Goal: Task Accomplishment & Management: Use online tool/utility

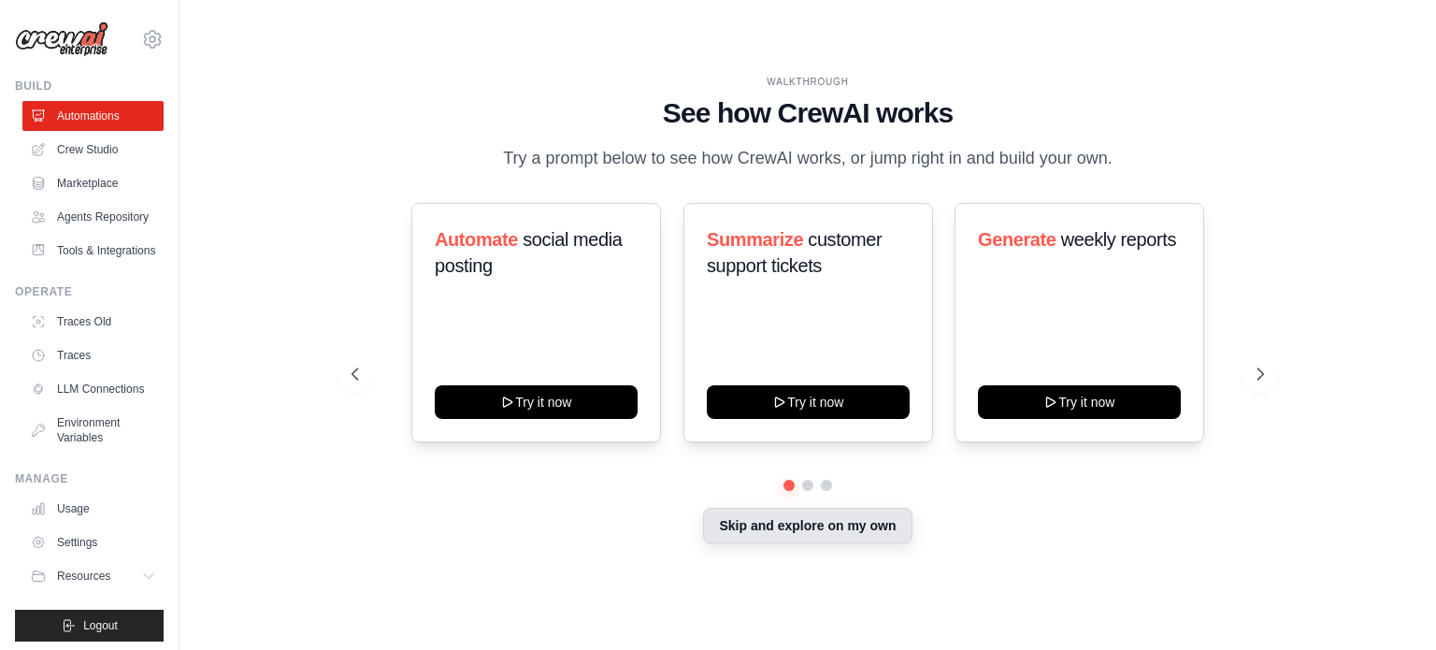
click at [811, 521] on button "Skip and explore on my own" at bounding box center [807, 526] width 208 height 36
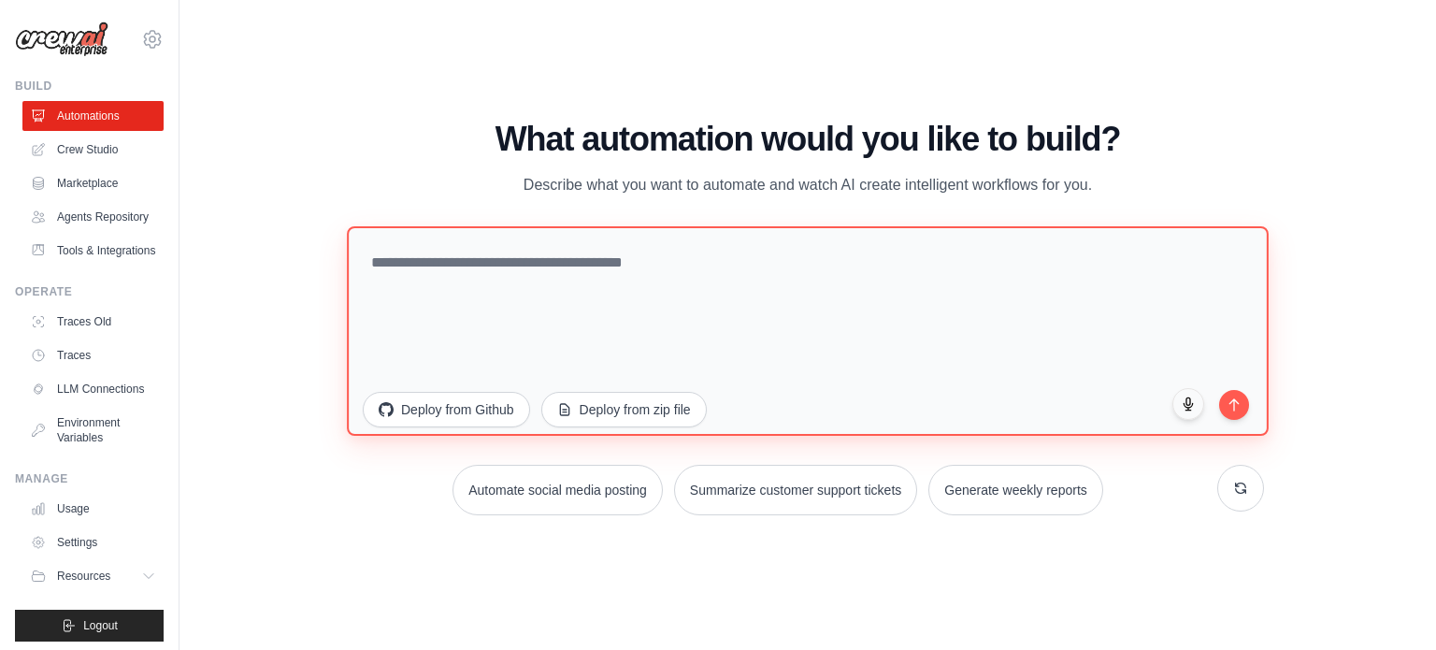
click at [613, 255] on textarea at bounding box center [808, 329] width 922 height 209
paste textarea "**********"
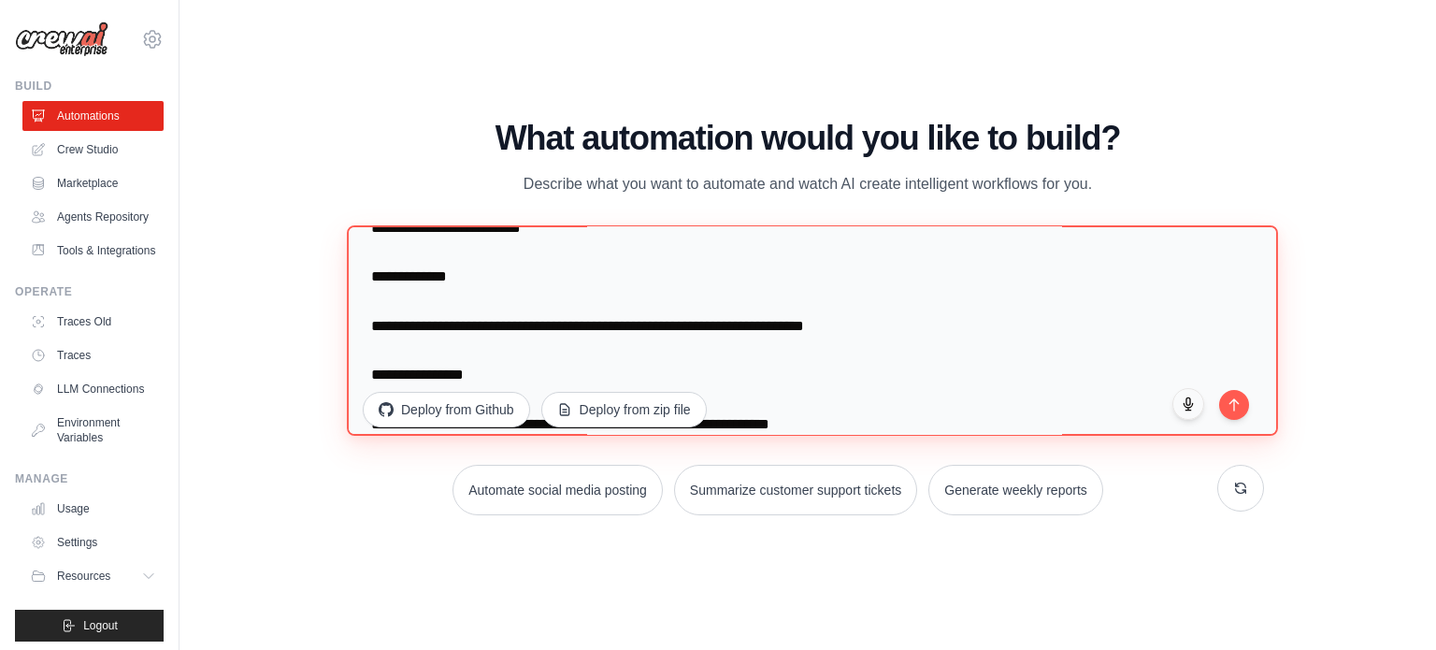
scroll to position [5064, 0]
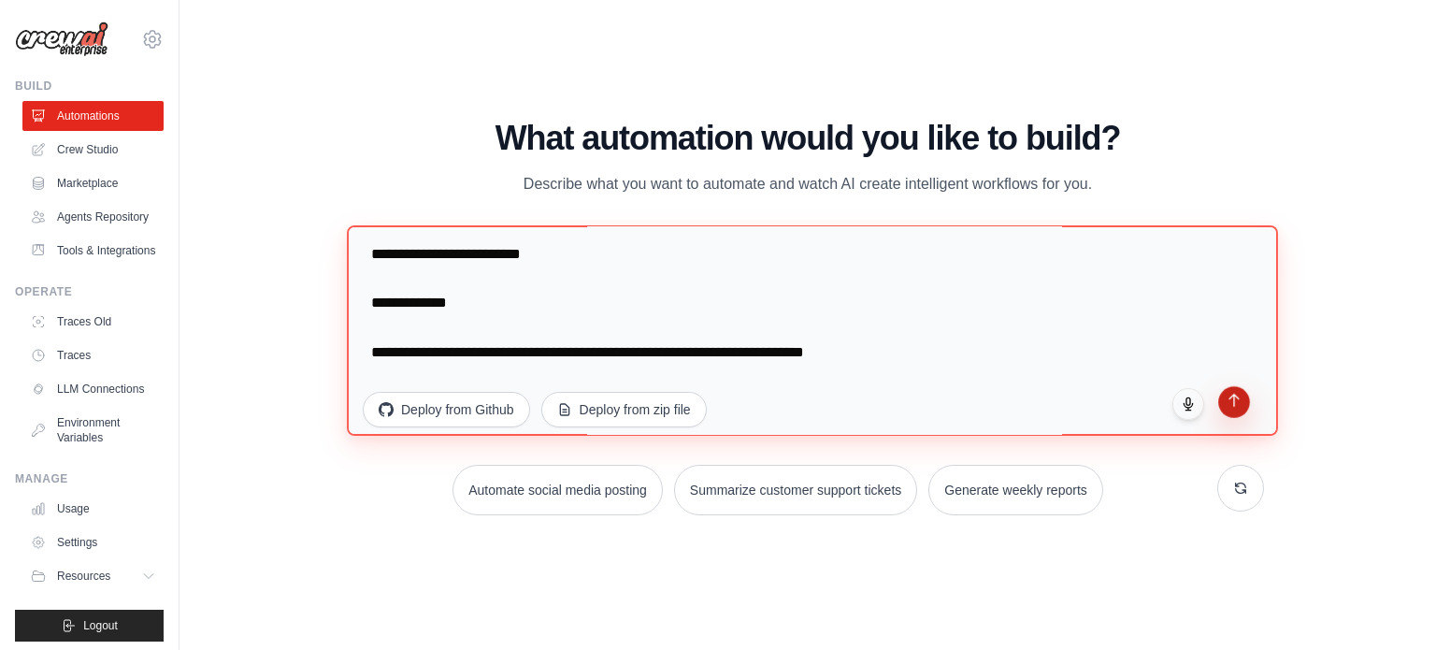
type textarea "**********"
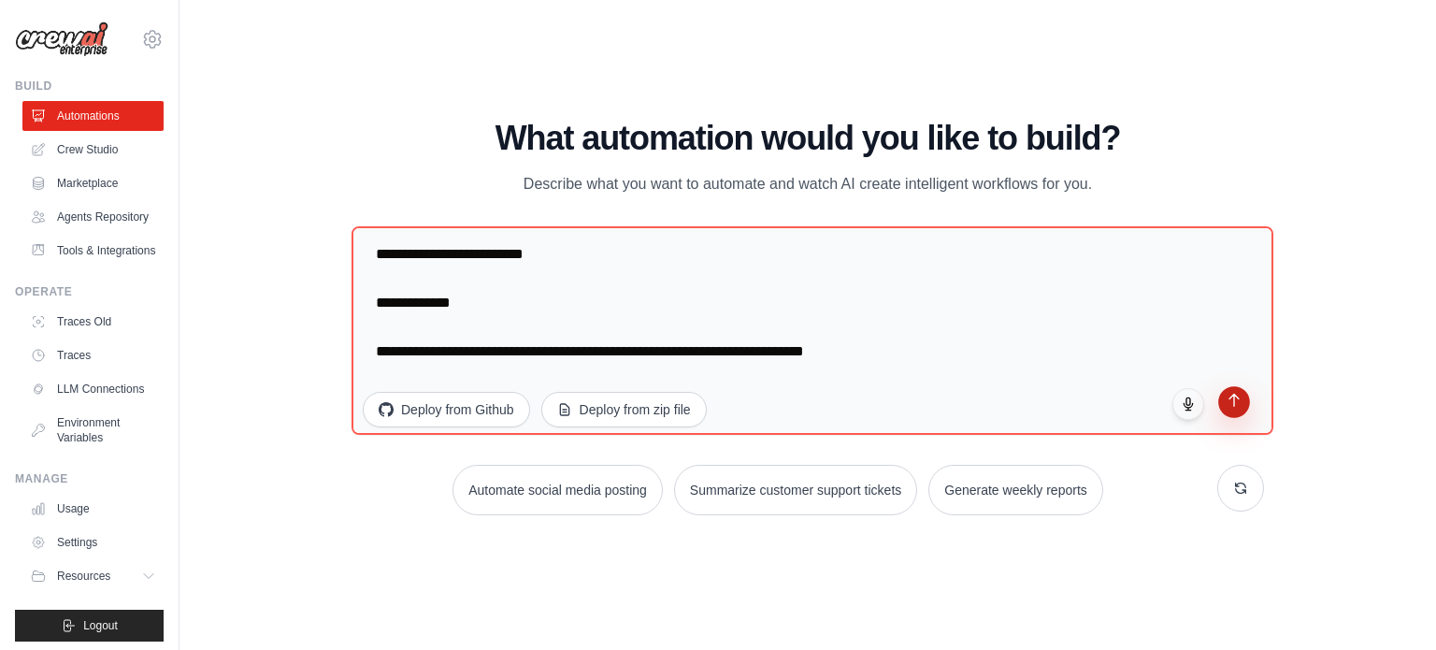
click at [1224, 403] on button "submit" at bounding box center [1234, 402] width 32 height 32
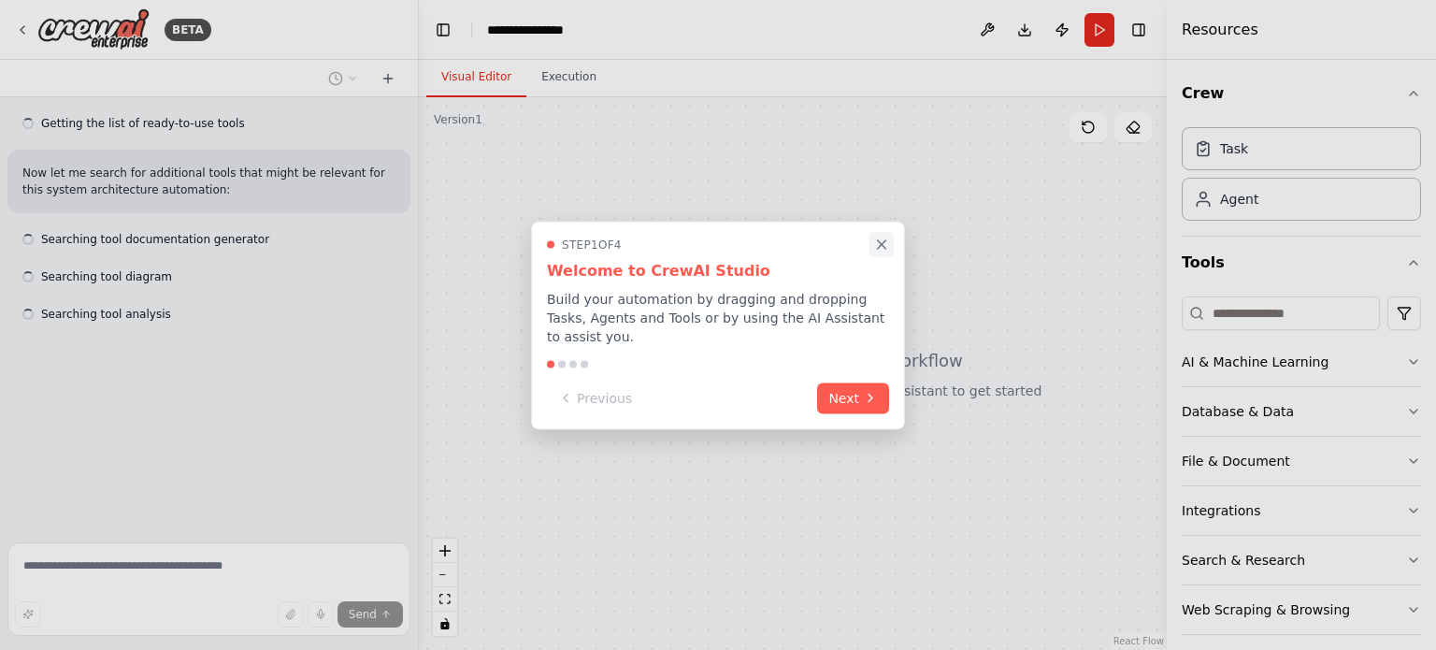
click at [879, 252] on icon "Close walkthrough" at bounding box center [881, 244] width 17 height 17
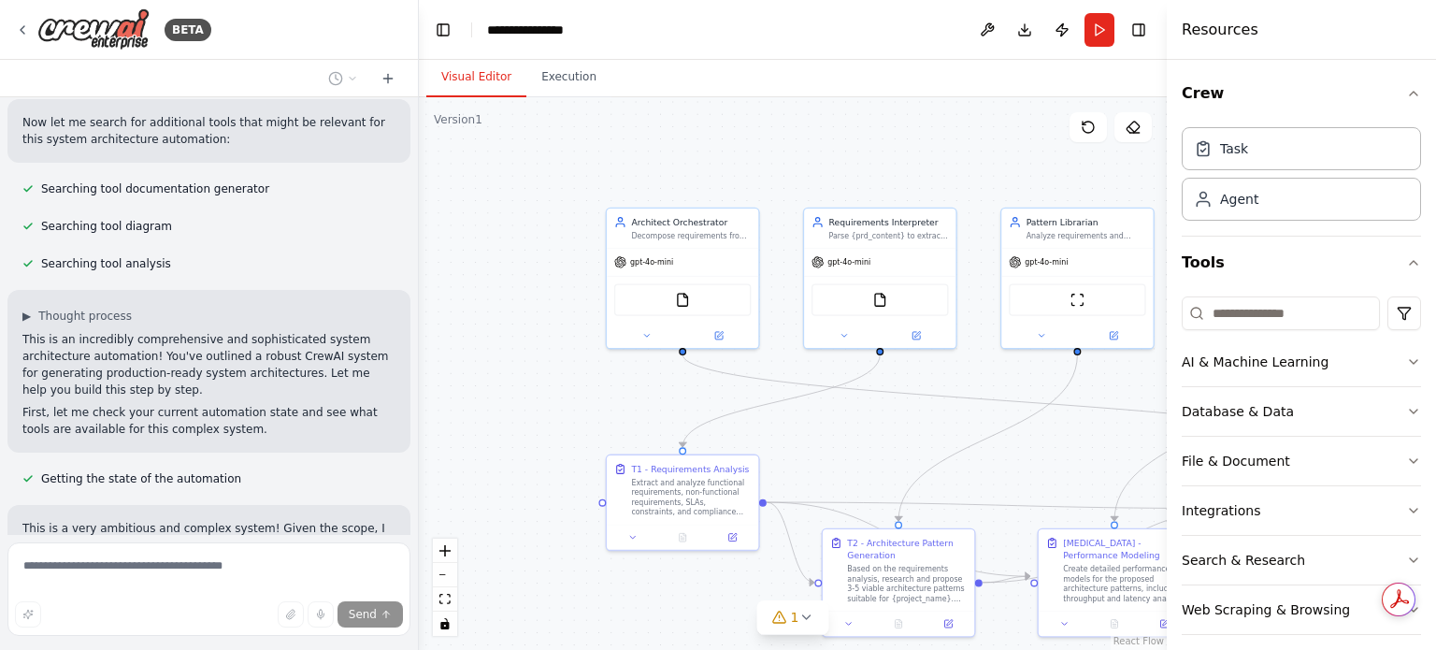
scroll to position [7746, 0]
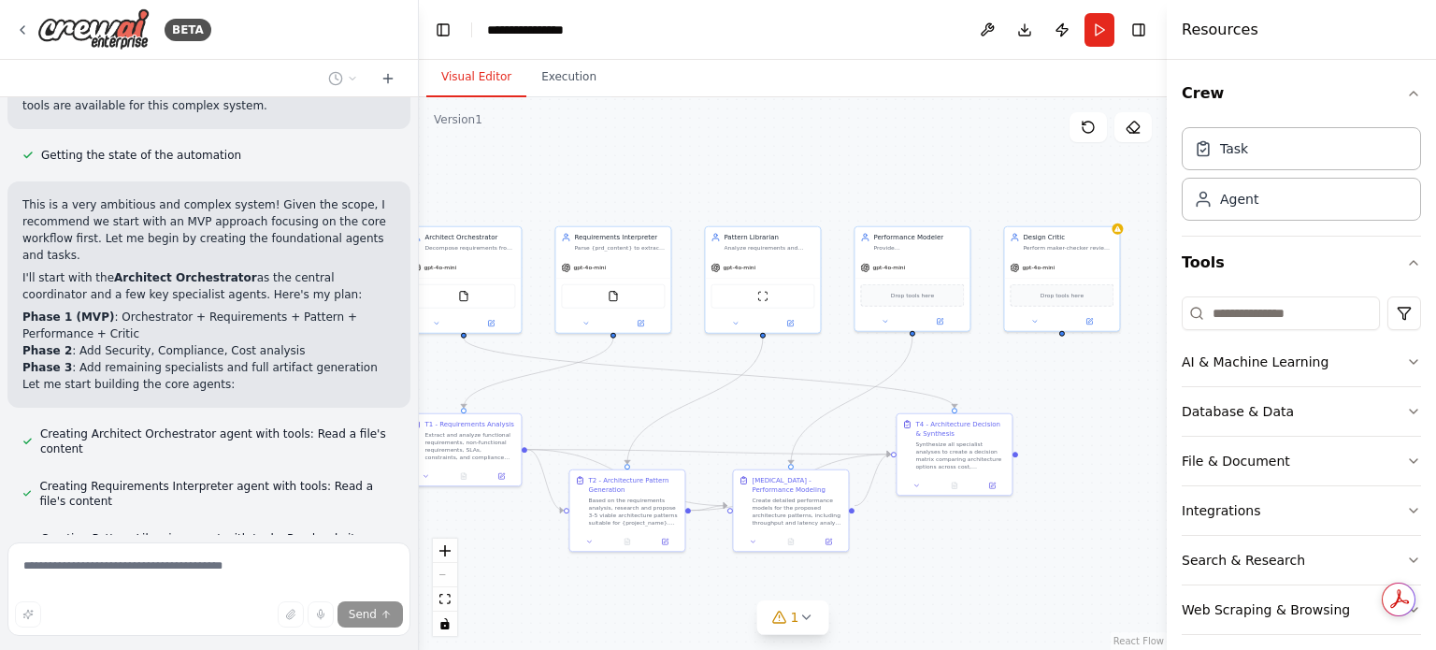
drag, startPoint x: 921, startPoint y: 418, endPoint x: 752, endPoint y: 407, distance: 169.6
click at [752, 407] on div ".deletable-edge-delete-btn { width: 20px; height: 20px; border: 0px solid #ffff…" at bounding box center [793, 373] width 748 height 552
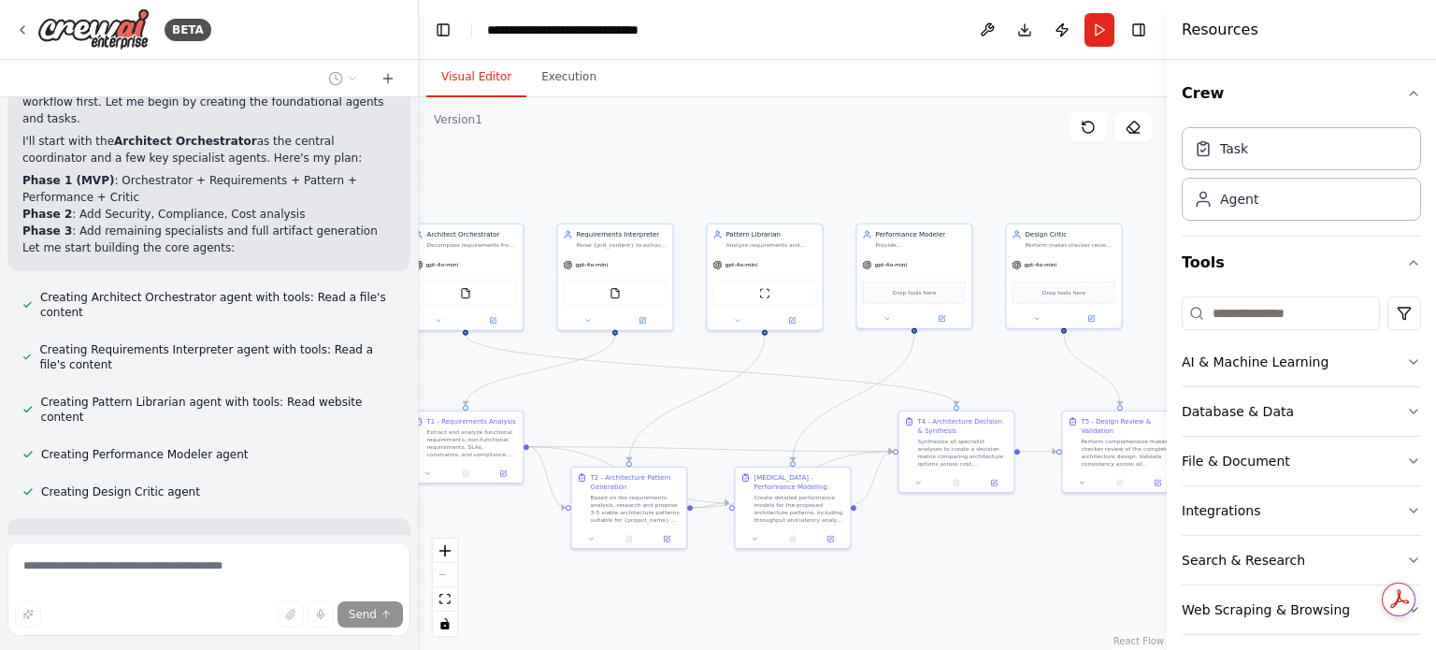
scroll to position [7920, 0]
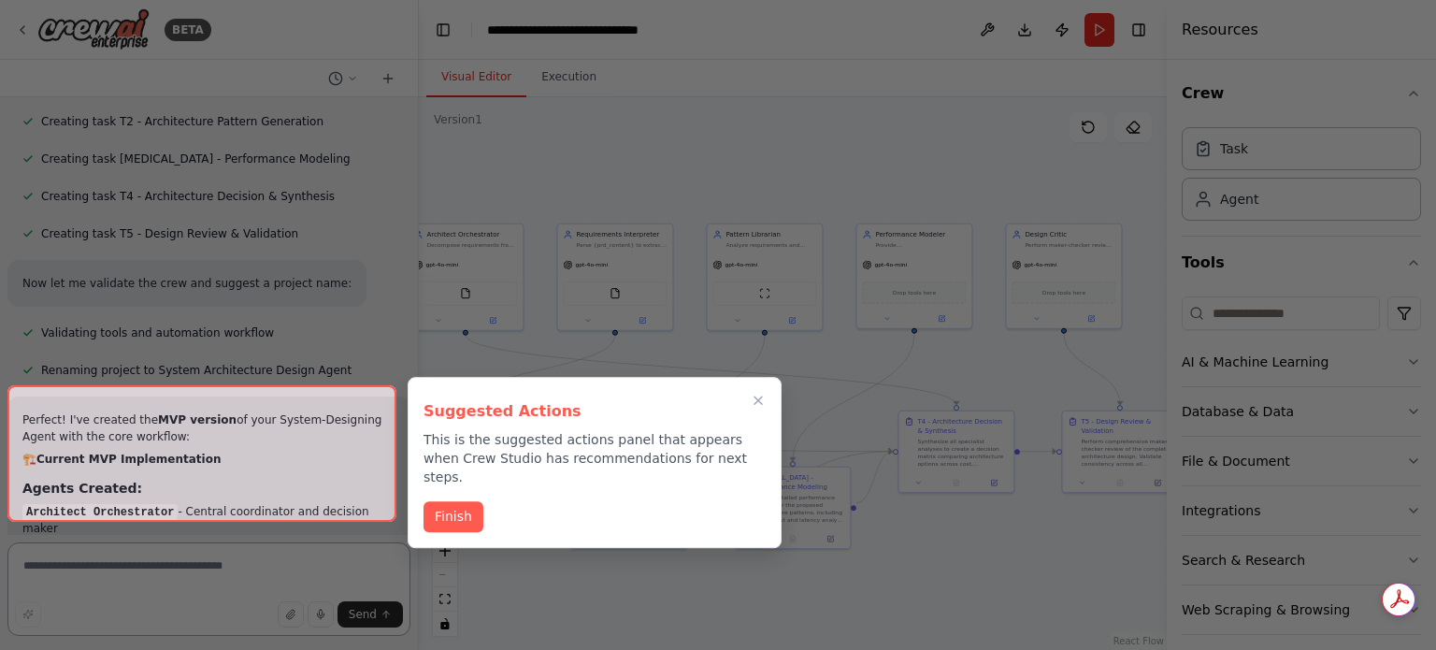
click at [244, 417] on div at bounding box center [201, 453] width 389 height 136
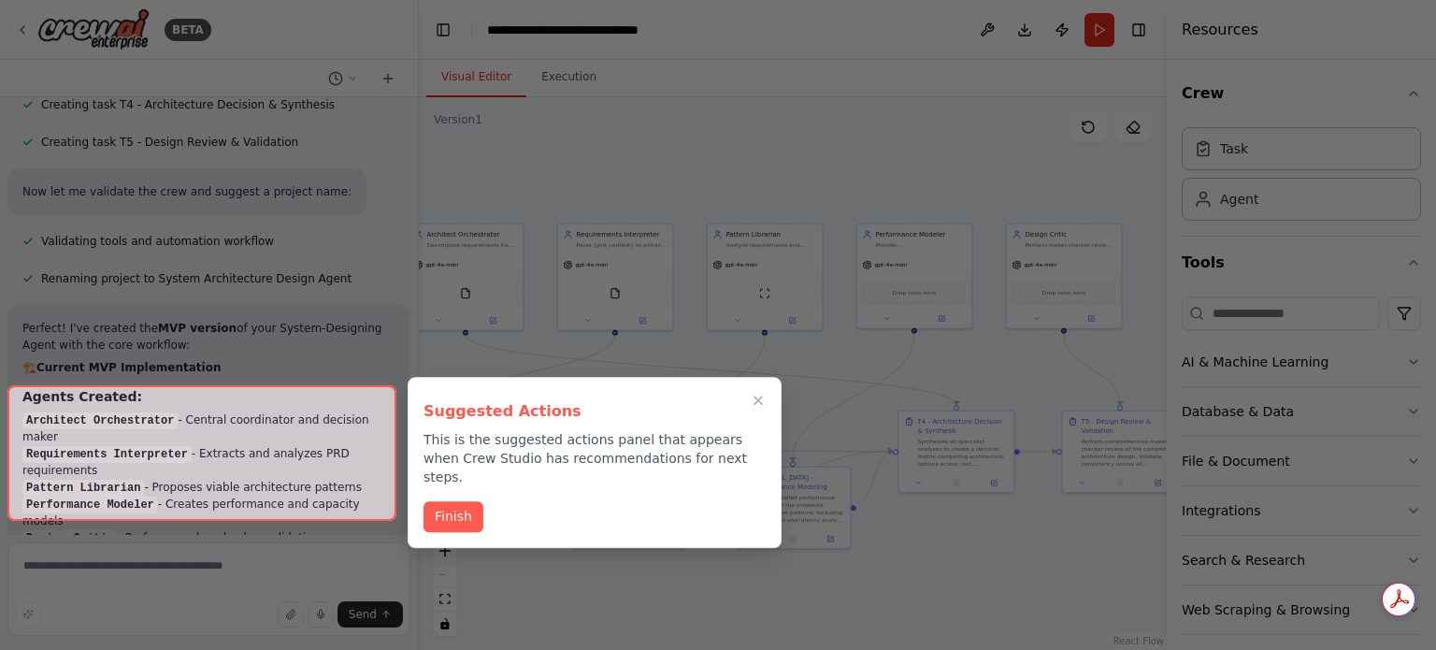
click at [256, 485] on div at bounding box center [201, 453] width 389 height 136
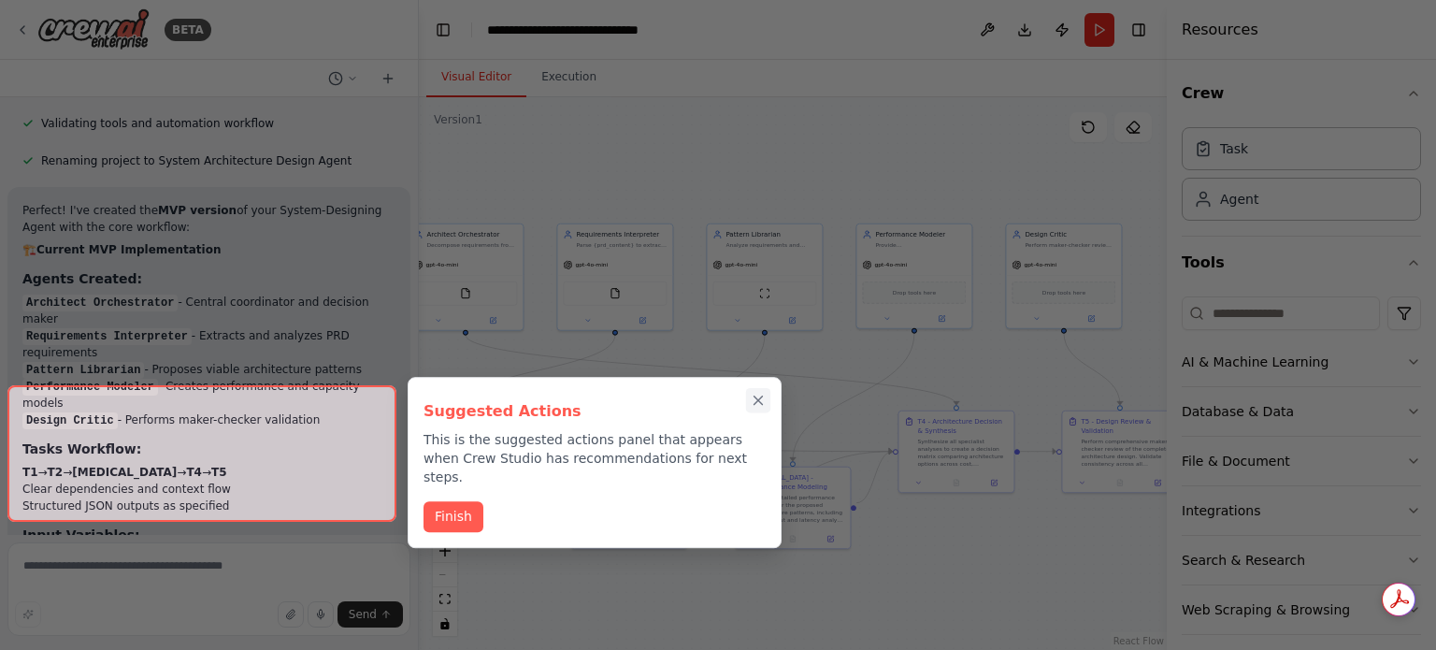
click at [759, 400] on icon "Close walkthrough" at bounding box center [758, 400] width 8 height 8
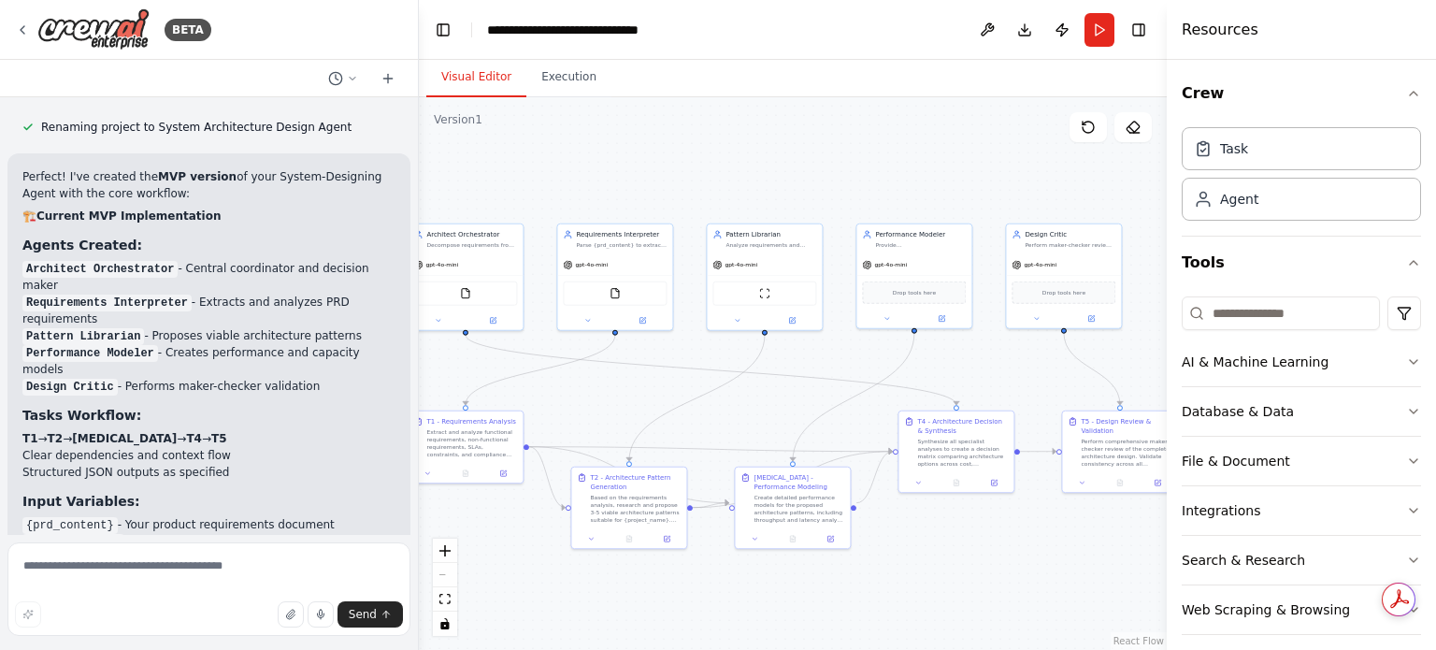
scroll to position [8666, 0]
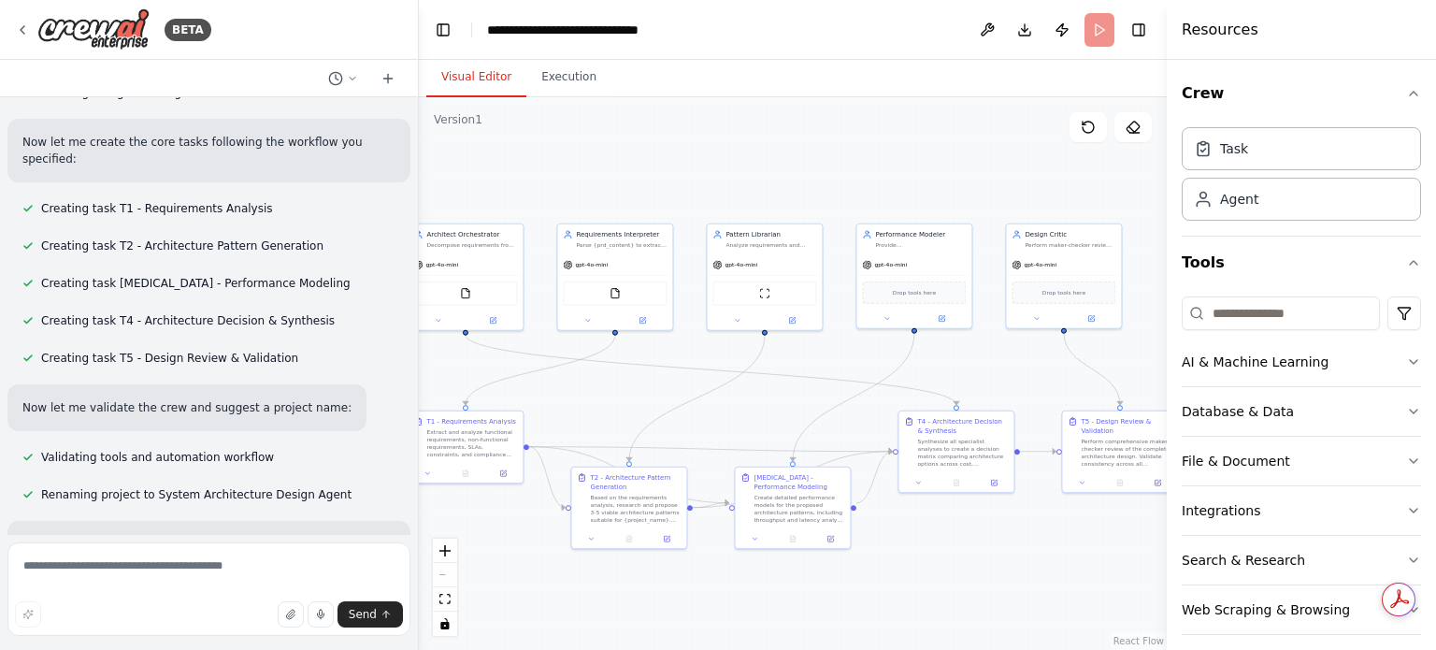
scroll to position [8234, 0]
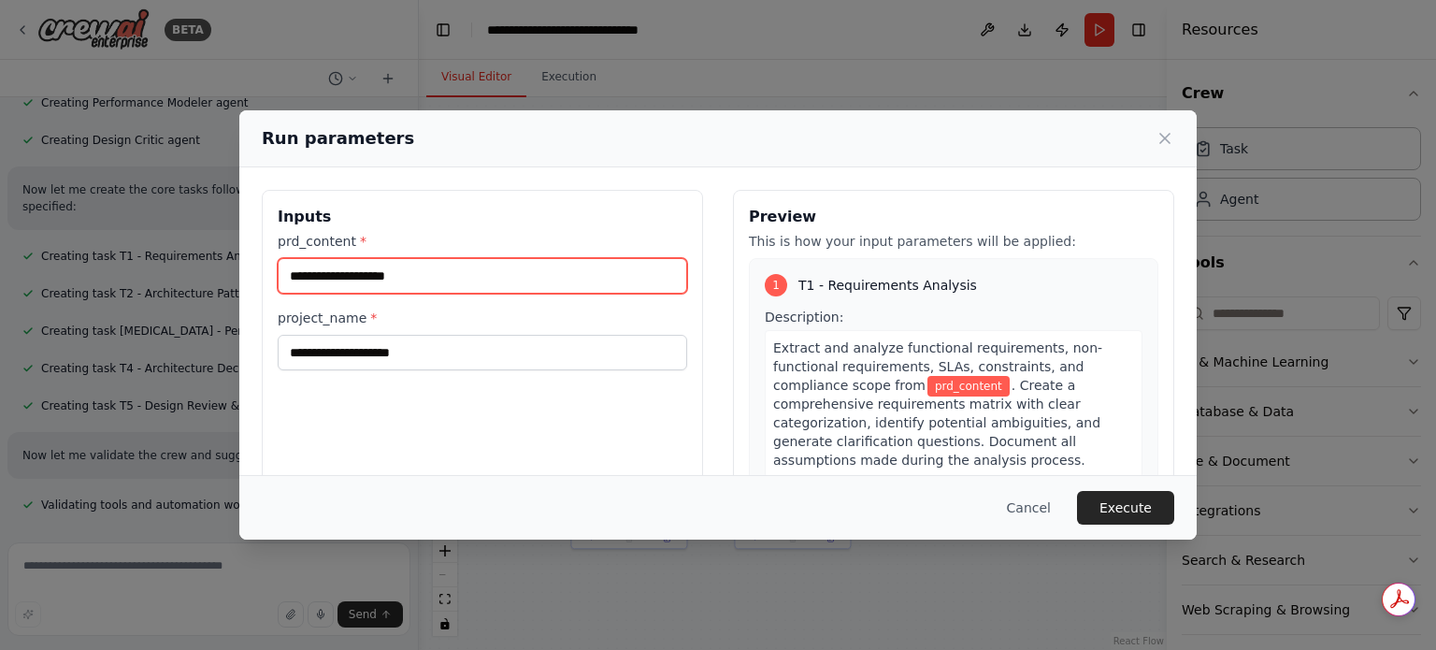
click at [486, 278] on input "prd_content *" at bounding box center [482, 276] width 409 height 36
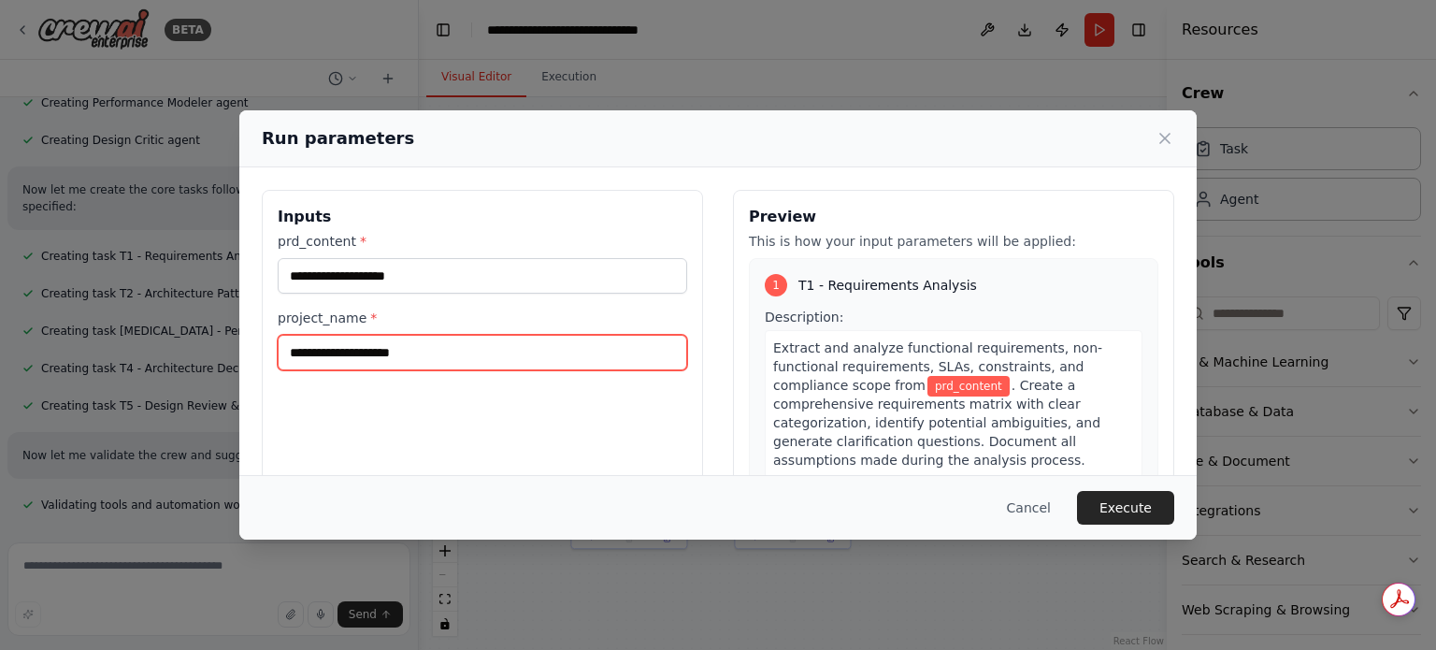
click at [297, 363] on input "project_name *" at bounding box center [482, 353] width 409 height 36
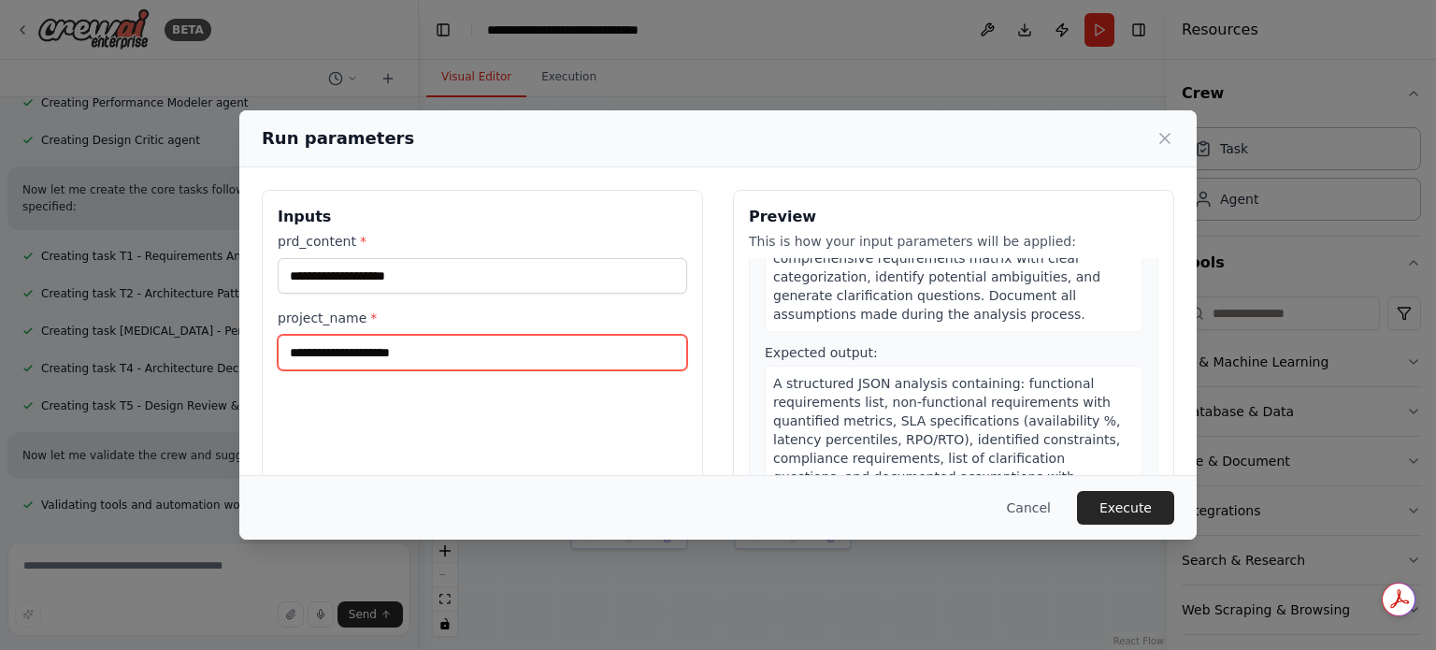
scroll to position [187, 0]
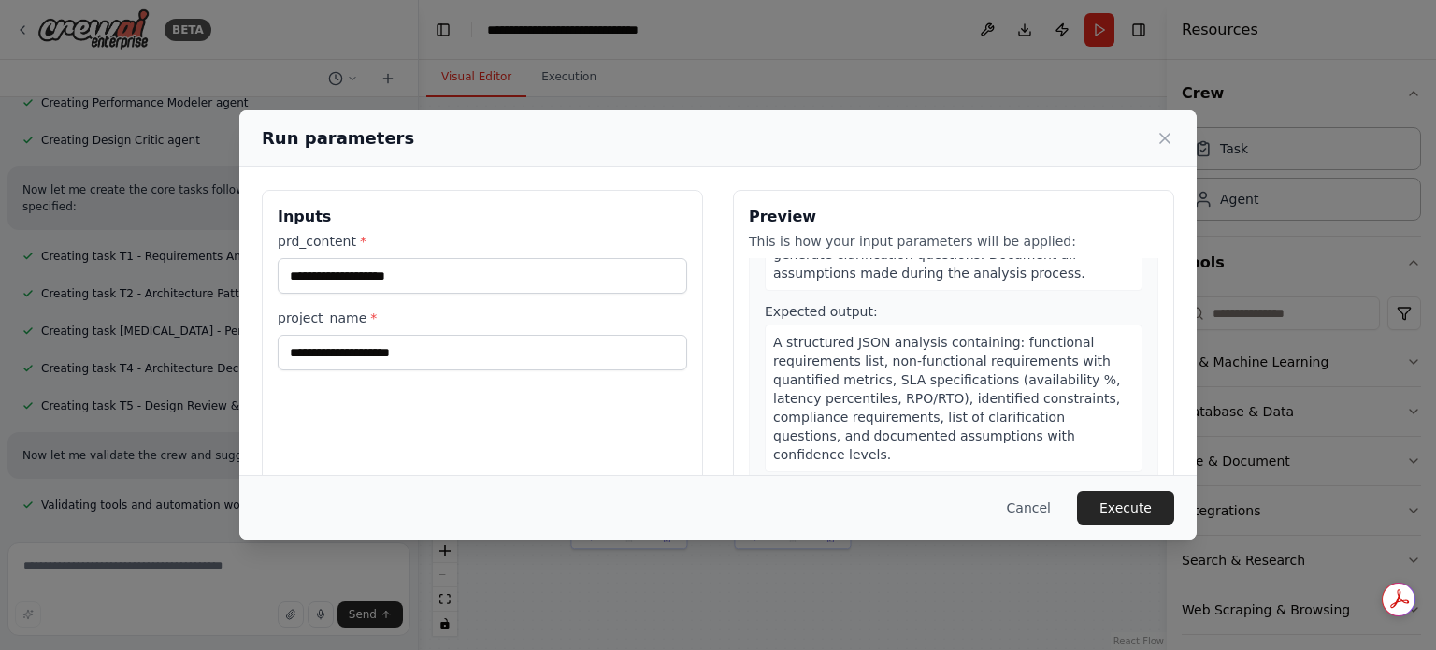
click at [263, 481] on div "Cancel Execute" at bounding box center [717, 507] width 957 height 65
click at [137, 574] on div "Run parameters Inputs prd_content * project_name * Preview This is how your inp…" at bounding box center [718, 325] width 1436 height 650
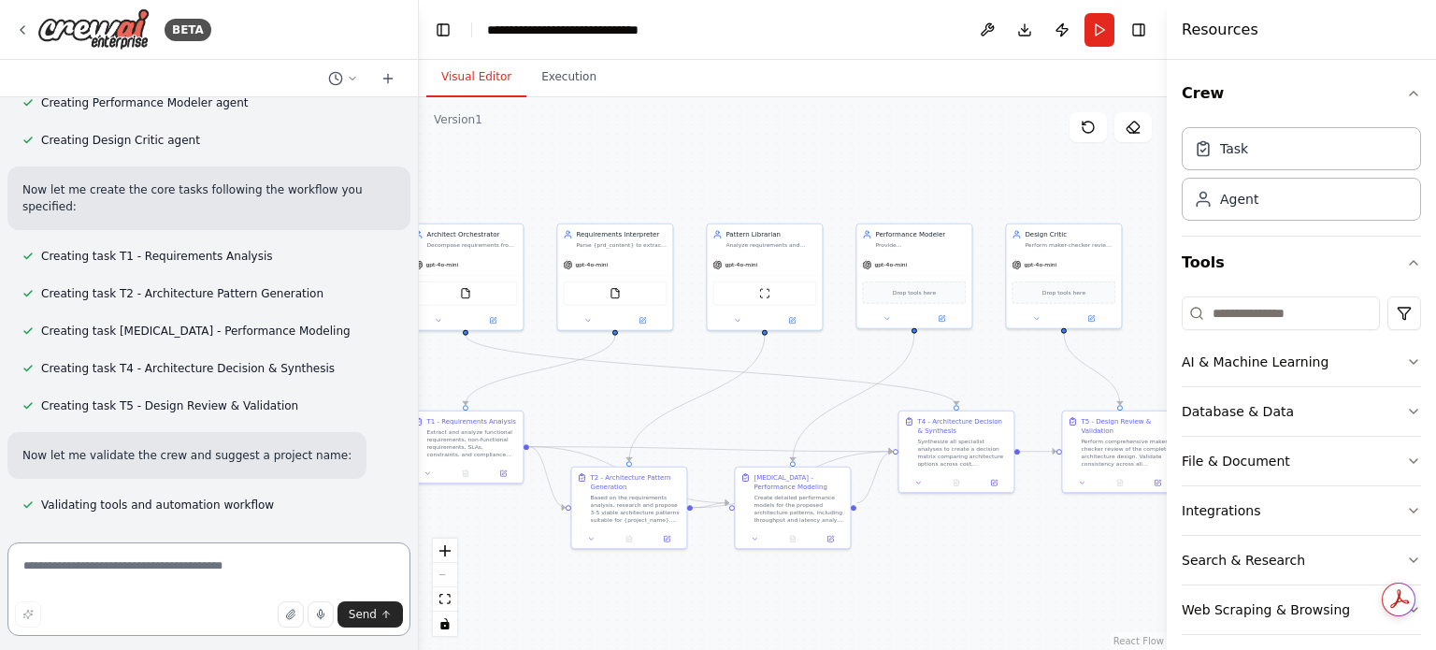
click at [136, 590] on textarea at bounding box center [208, 588] width 403 height 93
type textarea "**********"
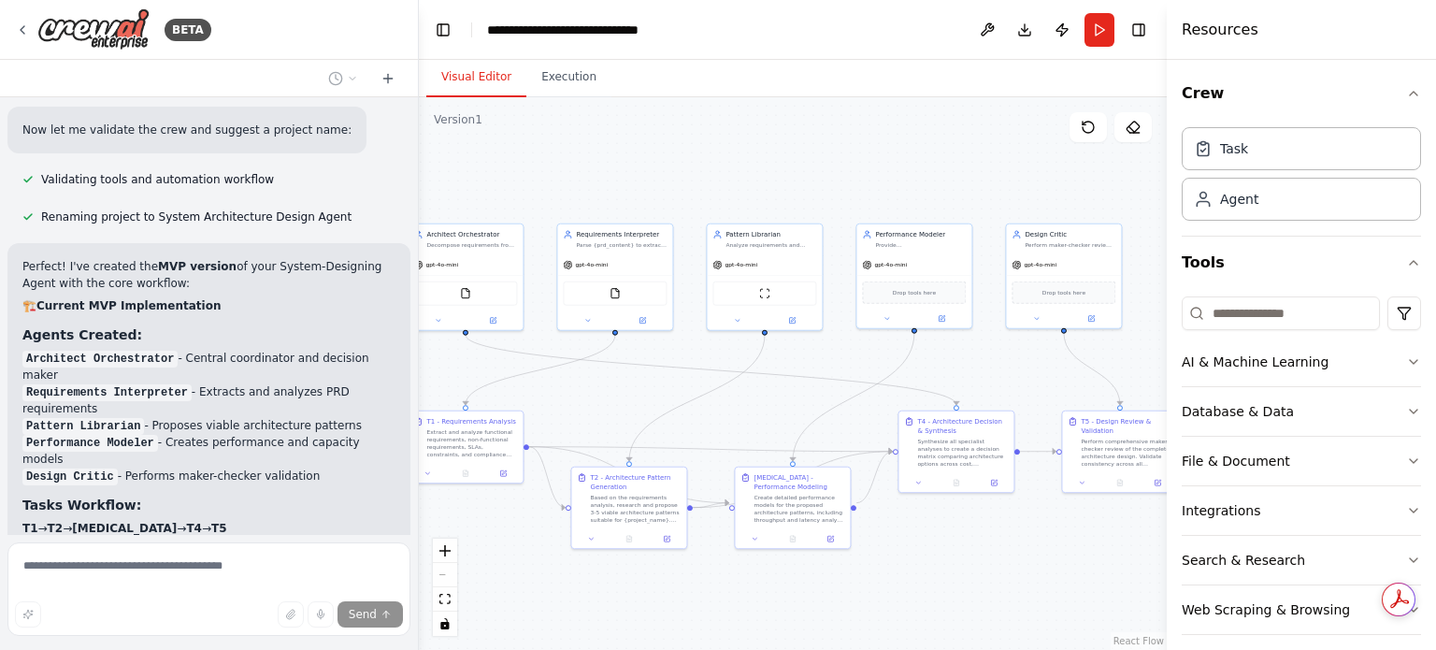
scroll to position [8679, 0]
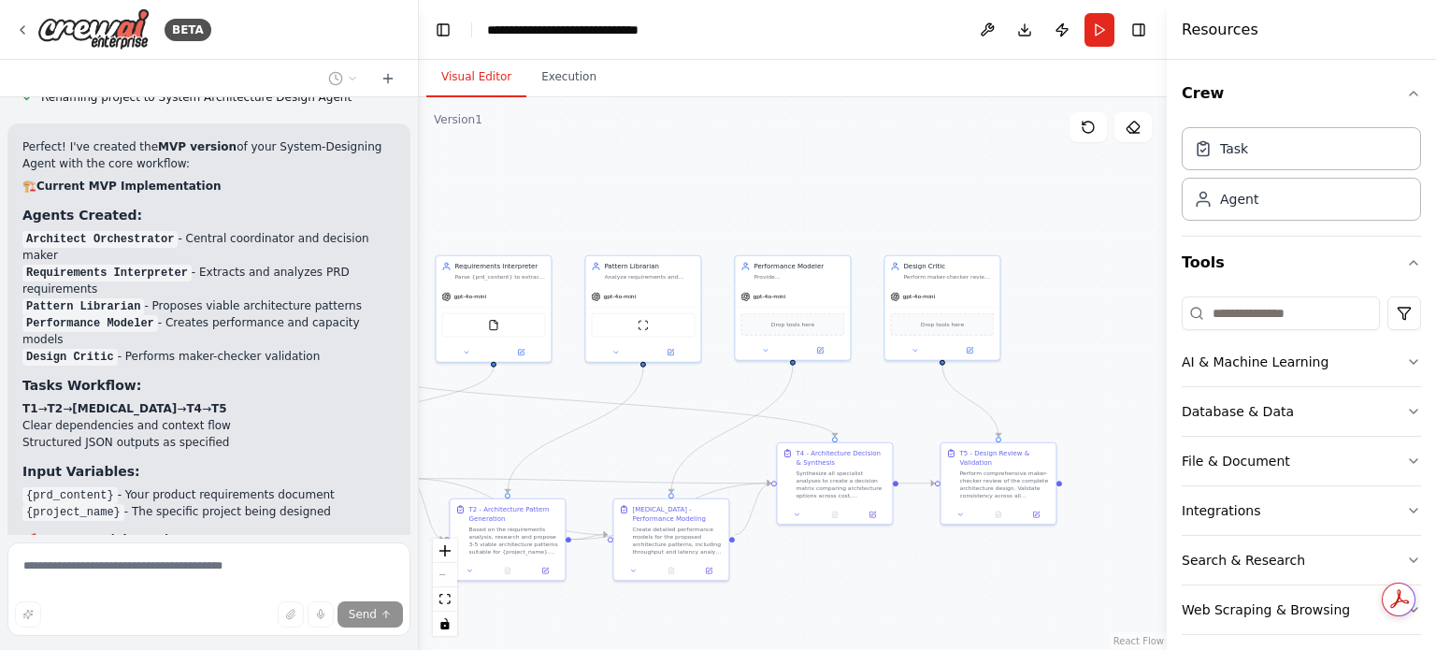
drag, startPoint x: 789, startPoint y: 392, endPoint x: 625, endPoint y: 417, distance: 165.5
click at [614, 423] on div ".deletable-edge-delete-btn { width: 20px; height: 20px; border: 0px solid #ffff…" at bounding box center [793, 373] width 748 height 552
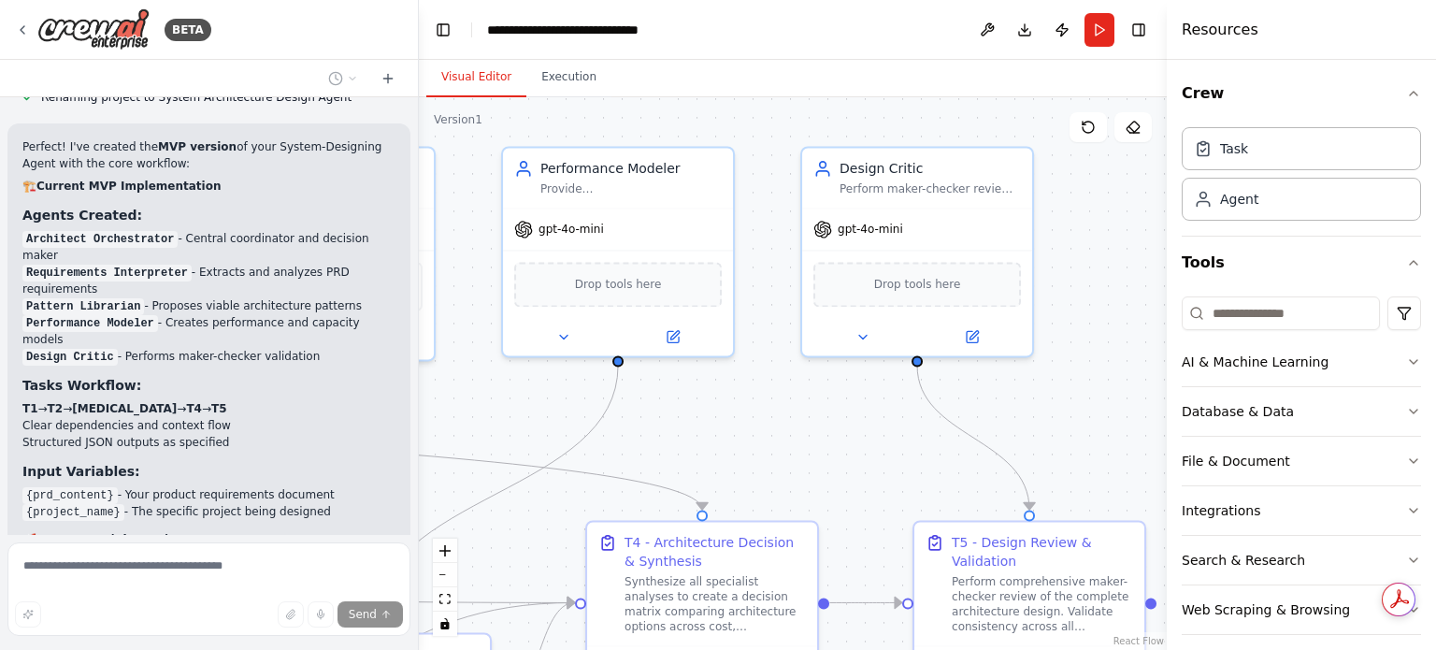
drag, startPoint x: 879, startPoint y: 388, endPoint x: 817, endPoint y: 390, distance: 61.7
click at [1023, 377] on div ".deletable-edge-delete-btn { width: 20px; height: 20px; border: 0px solid #ffff…" at bounding box center [793, 373] width 748 height 552
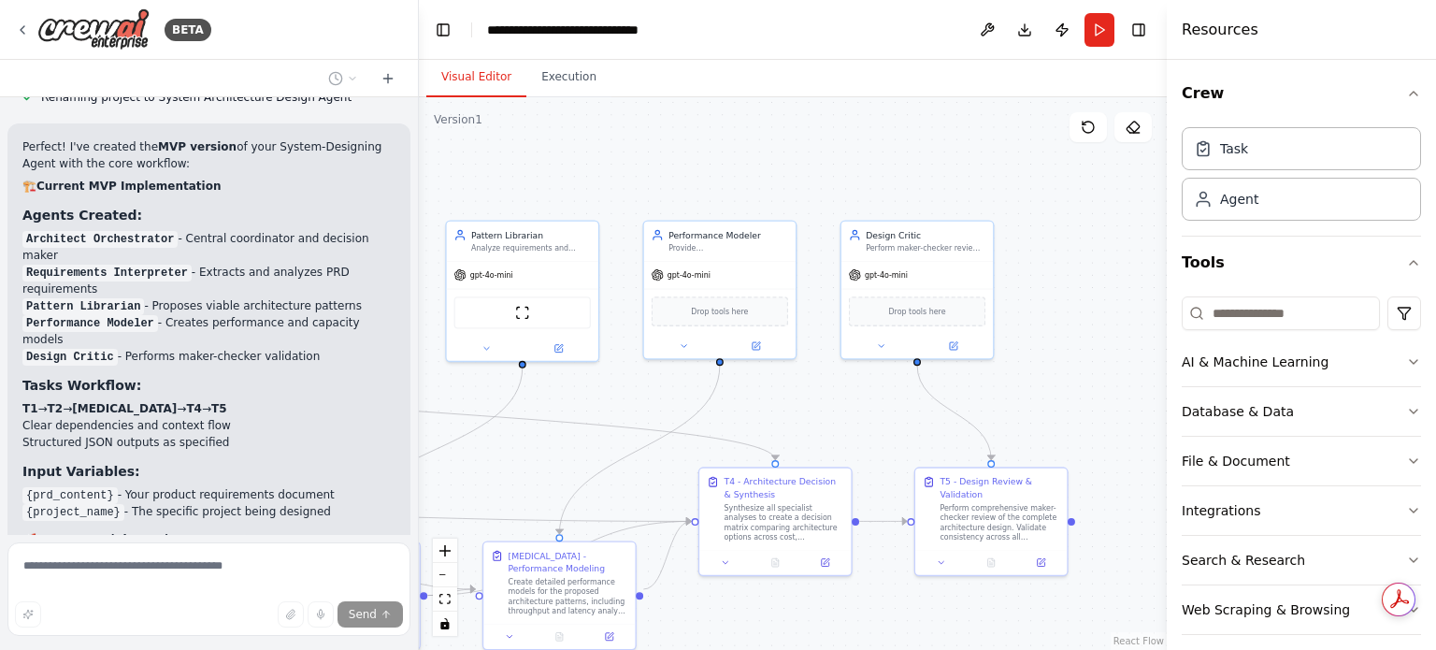
click at [817, 384] on div ".deletable-edge-delete-btn { width: 20px; height: 20px; border: 0px solid #ffff…" at bounding box center [793, 373] width 748 height 552
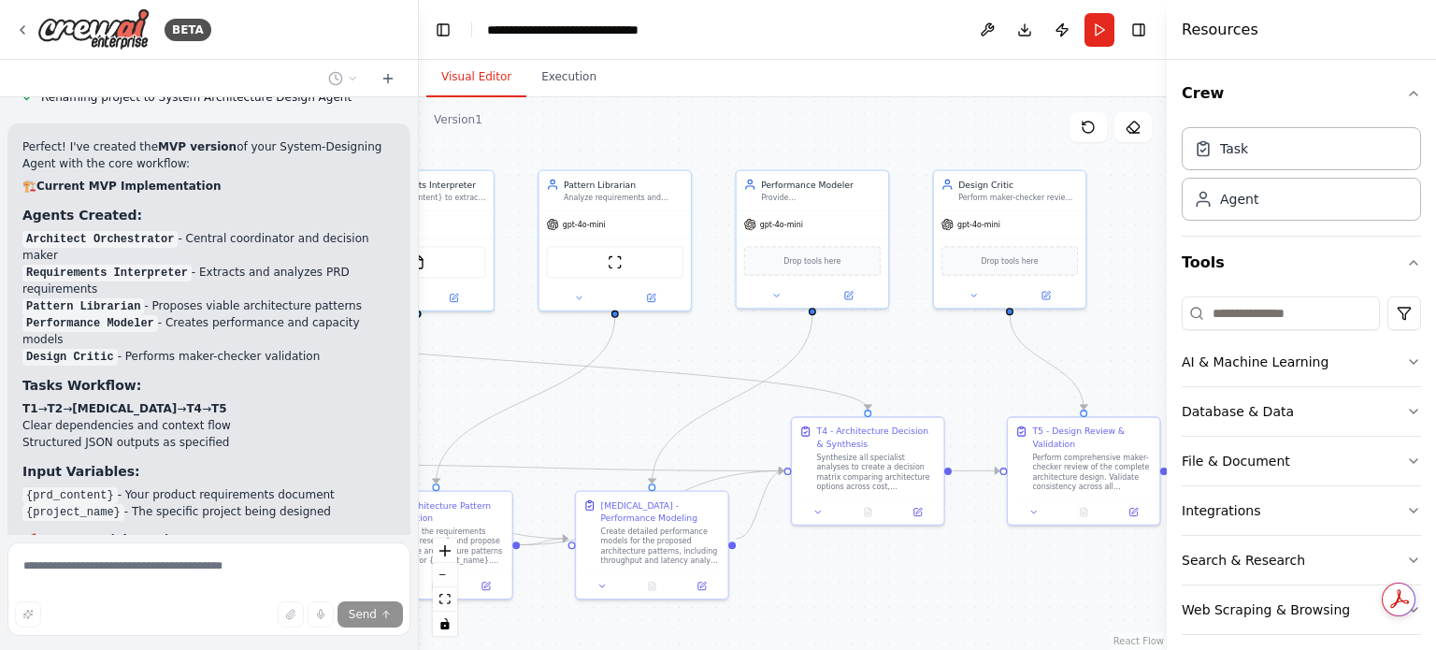
drag, startPoint x: 803, startPoint y: 378, endPoint x: 872, endPoint y: 335, distance: 81.5
click at [872, 335] on div ".deletable-edge-delete-btn { width: 20px; height: 20px; border: 0px solid #ffff…" at bounding box center [793, 373] width 748 height 552
drag, startPoint x: 865, startPoint y: 382, endPoint x: 896, endPoint y: 343, distance: 49.9
click at [896, 343] on div ".deletable-edge-delete-btn { width: 20px; height: 20px; border: 0px solid #ffff…" at bounding box center [793, 373] width 748 height 552
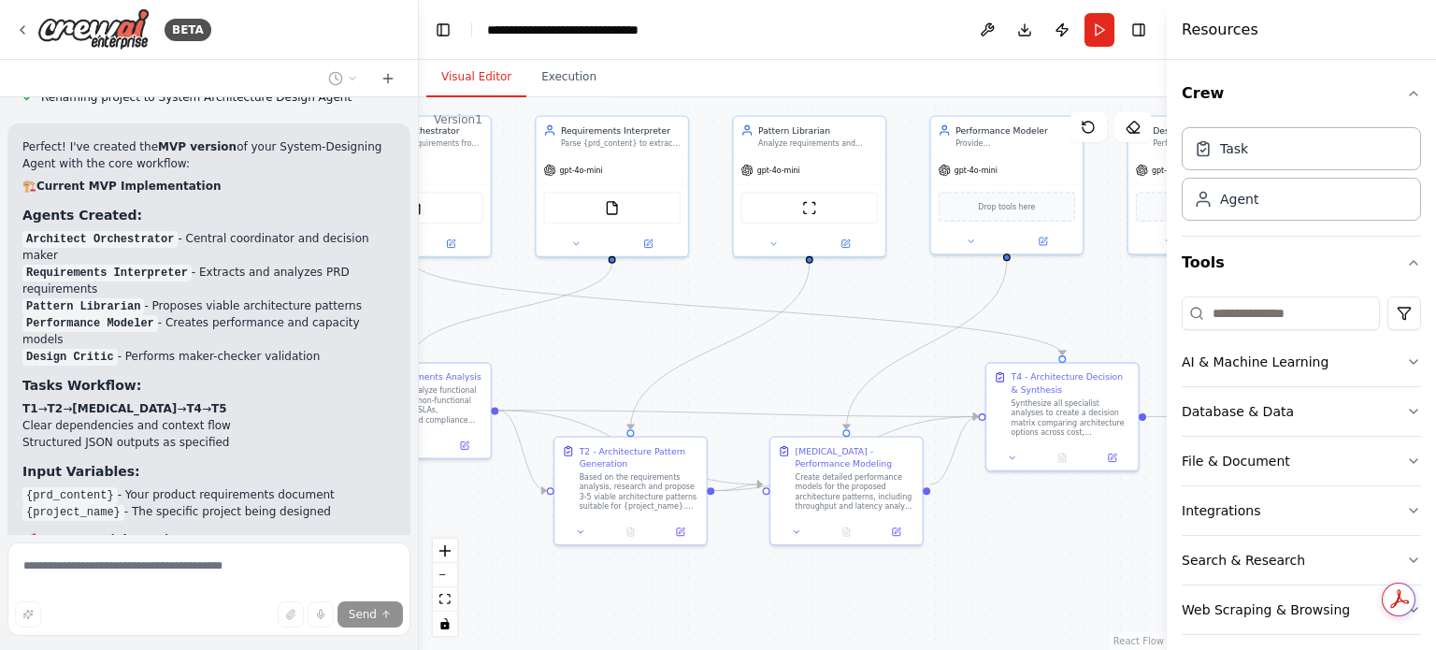
drag, startPoint x: 745, startPoint y: 372, endPoint x: 766, endPoint y: 373, distance: 20.6
click at [879, 365] on div ".deletable-edge-delete-btn { width: 20px; height: 20px; border: 0px solid #ffff…" at bounding box center [793, 373] width 748 height 552
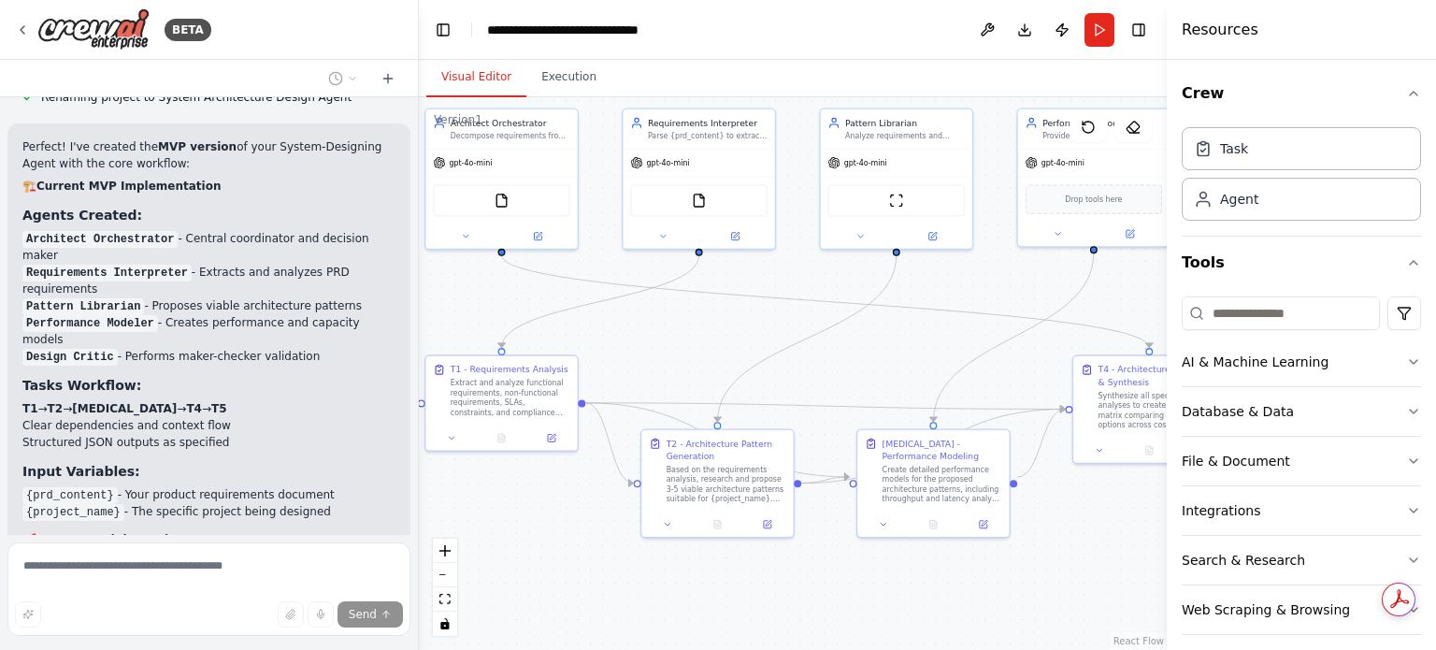
drag, startPoint x: 763, startPoint y: 373, endPoint x: 880, endPoint y: 365, distance: 117.2
click at [880, 365] on div ".deletable-edge-delete-btn { width: 20px; height: 20px; border: 0px solid #ffff…" at bounding box center [793, 373] width 748 height 552
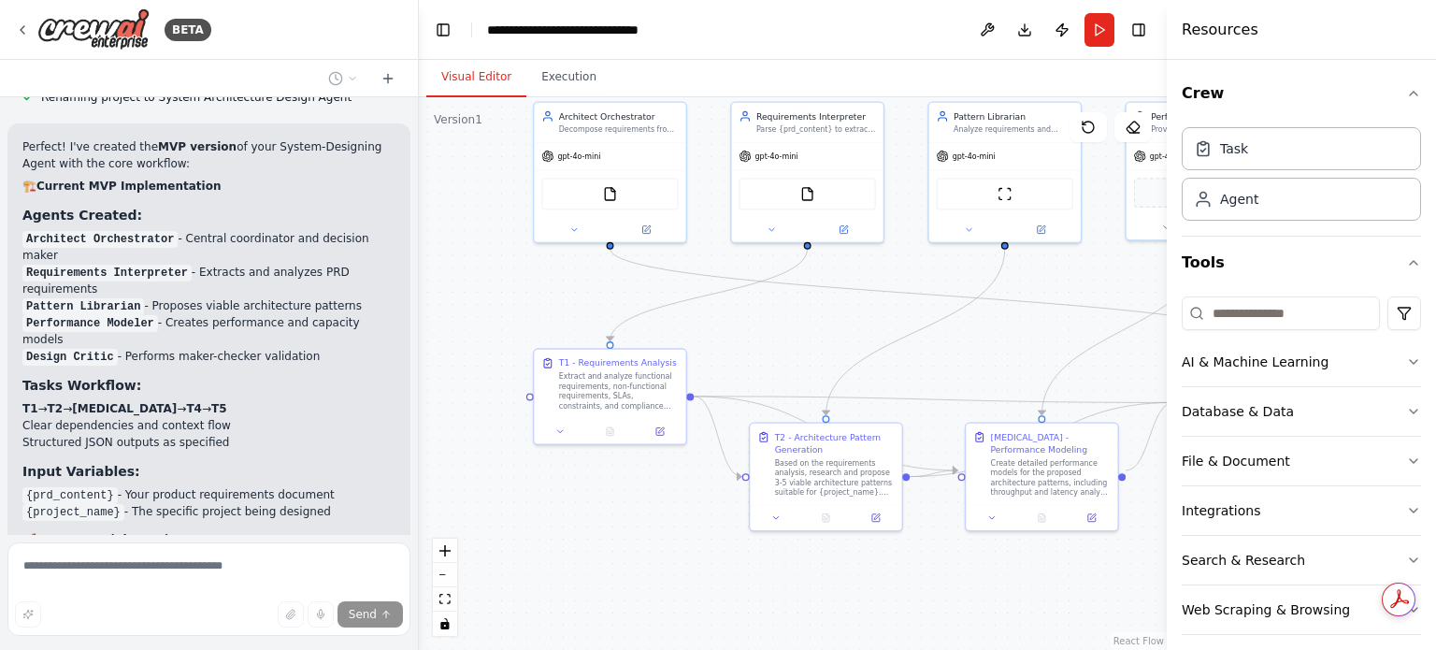
drag, startPoint x: 663, startPoint y: 371, endPoint x: 696, endPoint y: 349, distance: 39.7
click at [779, 368] on div ".deletable-edge-delete-btn { width: 20px; height: 20px; border: 0px solid #ffff…" at bounding box center [793, 373] width 748 height 552
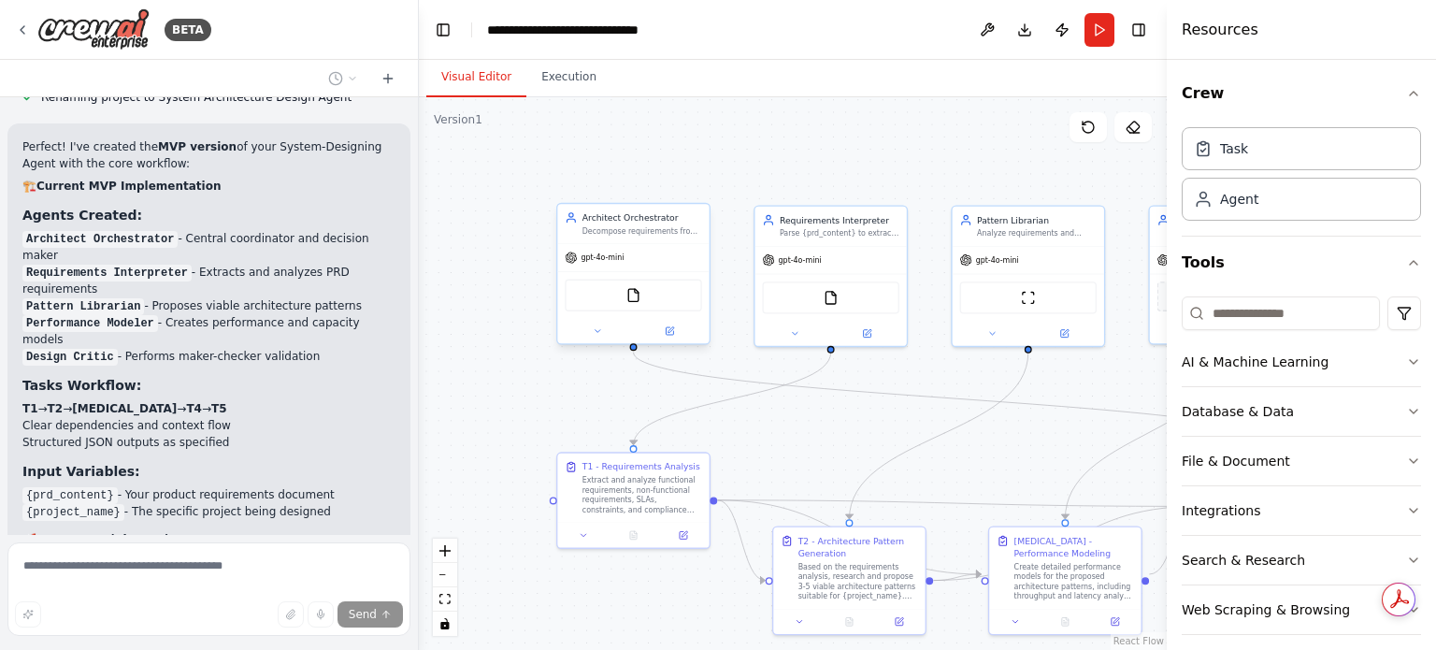
drag, startPoint x: 650, startPoint y: 303, endPoint x: 706, endPoint y: 327, distance: 61.1
click at [637, 397] on div ".deletable-edge-delete-btn { width: 20px; height: 20px; border: 0px solid #ffff…" at bounding box center [793, 373] width 748 height 552
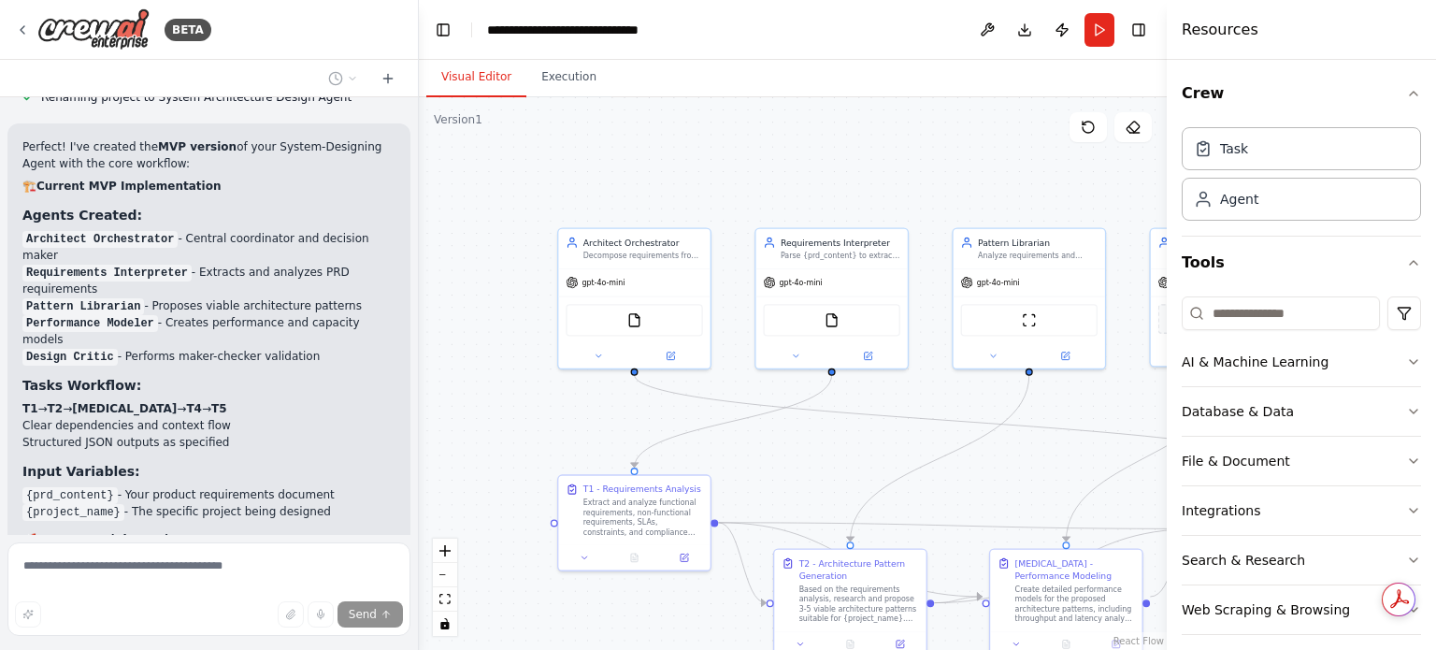
drag, startPoint x: 740, startPoint y: 304, endPoint x: 727, endPoint y: 345, distance: 43.2
click at [737, 348] on div ".deletable-edge-delete-btn { width: 20px; height: 20px; border: 0px solid #ffff…" at bounding box center [793, 373] width 748 height 552
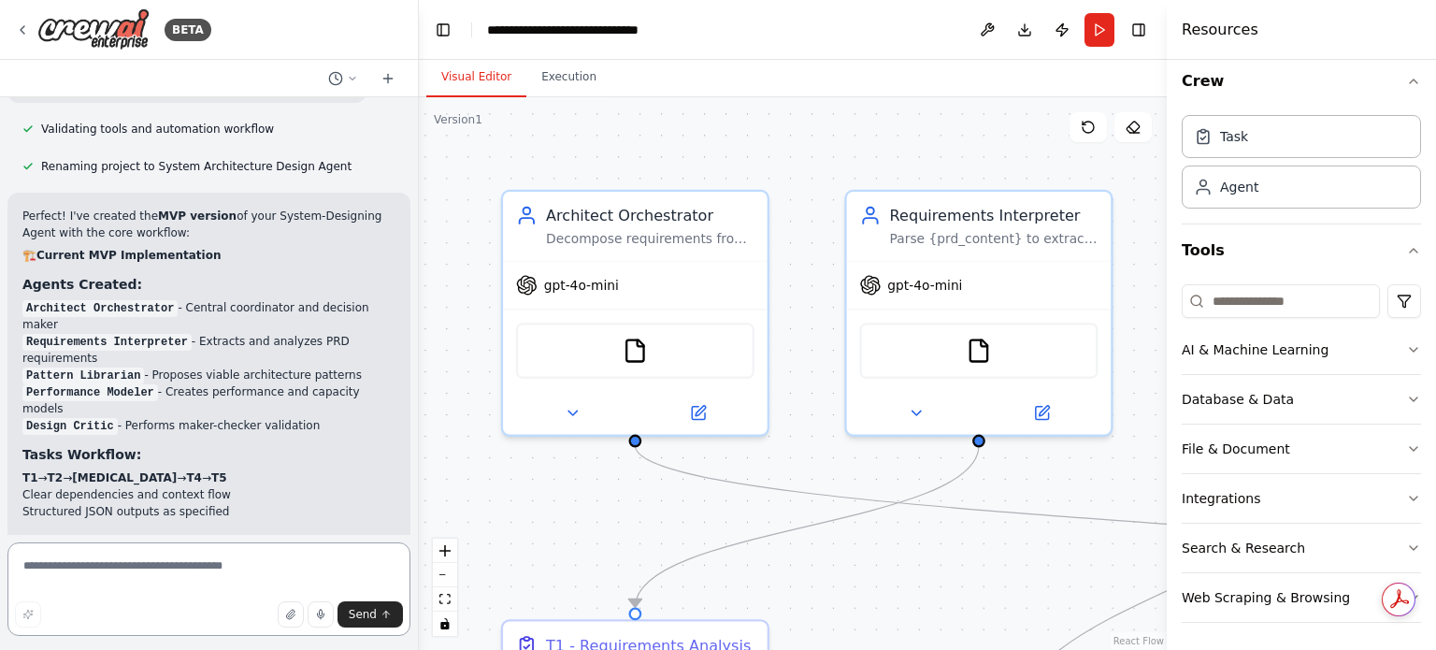
scroll to position [8984, 0]
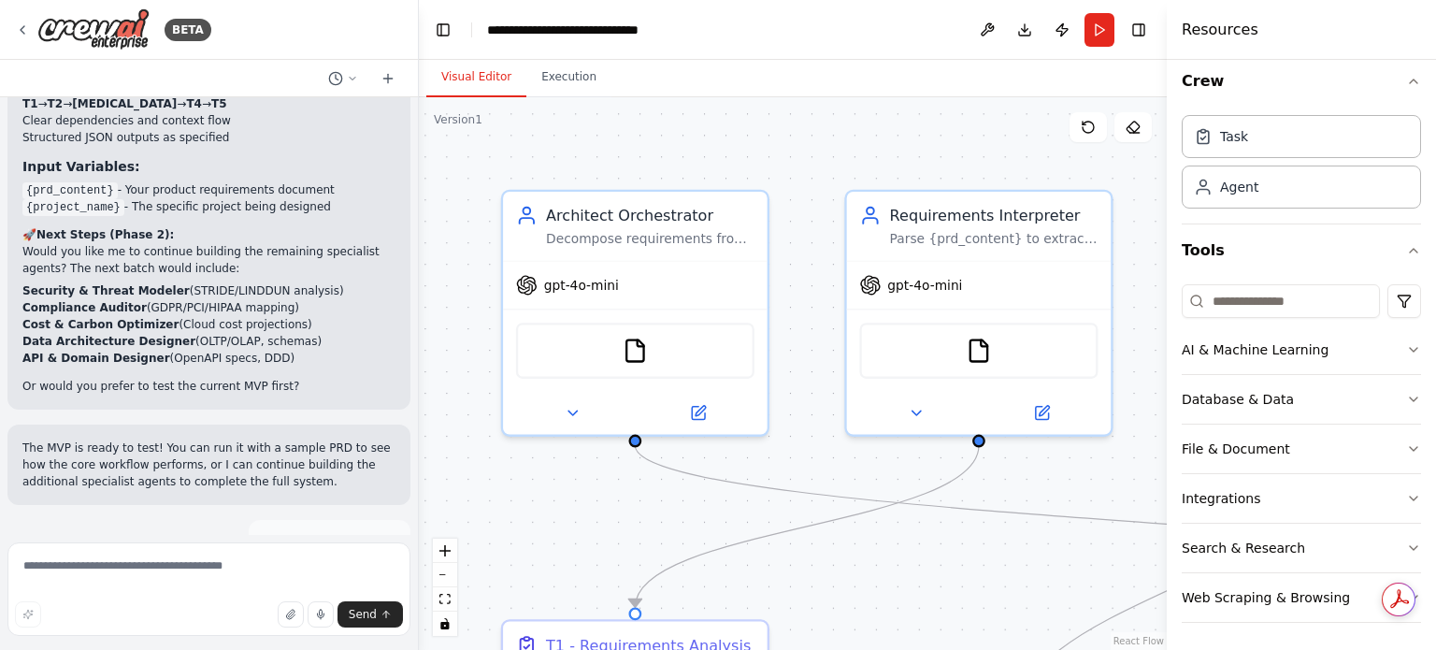
drag, startPoint x: 101, startPoint y: 302, endPoint x: 361, endPoint y: 310, distance: 260.0
drag, startPoint x: 105, startPoint y: 291, endPoint x: 321, endPoint y: 302, distance: 216.2
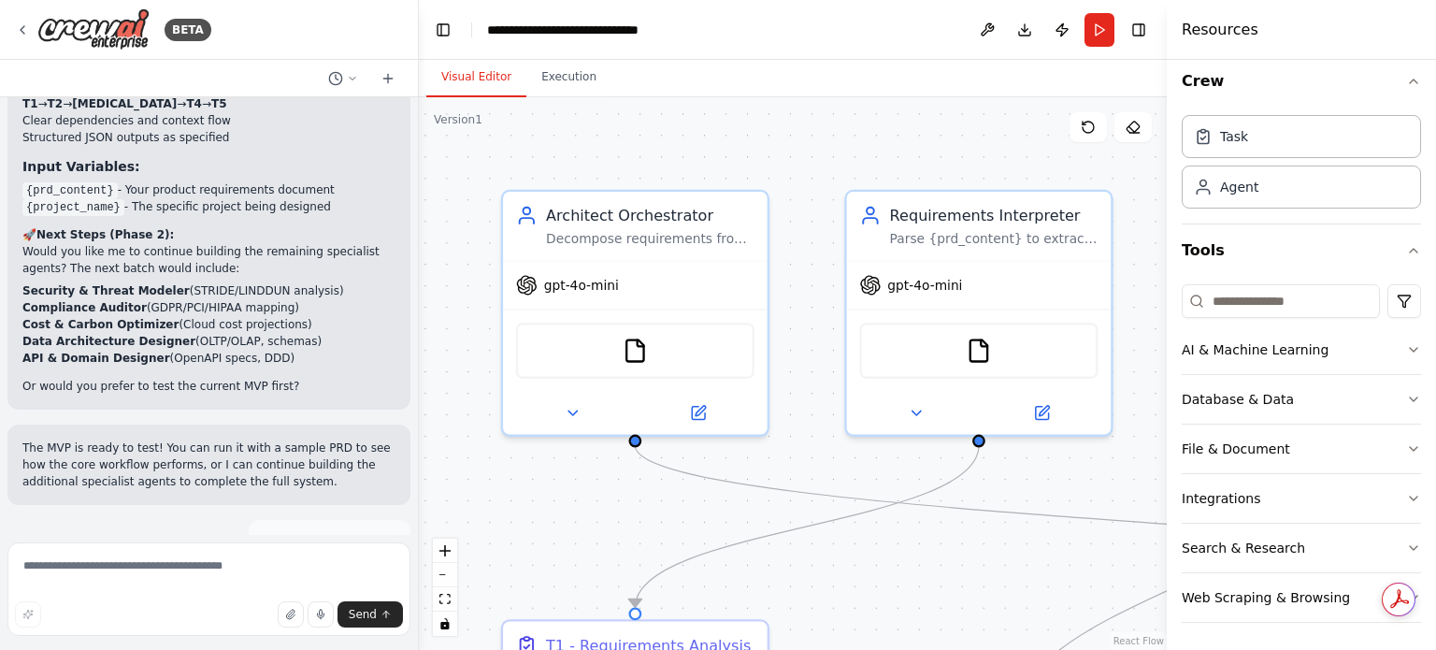
copy code "FinHealth Digital Banking Platform"
click at [1107, 15] on button "Run" at bounding box center [1099, 30] width 30 height 34
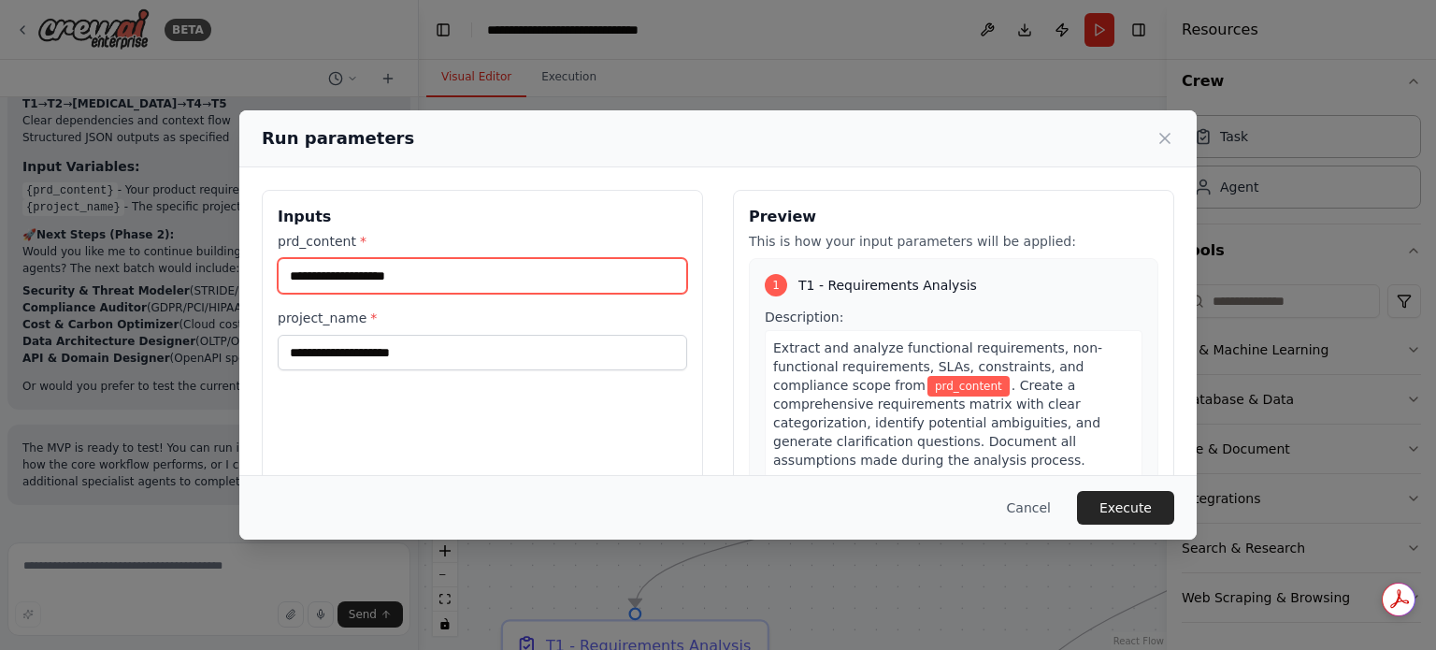
click at [567, 265] on input "prd_content *" at bounding box center [482, 276] width 409 height 36
paste input "**********"
type input "**********"
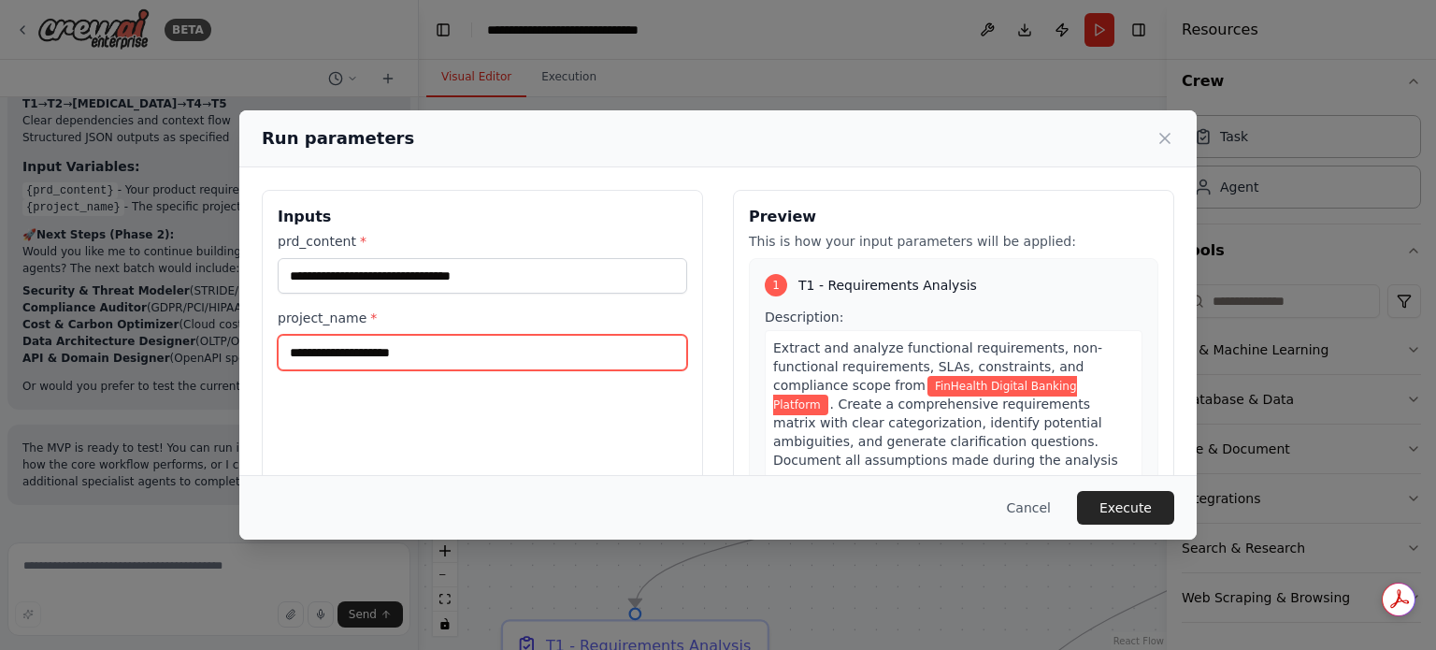
click at [503, 362] on input "project_name *" at bounding box center [482, 353] width 409 height 36
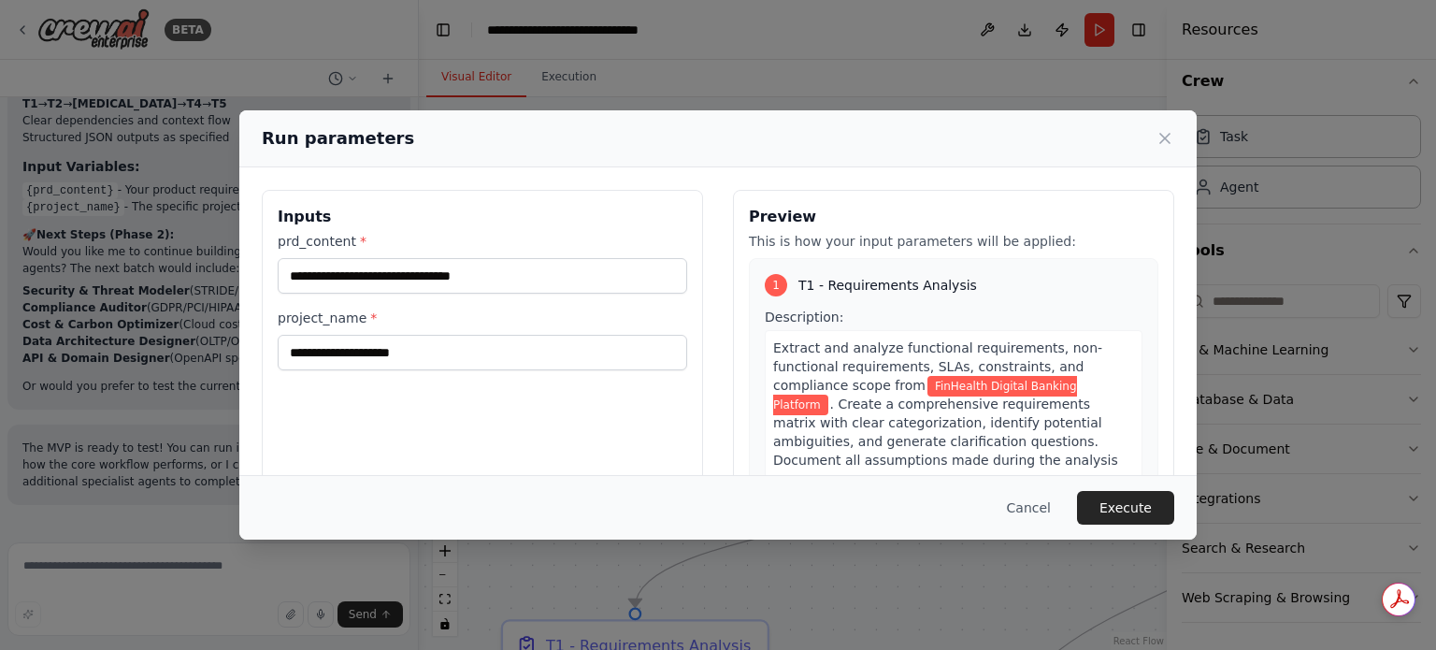
click at [82, 329] on div "**********" at bounding box center [718, 325] width 1436 height 650
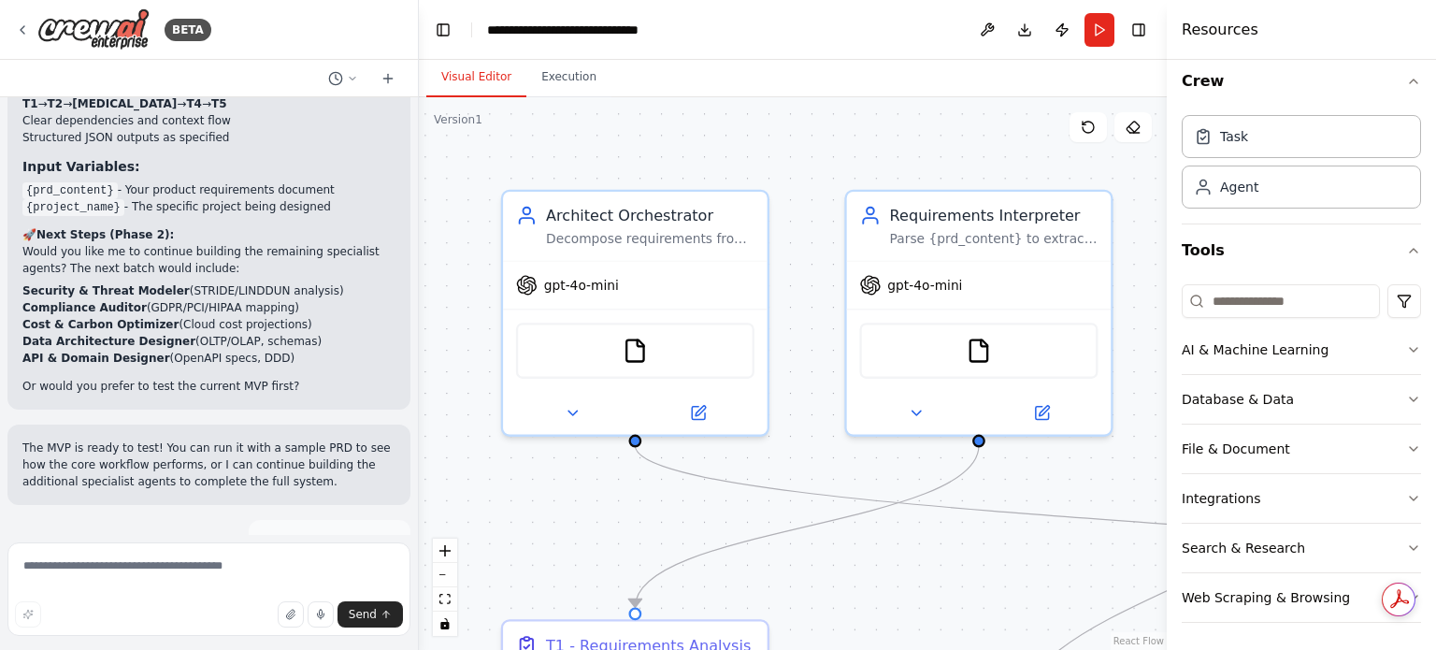
drag, startPoint x: 40, startPoint y: 354, endPoint x: 79, endPoint y: 355, distance: 38.3
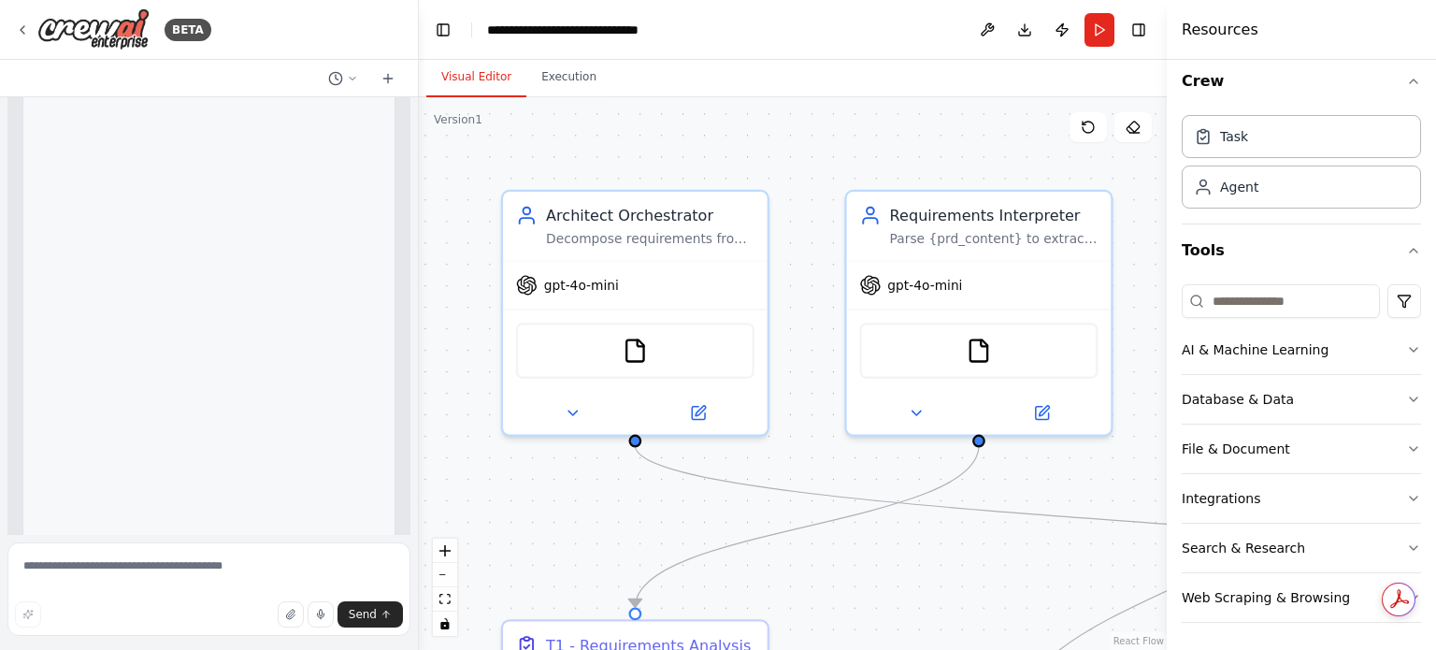
scroll to position [11041, 0]
drag, startPoint x: 36, startPoint y: 356, endPoint x: 269, endPoint y: 526, distance: 288.3
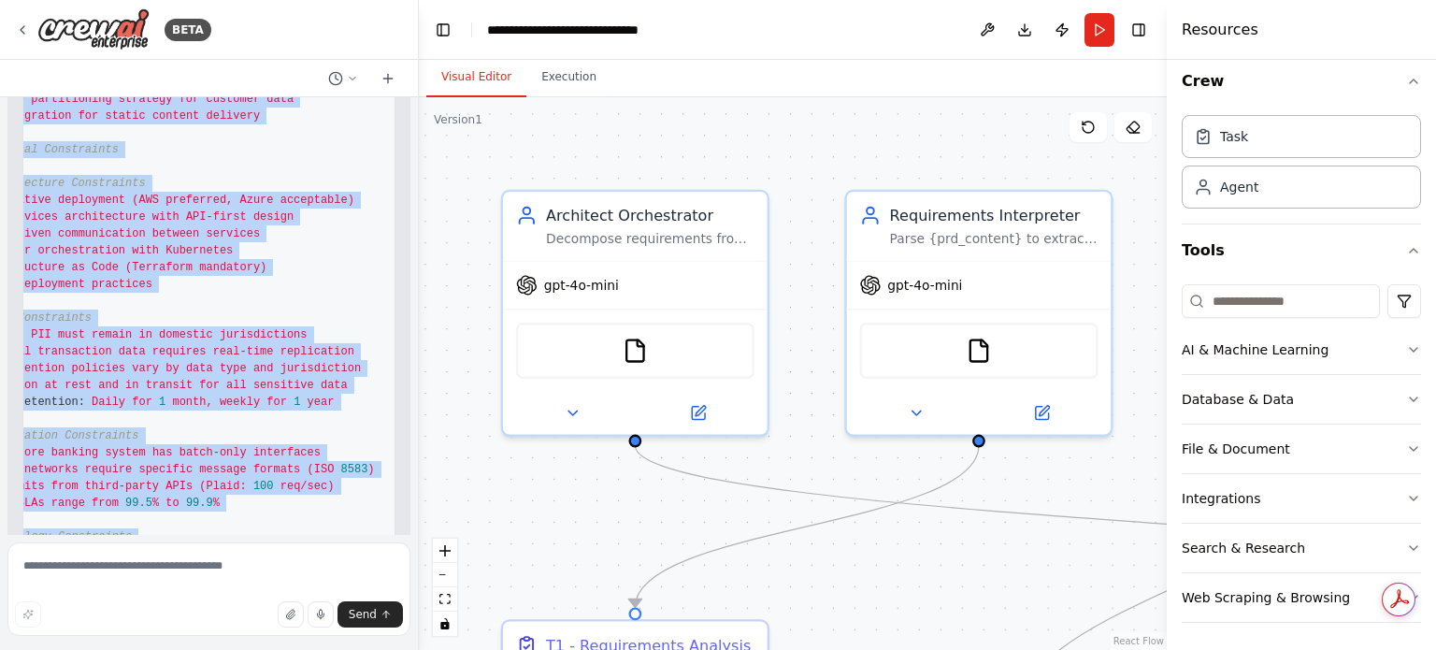
scroll to position [0, 38]
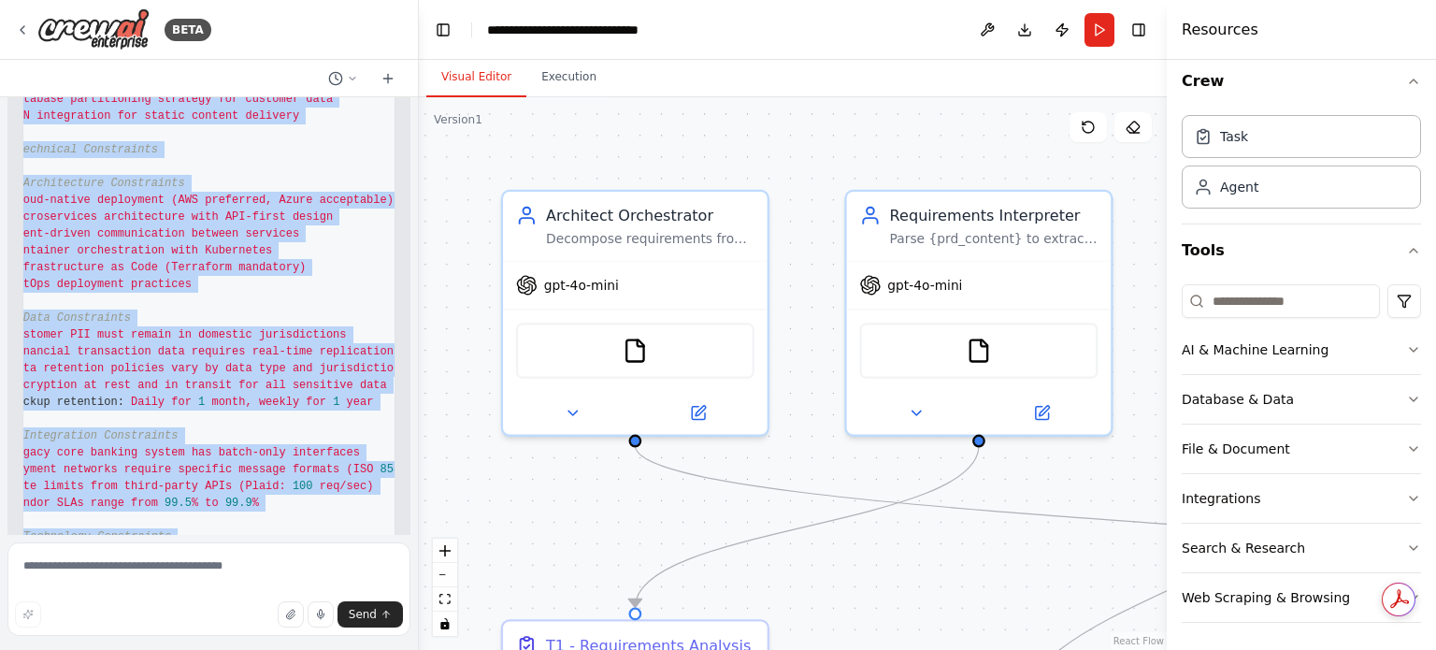
copy code "# Product Requirements Document: FinHealth Digital Banking Platform ## Executiv…"
click at [1107, 30] on button "Run" at bounding box center [1099, 30] width 30 height 34
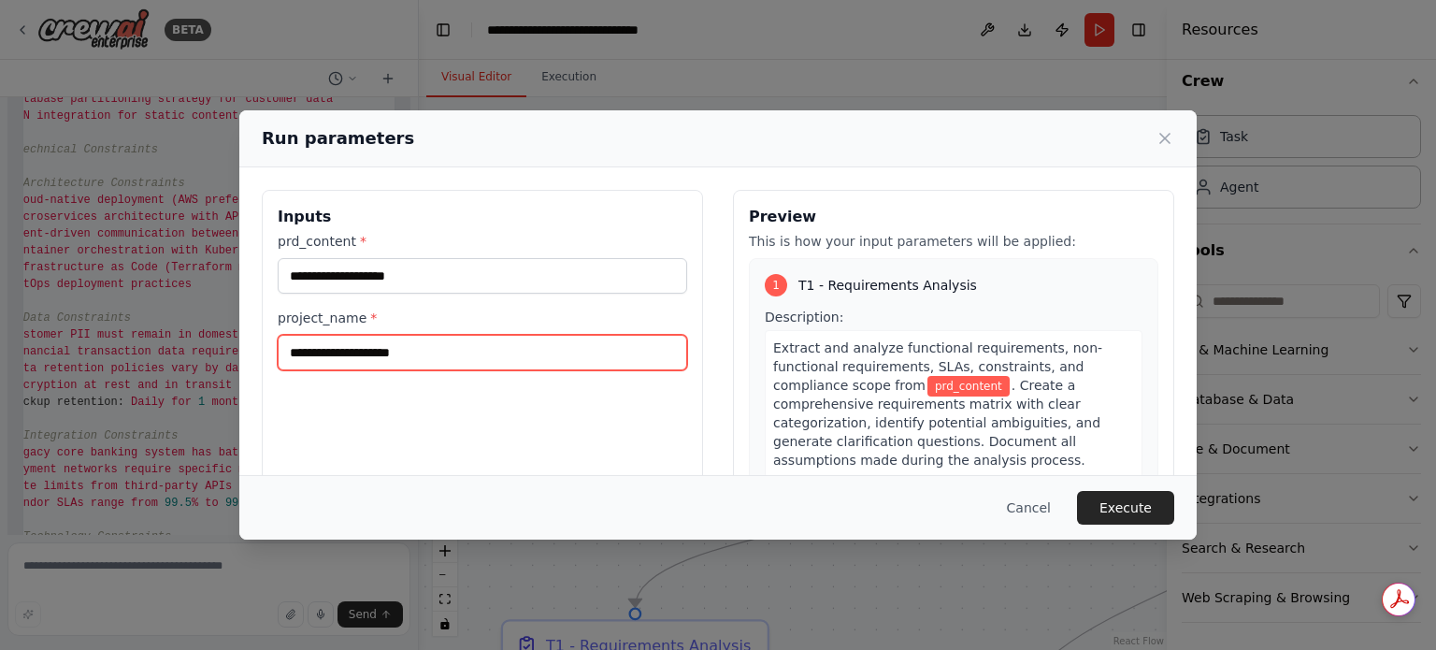
click at [450, 355] on input "project_name *" at bounding box center [482, 353] width 409 height 36
paste input "**********"
type input "**********"
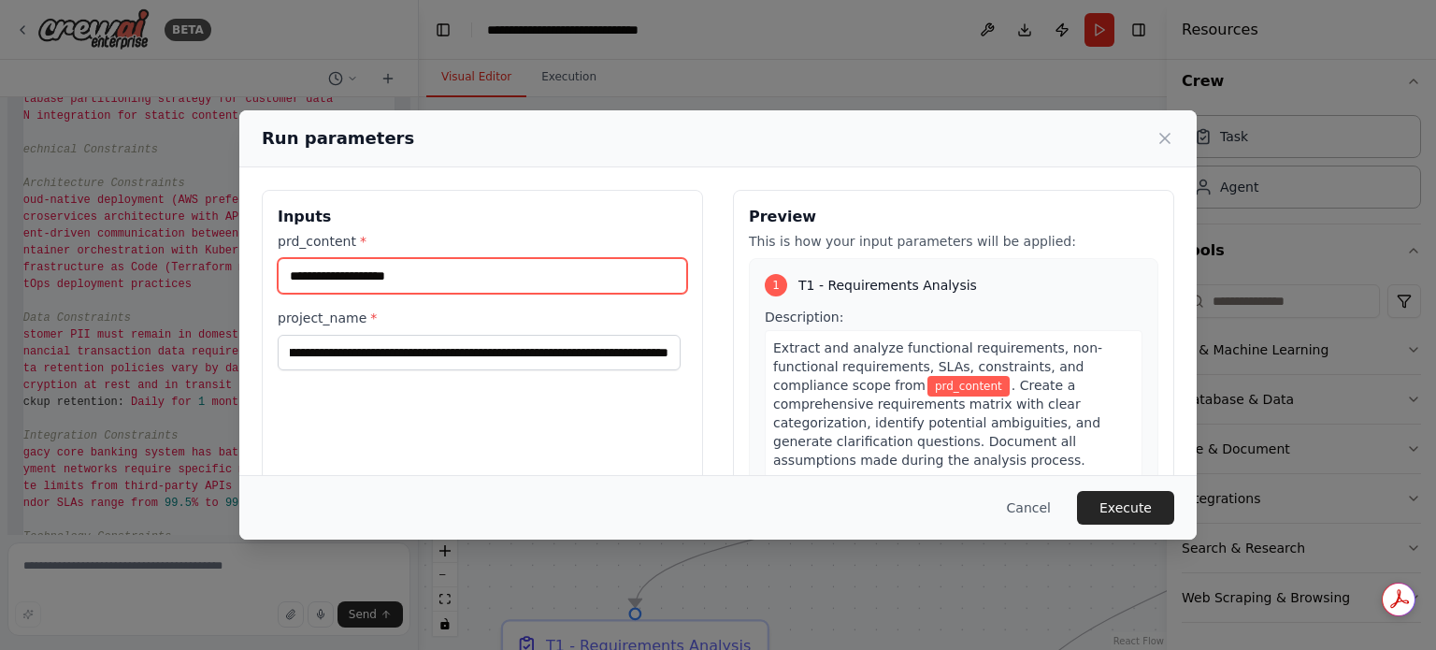
scroll to position [0, 0]
click at [511, 291] on input "prd_content *" at bounding box center [482, 276] width 409 height 36
type input "**********"
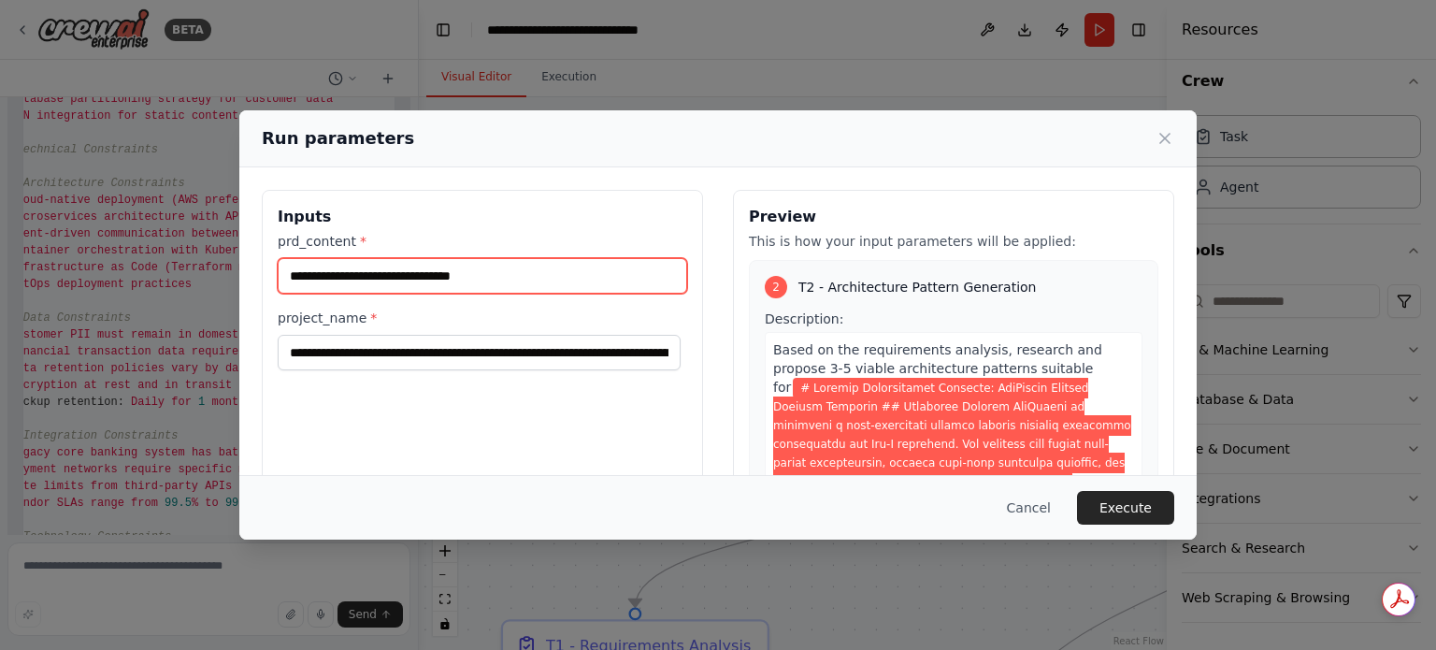
scroll to position [467, 0]
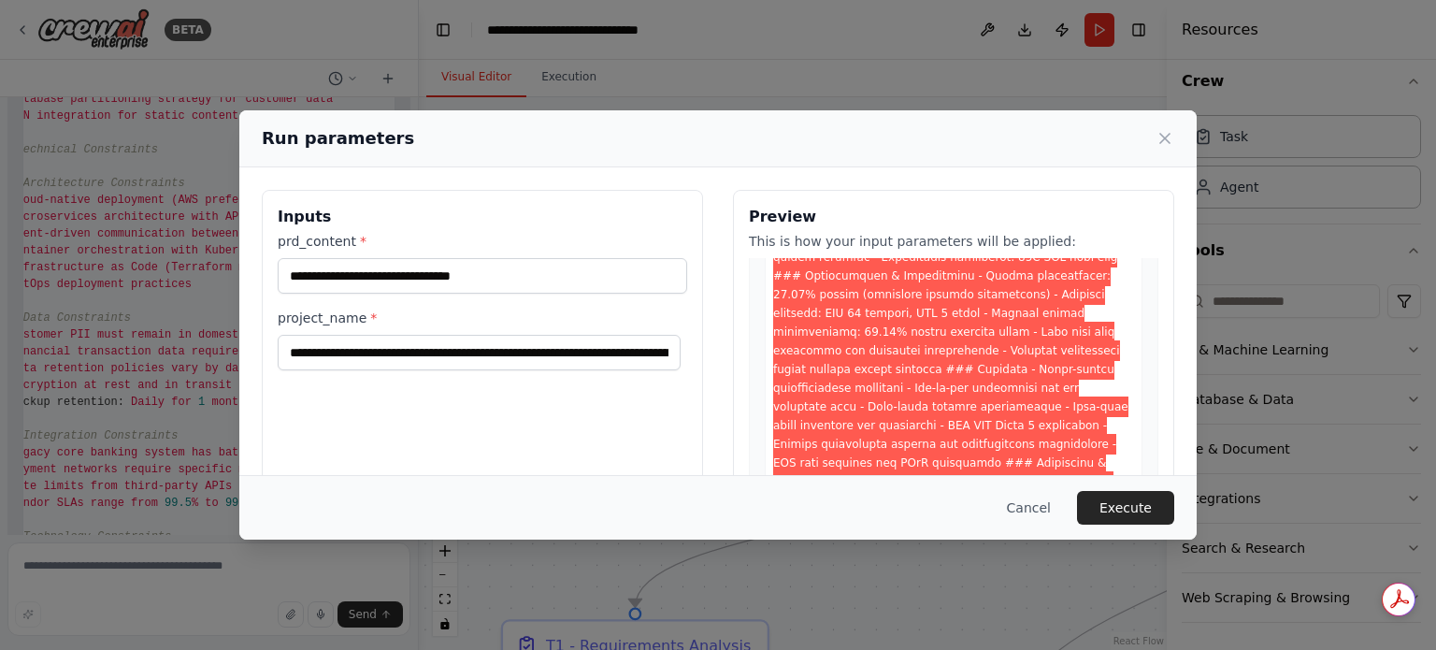
scroll to position [2057, 0]
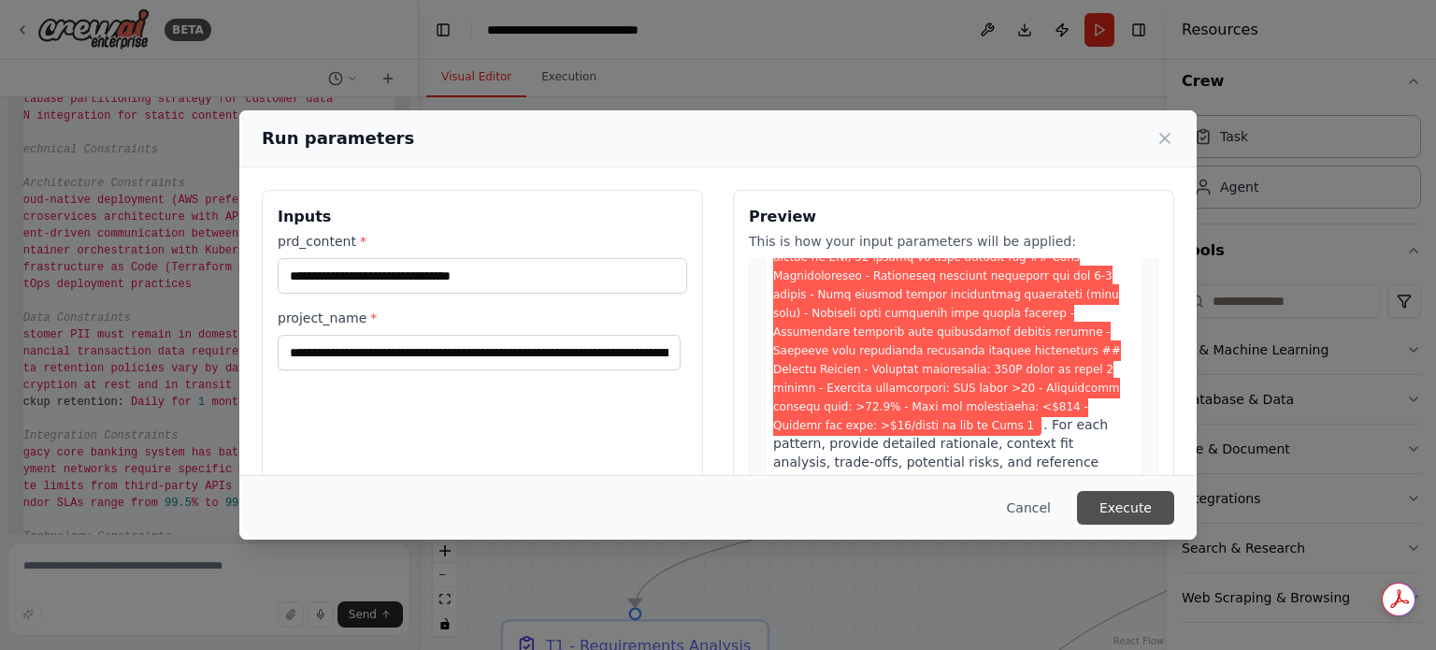
click at [1133, 509] on button "Execute" at bounding box center [1125, 508] width 97 height 34
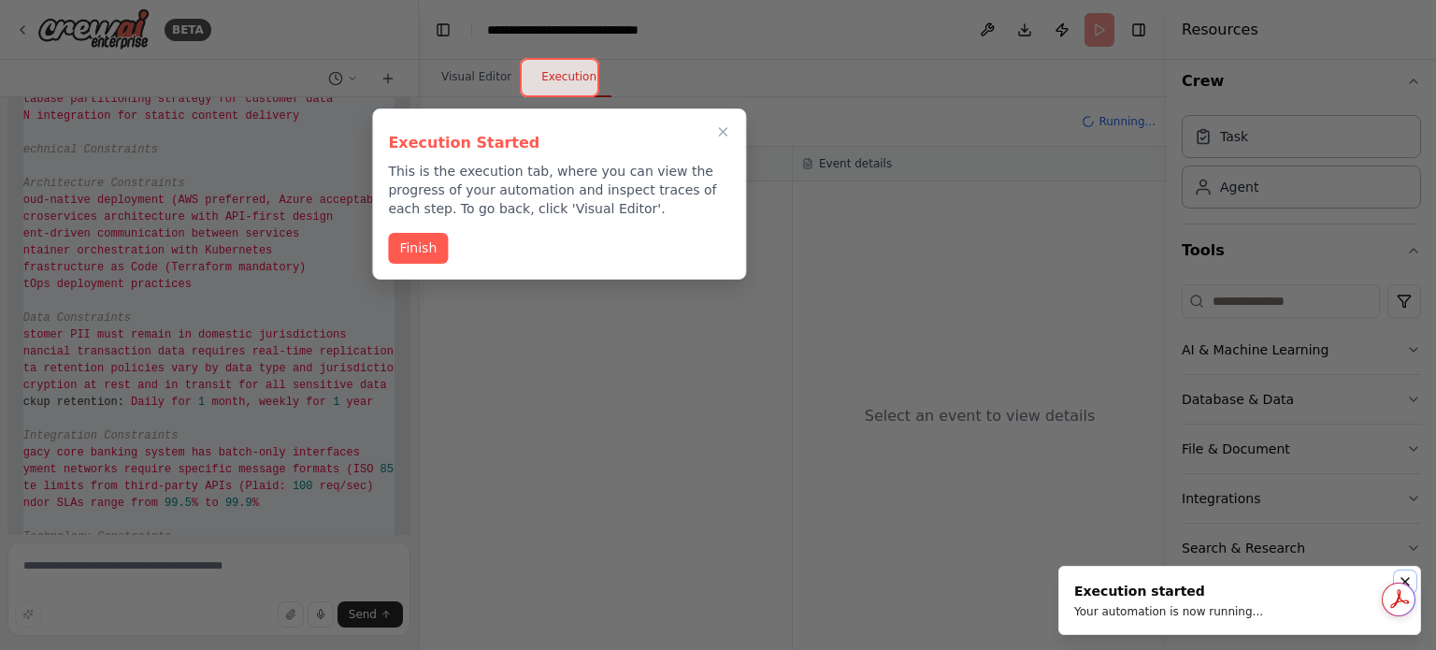
click at [1402, 580] on icon "Notifications (F8)" at bounding box center [1404, 581] width 7 height 7
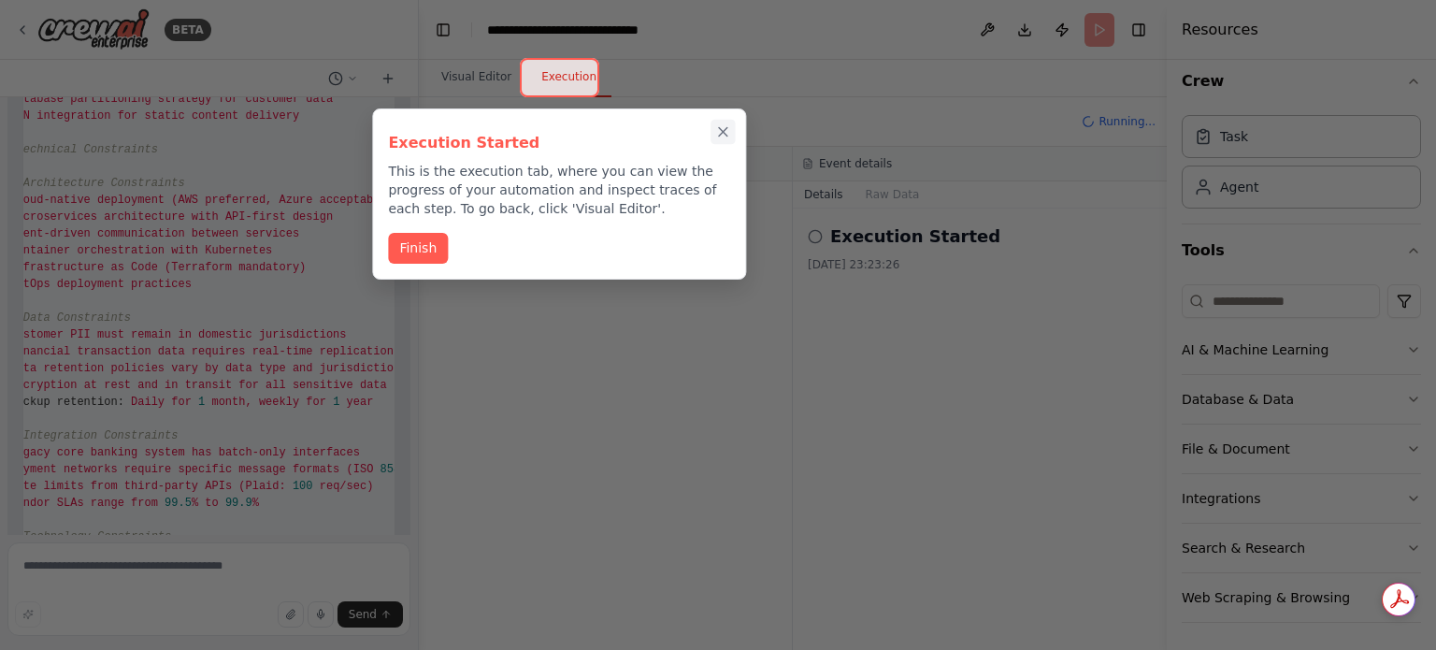
click at [726, 141] on button "Close walkthrough" at bounding box center [722, 132] width 24 height 24
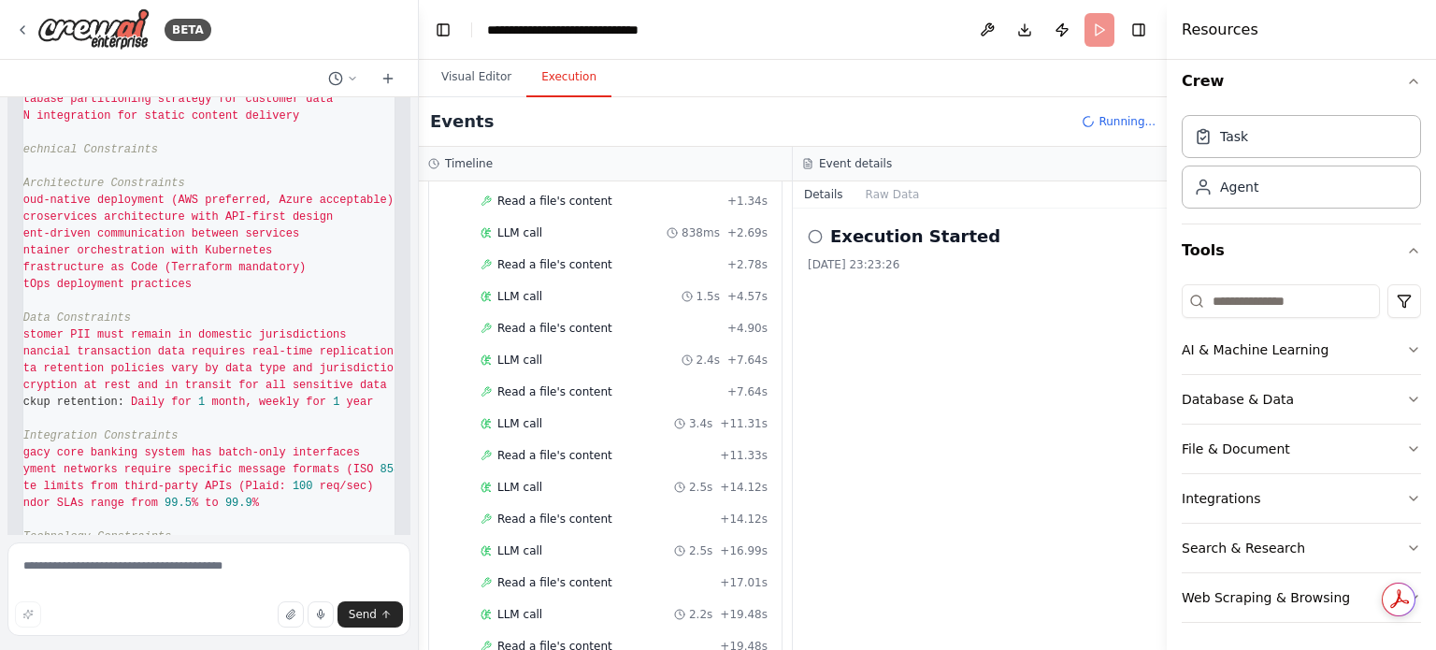
scroll to position [221, 0]
click at [913, 195] on button "Raw Data" at bounding box center [892, 194] width 77 height 26
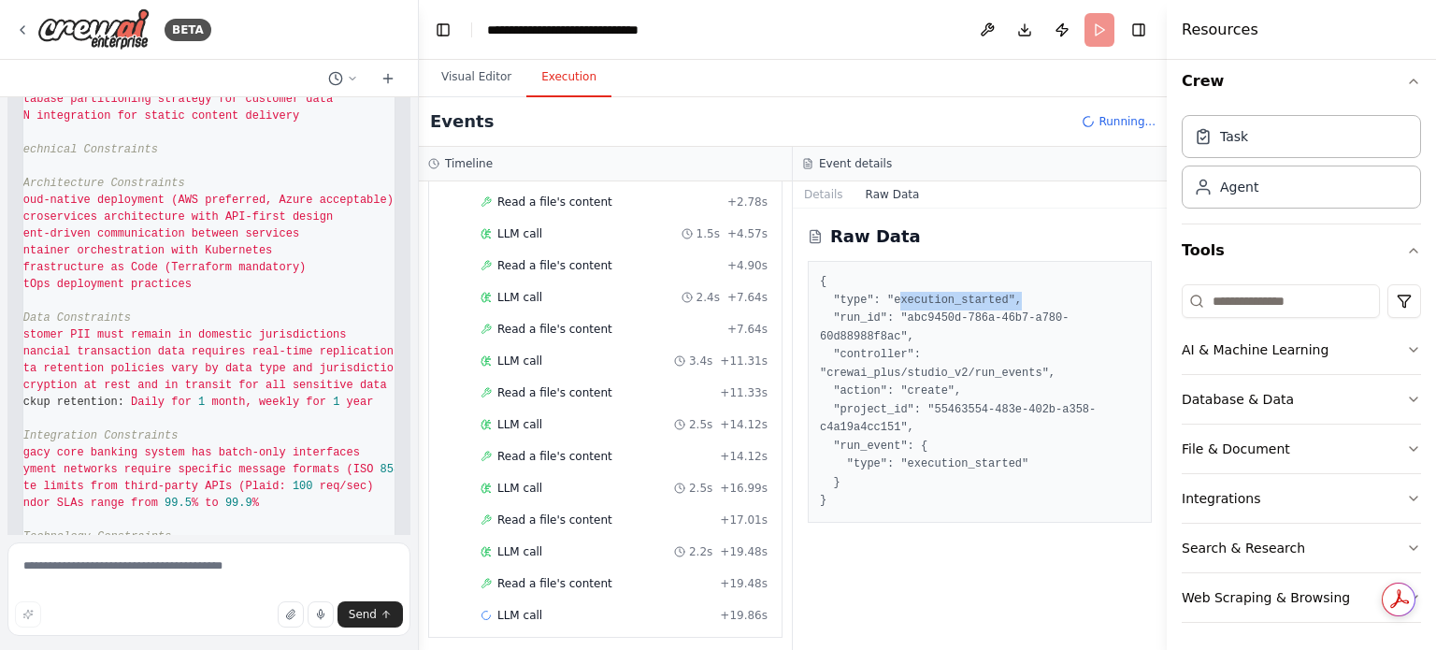
drag, startPoint x: 894, startPoint y: 297, endPoint x: 1052, endPoint y: 291, distance: 158.1
click at [1052, 291] on pre "{ "type": "execution_started", "run_id": "abc9450d-786a-46b7-a780-60d88988f8ac"…" at bounding box center [980, 391] width 320 height 237
click at [976, 309] on pre "{ "type": "execution_started", "run_id": "abc9450d-786a-46b7-a780-60d88988f8ac"…" at bounding box center [980, 391] width 320 height 237
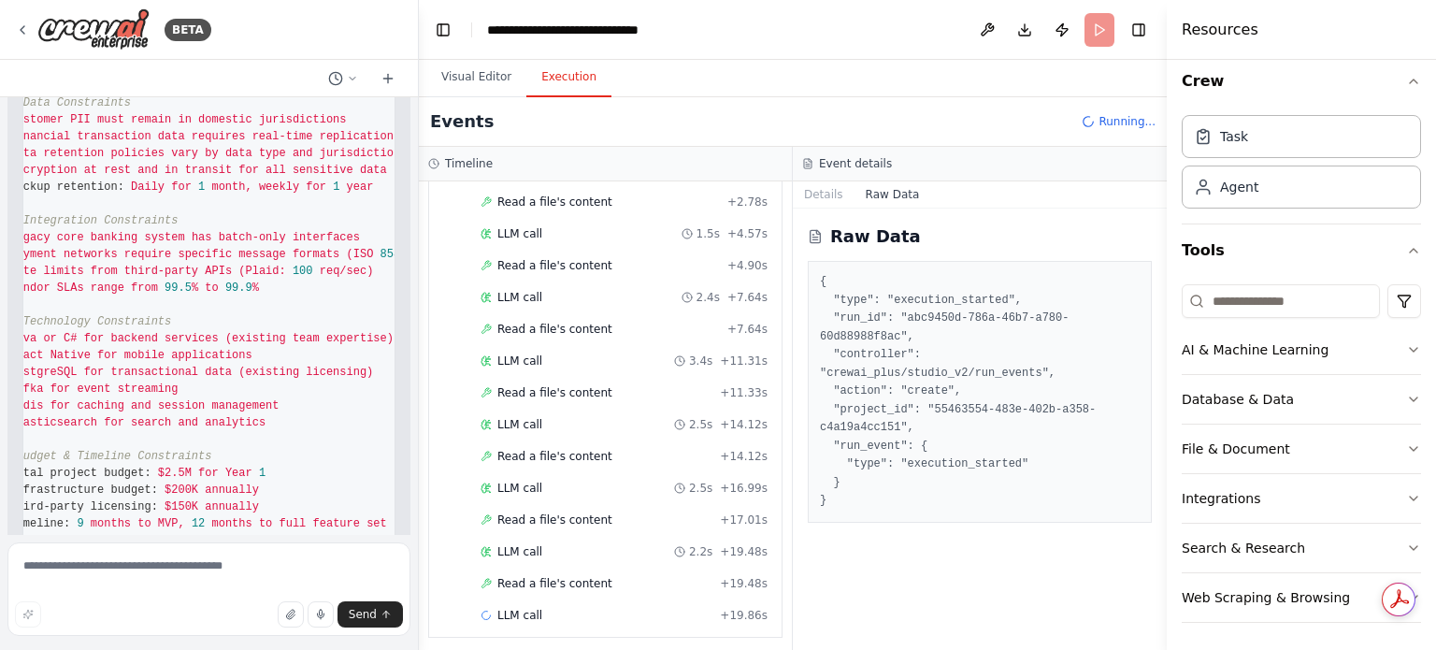
scroll to position [11199, 0]
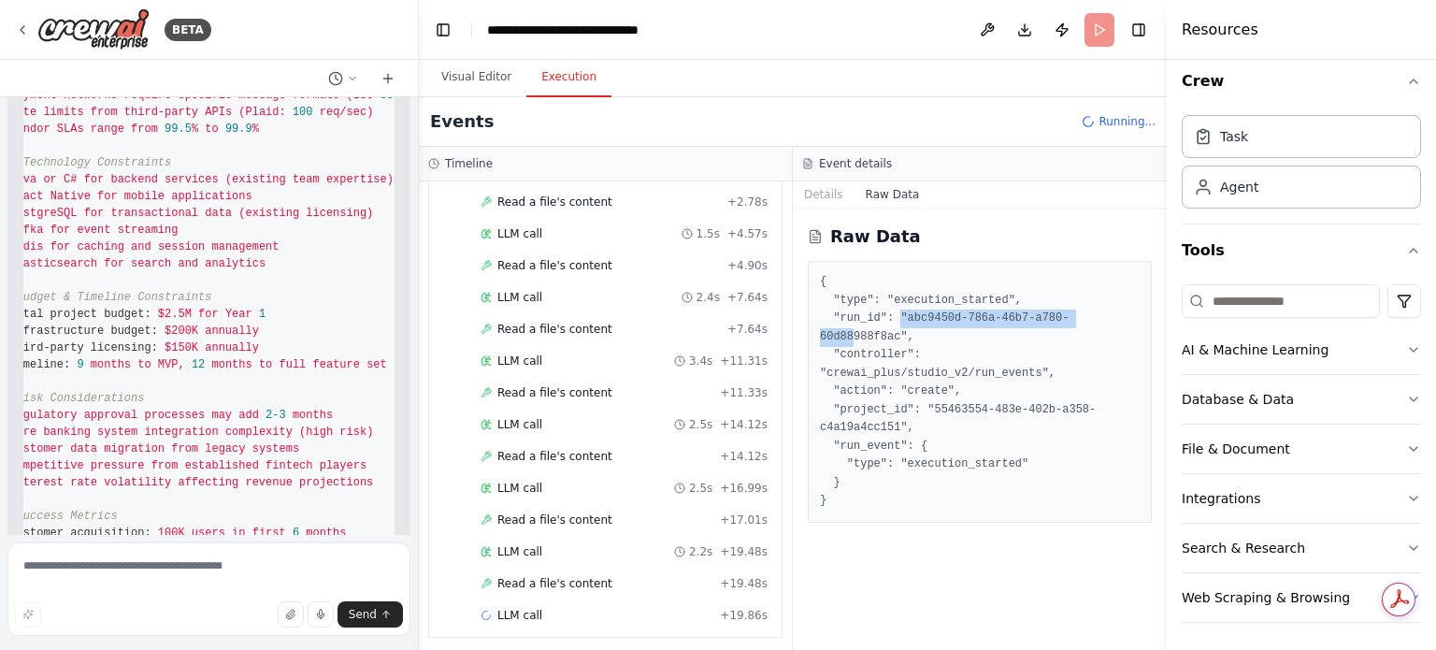
drag, startPoint x: 905, startPoint y: 317, endPoint x: 1081, endPoint y: 317, distance: 175.8
click at [1081, 317] on pre "{ "type": "execution_started", "run_id": "abc9450d-786a-46b7-a780-60d88988f8ac"…" at bounding box center [980, 391] width 320 height 237
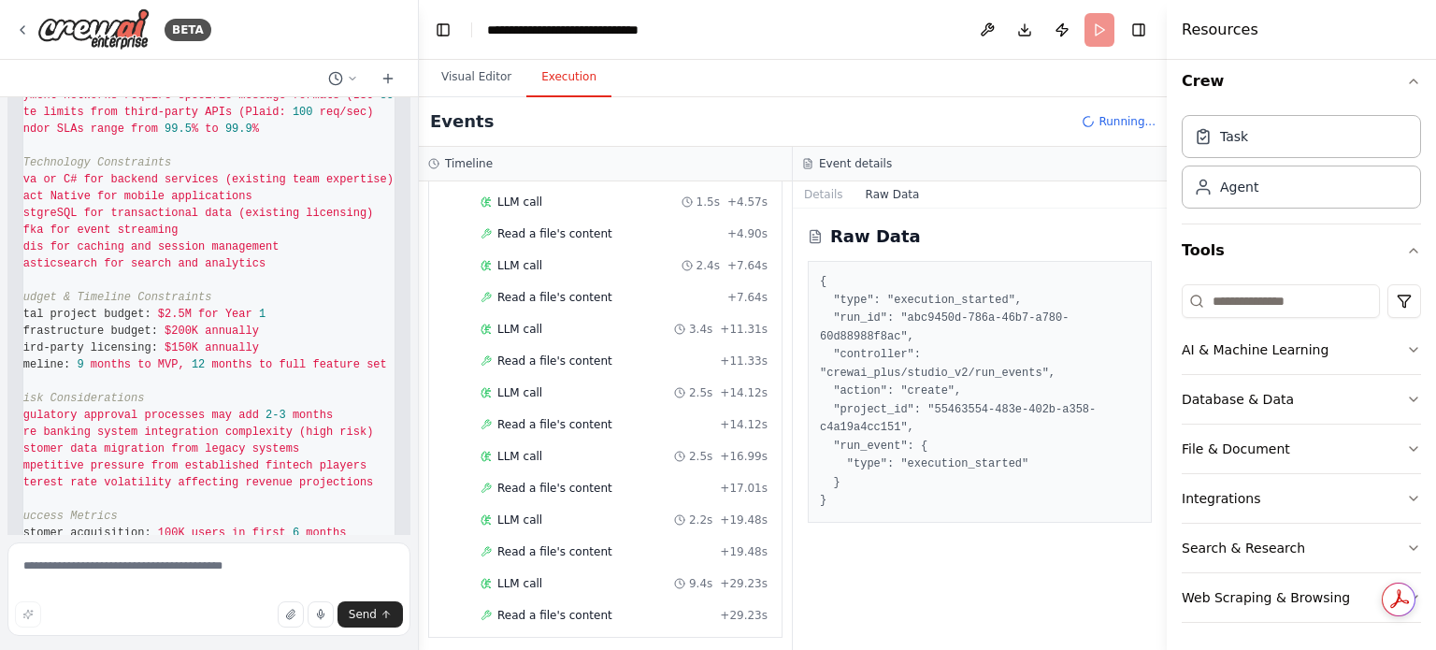
click at [1047, 350] on pre "{ "type": "execution_started", "run_id": "abc9450d-786a-46b7-a780-60d88988f8ac"…" at bounding box center [980, 391] width 320 height 237
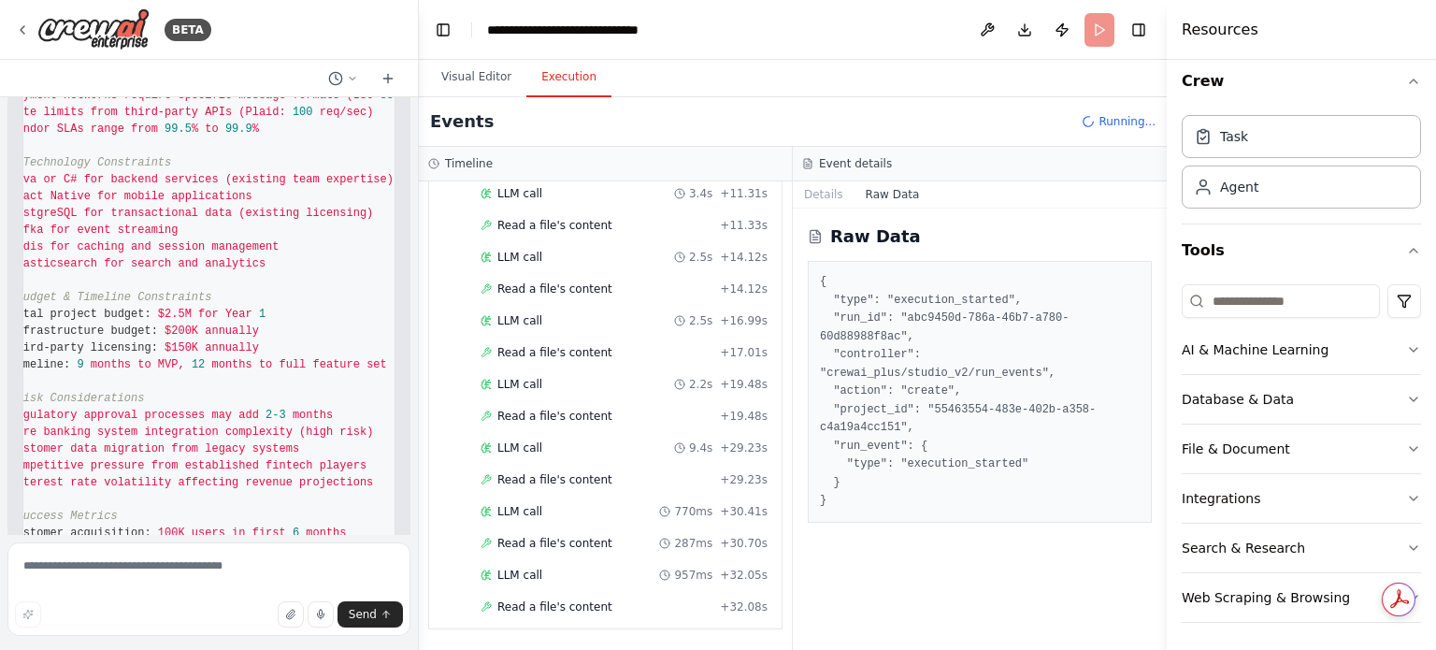
drag, startPoint x: 37, startPoint y: 216, endPoint x: 247, endPoint y: 230, distance: 209.9
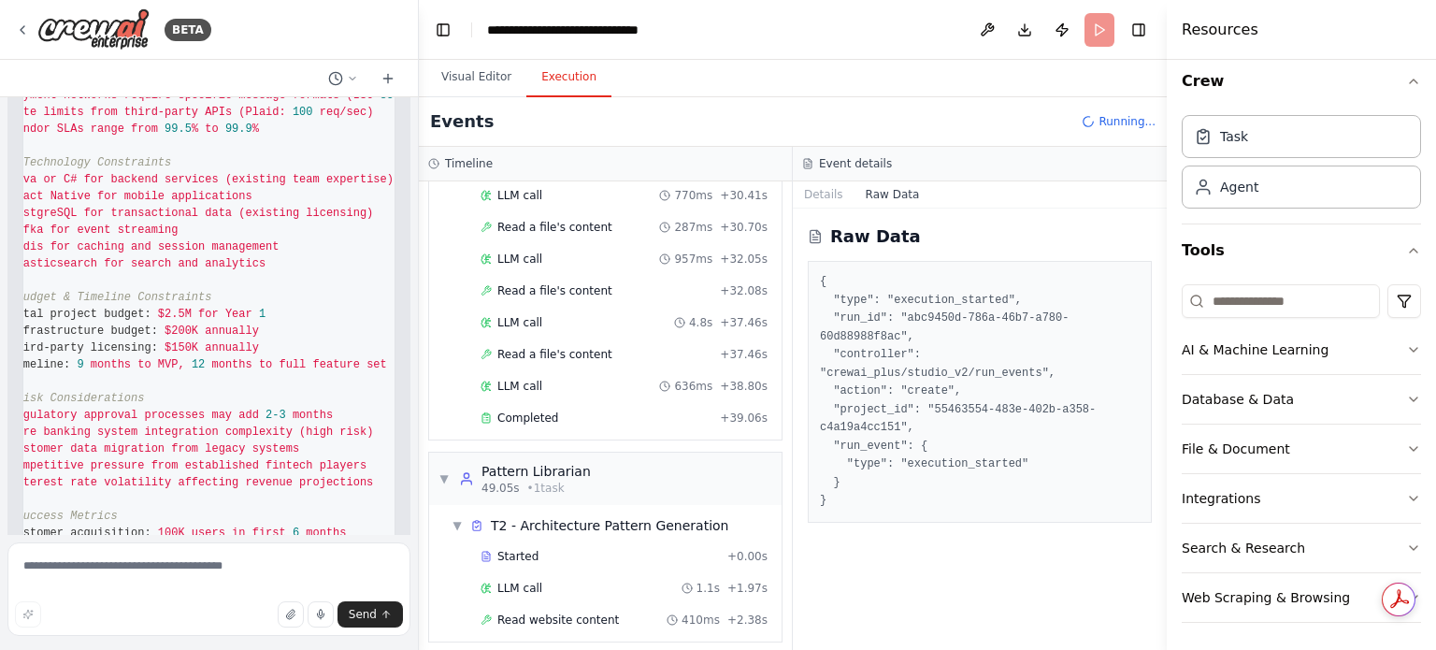
scroll to position [736, 0]
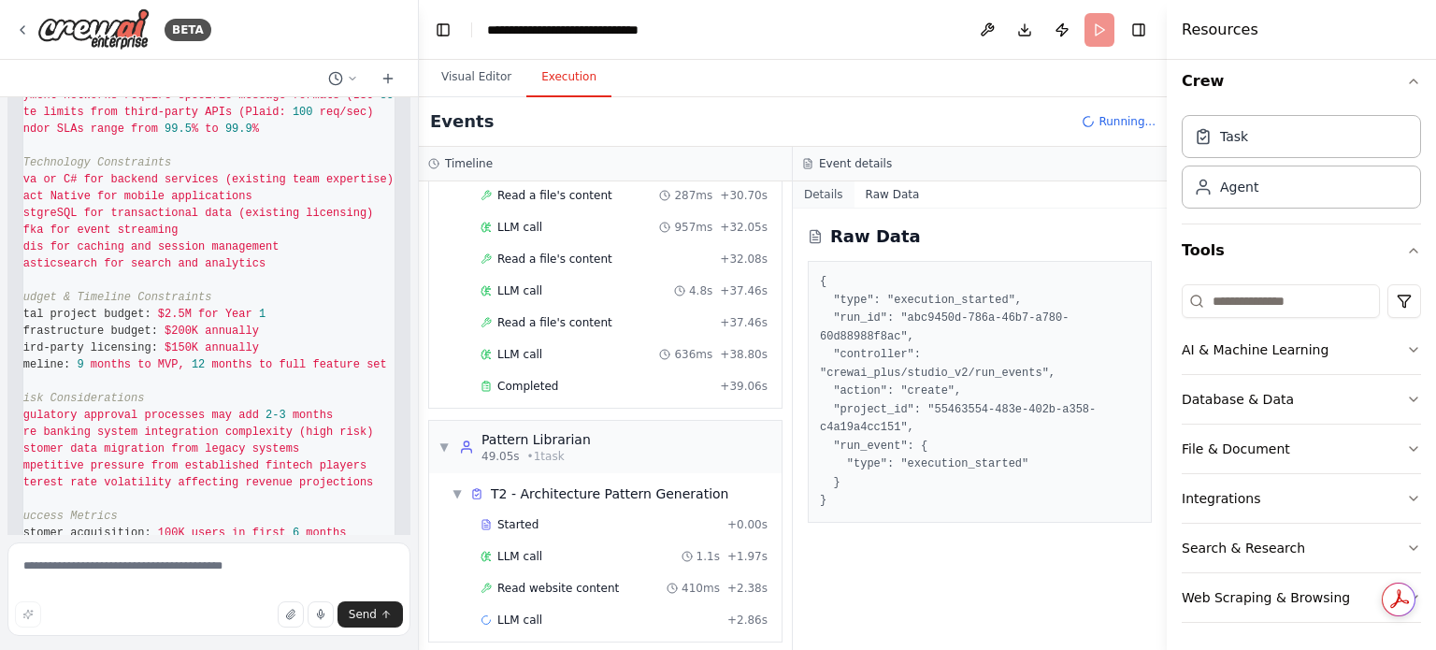
click at [832, 201] on button "Details" at bounding box center [824, 194] width 62 height 26
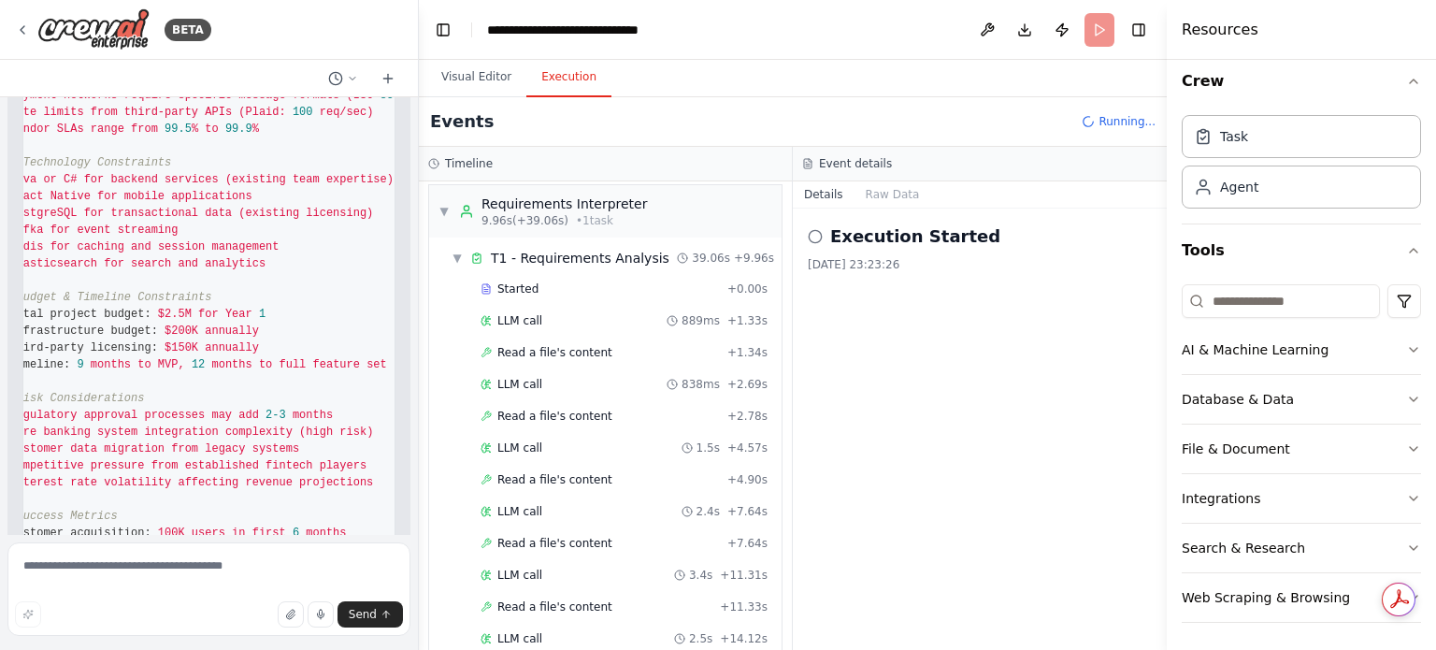
scroll to position [0, 0]
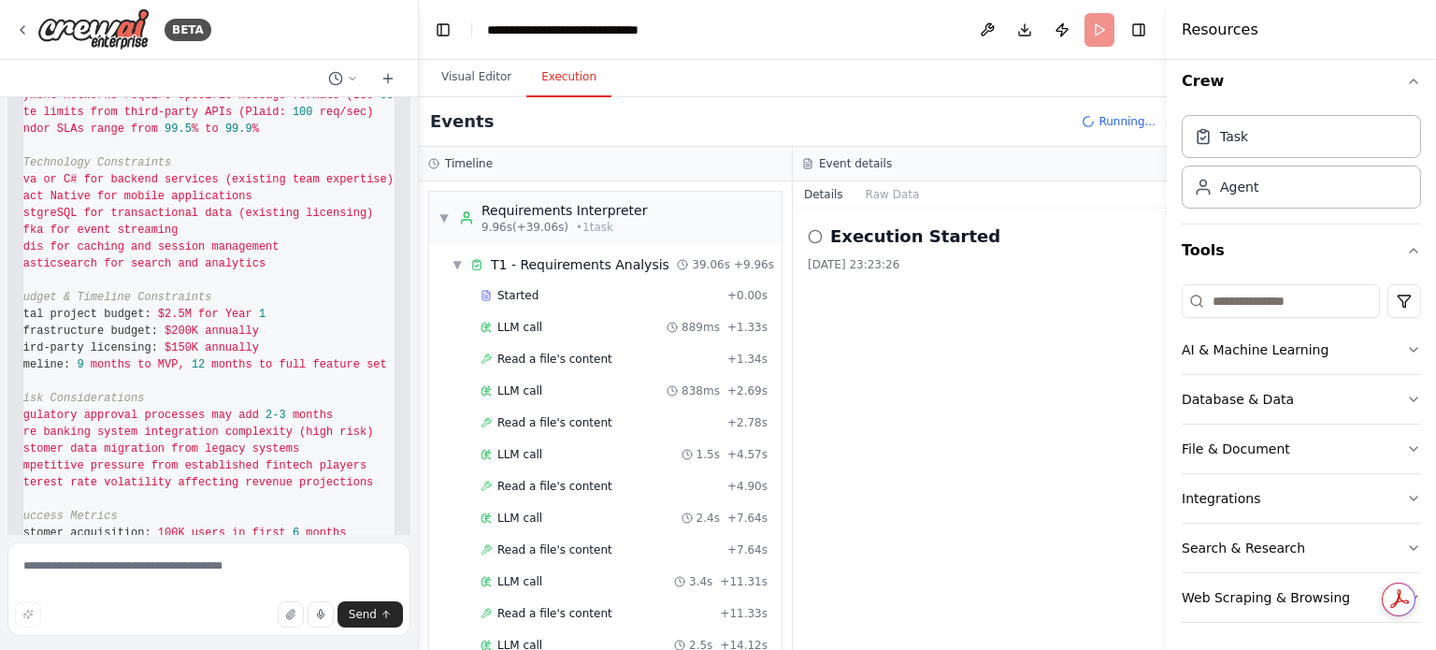
click at [668, 122] on div "Events Running..." at bounding box center [793, 122] width 748 height 50
click at [483, 93] on button "Visual Editor" at bounding box center [476, 77] width 100 height 39
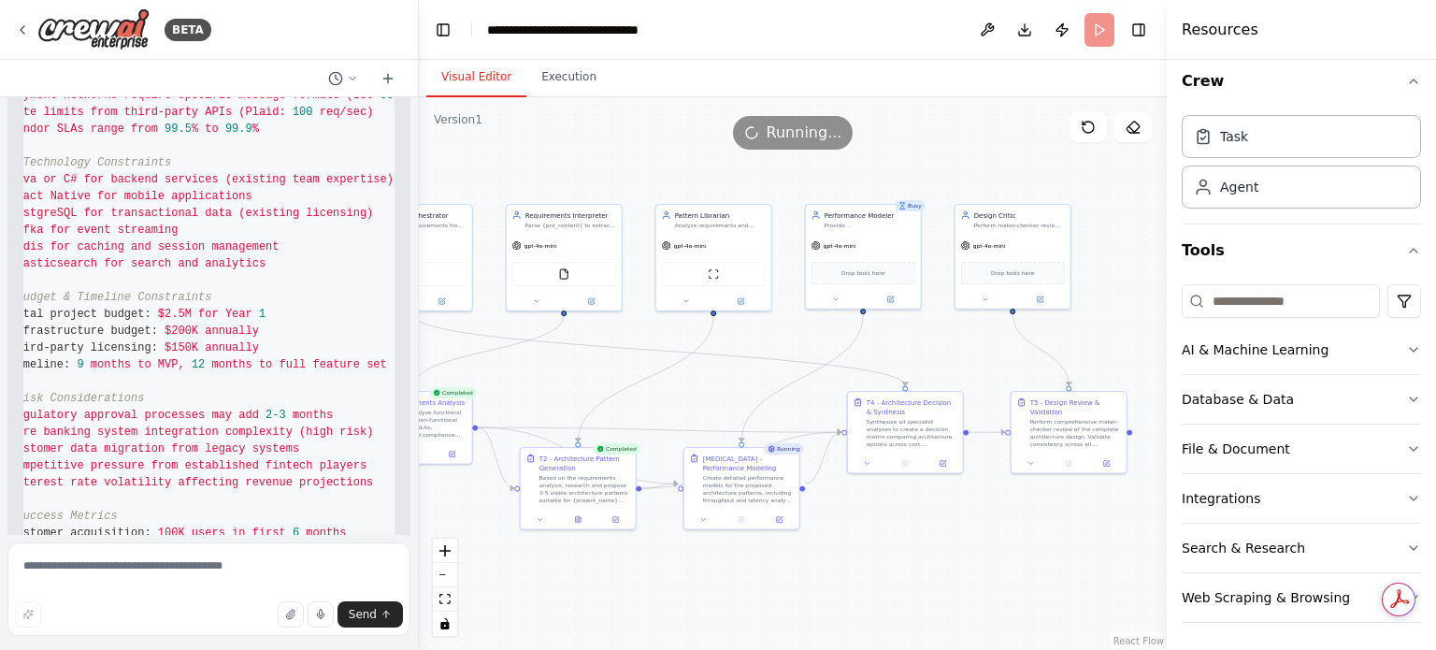
drag, startPoint x: 989, startPoint y: 510, endPoint x: 657, endPoint y: 408, distance: 347.4
click at [658, 408] on div ".deletable-edge-delete-btn { width: 20px; height: 20px; border: 0px solid #ffff…" at bounding box center [793, 373] width 748 height 552
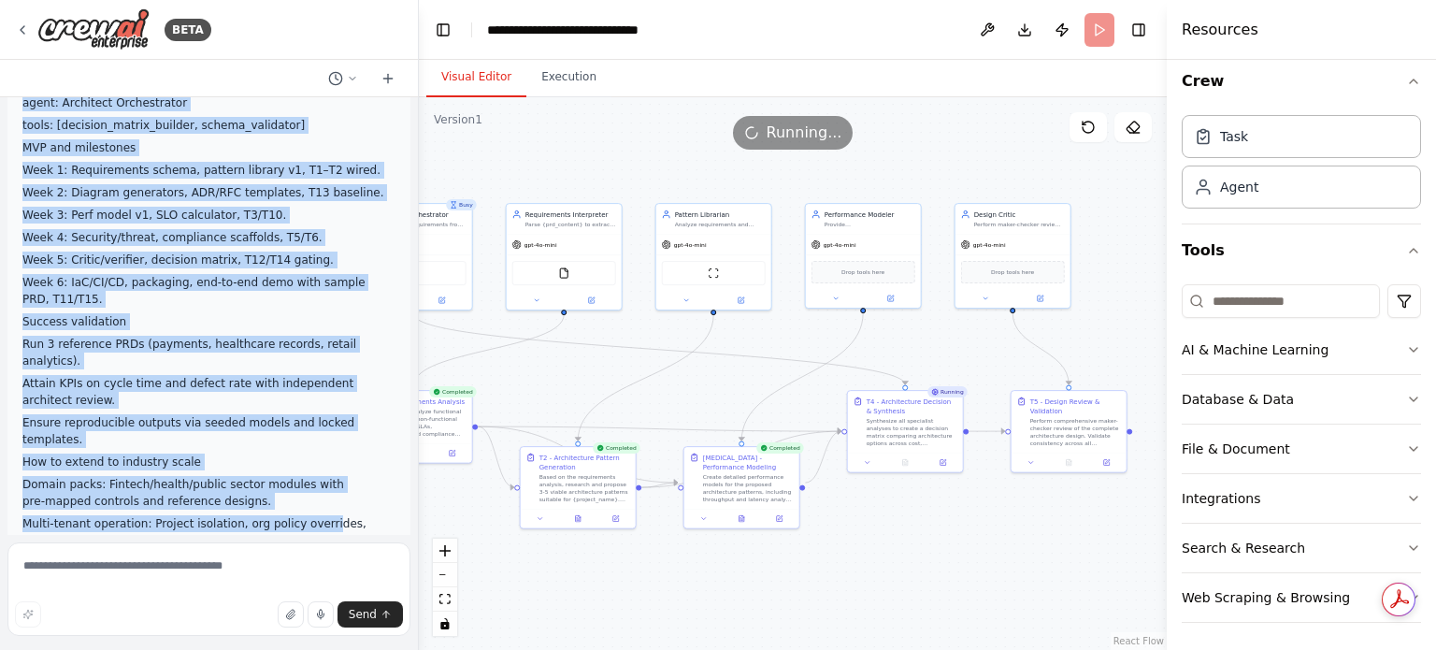
scroll to position [6544, 0]
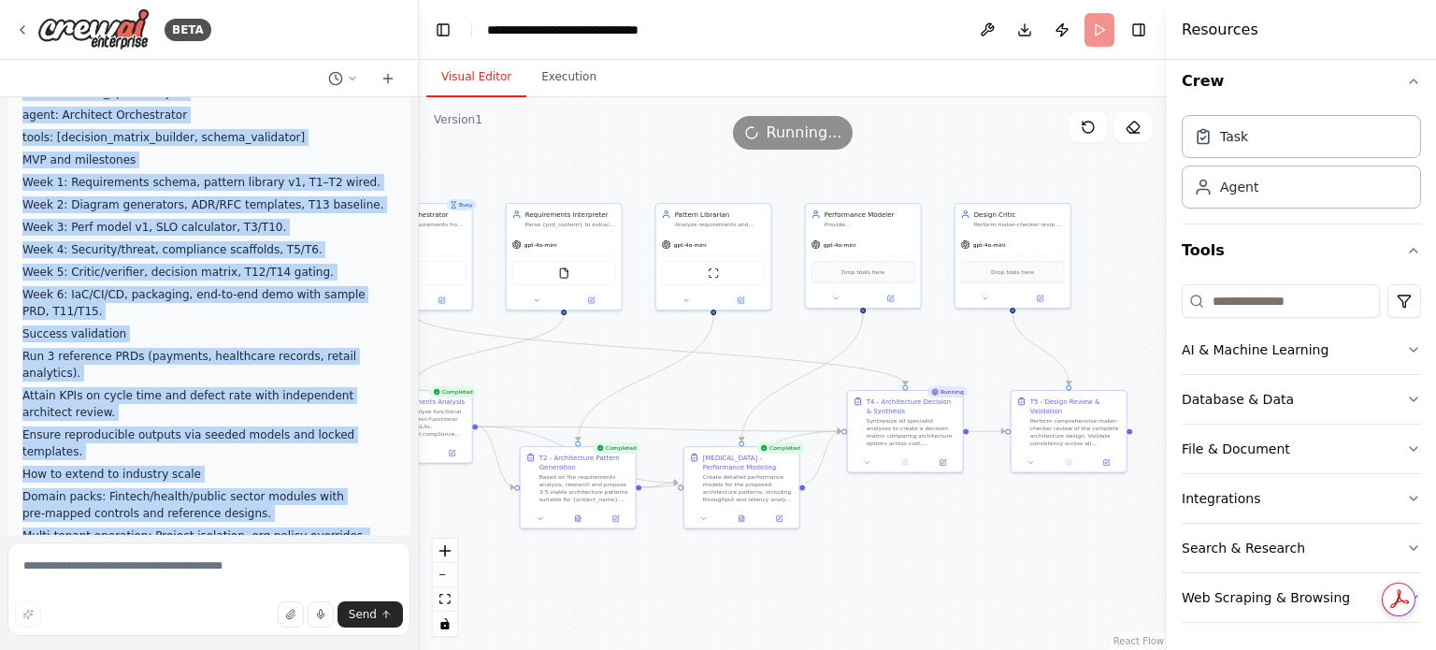
drag, startPoint x: 41, startPoint y: 134, endPoint x: 333, endPoint y: 288, distance: 329.9
copy div "Executive summary The System‑Designing Agent ingests product requirements and c…"
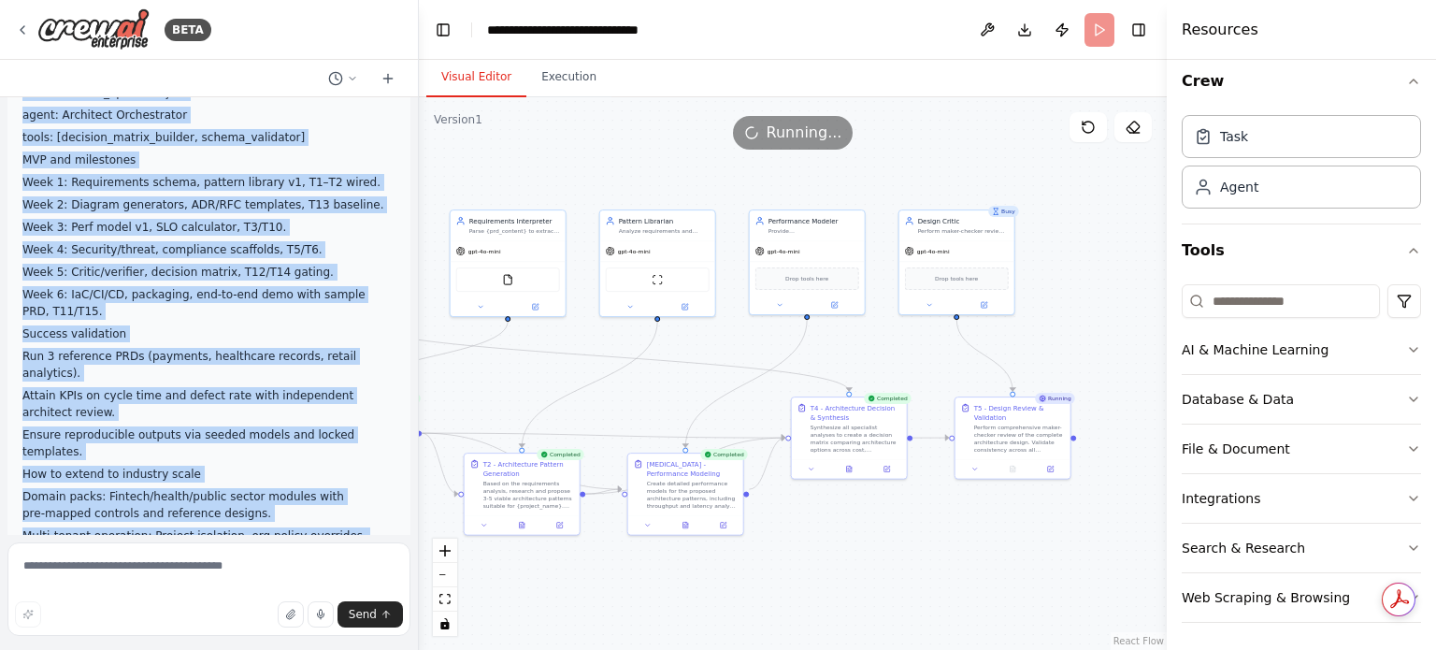
drag, startPoint x: 774, startPoint y: 347, endPoint x: 718, endPoint y: 353, distance: 56.5
click at [718, 353] on div ".deletable-edge-delete-btn { width: 20px; height: 20px; border: 0px solid #ffff…" at bounding box center [793, 373] width 748 height 552
click at [715, 352] on div ".deletable-edge-delete-btn { width: 20px; height: 20px; border: 0px solid #ffff…" at bounding box center [793, 373] width 748 height 552
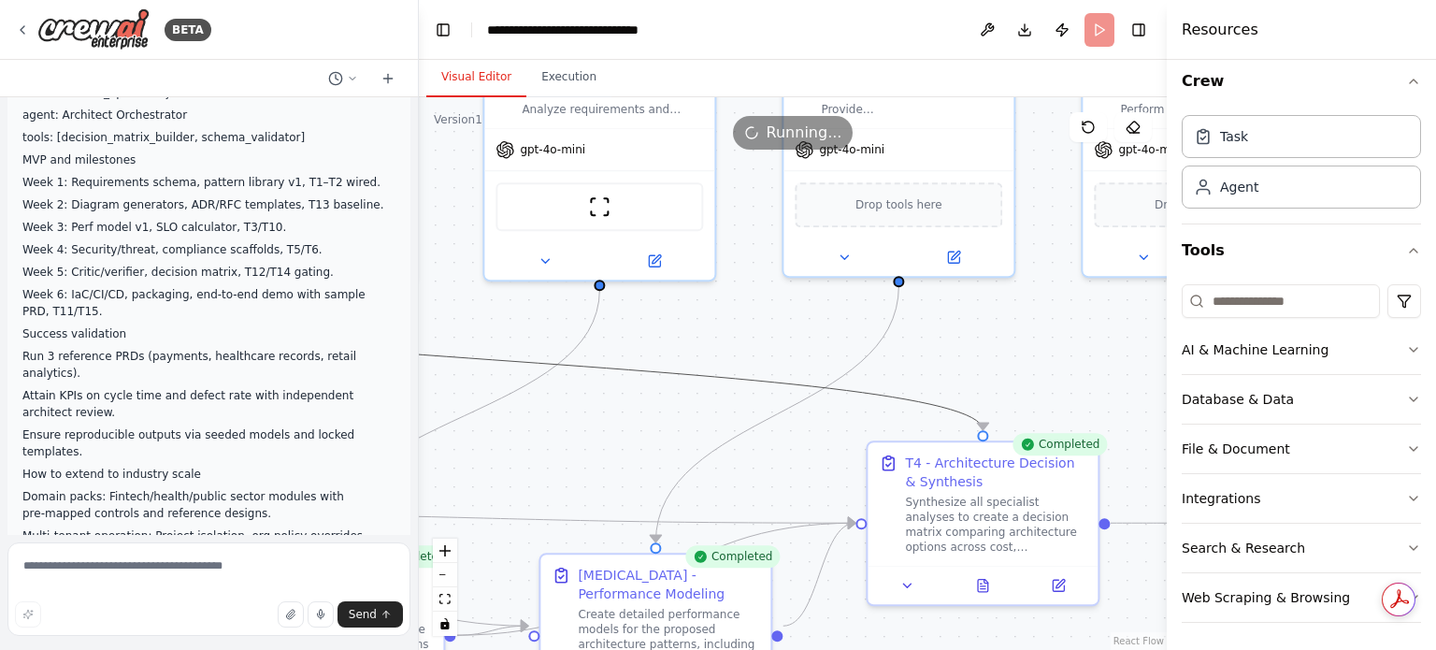
click at [649, 364] on icon "Edge from 51667c94-1a53-47e6-a80f-2cb1047fb67d to 98d6d64f-c631-45c1-818a-c3462…" at bounding box center [492, 360] width 982 height 140
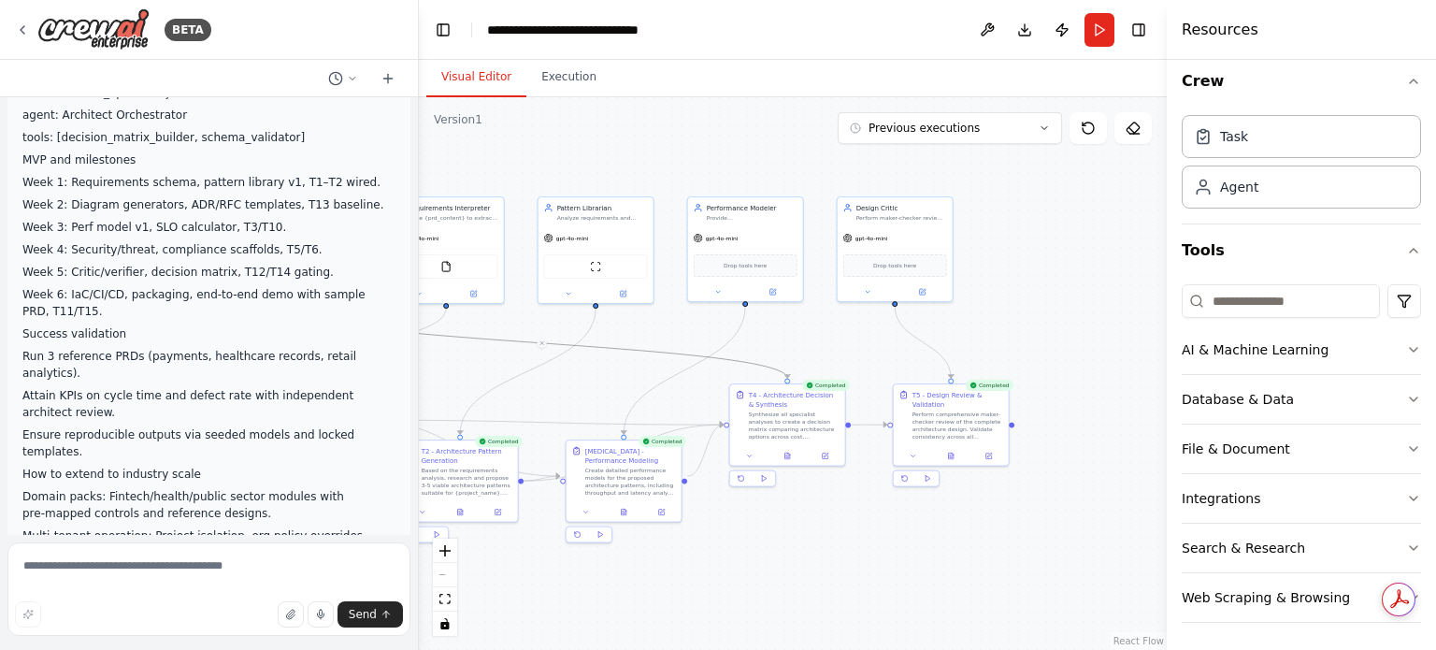
drag, startPoint x: 1080, startPoint y: 237, endPoint x: 1039, endPoint y: 235, distance: 41.2
click at [1039, 235] on div ".deletable-edge-delete-btn { width: 20px; height: 20px; border: 0px solid #ffff…" at bounding box center [793, 373] width 748 height 552
click at [550, 68] on button "Execution" at bounding box center [568, 77] width 85 height 39
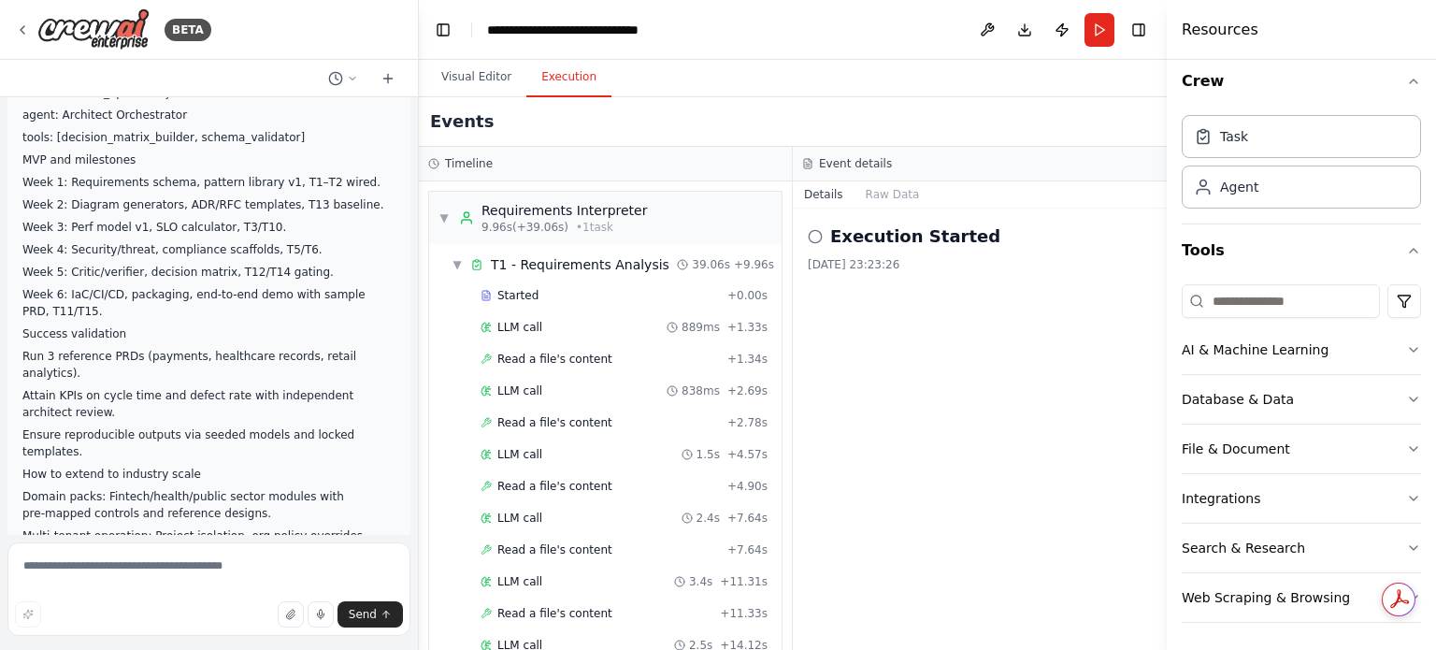
scroll to position [467, 0]
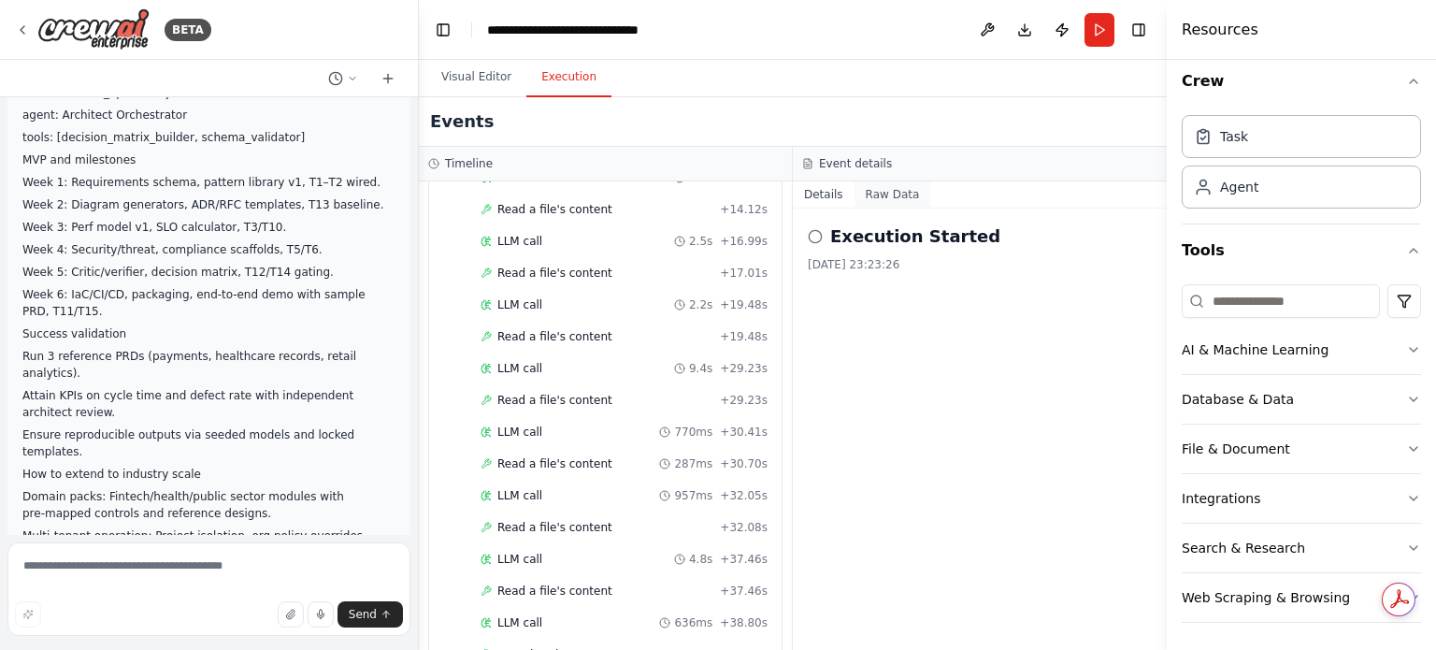
click at [882, 201] on button "Raw Data" at bounding box center [892, 194] width 77 height 26
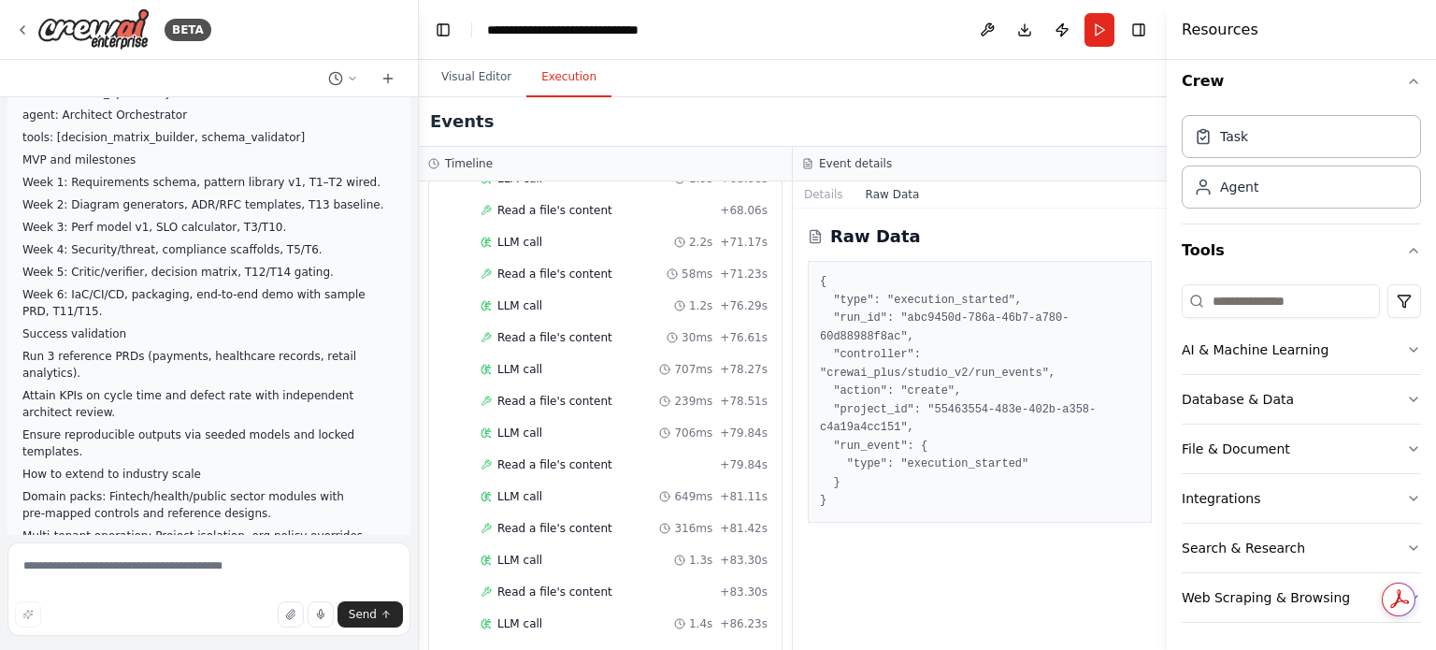
scroll to position [2528, 0]
click at [844, 306] on pre "{ "type": "execution_started", "run_id": "abc9450d-786a-46b7-a780-60d88988f8ac"…" at bounding box center [980, 391] width 320 height 237
click at [205, 578] on textarea at bounding box center [208, 588] width 403 height 93
paste textarea "**********"
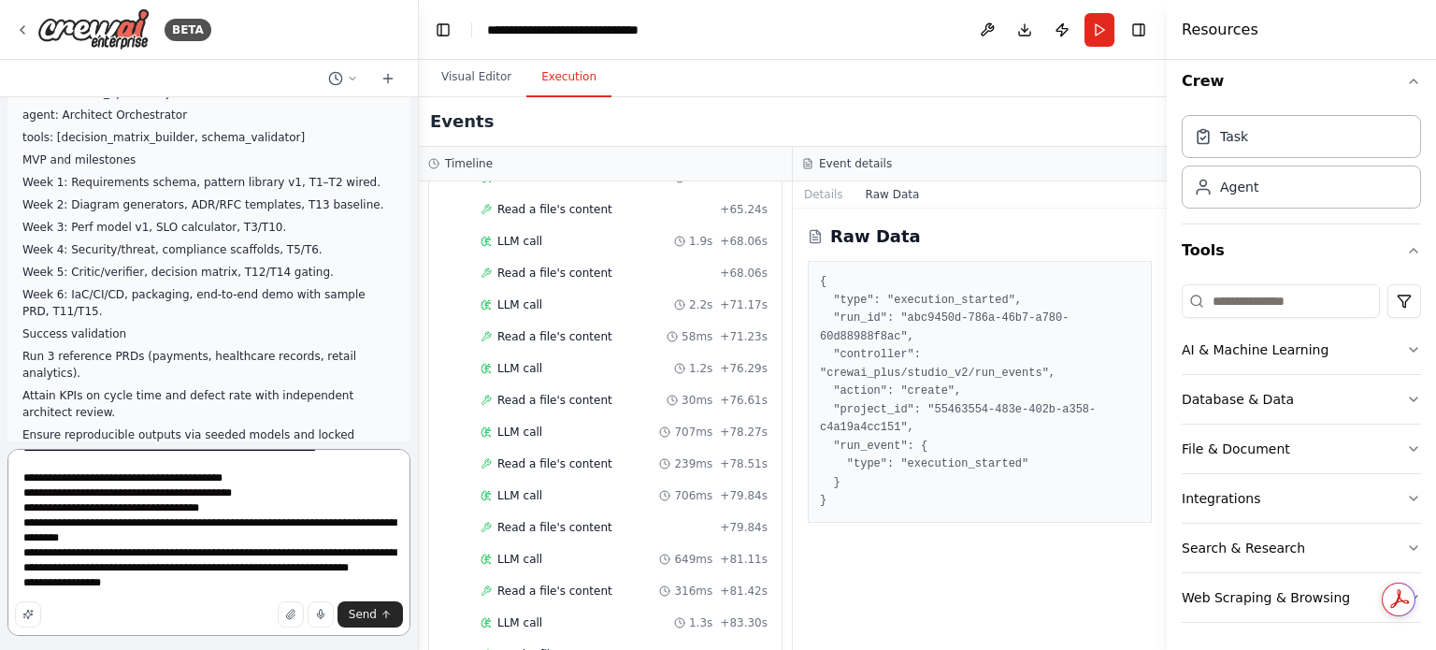
scroll to position [3209, 0]
paste textarea "**********"
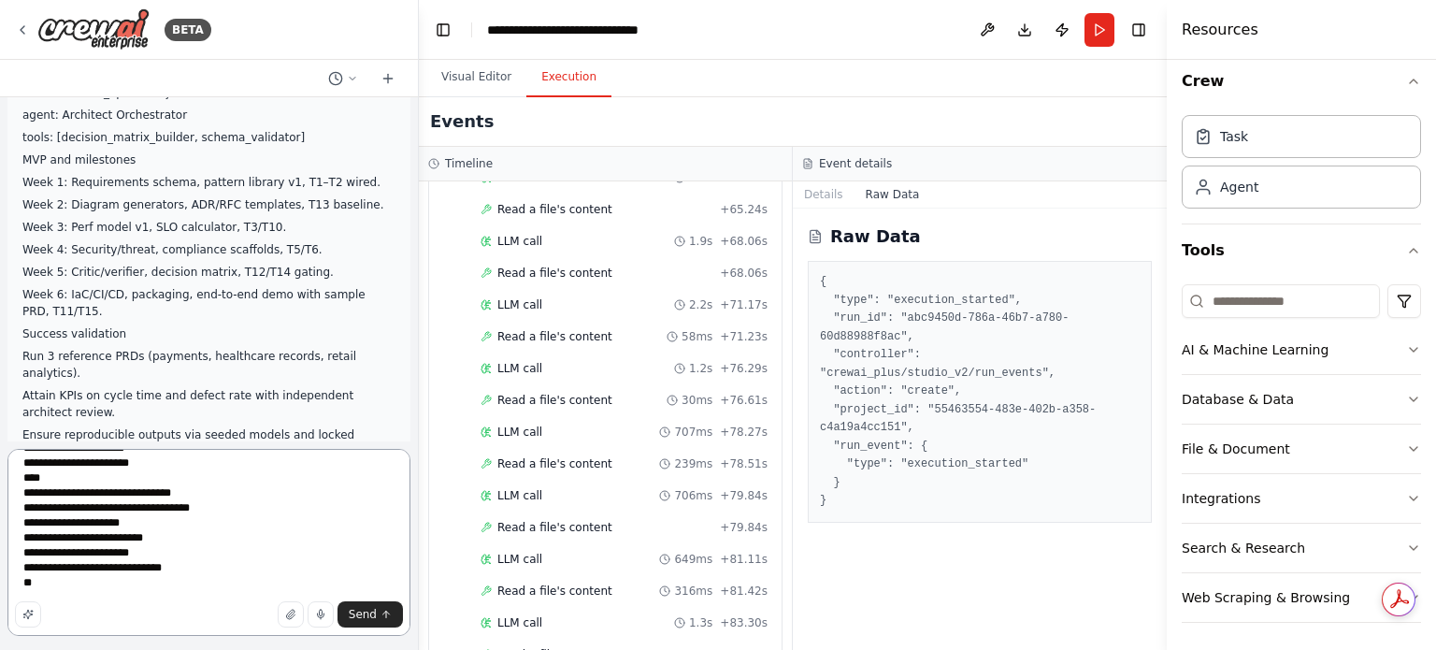
scroll to position [3419, 0]
paste textarea "**********"
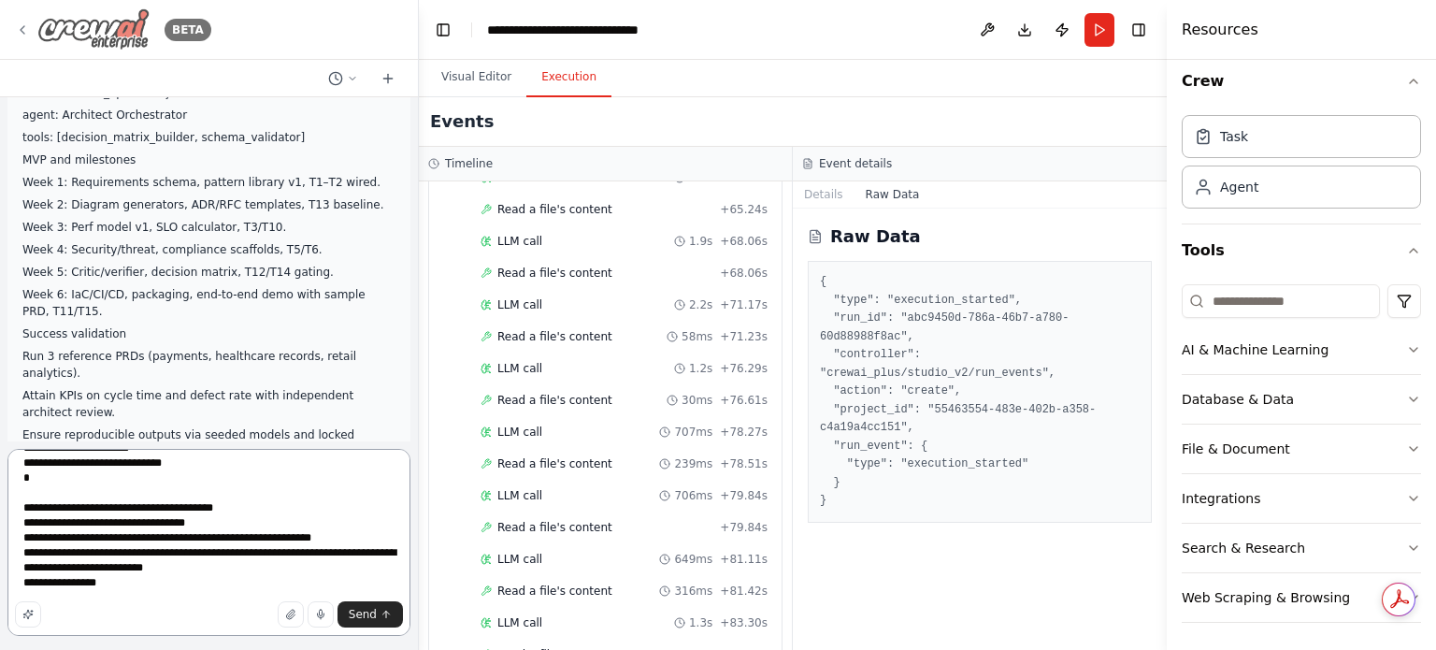
scroll to position [3508, 0]
paste textarea "**********"
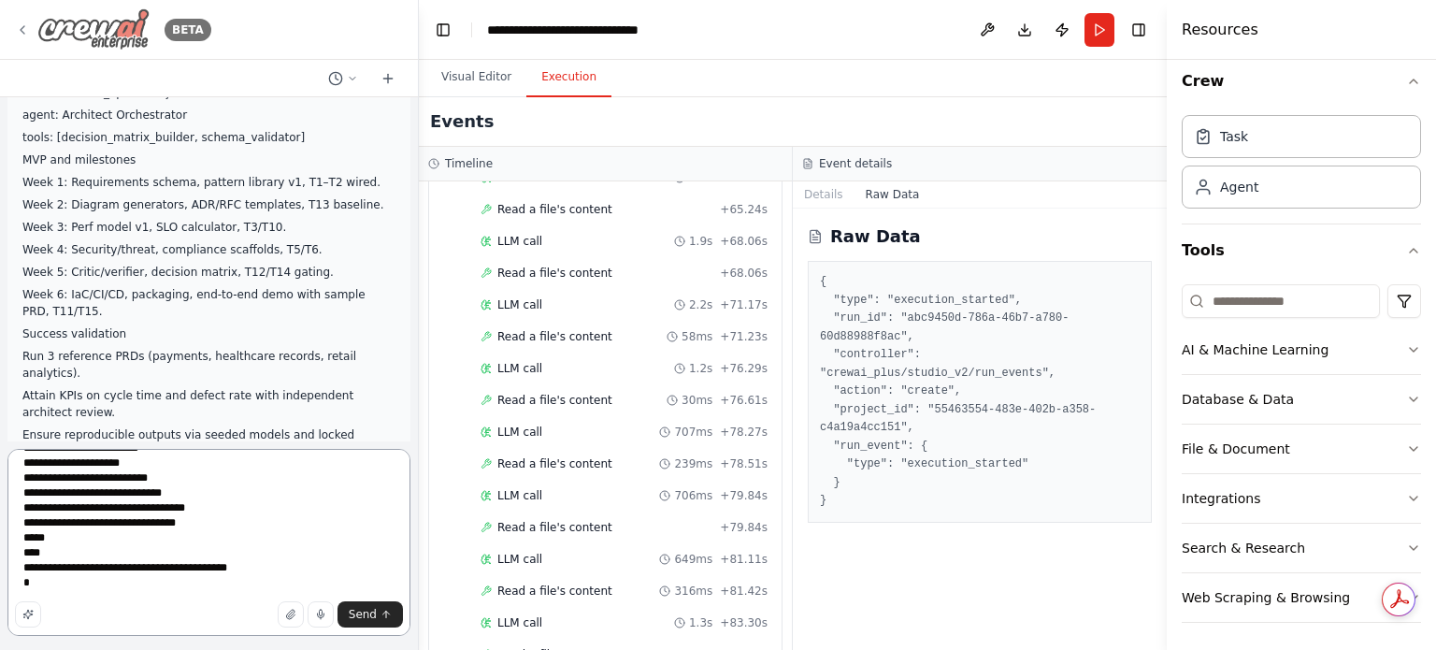
scroll to position [3718, 0]
paste textarea "**********"
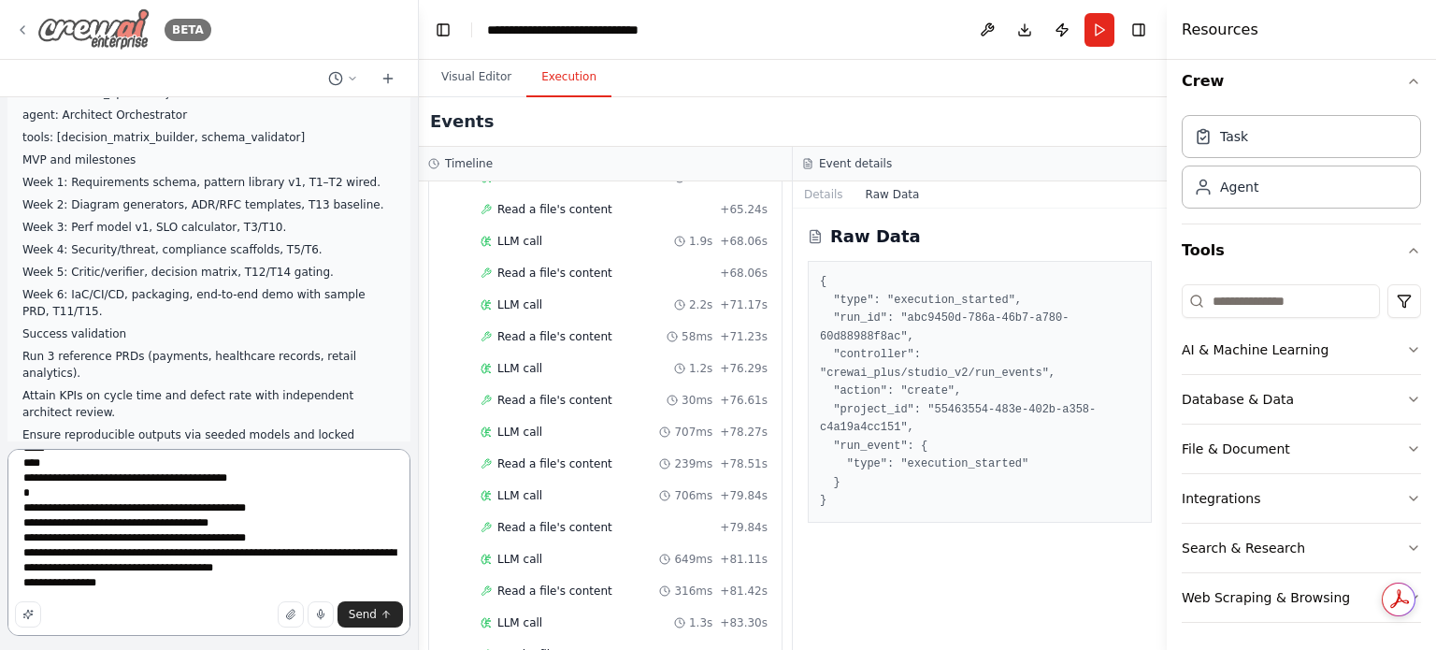
scroll to position [3808, 0]
paste textarea "**********"
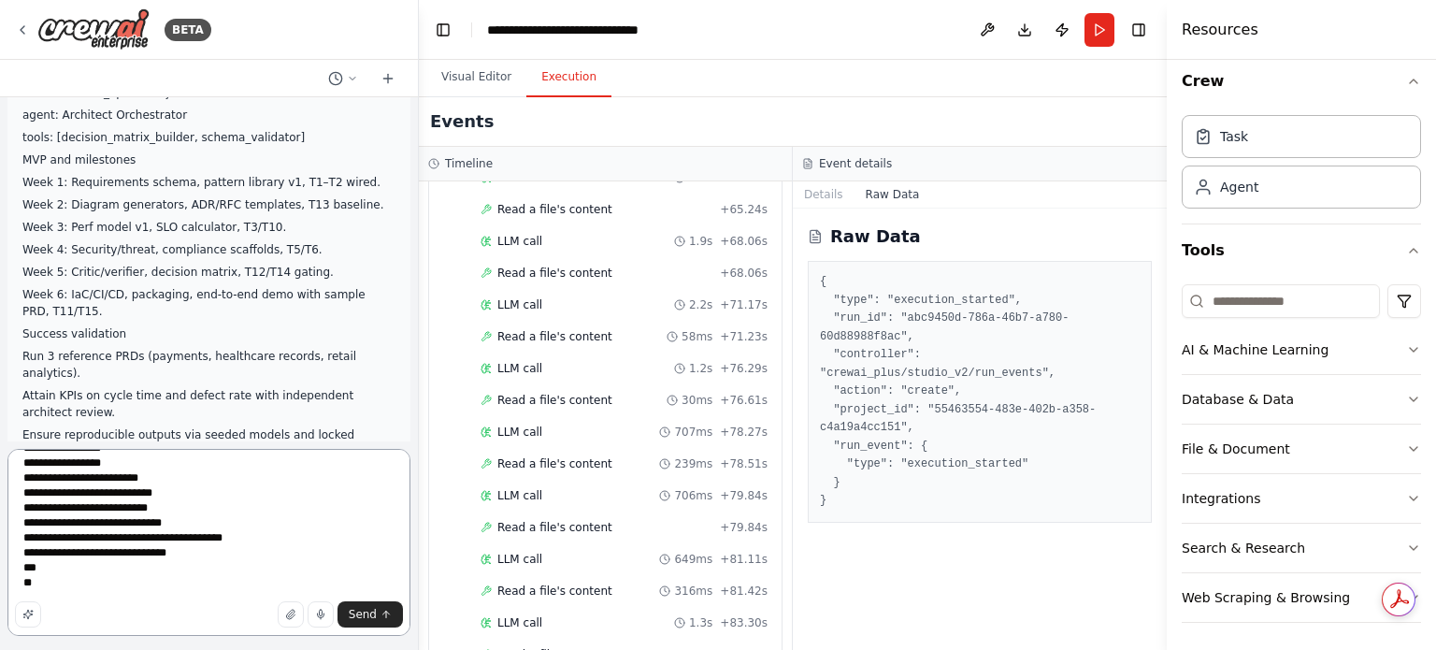
scroll to position [3987, 0]
paste textarea "**********"
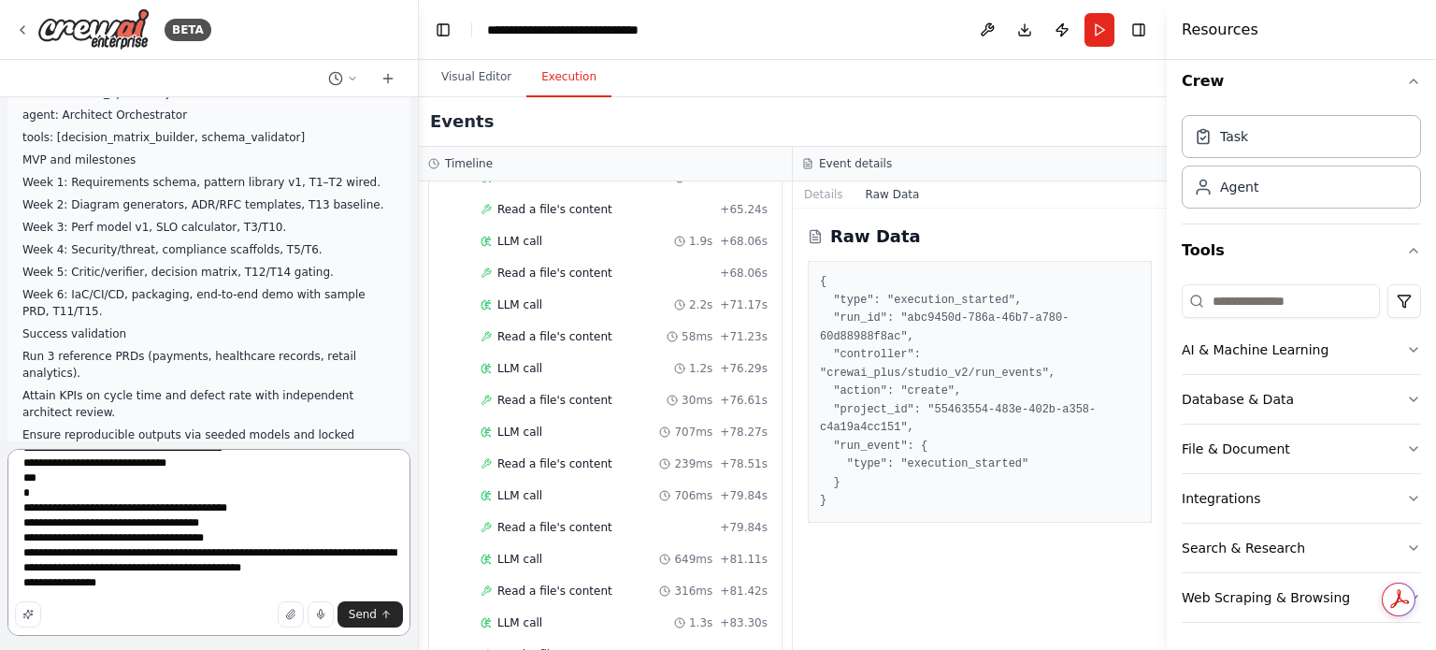
scroll to position [4062, 0]
paste textarea "**********"
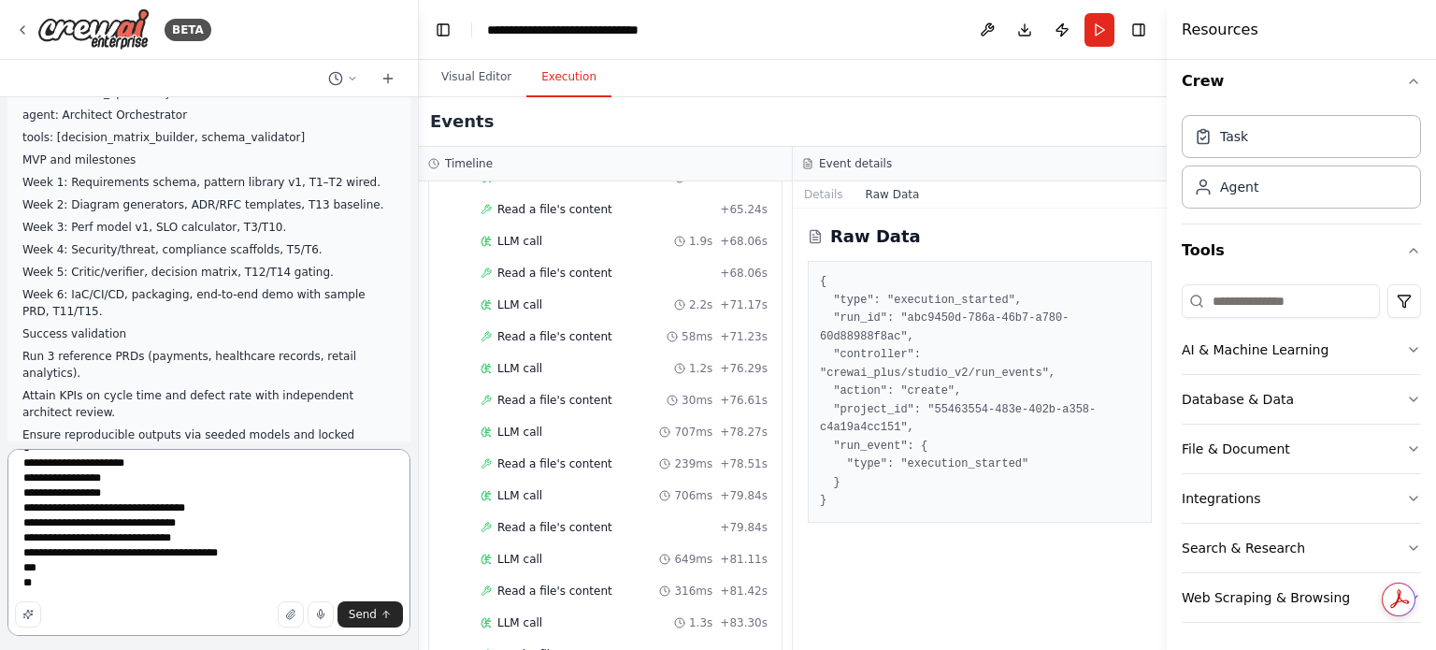
scroll to position [4226, 0]
paste textarea "**********"
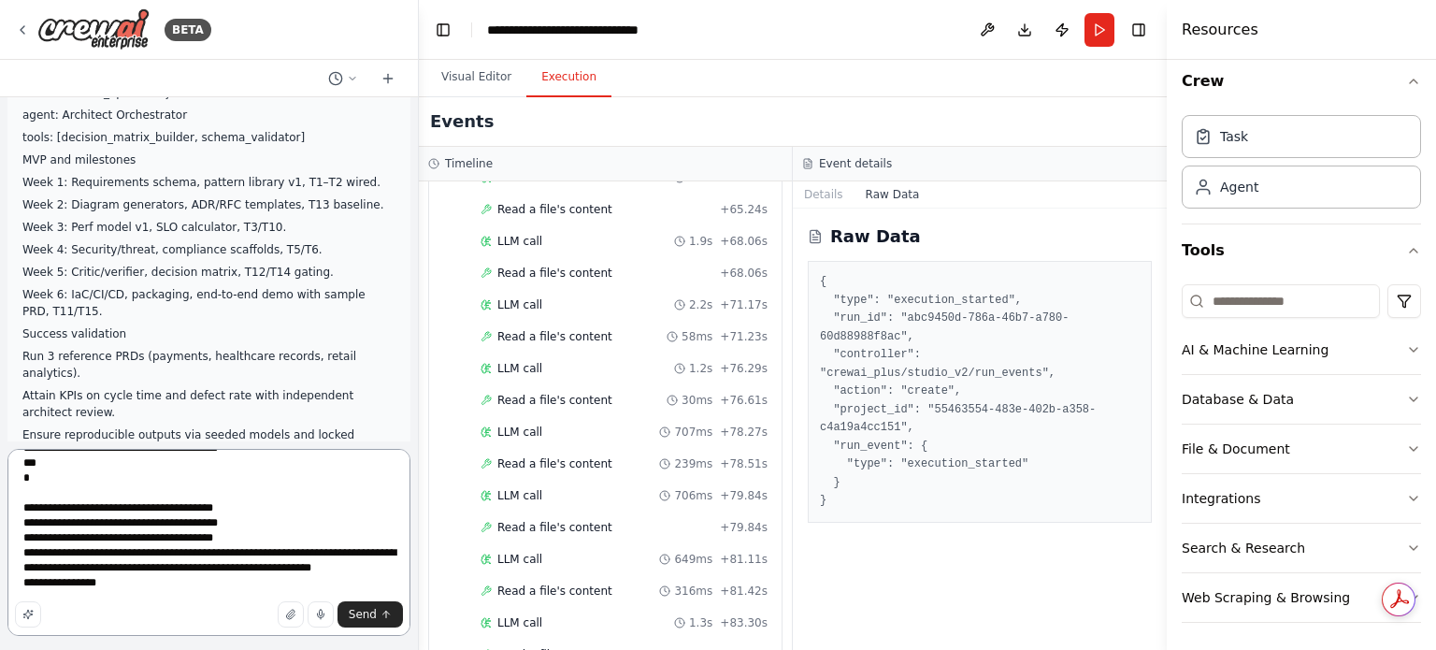
scroll to position [4331, 0]
paste textarea "**********"
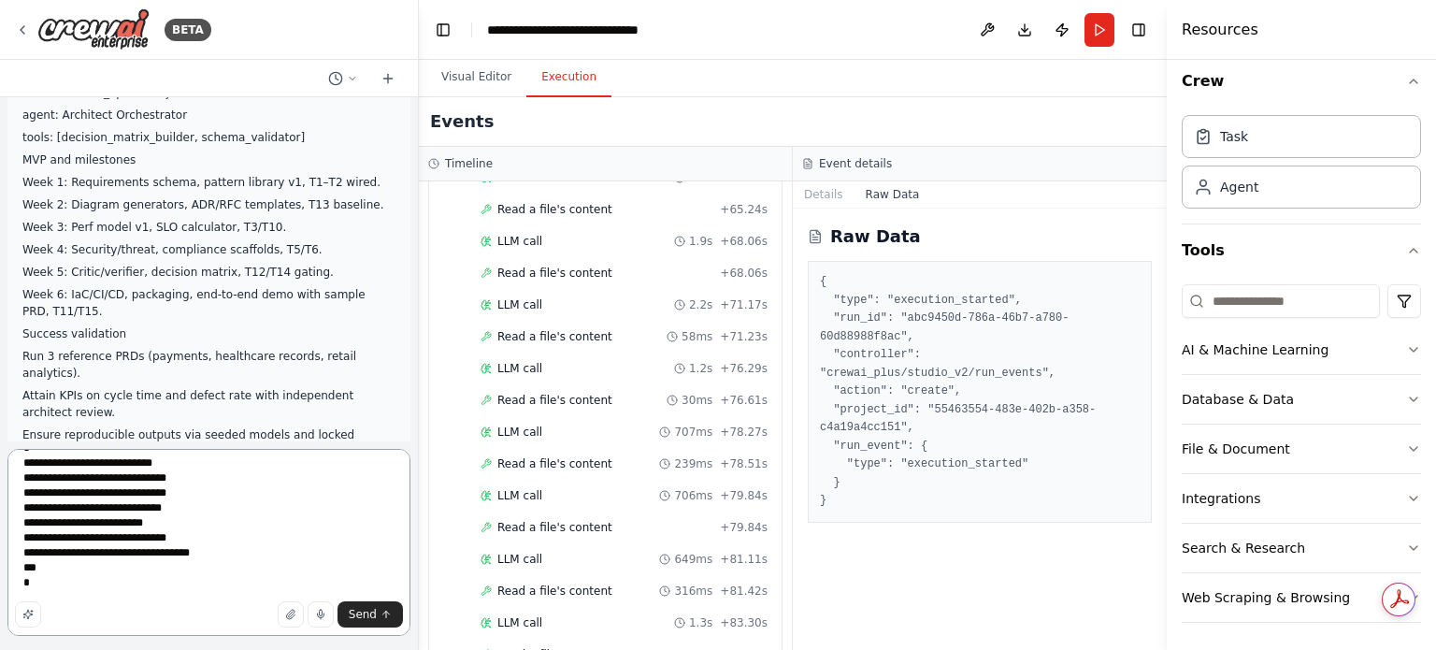
scroll to position [4339, 0]
click at [51, 561] on textarea at bounding box center [208, 542] width 403 height 187
click at [176, 627] on textarea at bounding box center [208, 542] width 403 height 187
click at [136, 577] on textarea at bounding box center [208, 542] width 403 height 187
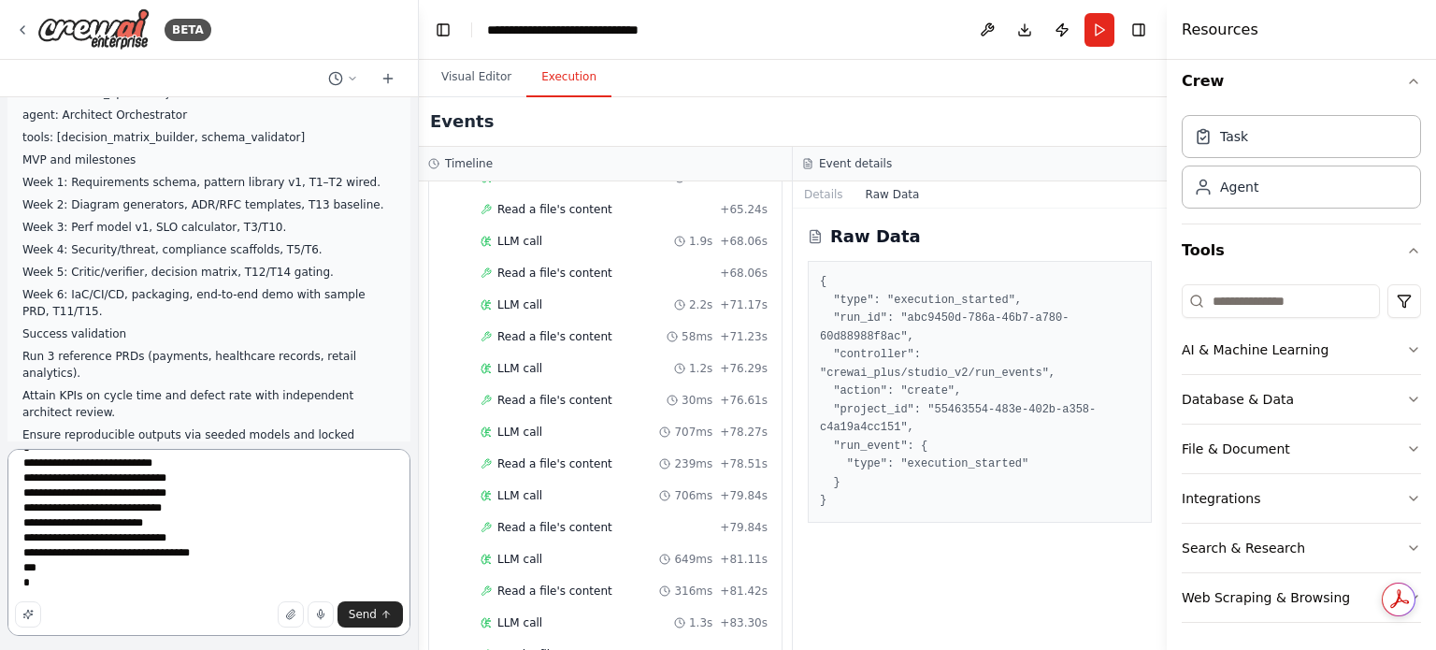
click at [125, 597] on textarea at bounding box center [208, 542] width 403 height 187
paste textarea "**********"
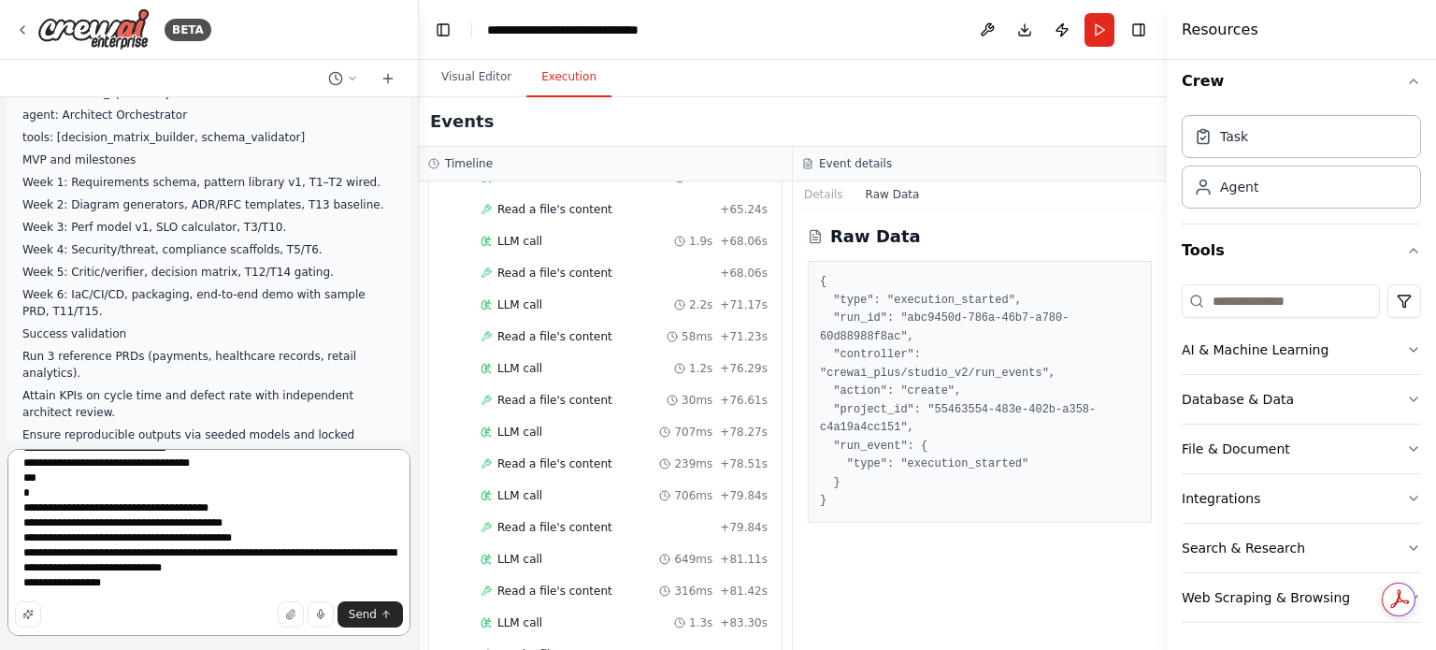
scroll to position [4585, 0]
paste textarea "**********"
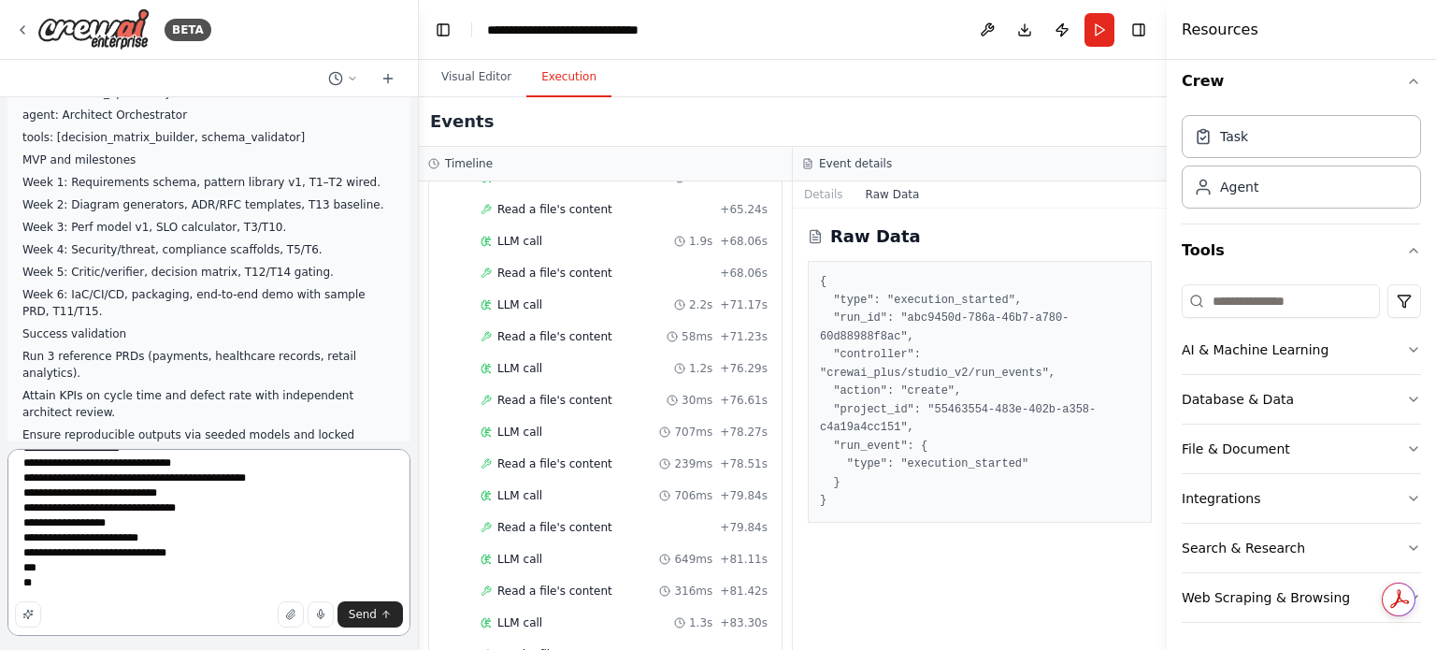
scroll to position [4750, 0]
paste textarea "**********"
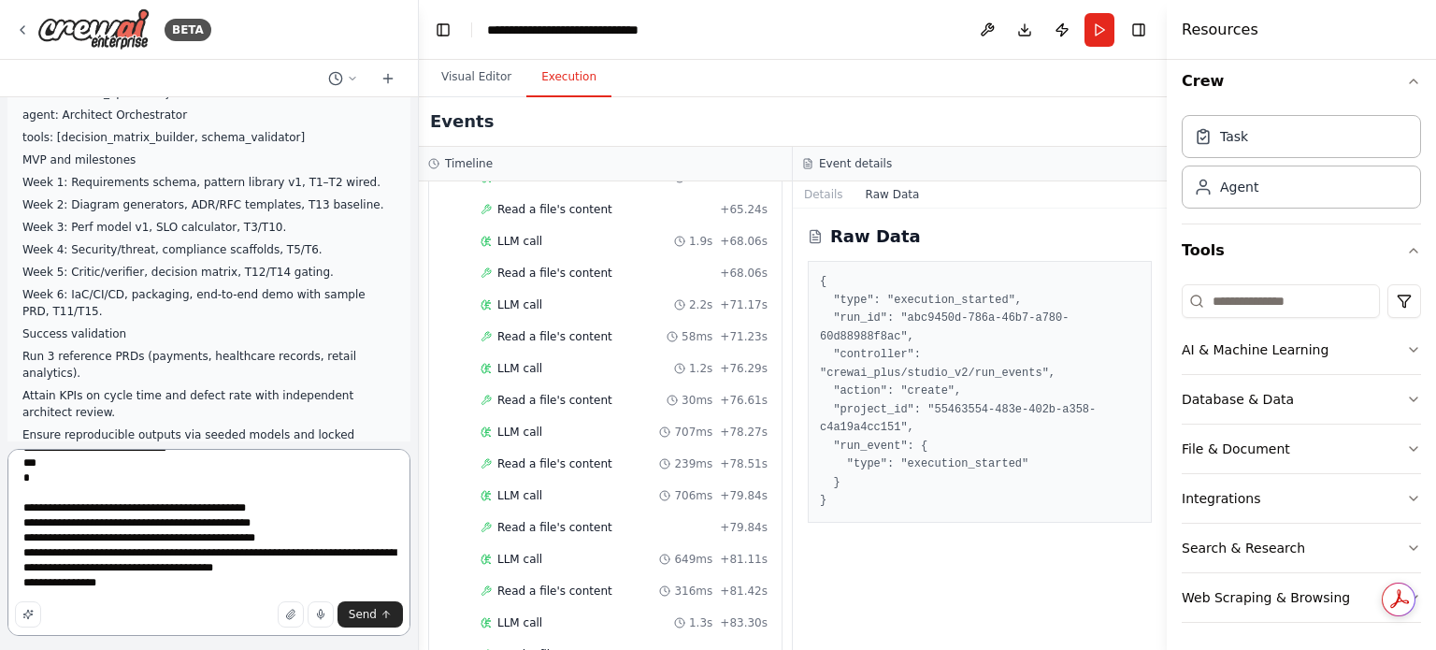
scroll to position [4840, 0]
paste textarea "**********"
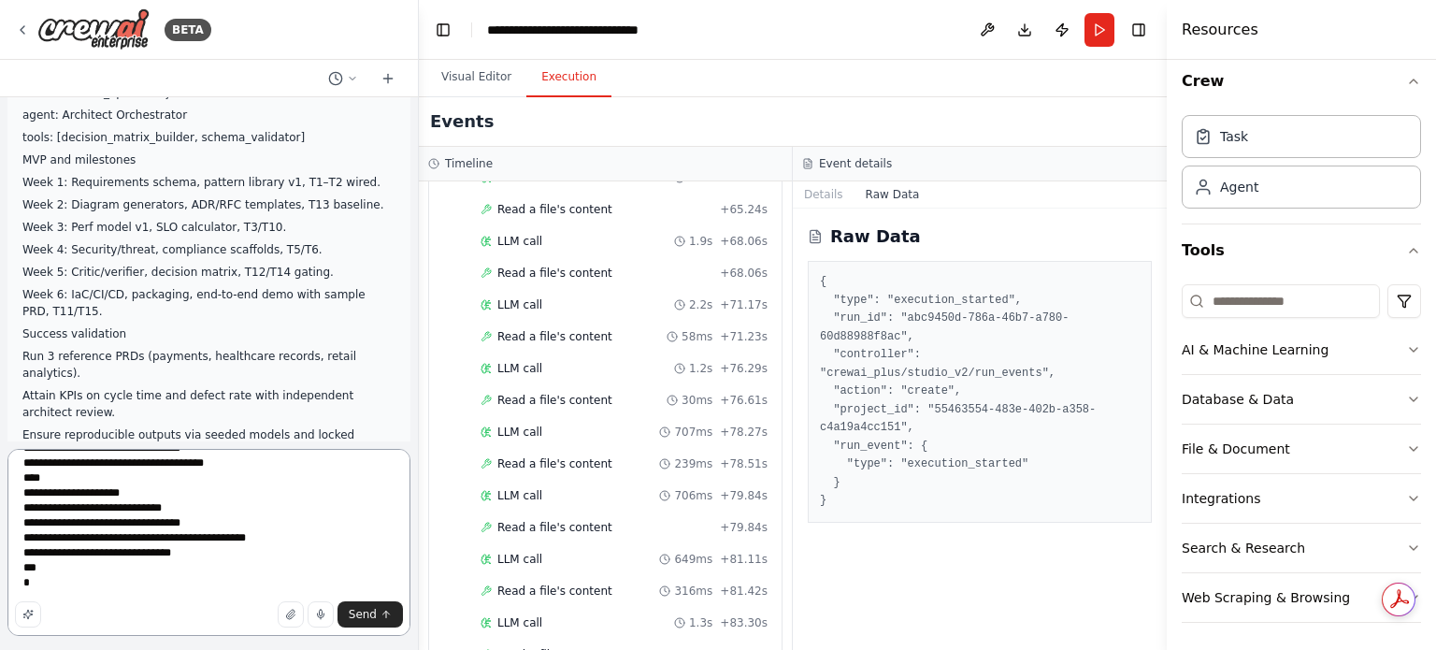
scroll to position [5049, 0]
paste textarea "**********"
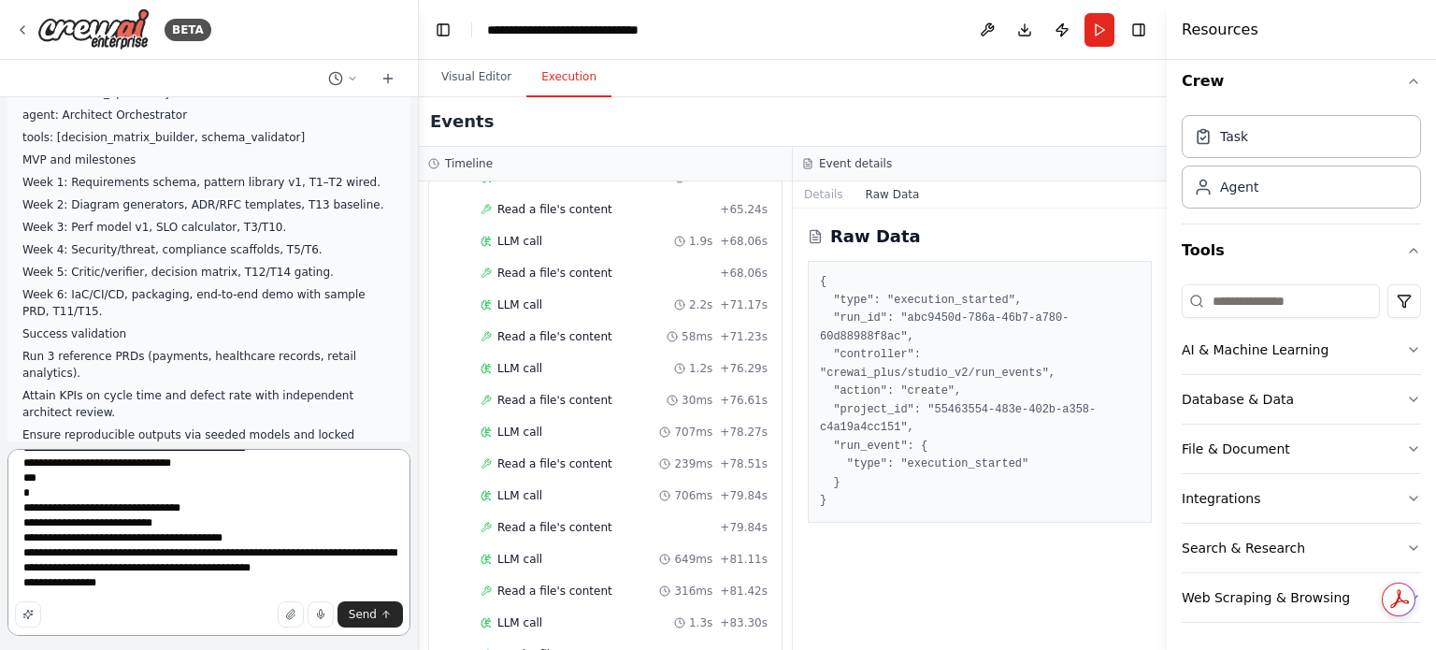
scroll to position [5139, 0]
paste textarea "**********"
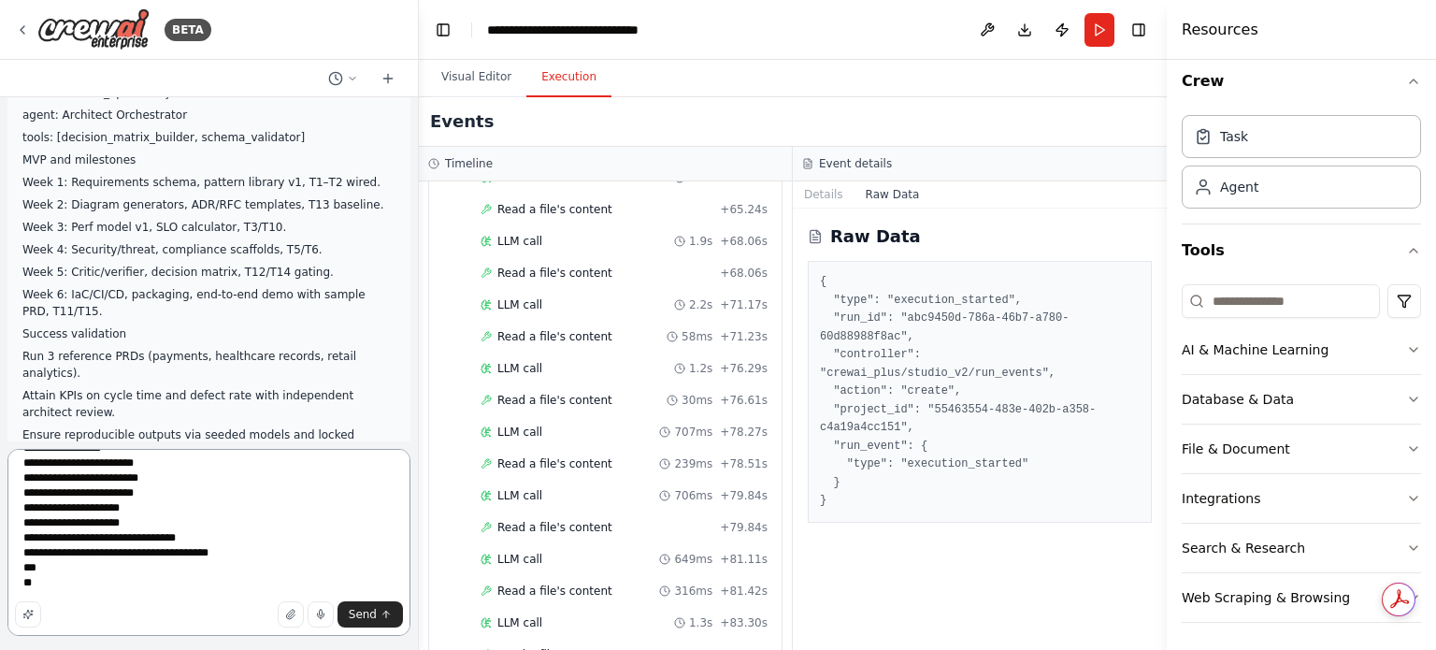
scroll to position [5288, 0]
paste textarea "**********"
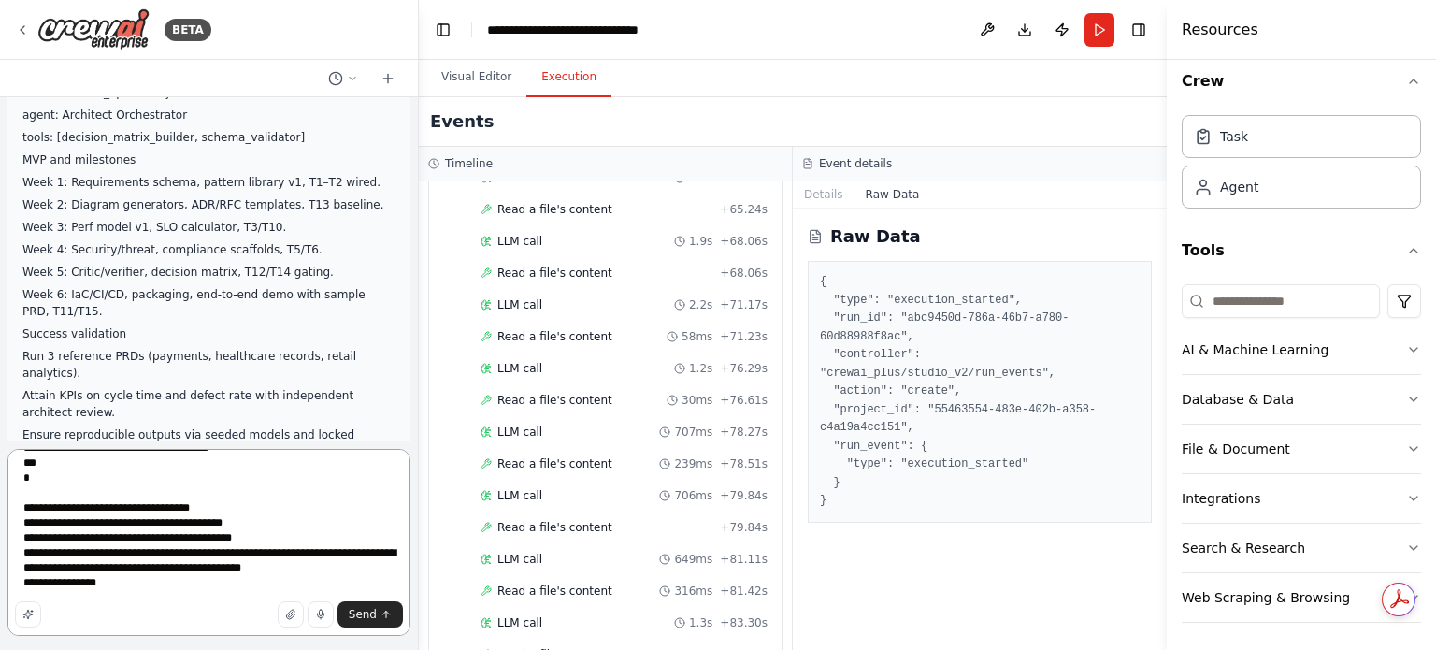
scroll to position [5378, 0]
paste textarea "**********"
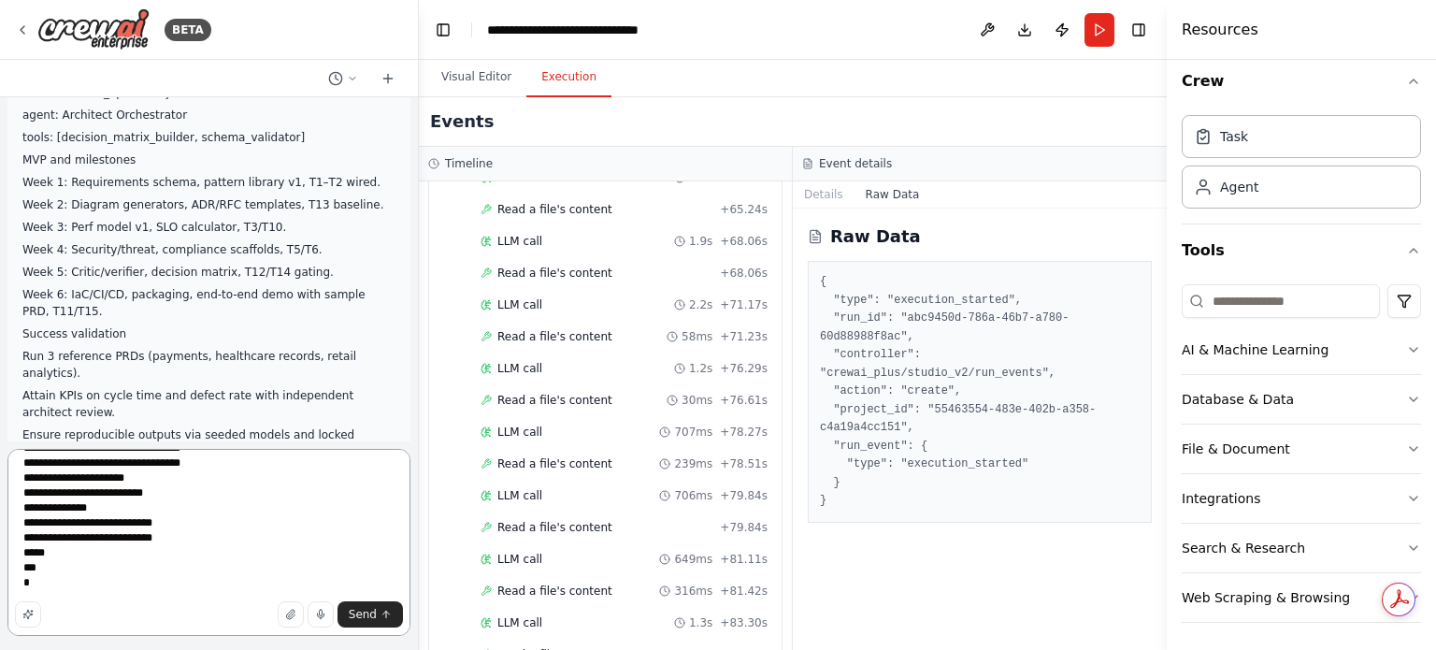
scroll to position [5573, 0]
paste textarea "**********"
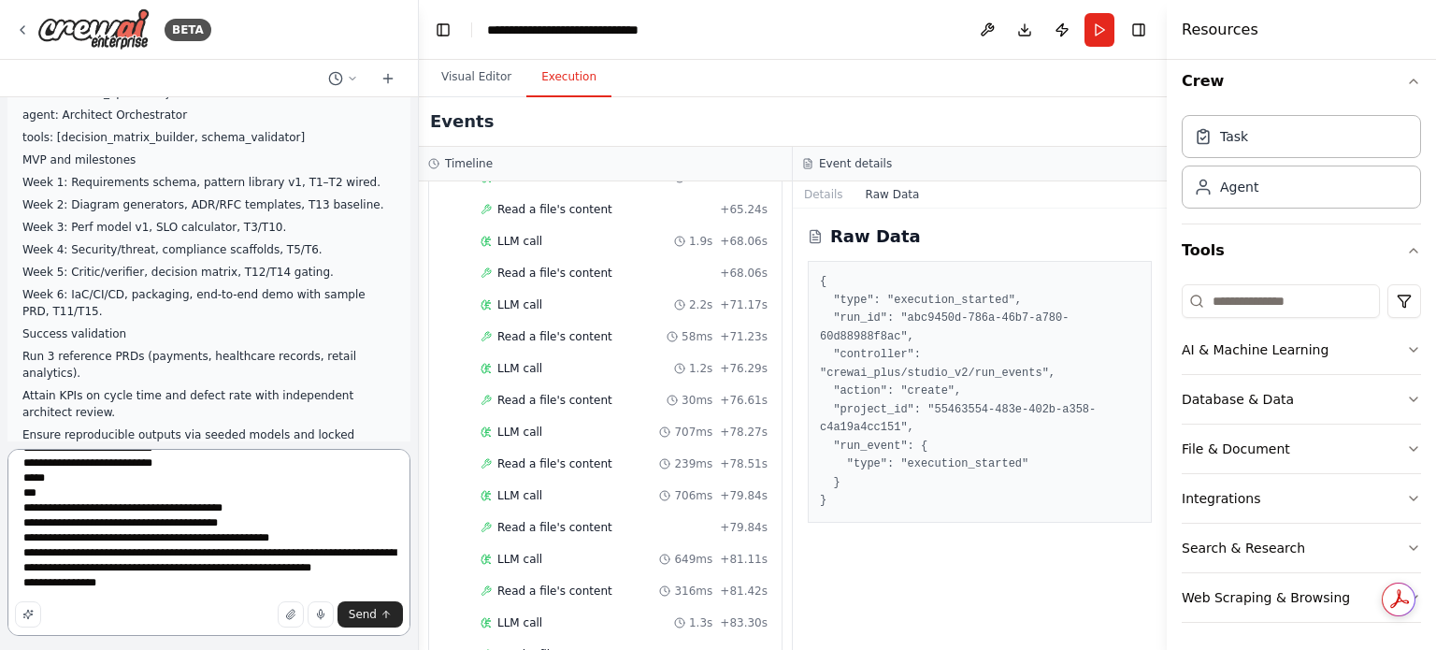
scroll to position [5662, 0]
paste textarea "**********"
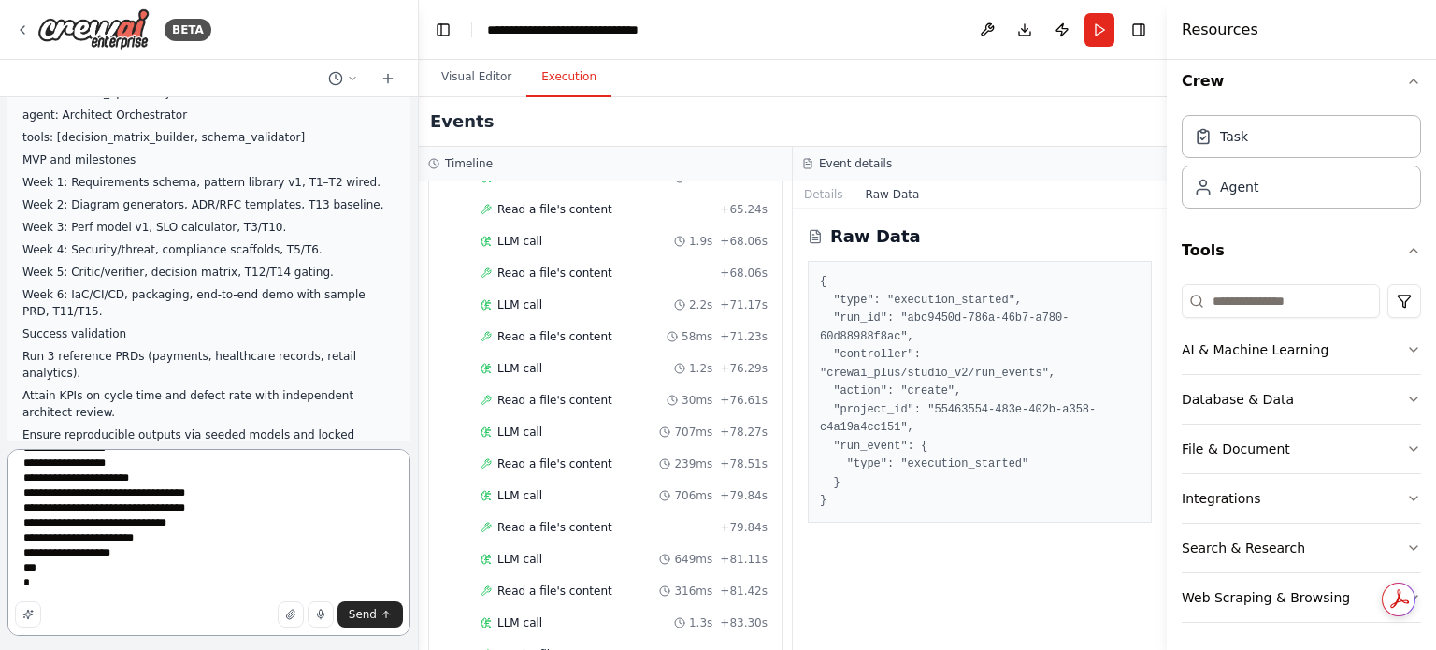
scroll to position [5887, 0]
click at [165, 545] on textarea at bounding box center [208, 542] width 403 height 187
click at [49, 586] on textarea at bounding box center [208, 542] width 403 height 187
paste textarea "**********"
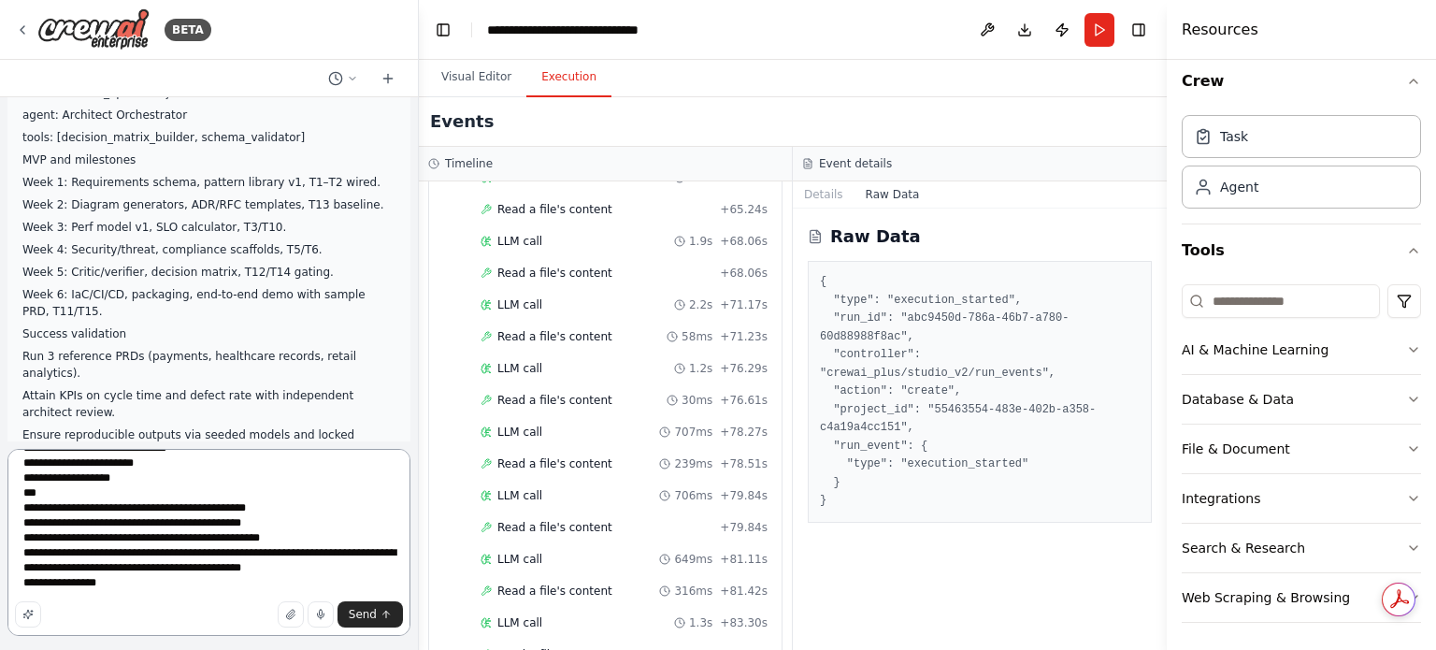
scroll to position [5917, 0]
paste textarea "**********"
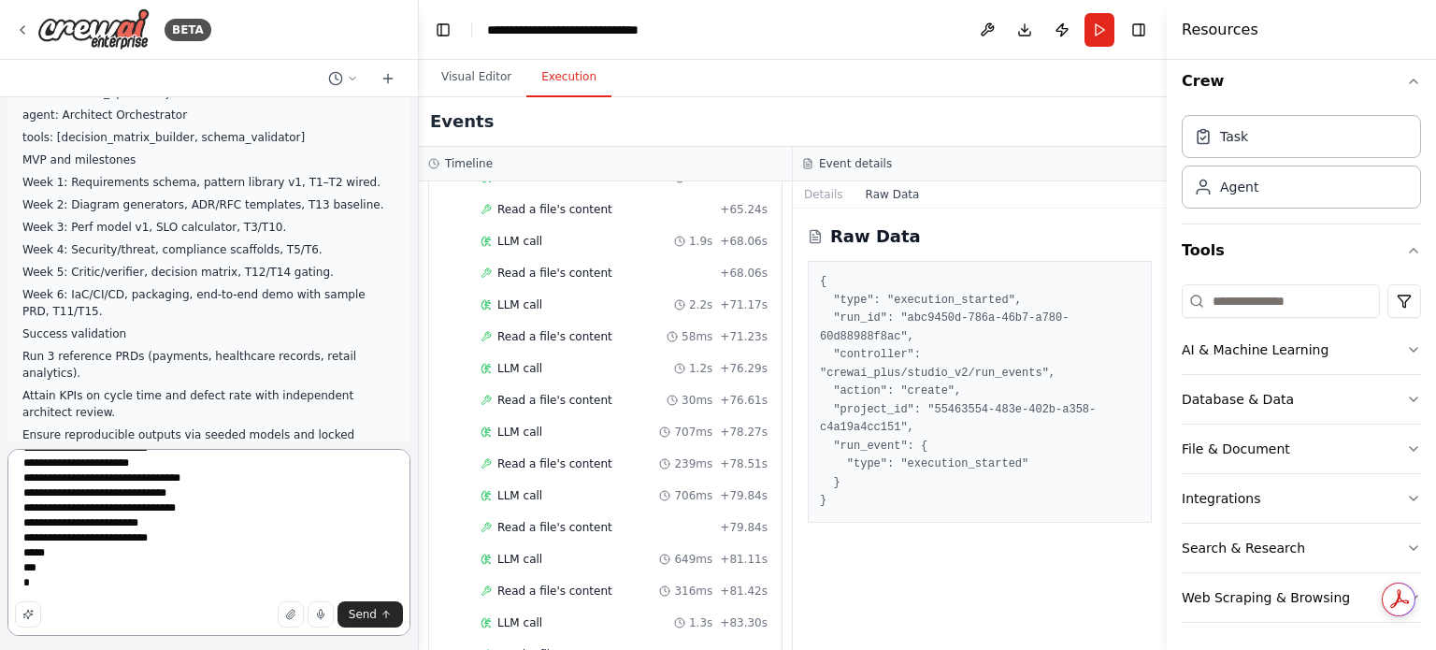
scroll to position [6156, 0]
paste textarea "**********"
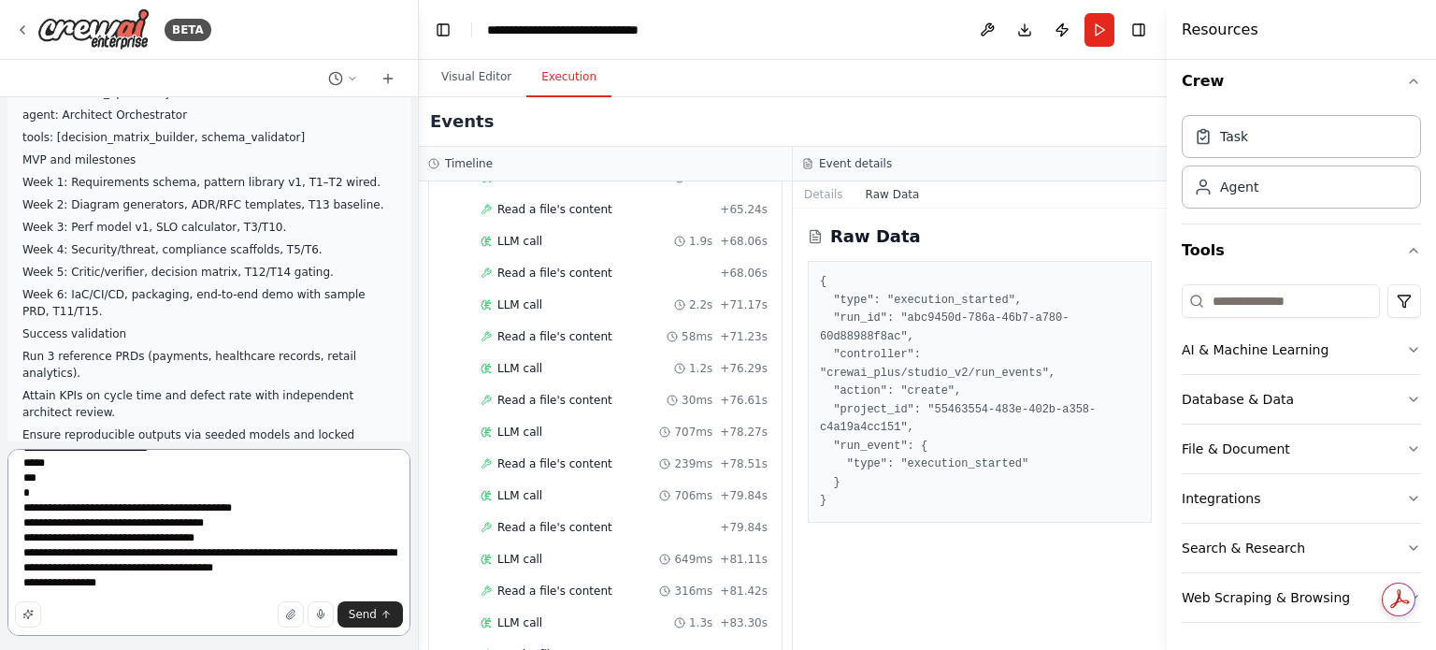
scroll to position [6246, 0]
paste textarea "**********"
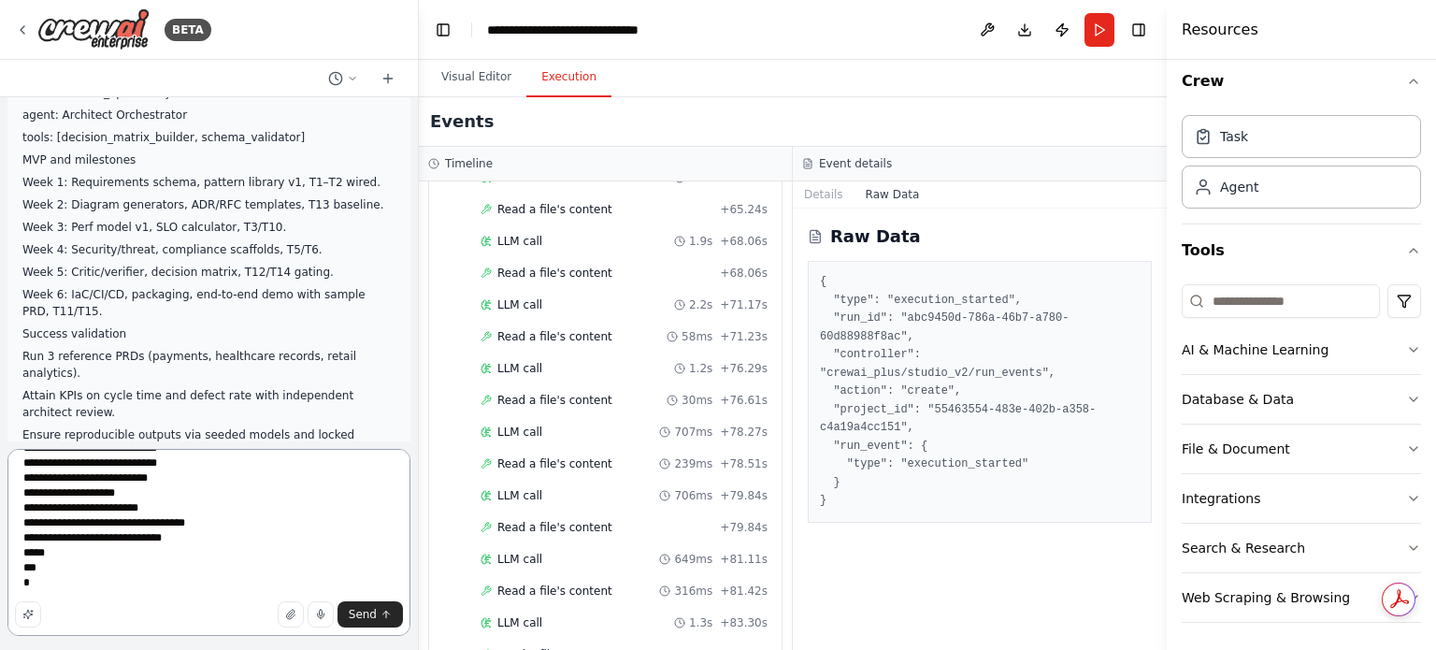
scroll to position [6560, 0]
paste textarea "**********"
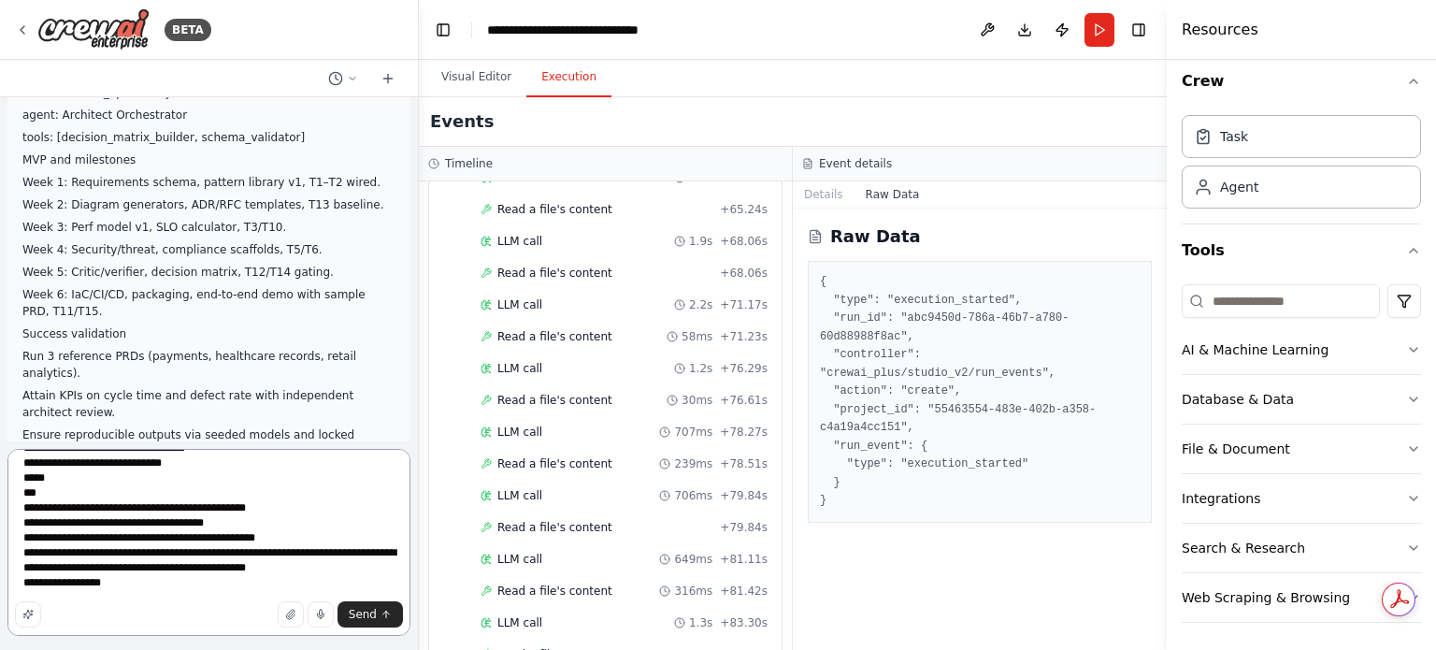
scroll to position [6650, 0]
paste textarea "**********"
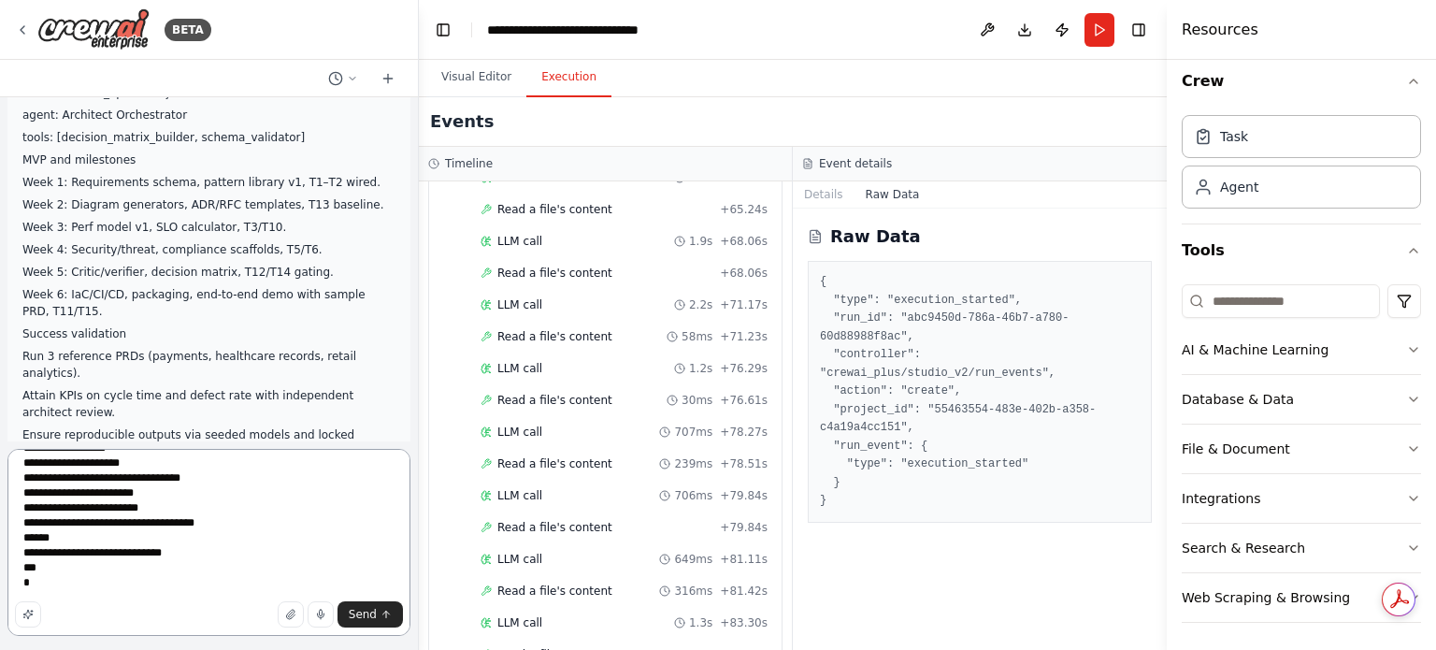
scroll to position [6964, 0]
paste textarea "**********"
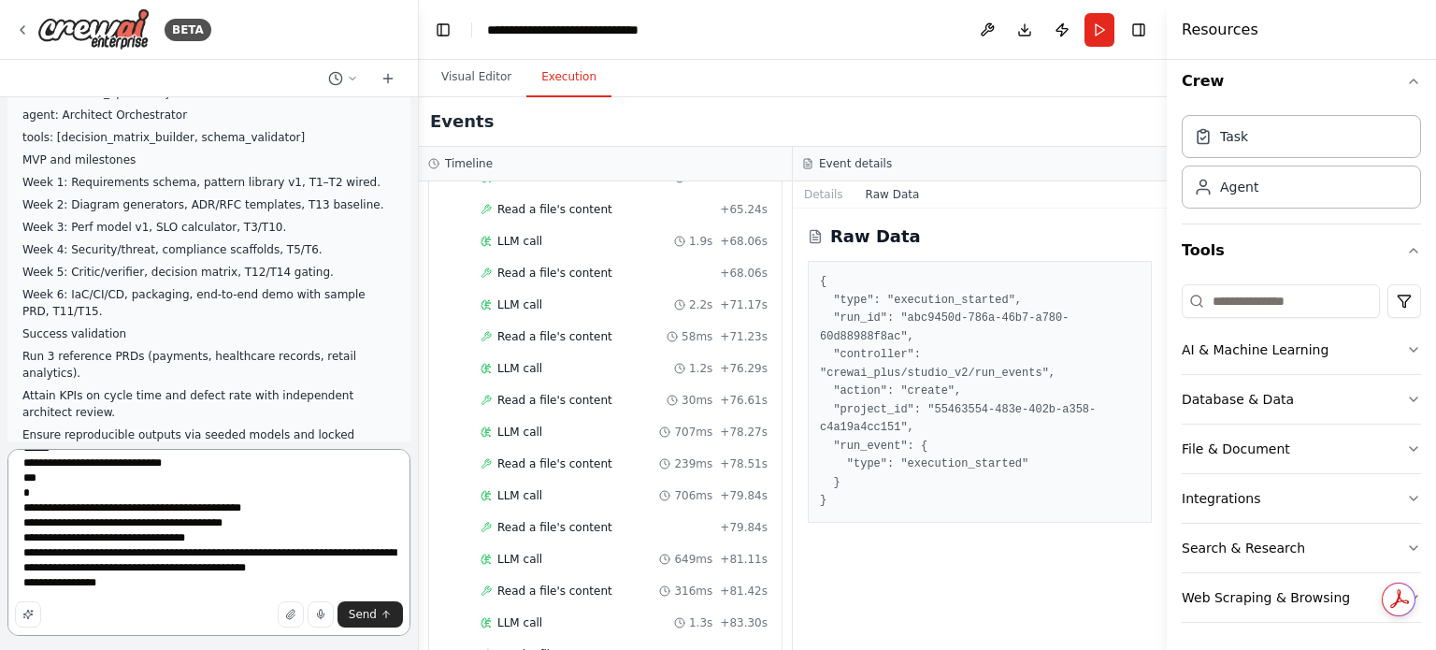
scroll to position [7009, 0]
paste textarea "**********"
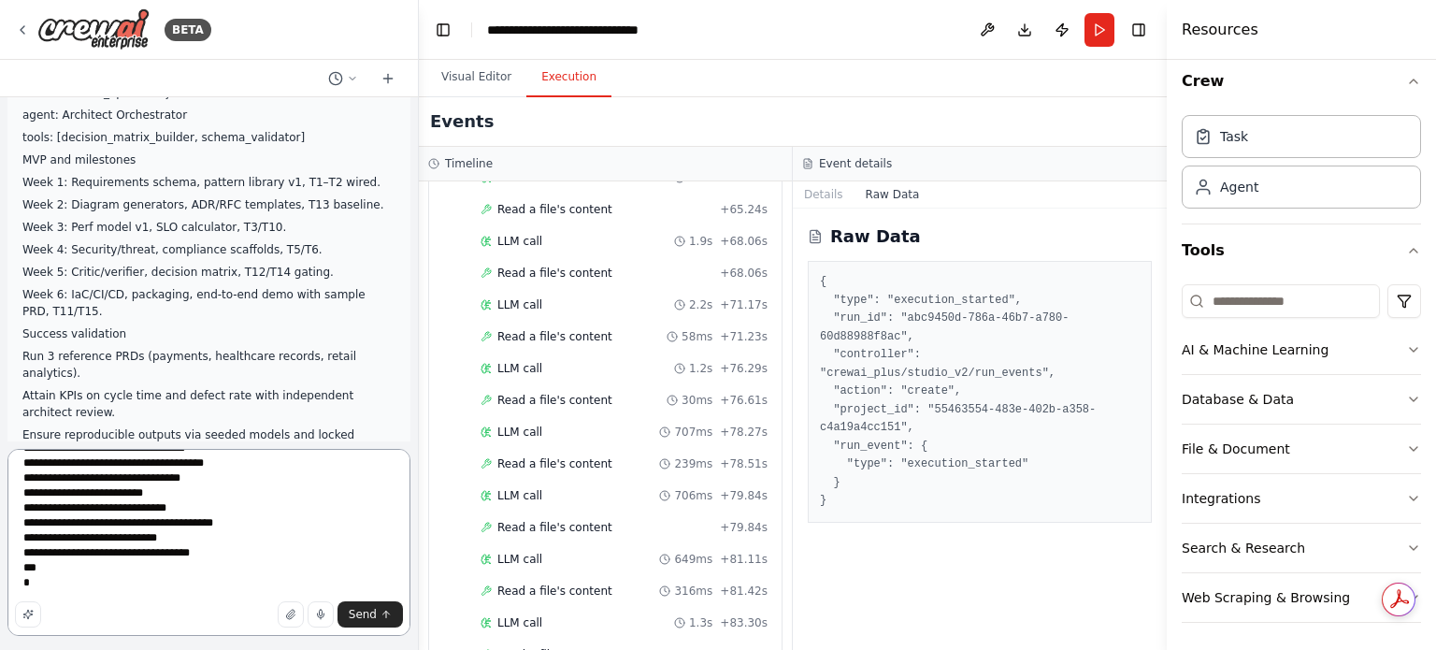
scroll to position [7203, 0]
paste textarea "**********"
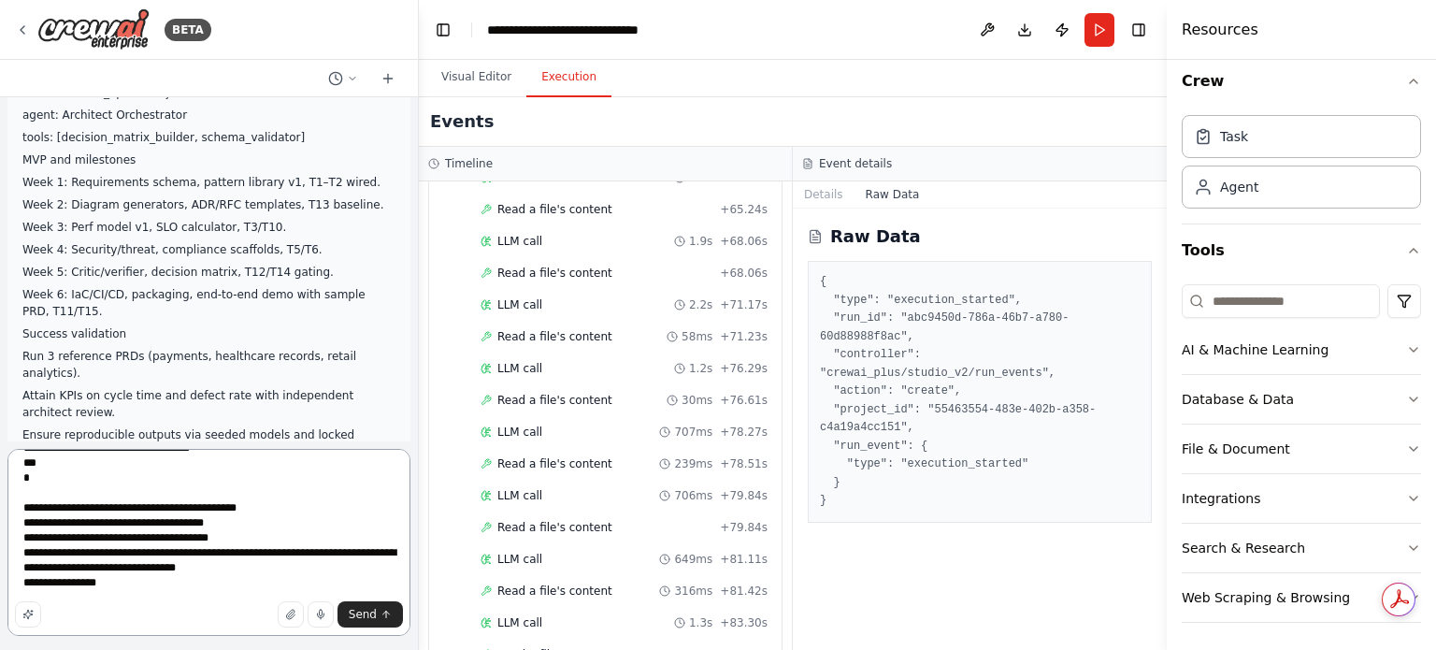
scroll to position [7308, 0]
paste textarea "**********"
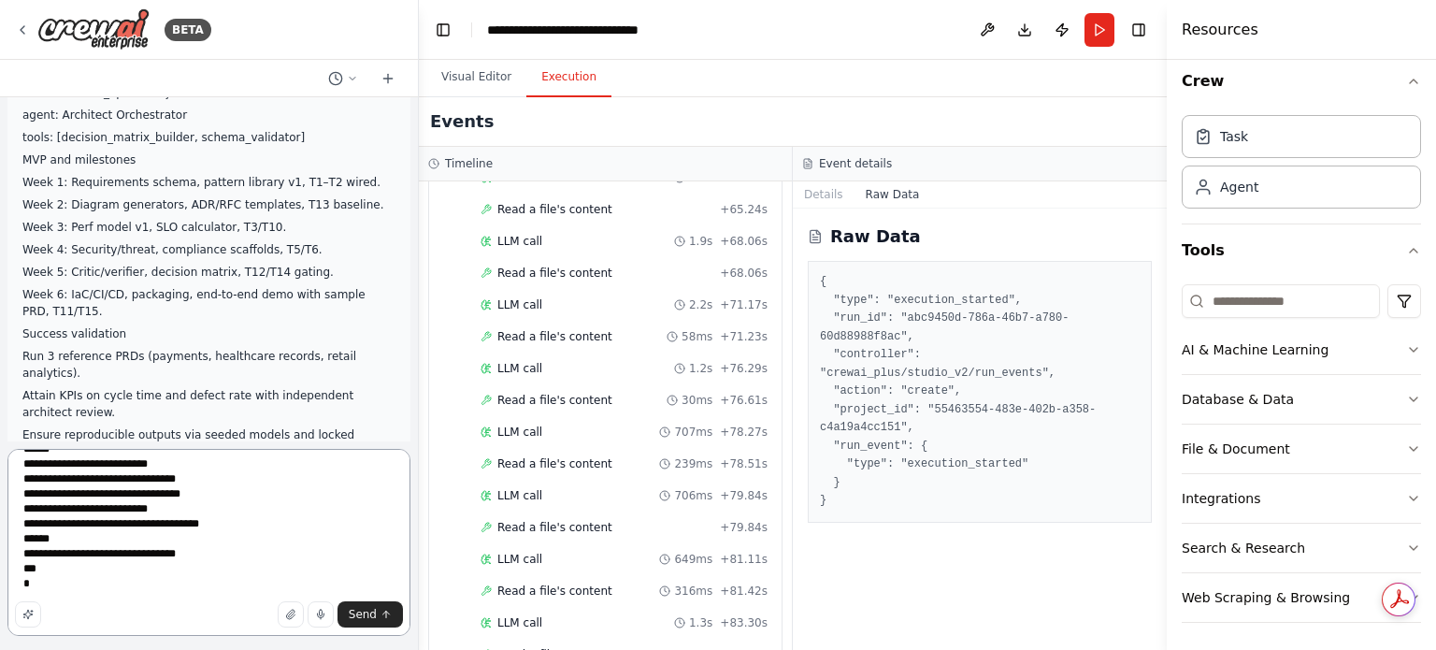
scroll to position [7652, 0]
paste textarea "**********"
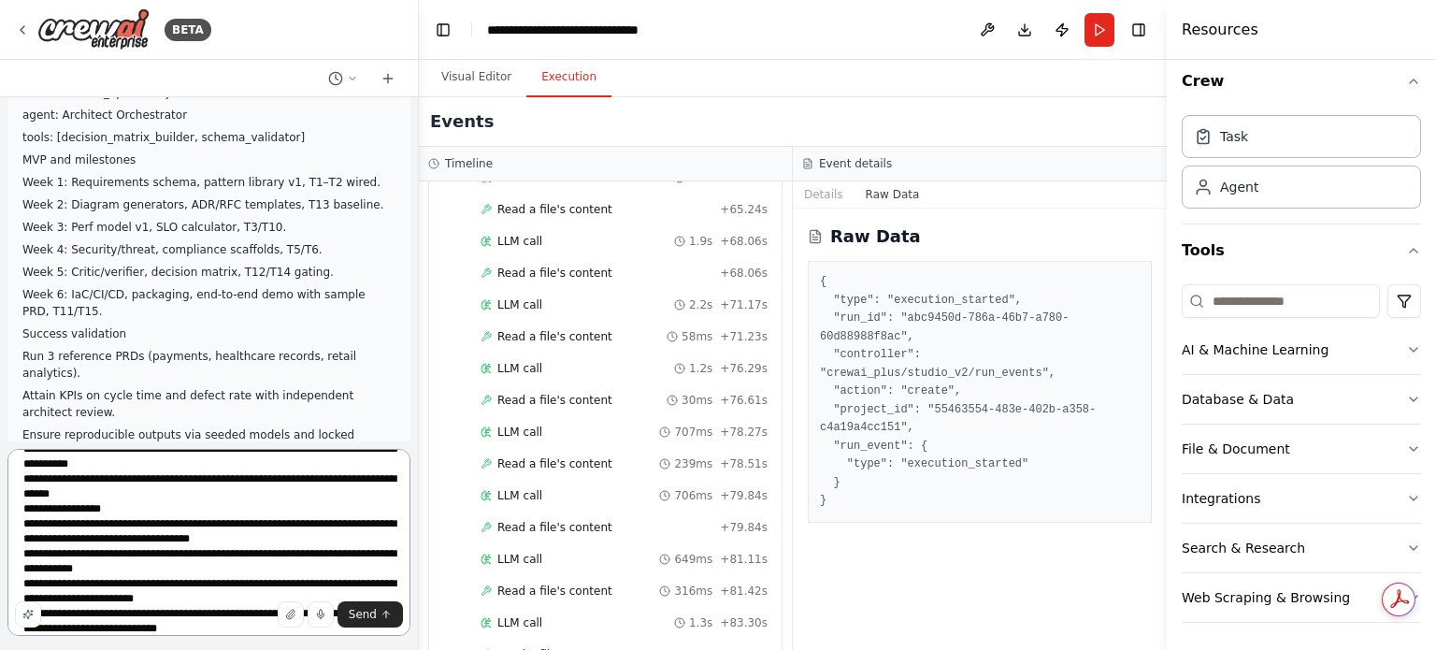
scroll to position [11301, 0]
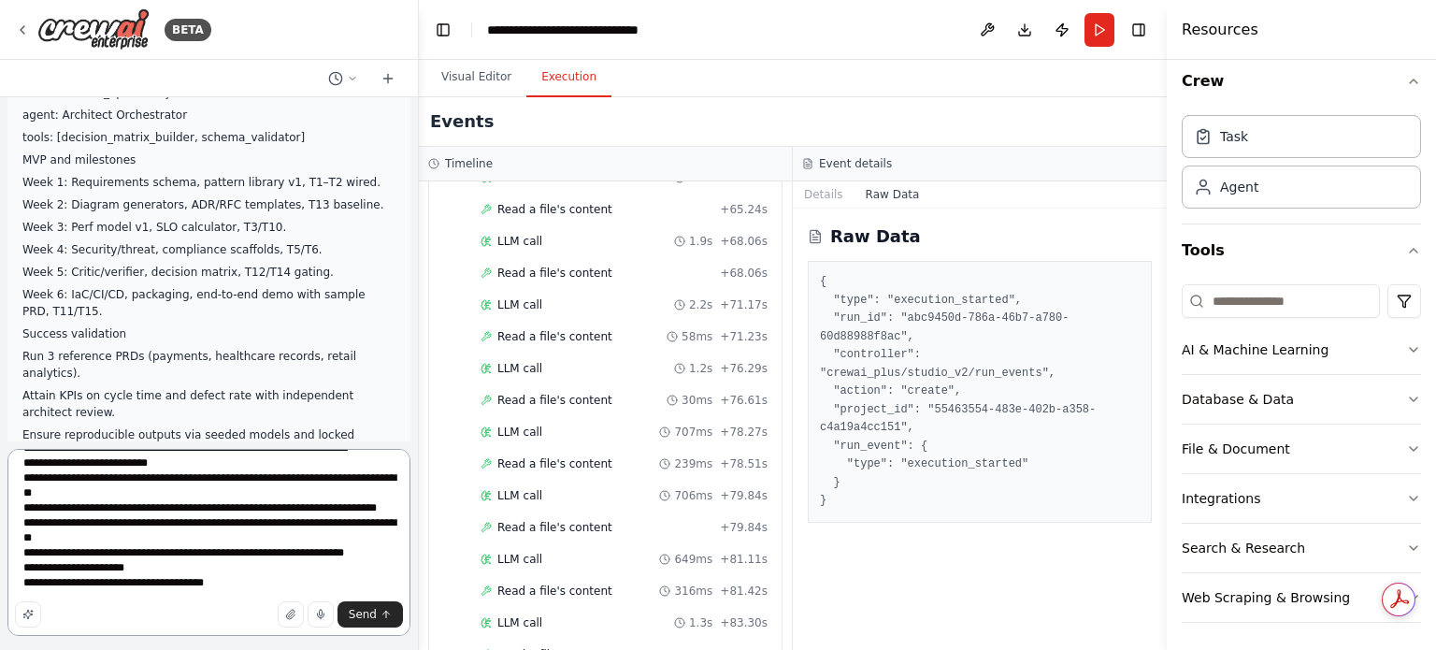
paste textarea "**********"
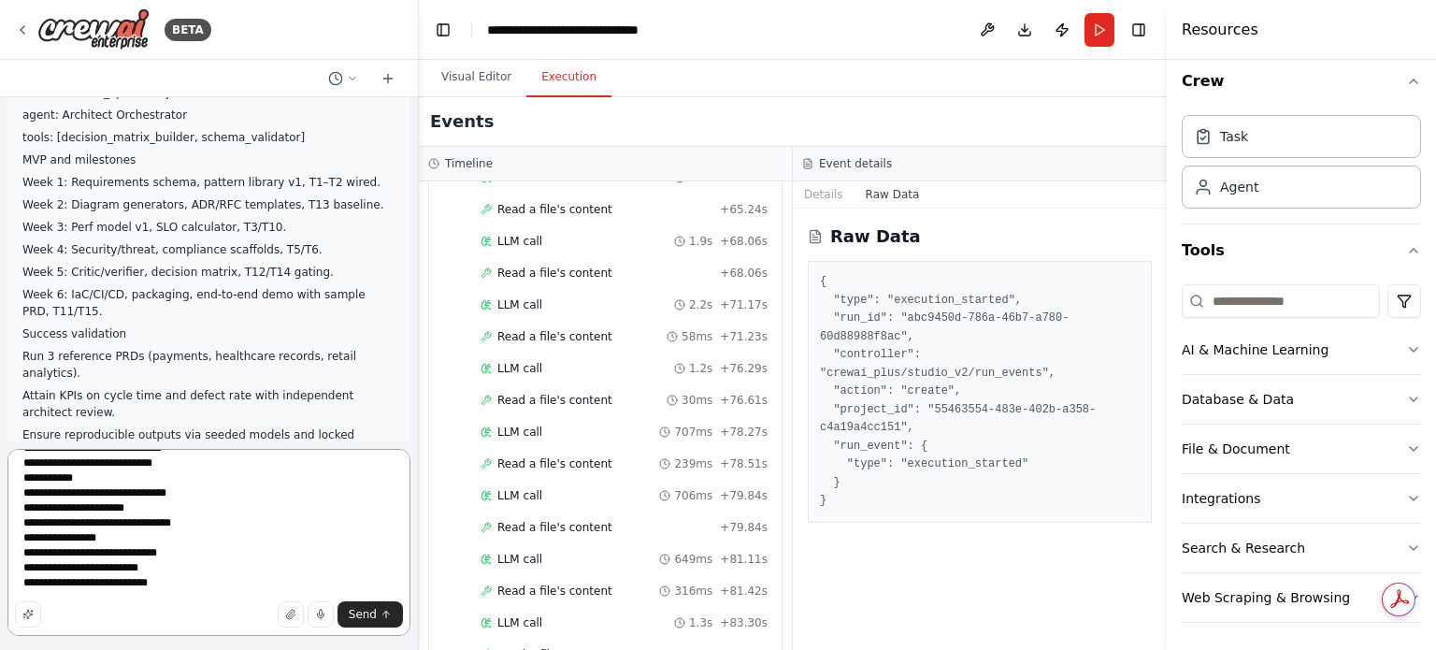
scroll to position [11810, 0]
paste textarea "**********"
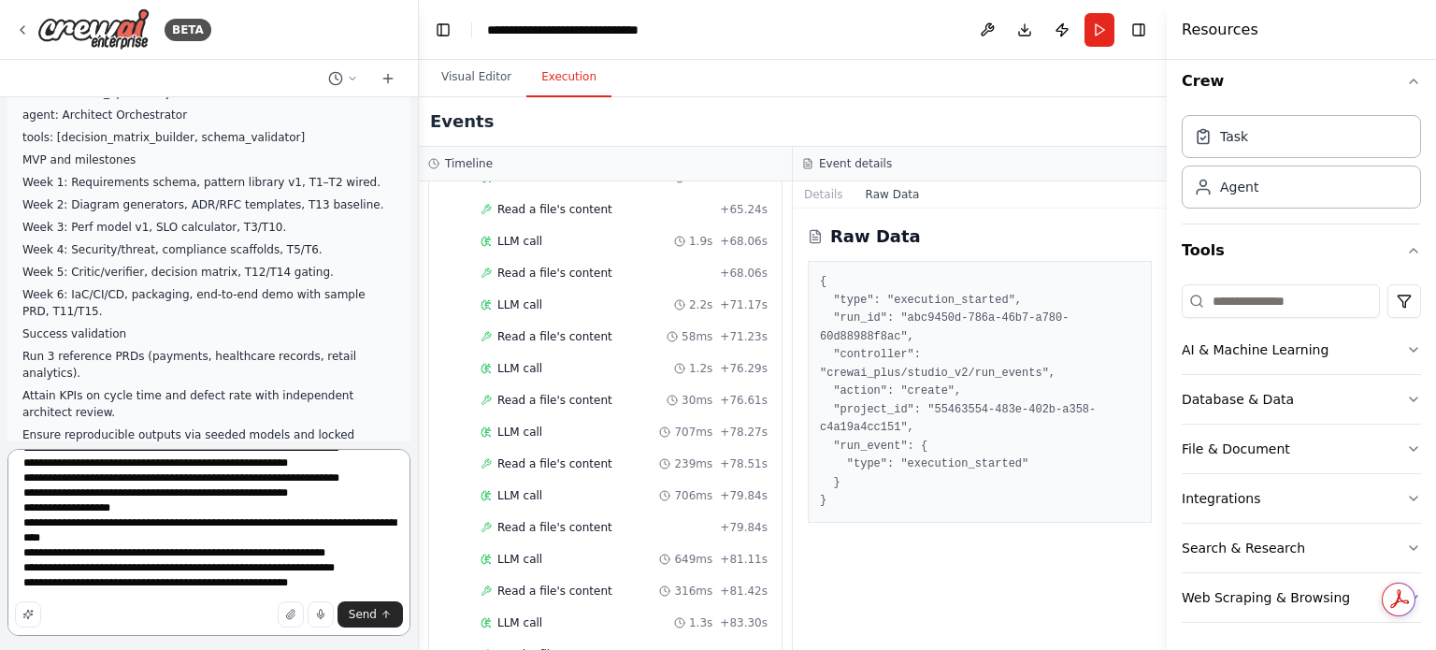
scroll to position [13844, 0]
type textarea "**********"
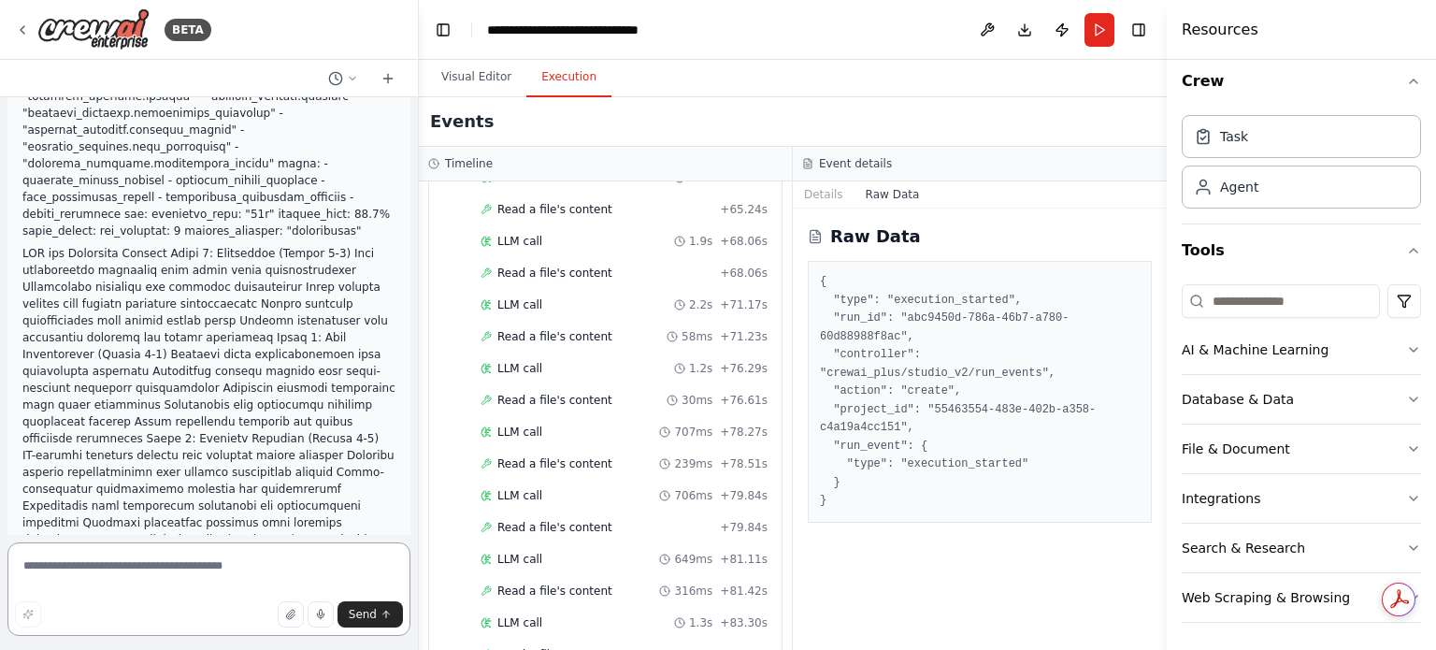
scroll to position [21040, 0]
drag, startPoint x: 45, startPoint y: 229, endPoint x: 206, endPoint y: 316, distance: 182.8
drag, startPoint x: 26, startPoint y: 288, endPoint x: 110, endPoint y: 306, distance: 86.0
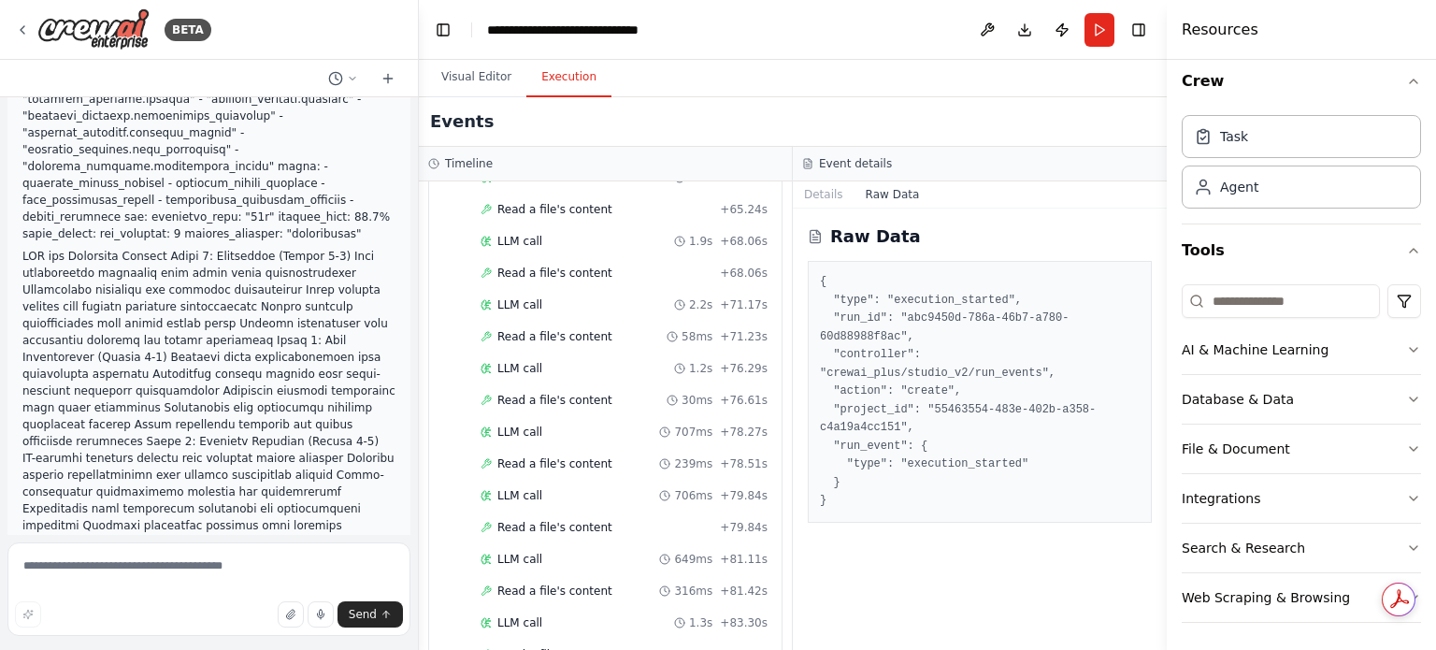
drag, startPoint x: 28, startPoint y: 230, endPoint x: 322, endPoint y: 255, distance: 294.6
copy div "🎯 Realistic EAIS Implementation Plan I can build the 13 specialized agents and …"
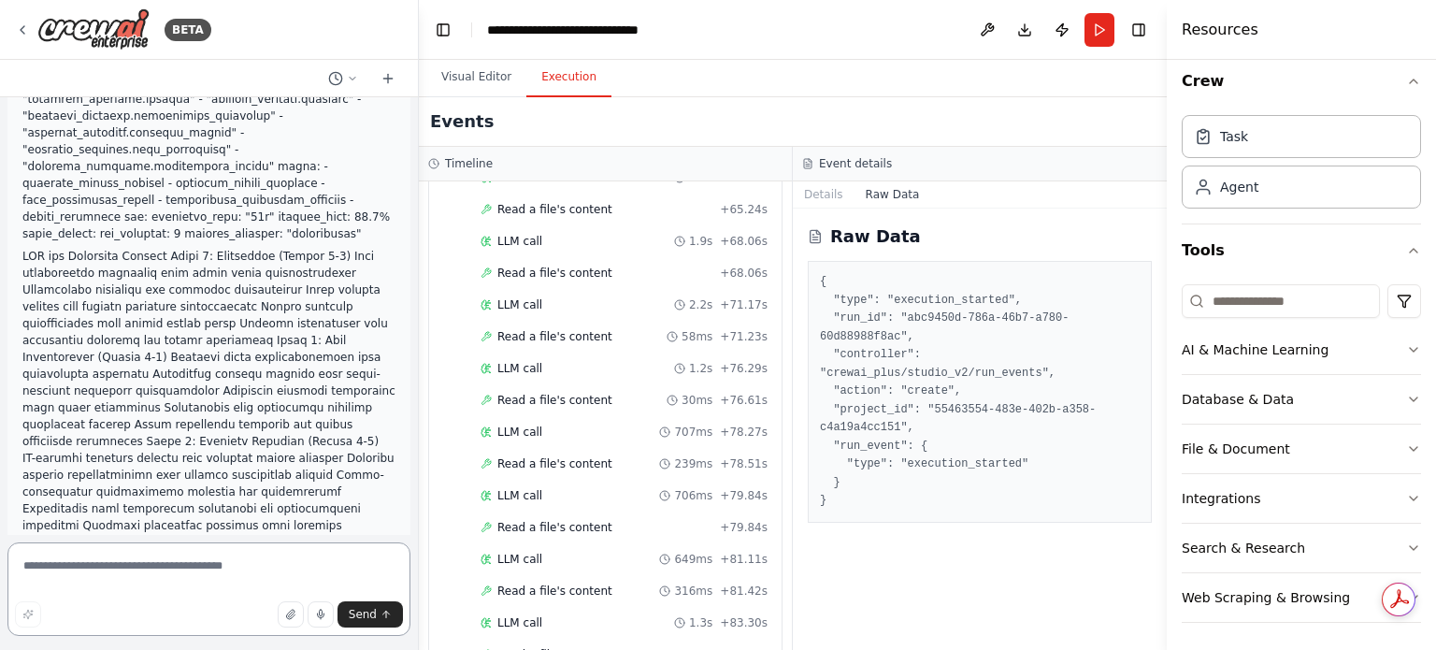
click at [231, 567] on textarea at bounding box center [208, 588] width 403 height 93
paste textarea "**********"
type textarea "**********"
click at [381, 611] on icon "submit" at bounding box center [385, 614] width 11 height 11
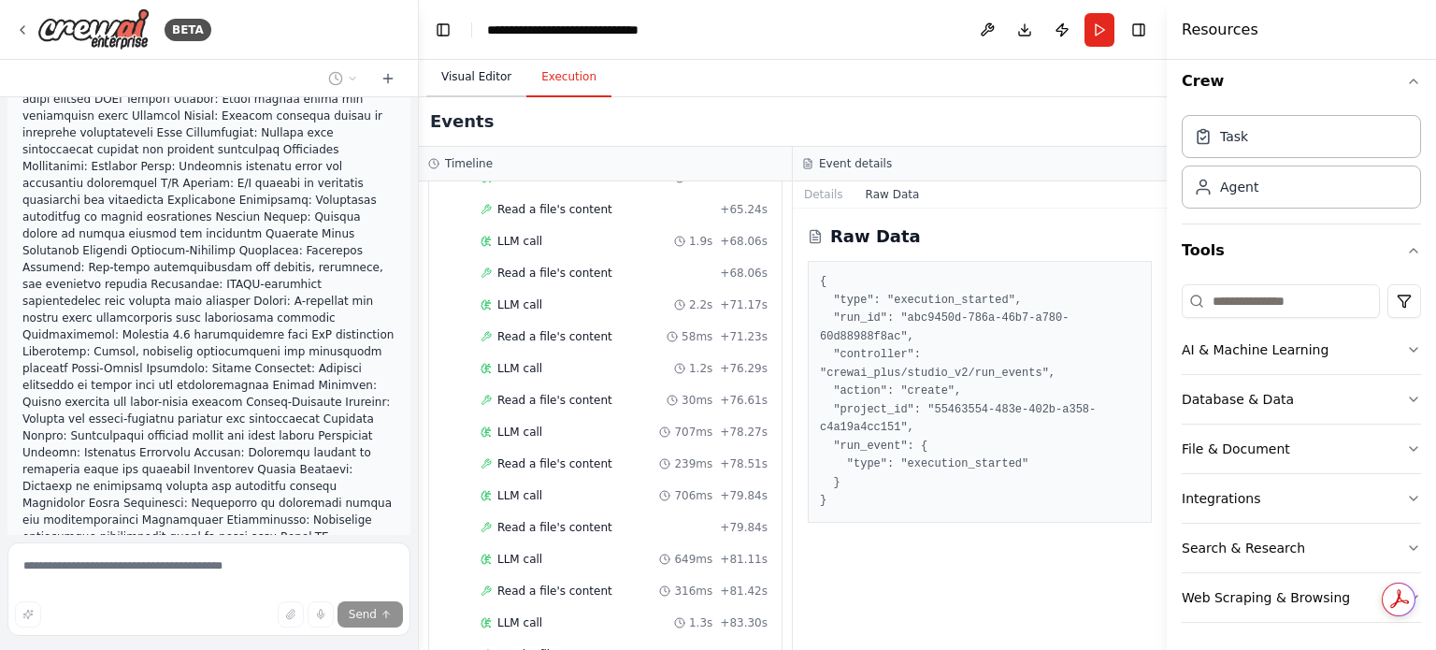
scroll to position [21820, 0]
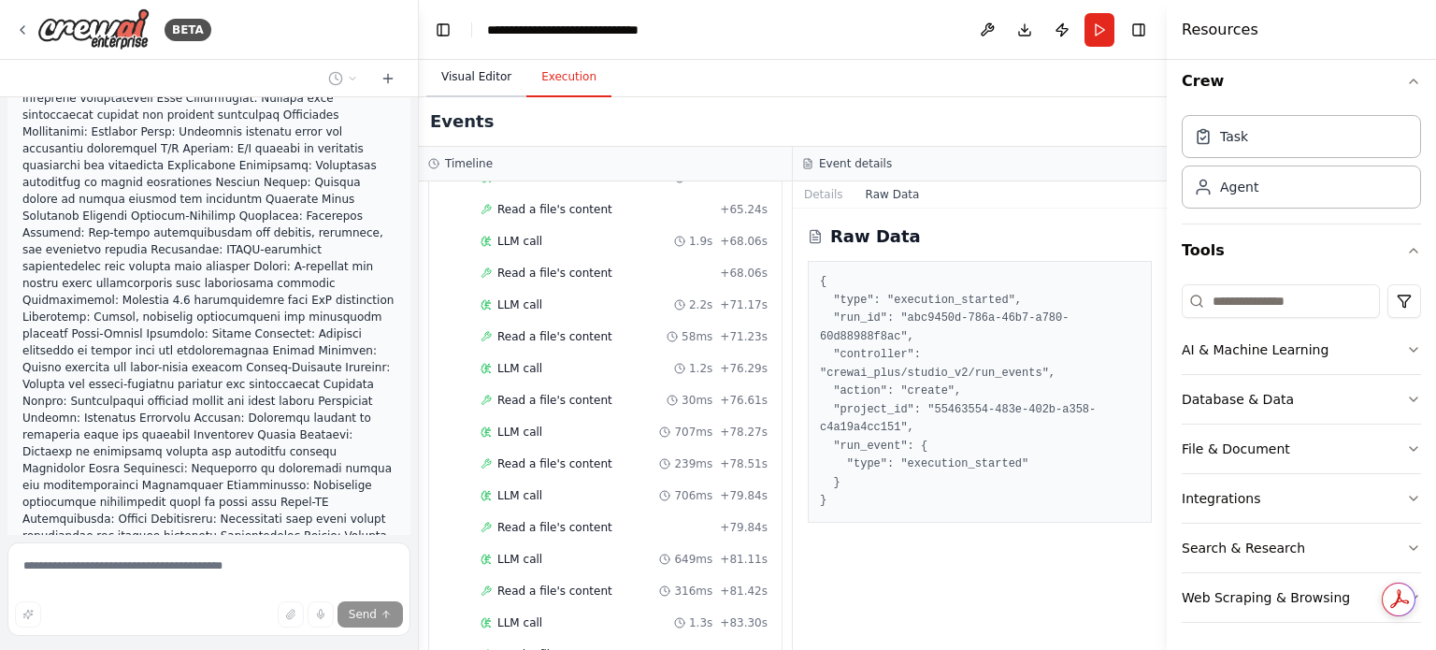
click at [479, 72] on button "Visual Editor" at bounding box center [476, 77] width 100 height 39
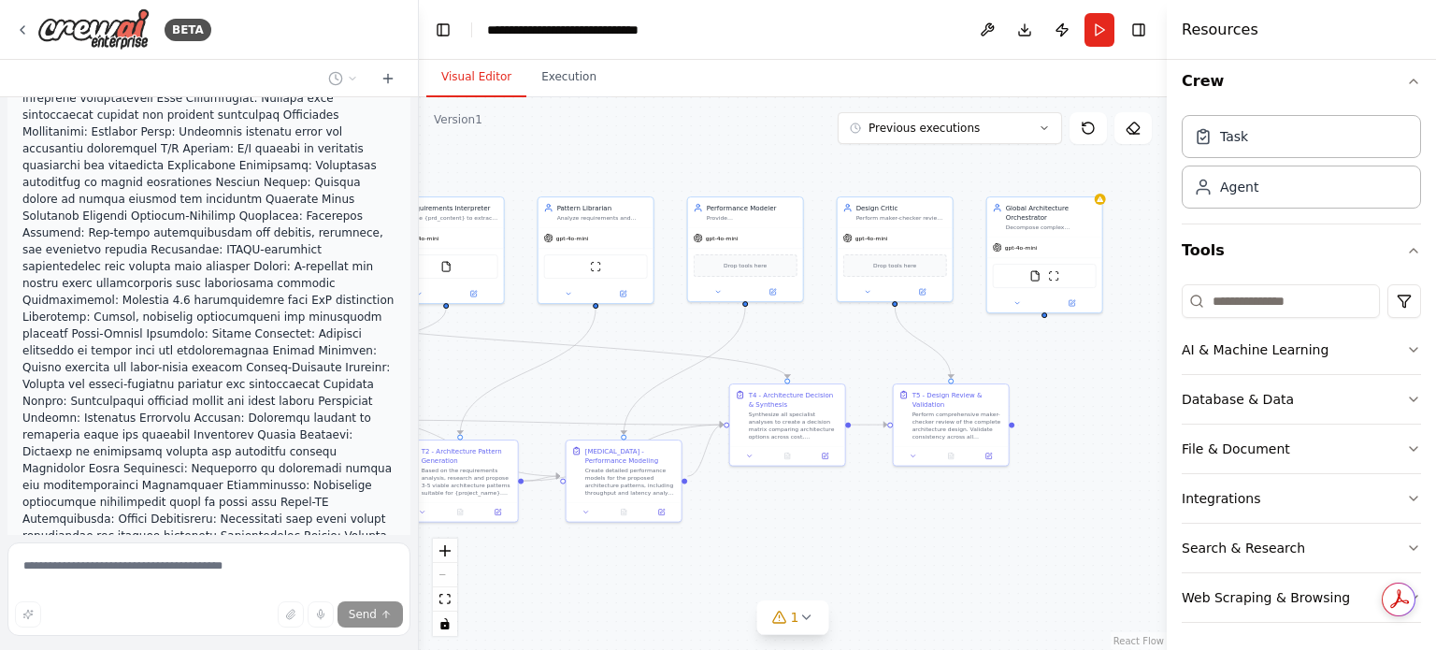
scroll to position [21954, 0]
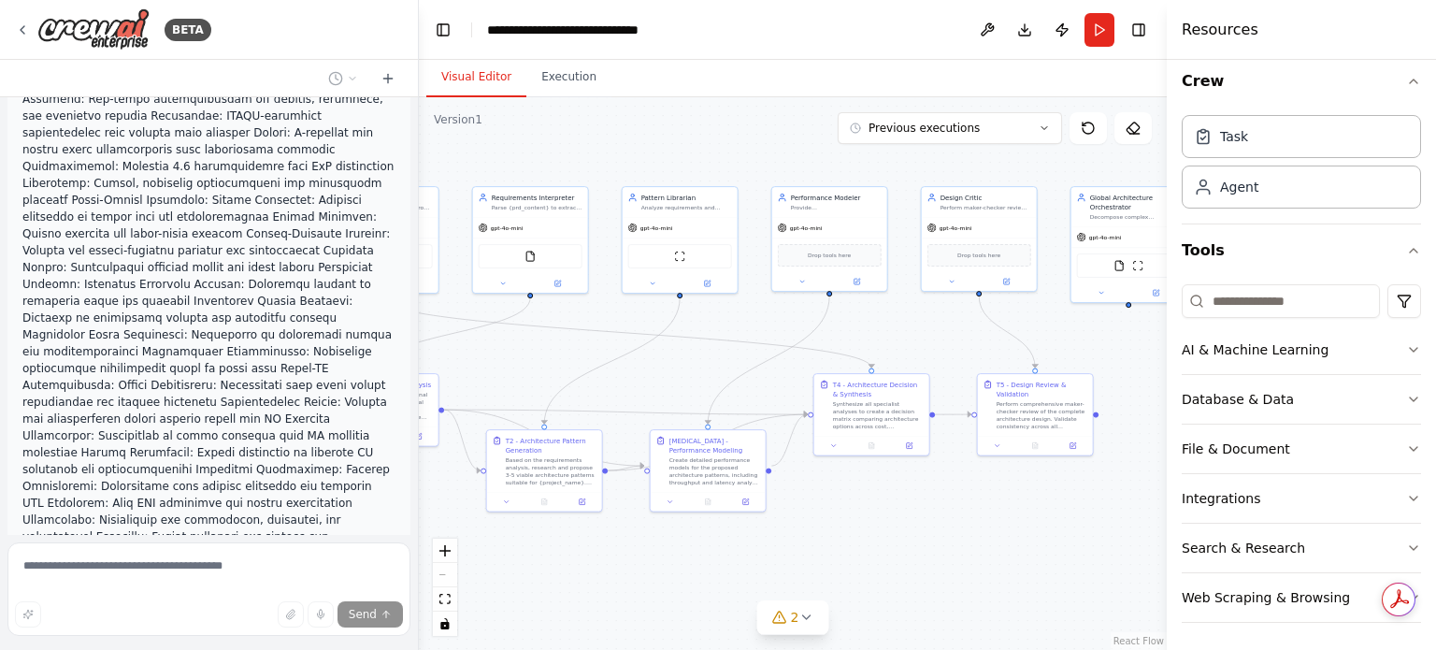
drag, startPoint x: 598, startPoint y: 373, endPoint x: 682, endPoint y: 363, distance: 84.8
click at [682, 363] on div ".deletable-edge-delete-btn { width: 20px; height: 20px; border: 0px solid #ffff…" at bounding box center [793, 373] width 748 height 552
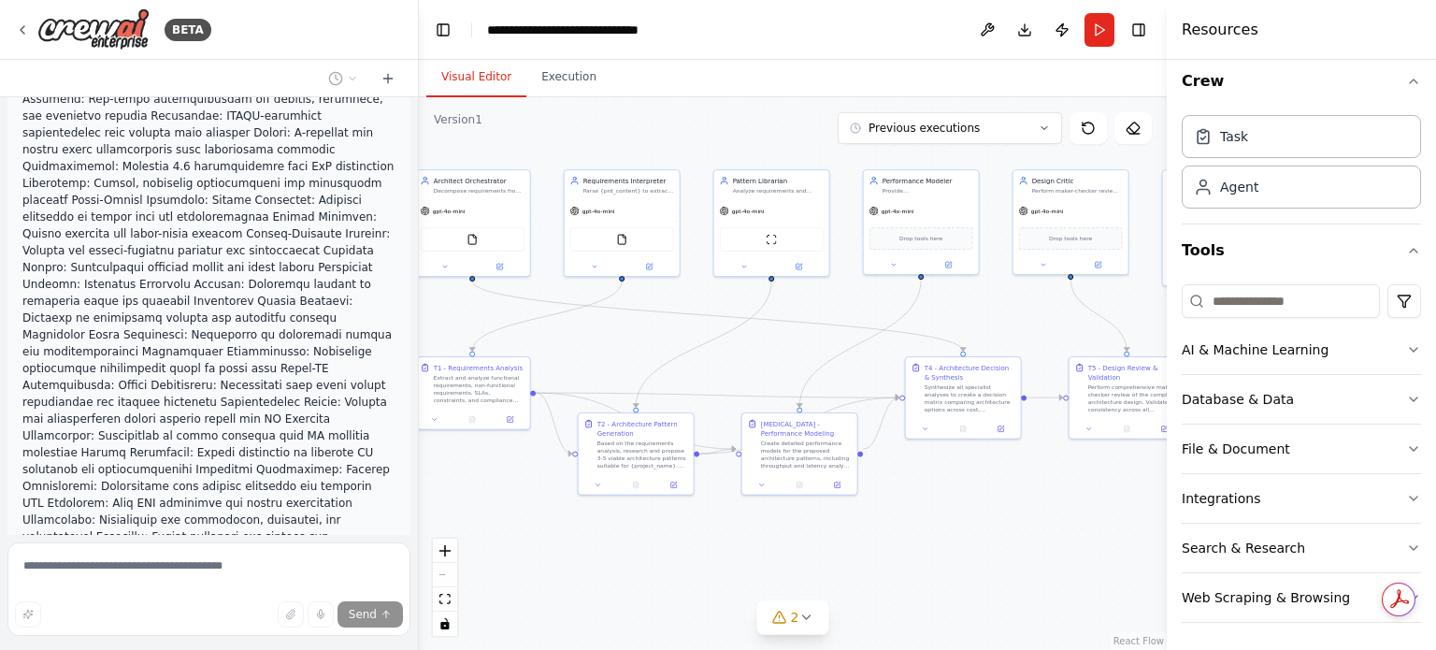
drag, startPoint x: 638, startPoint y: 385, endPoint x: 729, endPoint y: 368, distance: 93.1
click at [729, 368] on div ".deletable-edge-delete-btn { width: 20px; height: 20px; border: 0px solid #ffff…" at bounding box center [793, 373] width 748 height 552
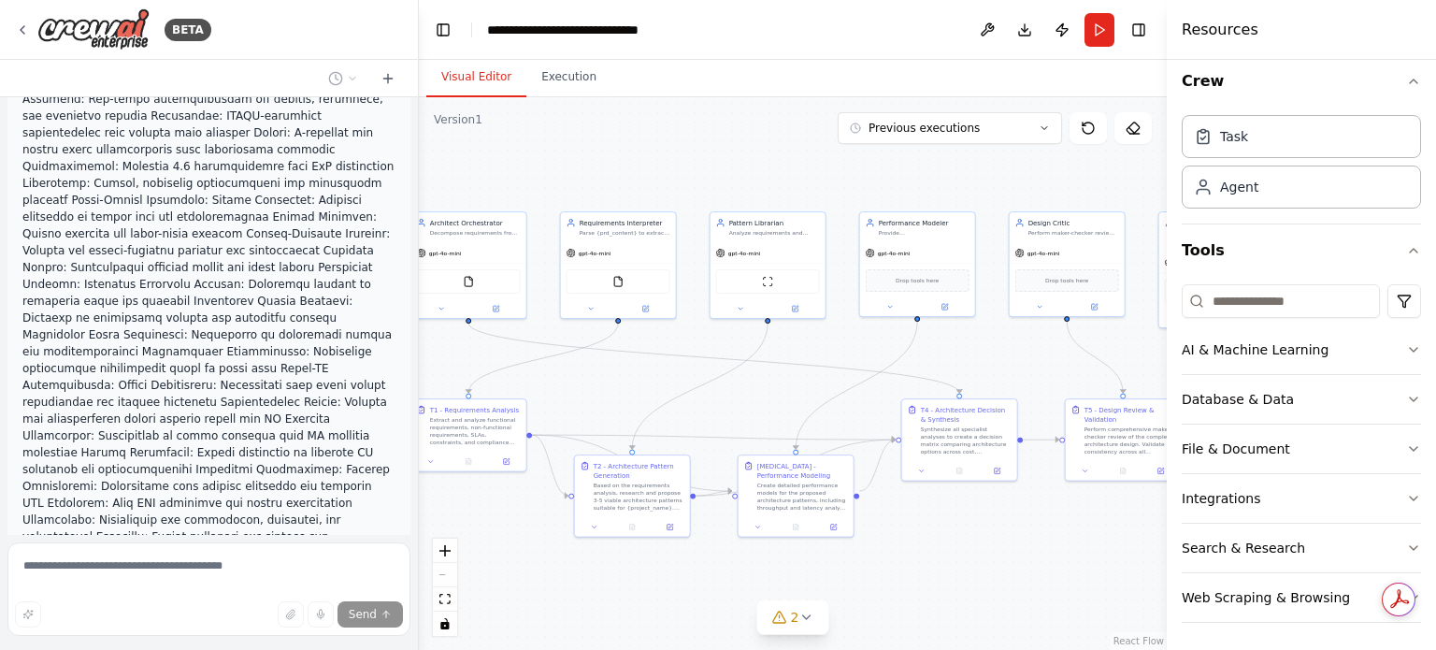
drag, startPoint x: 622, startPoint y: 341, endPoint x: 618, endPoint y: 383, distance: 42.2
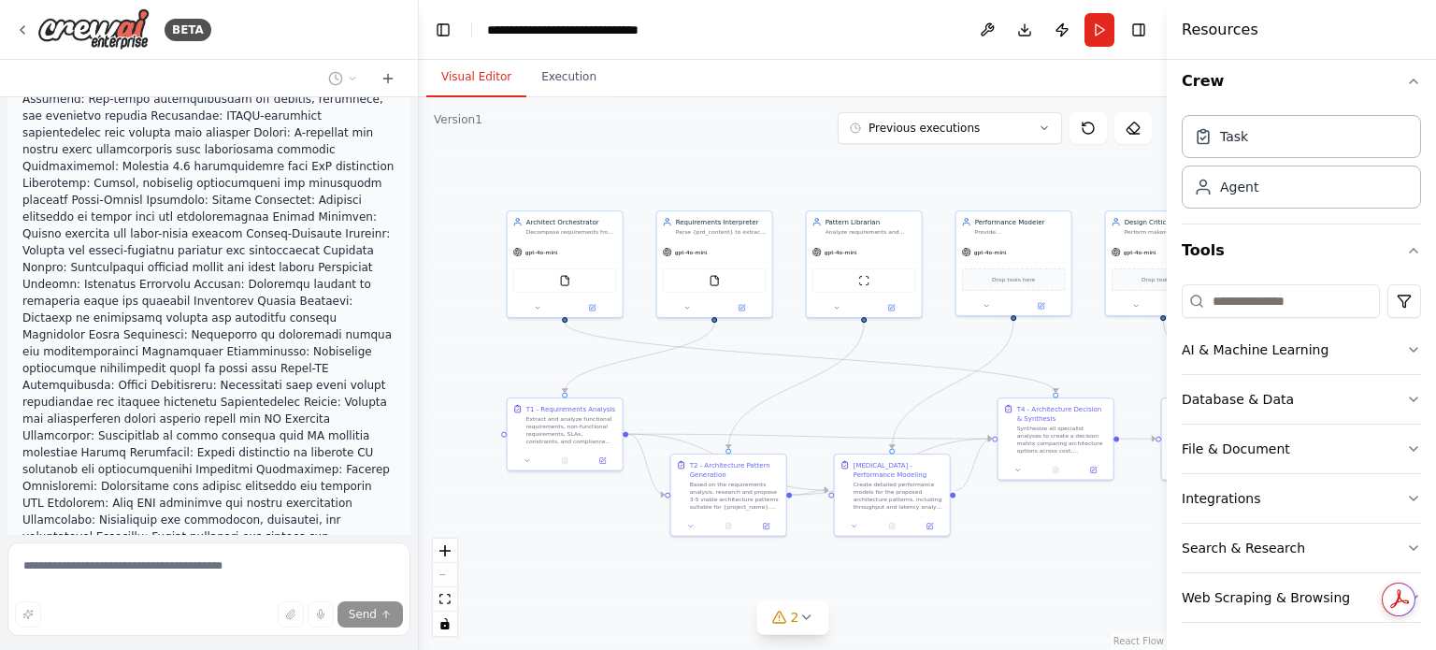
drag, startPoint x: 645, startPoint y: 385, endPoint x: 653, endPoint y: 373, distance: 14.8
click at [700, 384] on div ".deletable-edge-delete-btn { width: 20px; height: 20px; border: 0px solid #ffff…" at bounding box center [793, 373] width 748 height 552
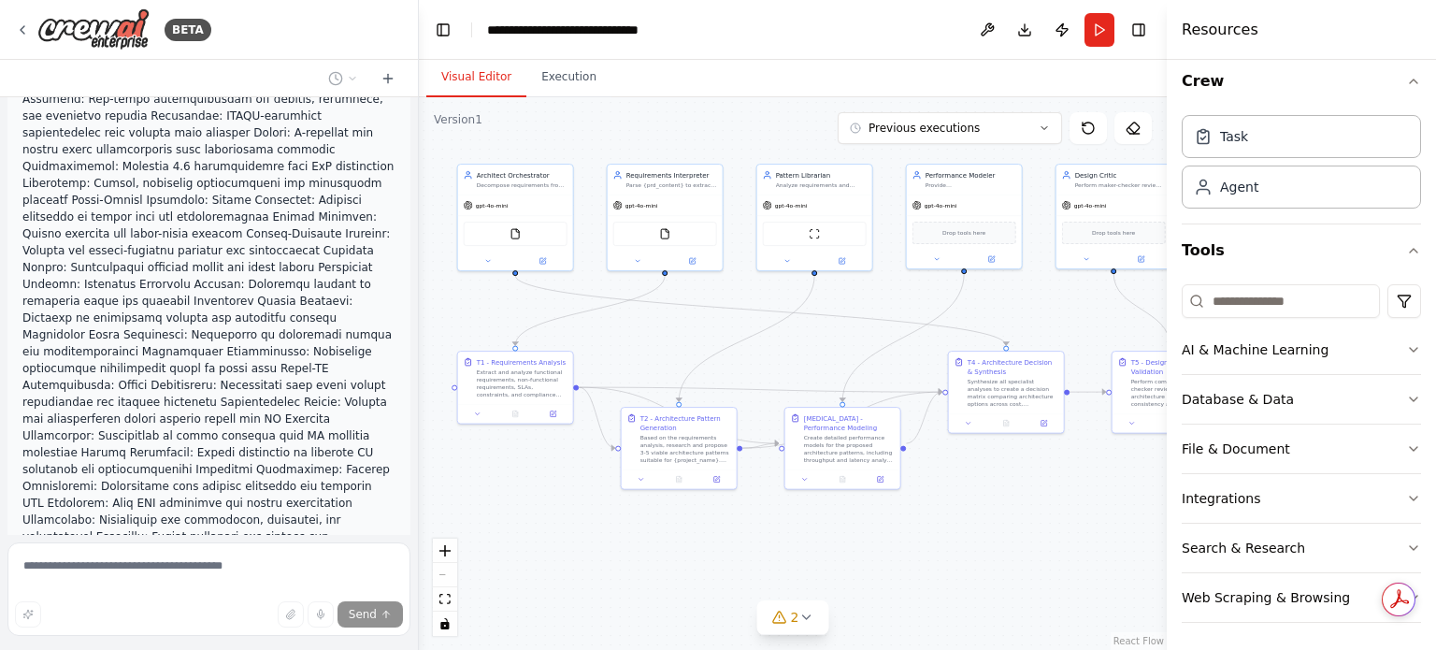
drag, startPoint x: 533, startPoint y: 362, endPoint x: 449, endPoint y: 280, distance: 117.0
click at [449, 280] on div ".deletable-edge-delete-btn { width: 20px; height: 20px; border: 0px solid #ffff…" at bounding box center [793, 373] width 748 height 552
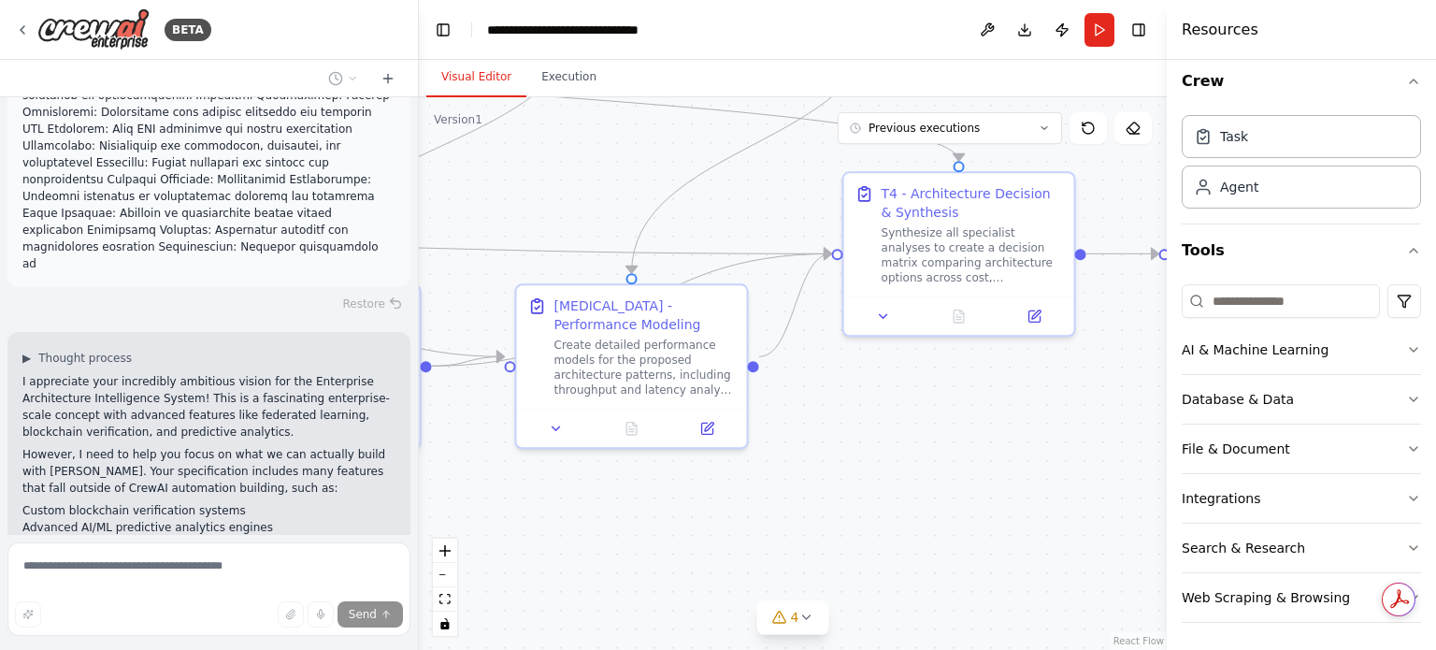
scroll to position [22351, 0]
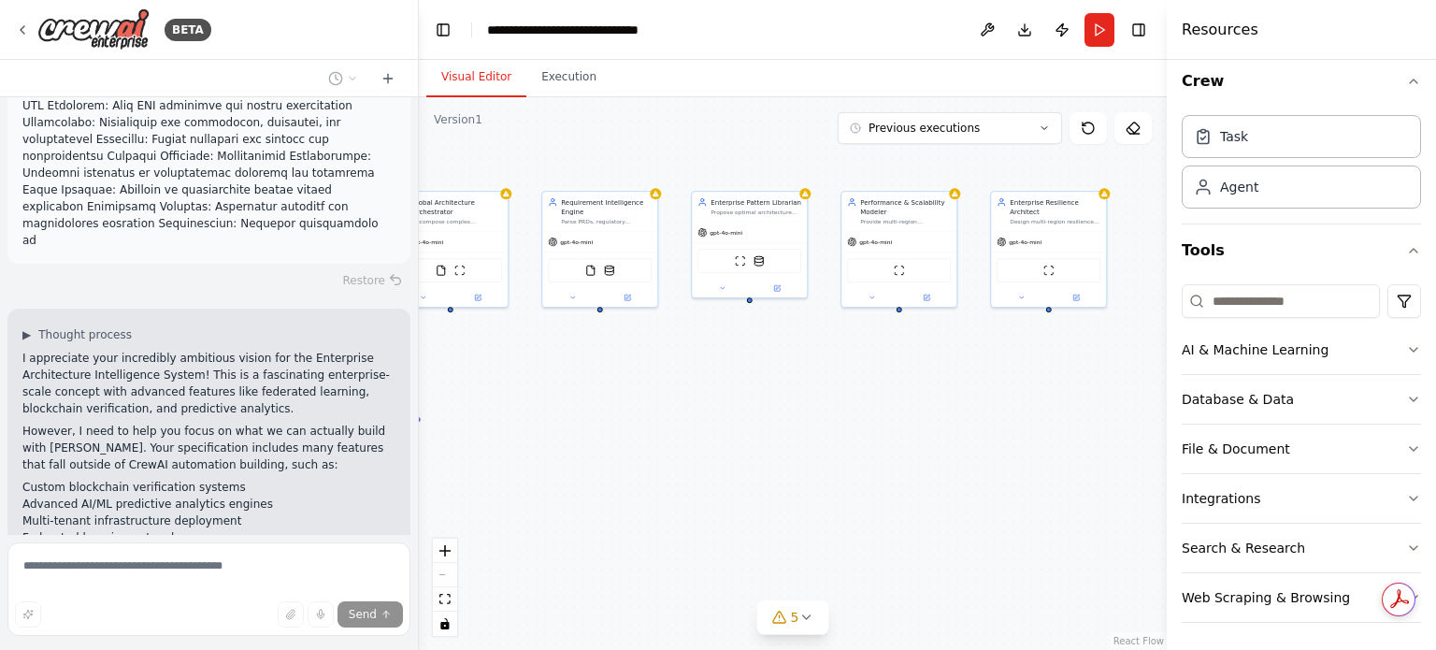
drag, startPoint x: 926, startPoint y: 459, endPoint x: 179, endPoint y: 486, distance: 746.5
click at [183, 492] on div "BETA Executive summary The System‑Designing Agent ingests product requirements …" at bounding box center [718, 325] width 1436 height 650
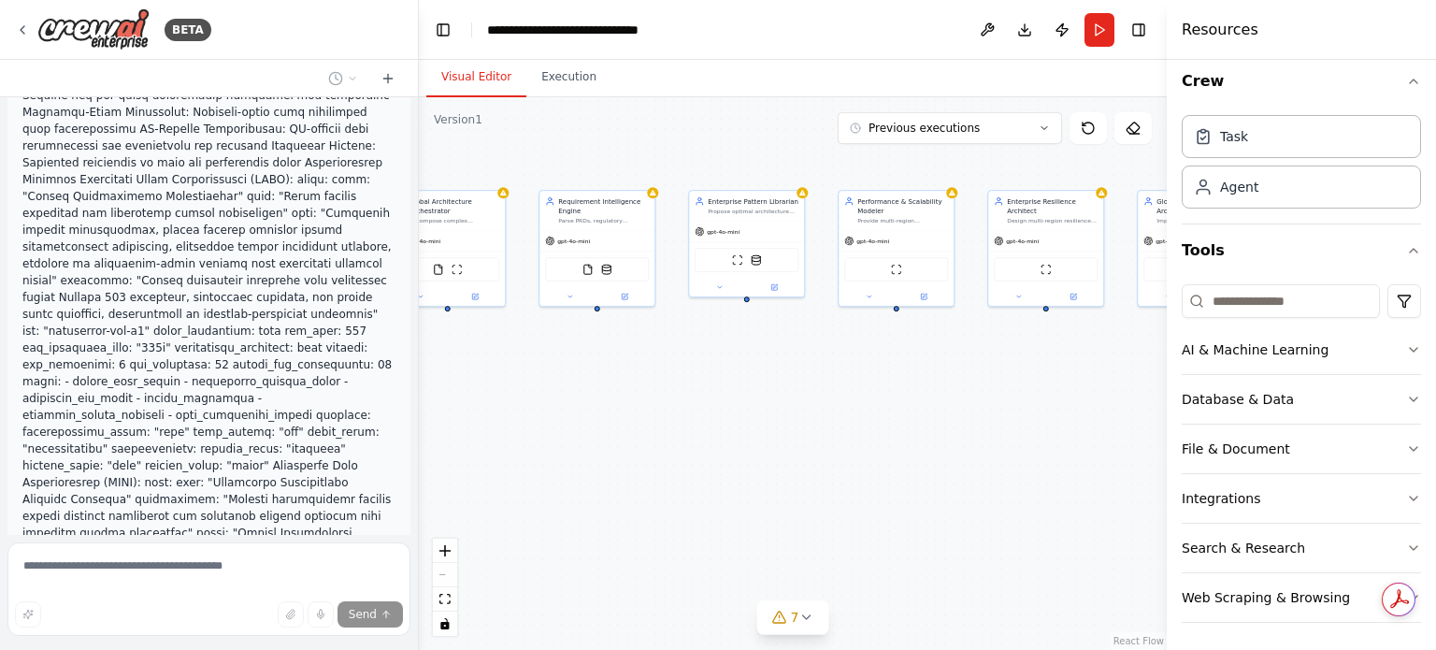
scroll to position [20428, 0]
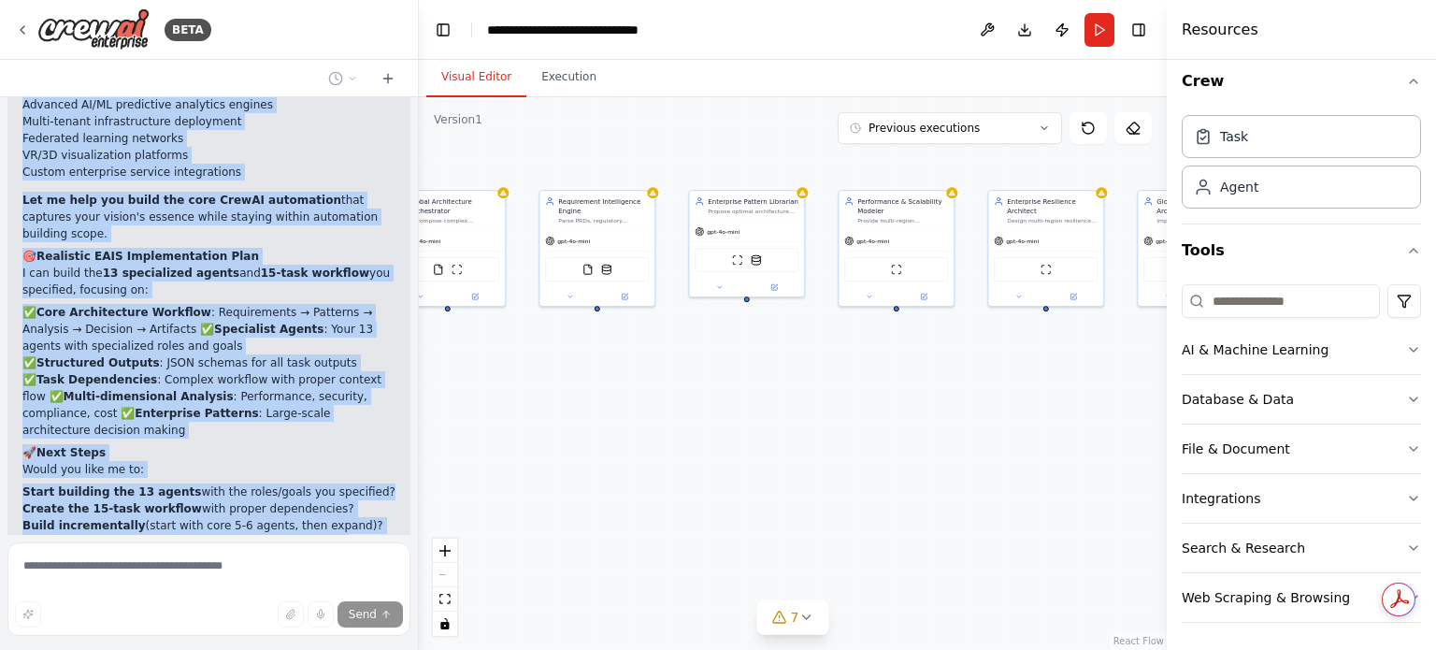
scroll to position [22751, 0]
drag, startPoint x: 261, startPoint y: 441, endPoint x: 49, endPoint y: 348, distance: 231.9
click at [49, 348] on div "Executive summary The System‑Designing Agent ingests product requirements and c…" at bounding box center [209, 316] width 418 height 438
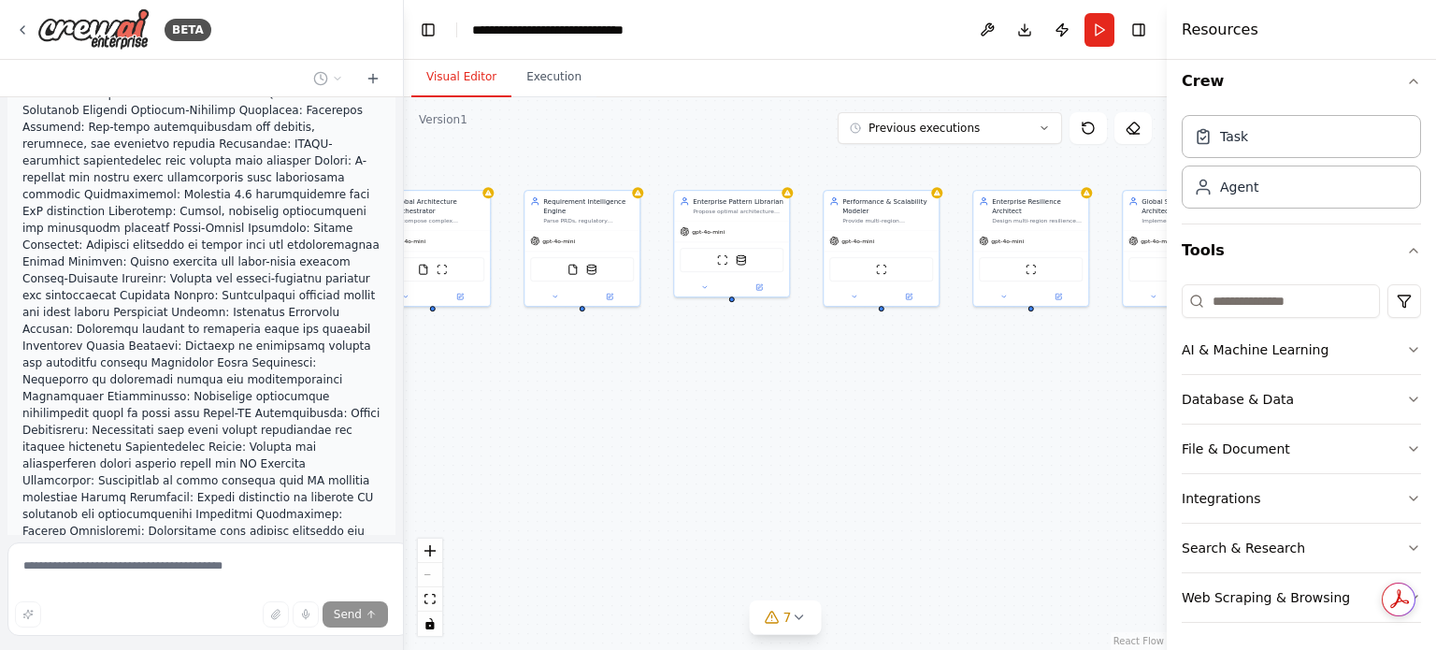
scroll to position [23473, 0]
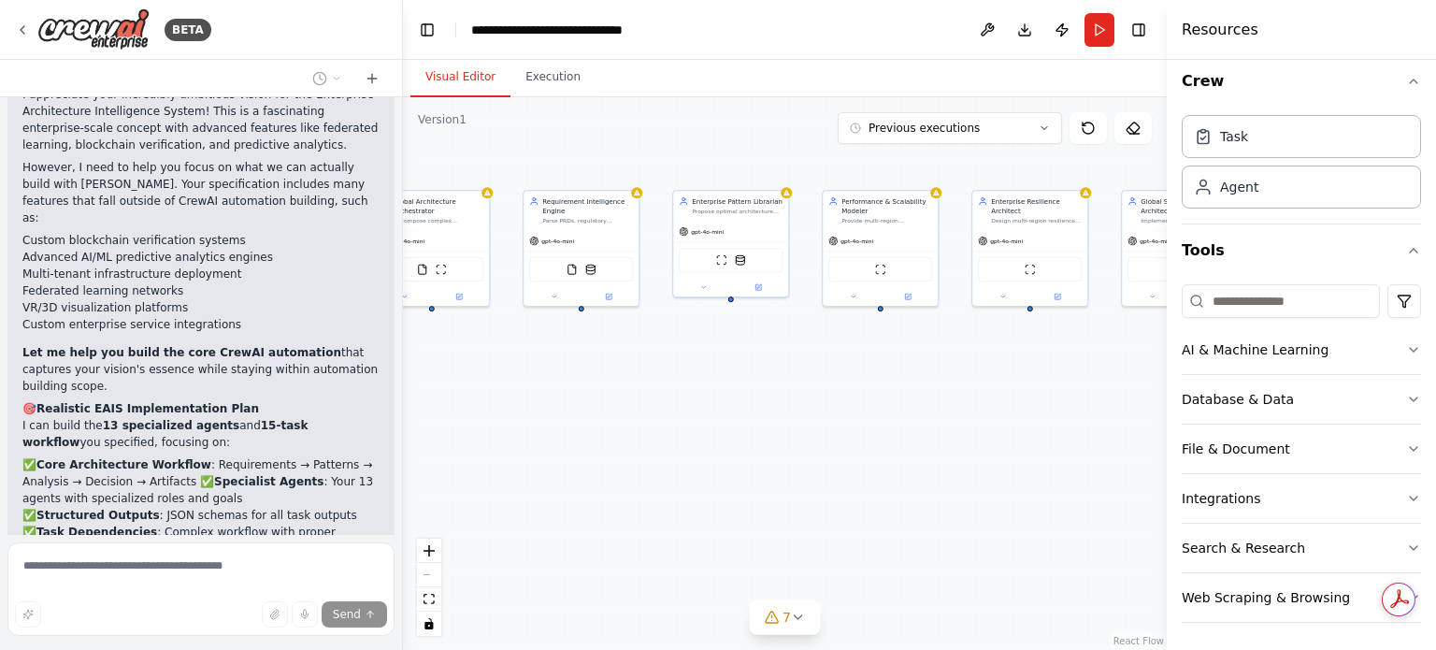
drag, startPoint x: 411, startPoint y: 509, endPoint x: 403, endPoint y: 470, distance: 39.2
click at [403, 470] on div "BETA Executive summary The System‑Designing Agent ingests product requirements …" at bounding box center [718, 325] width 1436 height 650
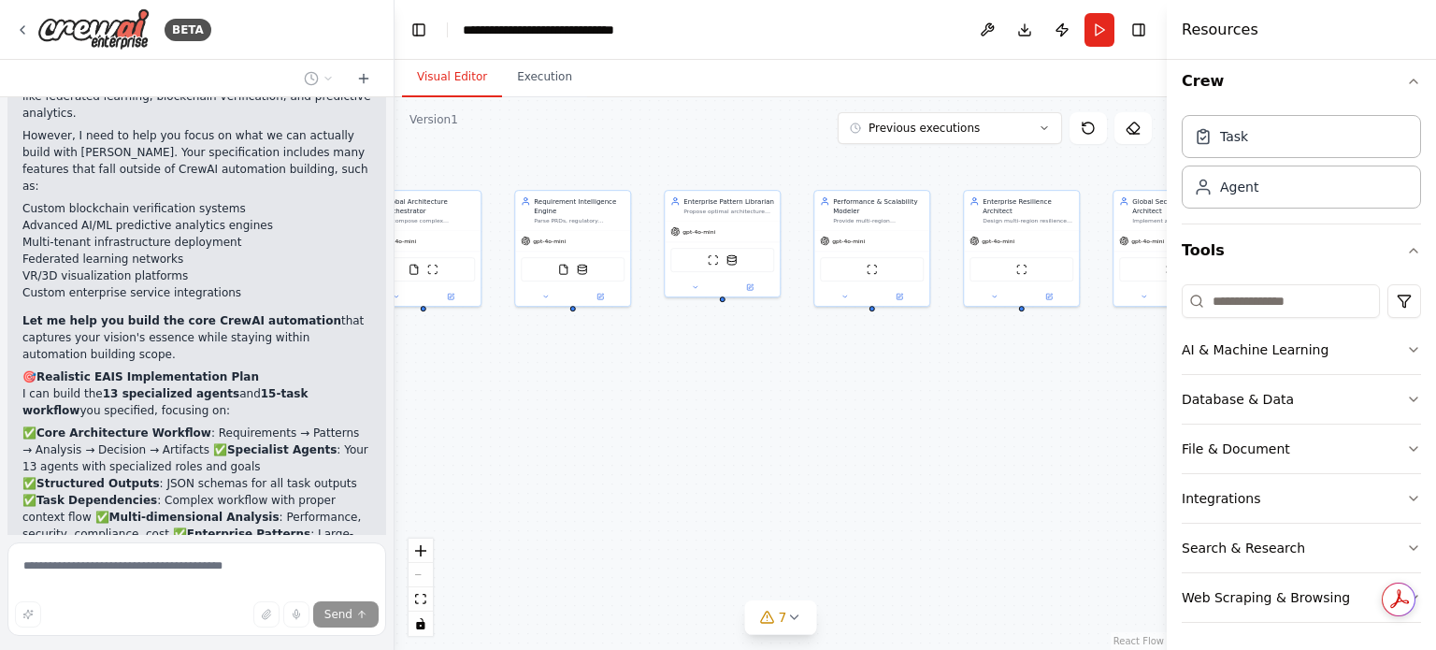
drag, startPoint x: 395, startPoint y: 496, endPoint x: 385, endPoint y: 512, distance: 18.4
click at [394, 493] on div at bounding box center [390, 325] width 7 height 650
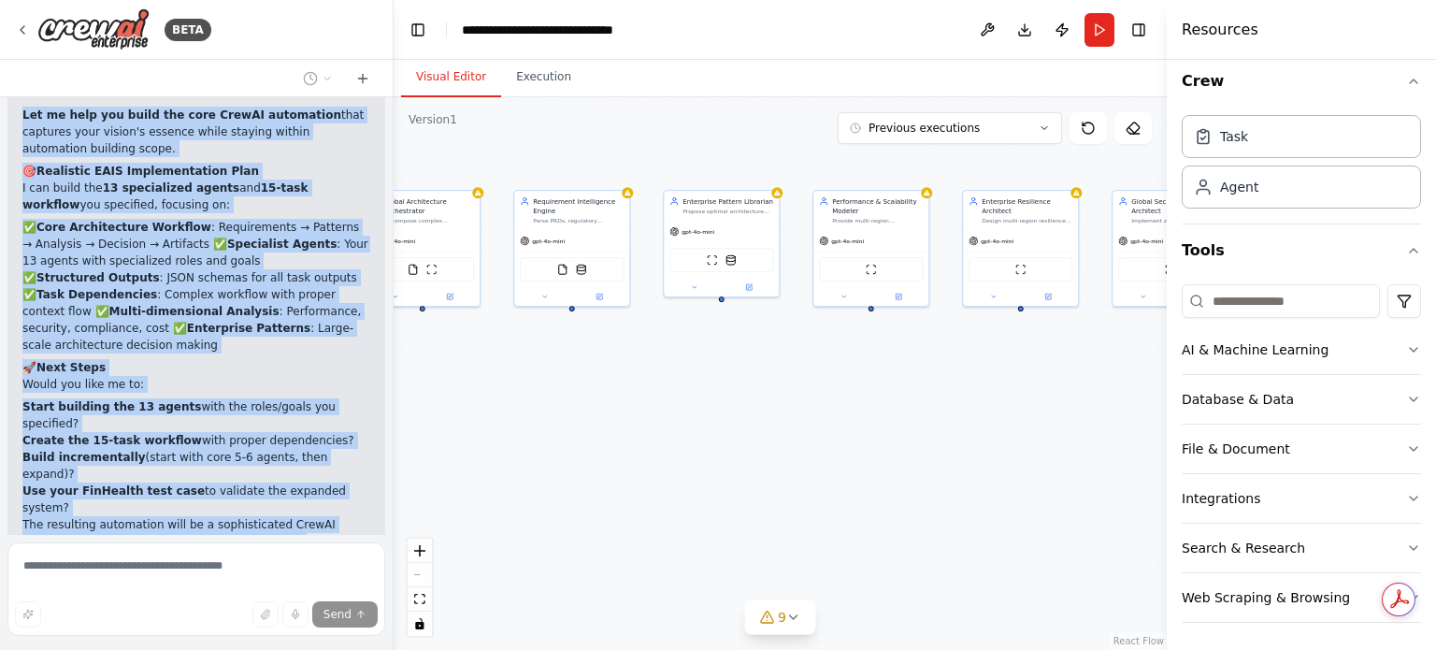
scroll to position [24142, 0]
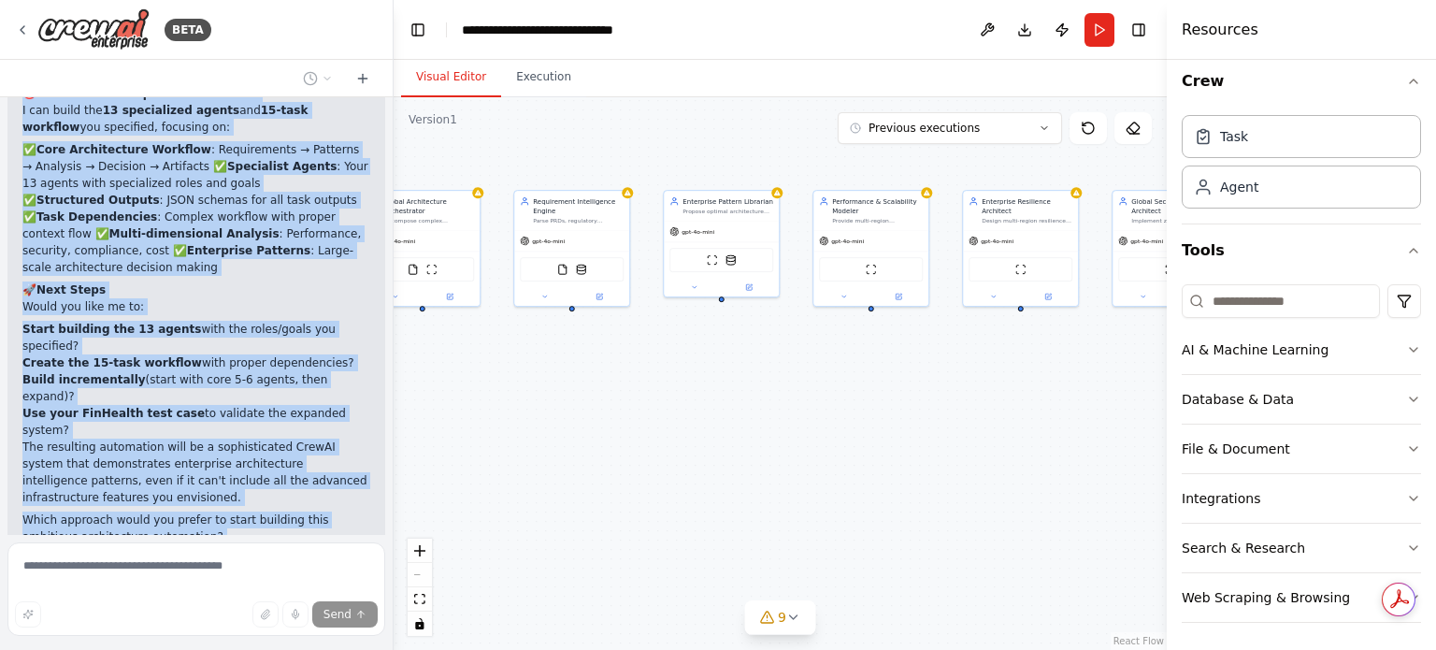
drag, startPoint x: 257, startPoint y: 368, endPoint x: 127, endPoint y: 265, distance: 166.3
click at [127, 265] on div "Executive summary The System‑Designing Agent ingests product requirements and c…" at bounding box center [196, 316] width 393 height 438
click at [419, 226] on div "Global Architecture Orchestrator Decompose complex requirements for {project_na…" at bounding box center [422, 208] width 115 height 39
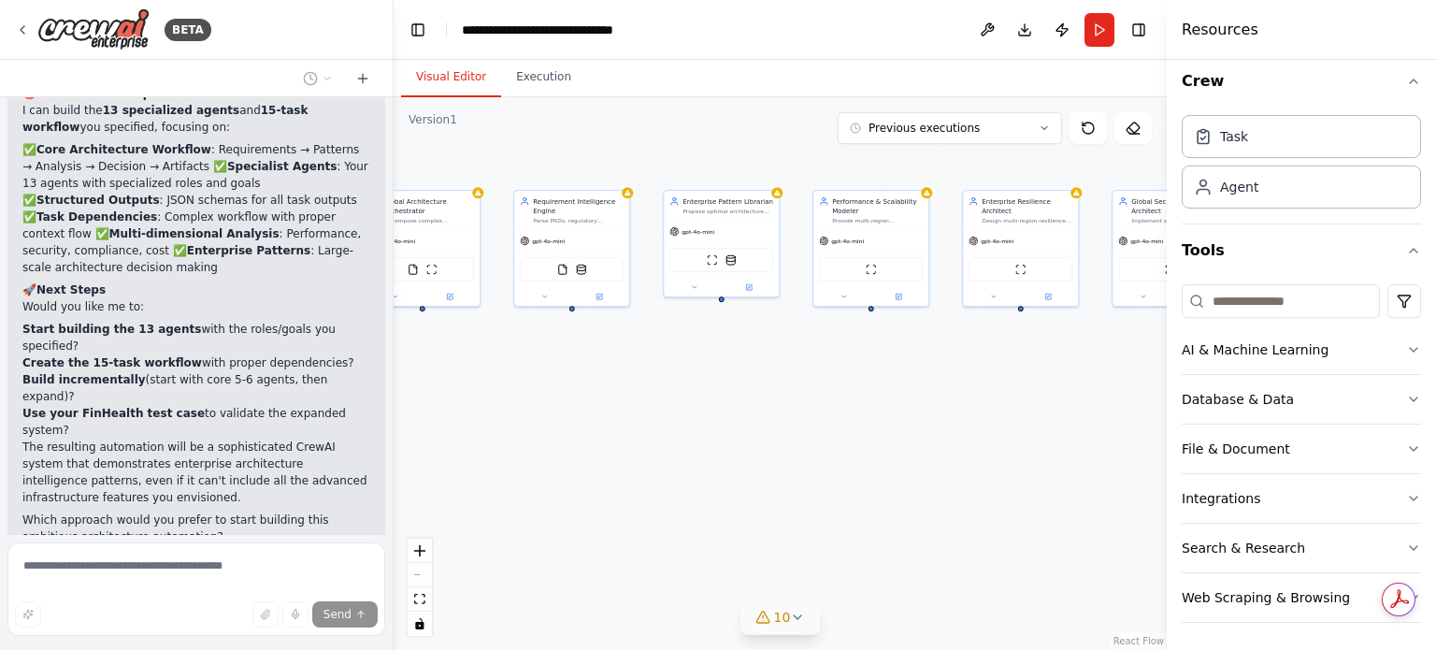
click at [786, 628] on button "10" at bounding box center [780, 617] width 80 height 35
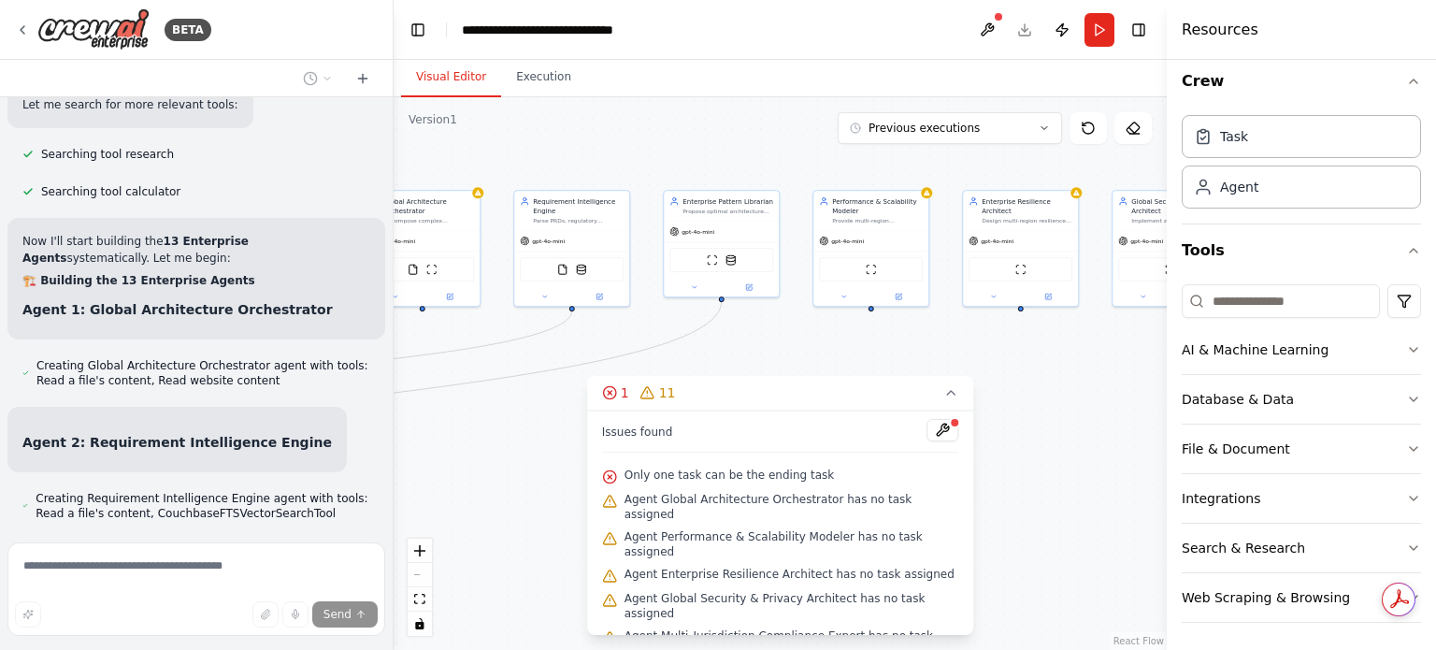
scroll to position [24976, 0]
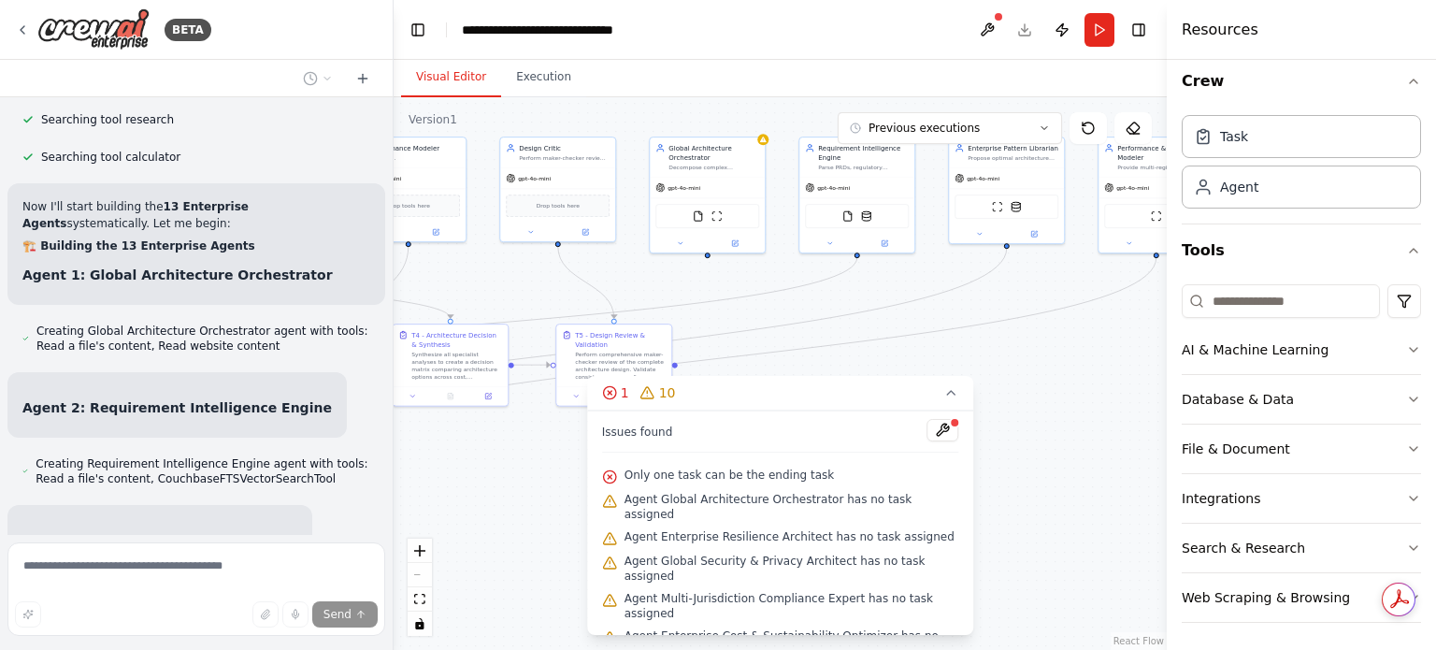
drag, startPoint x: 878, startPoint y: 343, endPoint x: 840, endPoint y: 343, distance: 37.4
click at [1155, 294] on div ".deletable-edge-delete-btn { width: 20px; height: 20px; border: 0px solid #ffff…" at bounding box center [780, 373] width 773 height 552
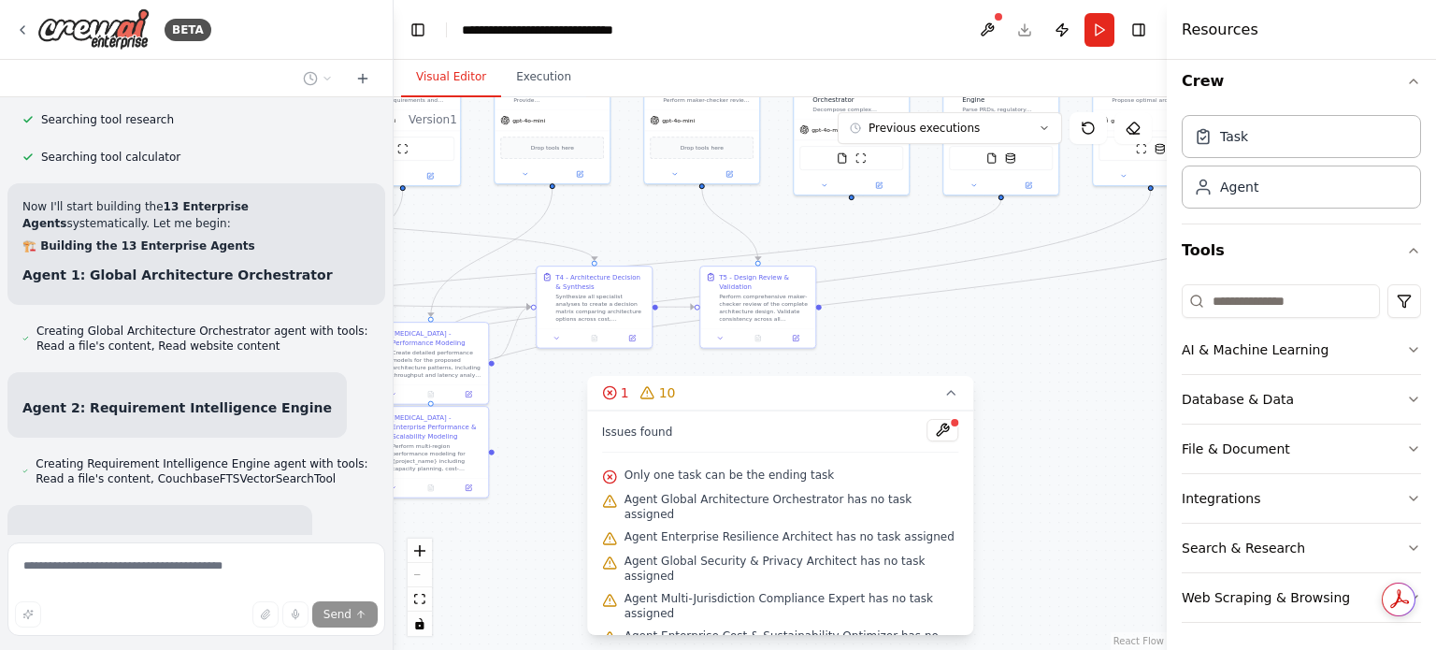
drag, startPoint x: 509, startPoint y: 287, endPoint x: 660, endPoint y: 225, distance: 163.5
click at [660, 225] on div ".deletable-edge-delete-btn { width: 20px; height: 20px; border: 0px solid #ffff…" at bounding box center [780, 373] width 773 height 552
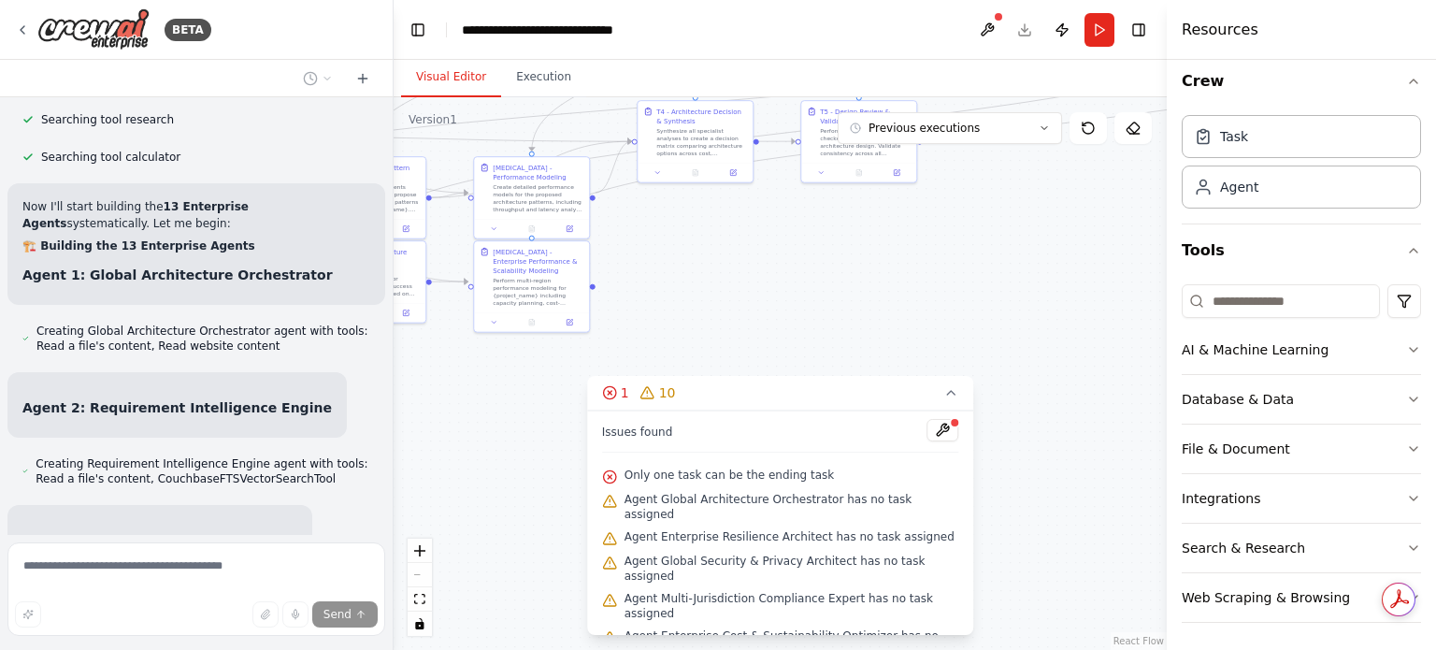
drag, startPoint x: 509, startPoint y: 409, endPoint x: 682, endPoint y: 275, distance: 219.3
click at [610, 246] on div ".deletable-edge-delete-btn { width: 20px; height: 20px; border: 0px solid #ffff…" at bounding box center [780, 373] width 773 height 552
drag, startPoint x: 712, startPoint y: 295, endPoint x: 914, endPoint y: 352, distance: 209.8
click at [919, 351] on div ".deletable-edge-delete-btn { width: 20px; height: 20px; border: 0px solid #ffff…" at bounding box center [780, 373] width 773 height 552
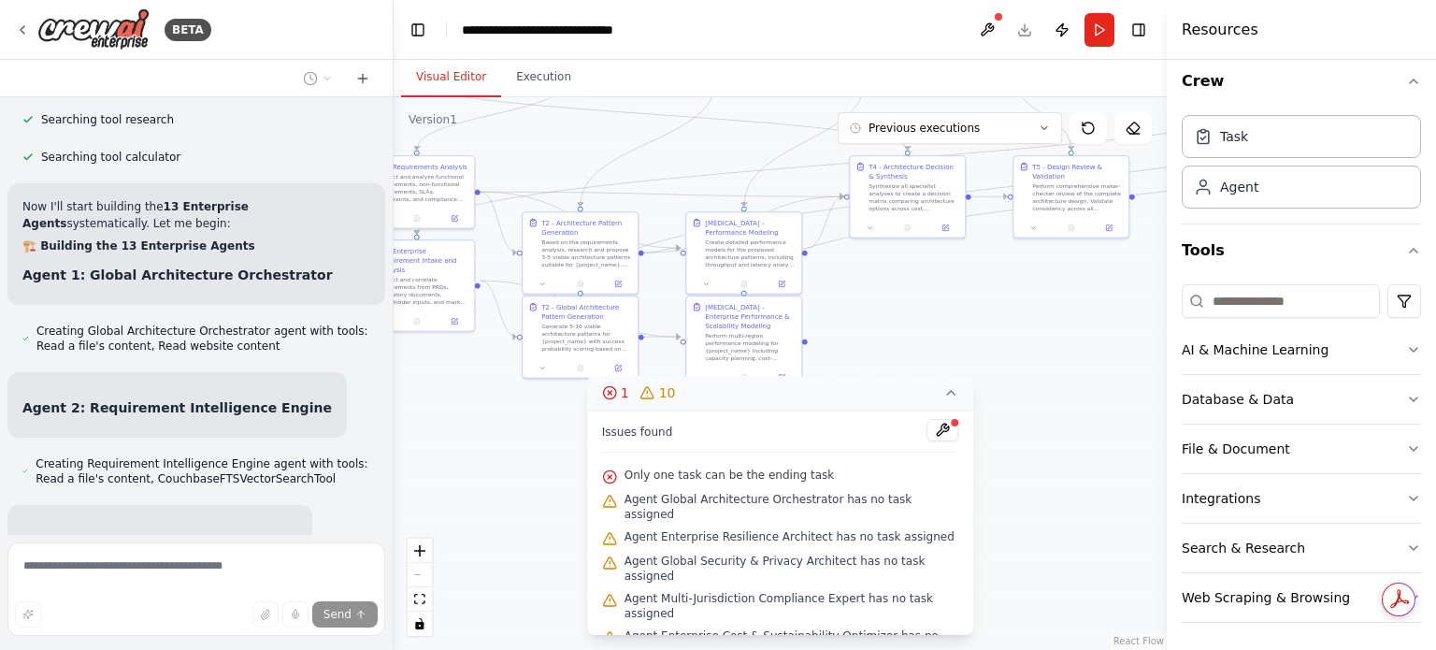
scroll to position [25095, 0]
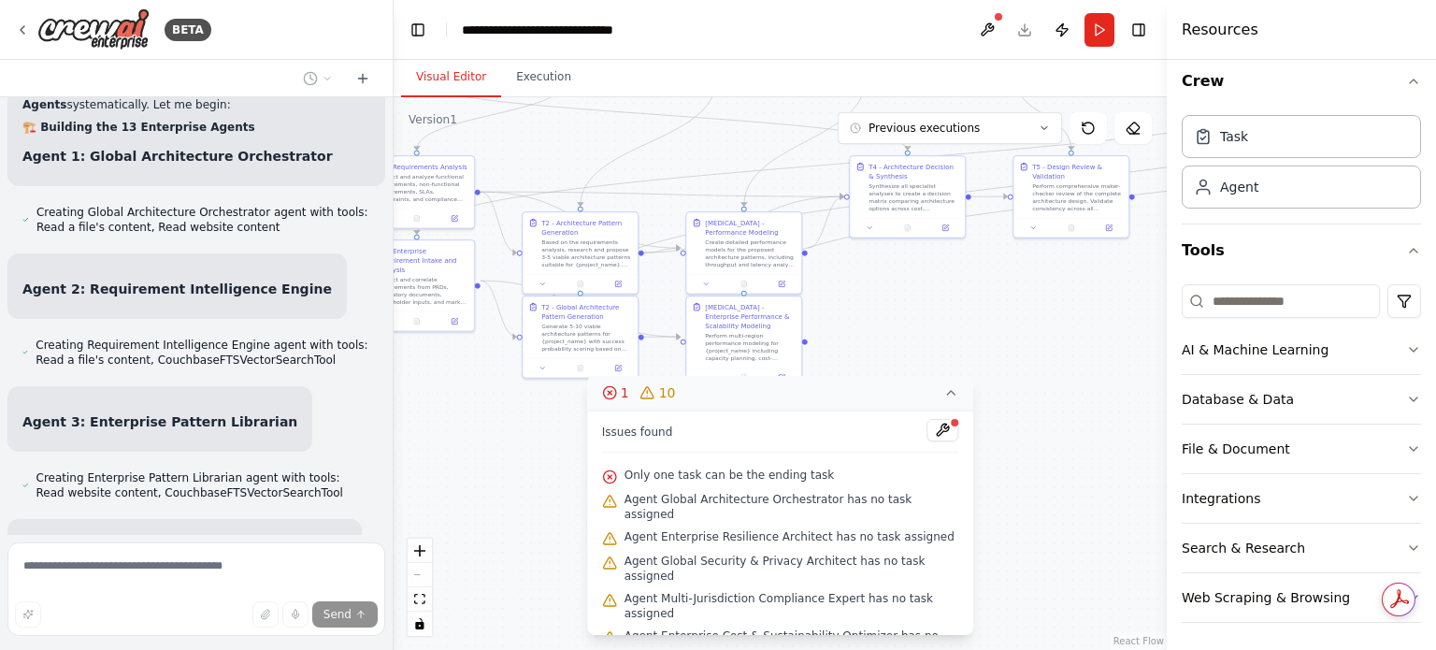
click at [939, 397] on button "1 10" at bounding box center [780, 393] width 387 height 35
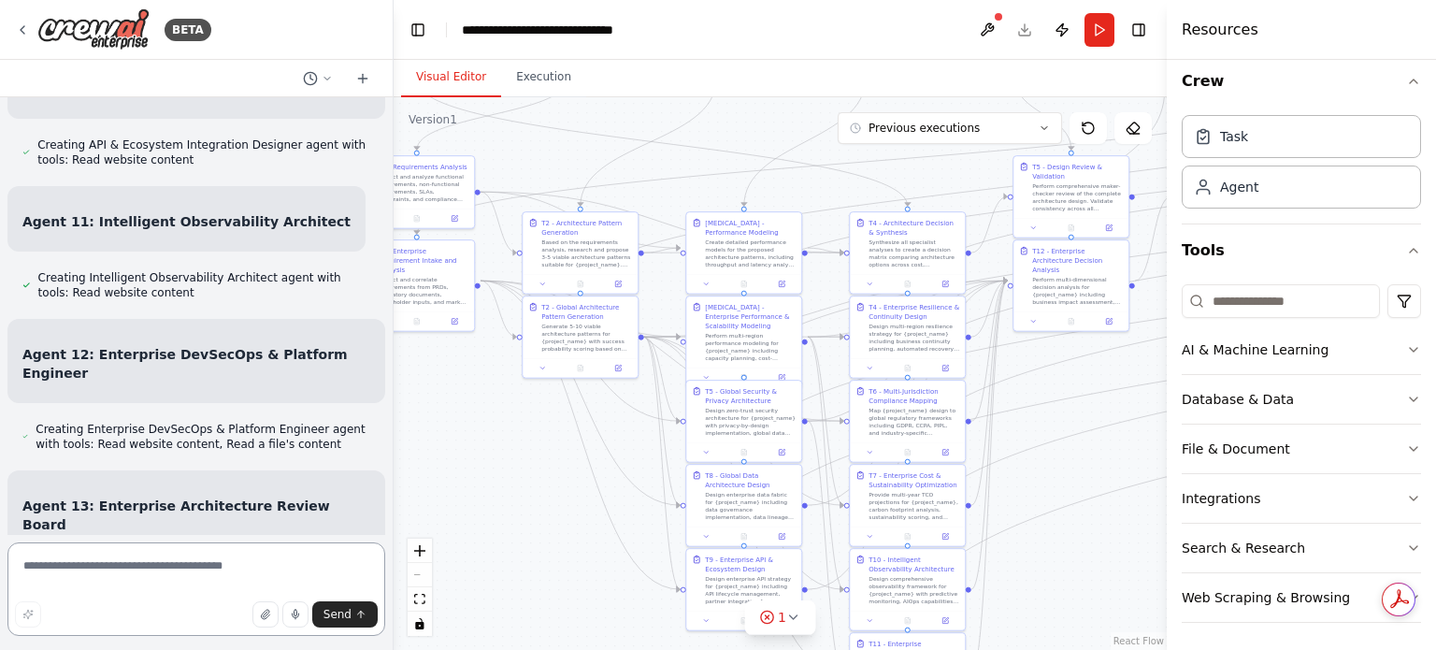
scroll to position [26411, 0]
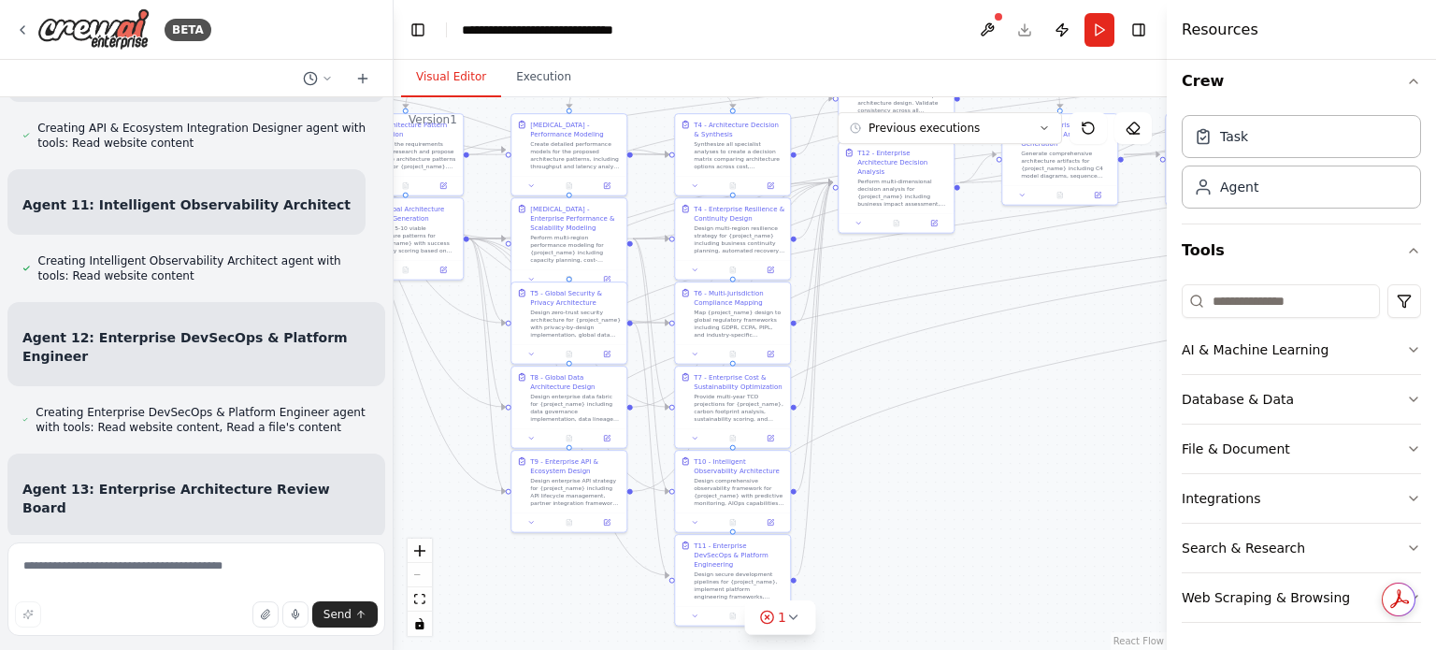
drag, startPoint x: 980, startPoint y: 520, endPoint x: 861, endPoint y: 462, distance: 132.1
click at [861, 462] on div ".deletable-edge-delete-btn { width: 20px; height: 20px; border: 0px solid #ffff…" at bounding box center [780, 373] width 773 height 552
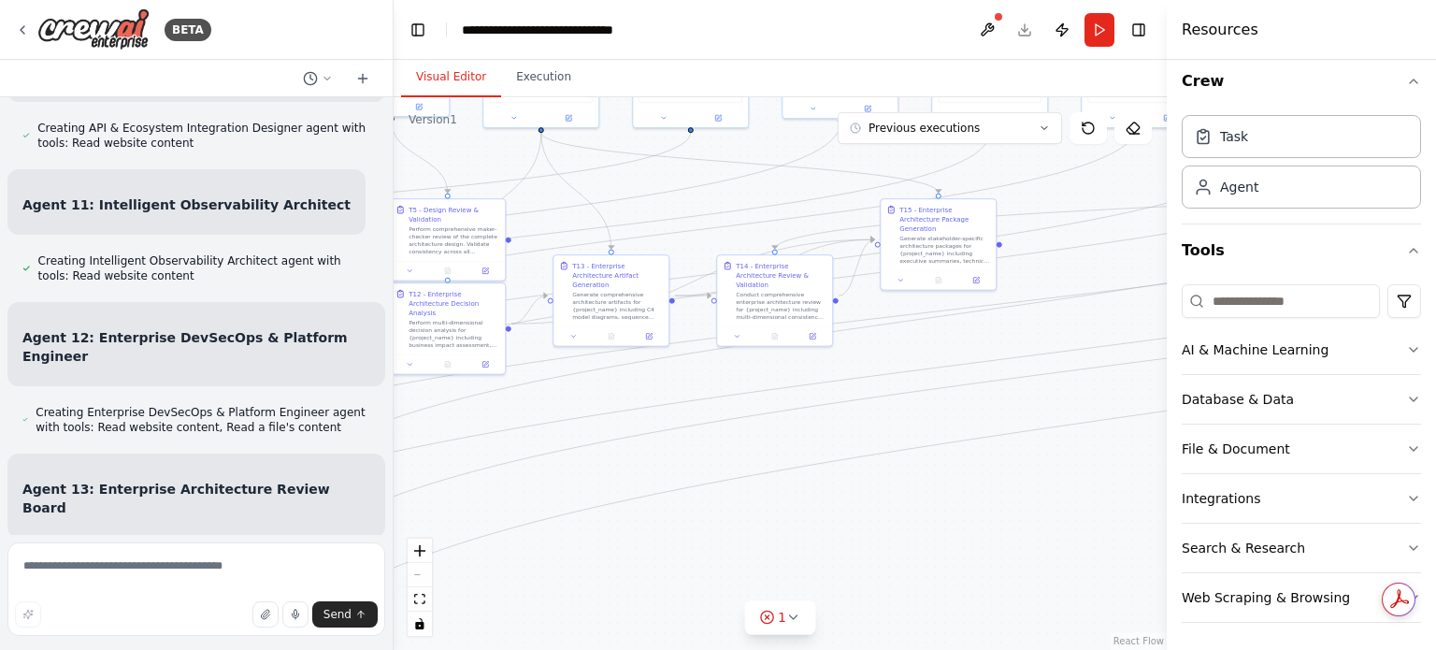
drag, startPoint x: 817, startPoint y: 598, endPoint x: 485, endPoint y: 586, distance: 332.1
click at [438, 640] on div ".deletable-edge-delete-btn { width: 20px; height: 20px; border: 0px solid #ffff…" at bounding box center [780, 373] width 773 height 552
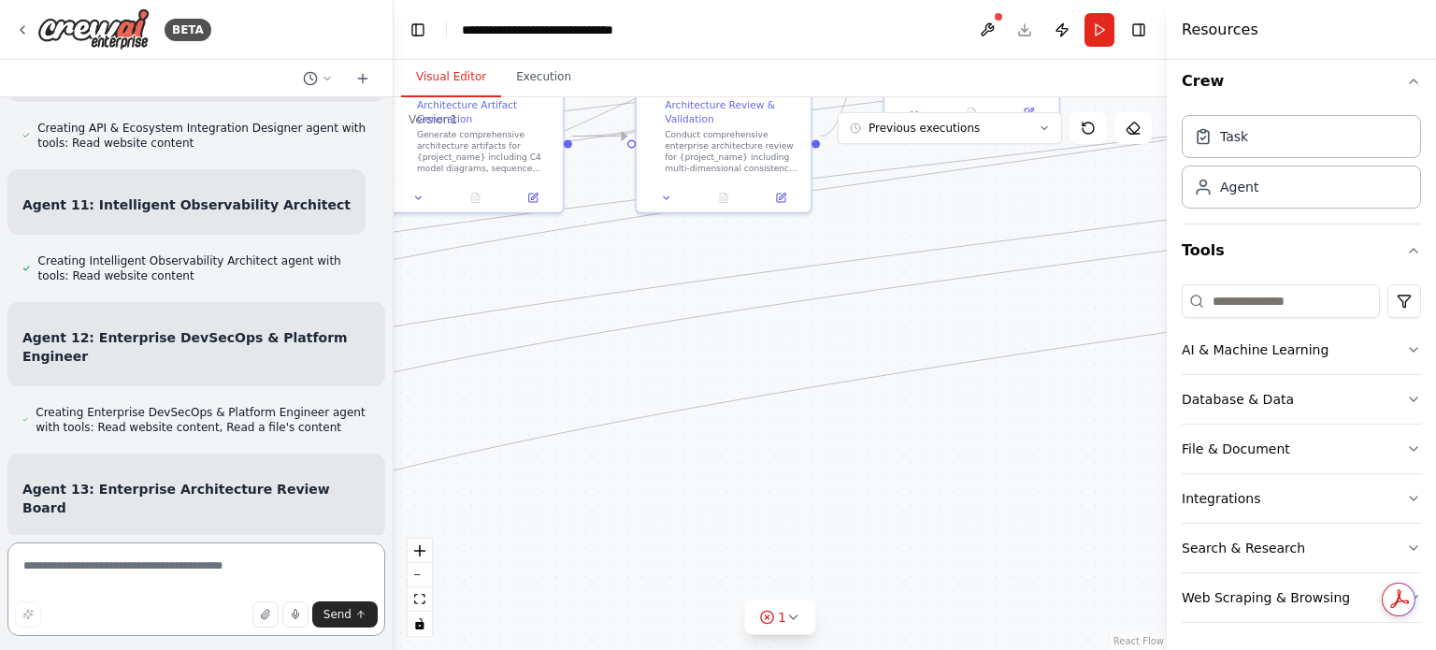
click at [152, 564] on textarea at bounding box center [196, 588] width 378 height 93
type textarea "********"
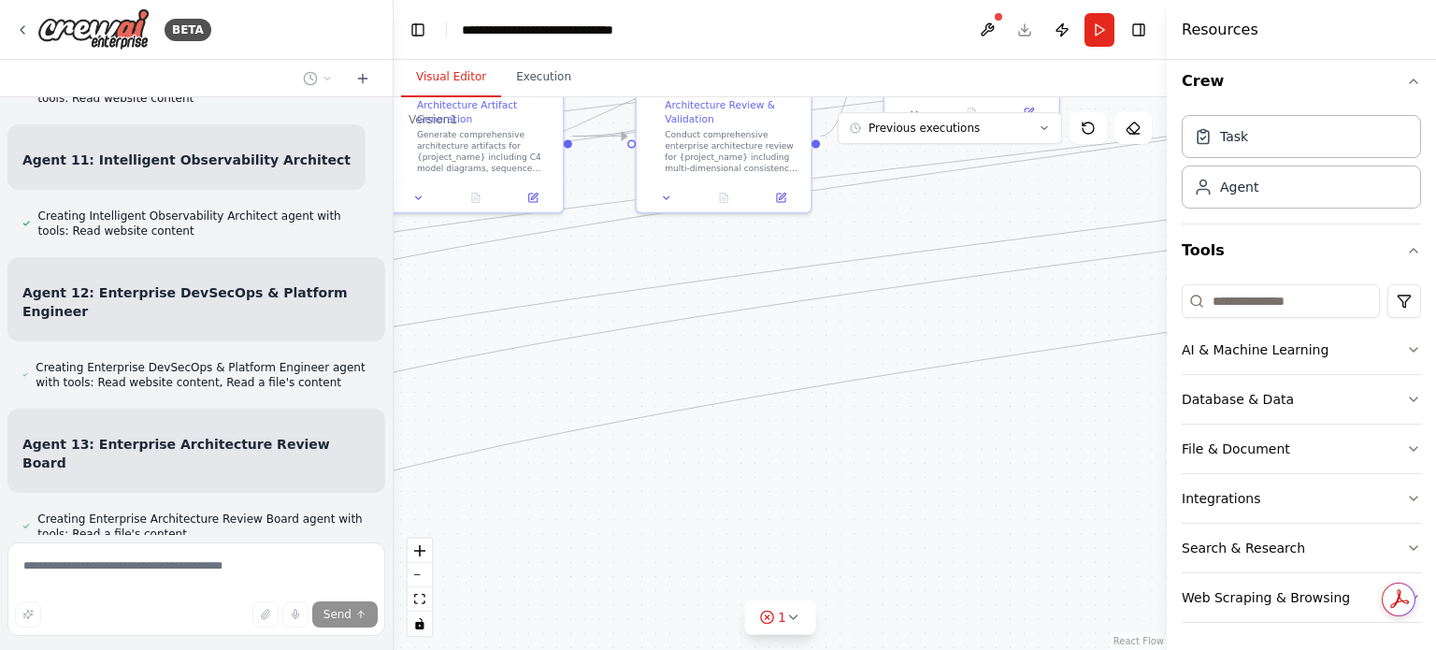
scroll to position [26576, 0]
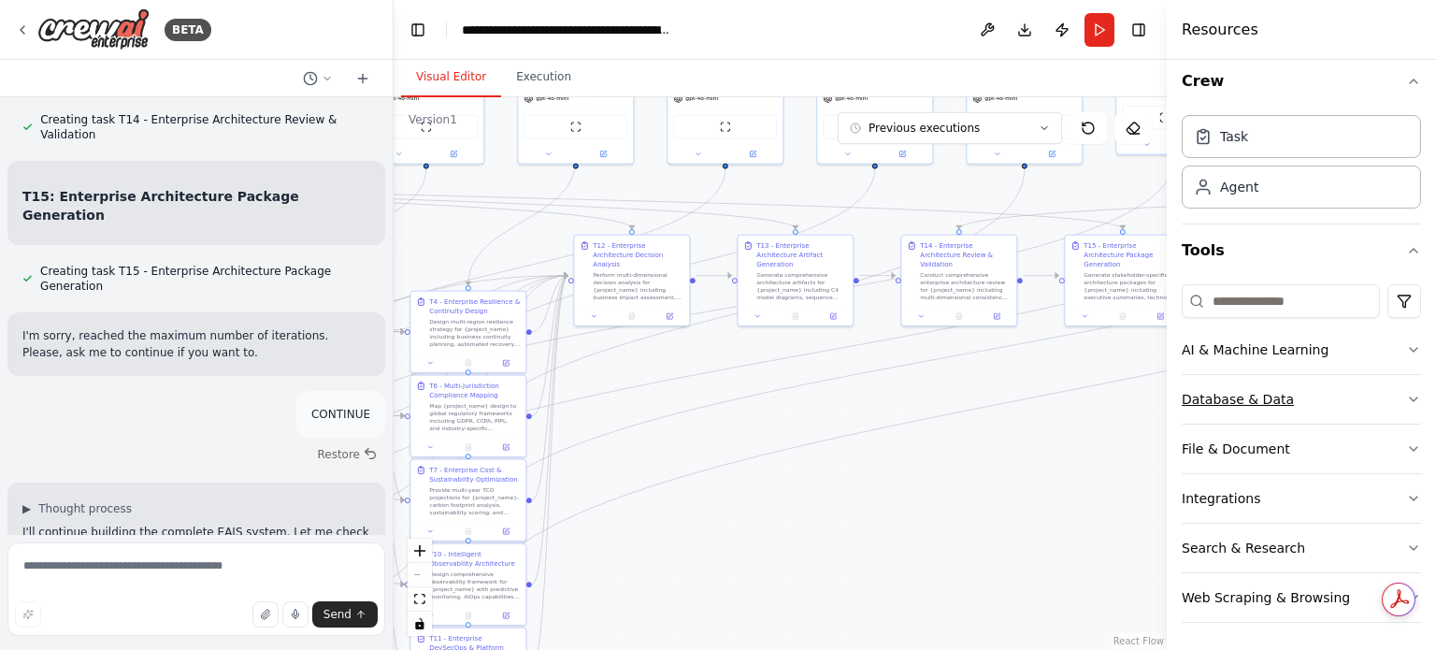
drag, startPoint x: 857, startPoint y: 661, endPoint x: 1203, endPoint y: 415, distance: 424.4
click at [1397, 452] on div "BETA Executive summary The System‑Designing Agent ingests product requirements …" at bounding box center [718, 325] width 1436 height 650
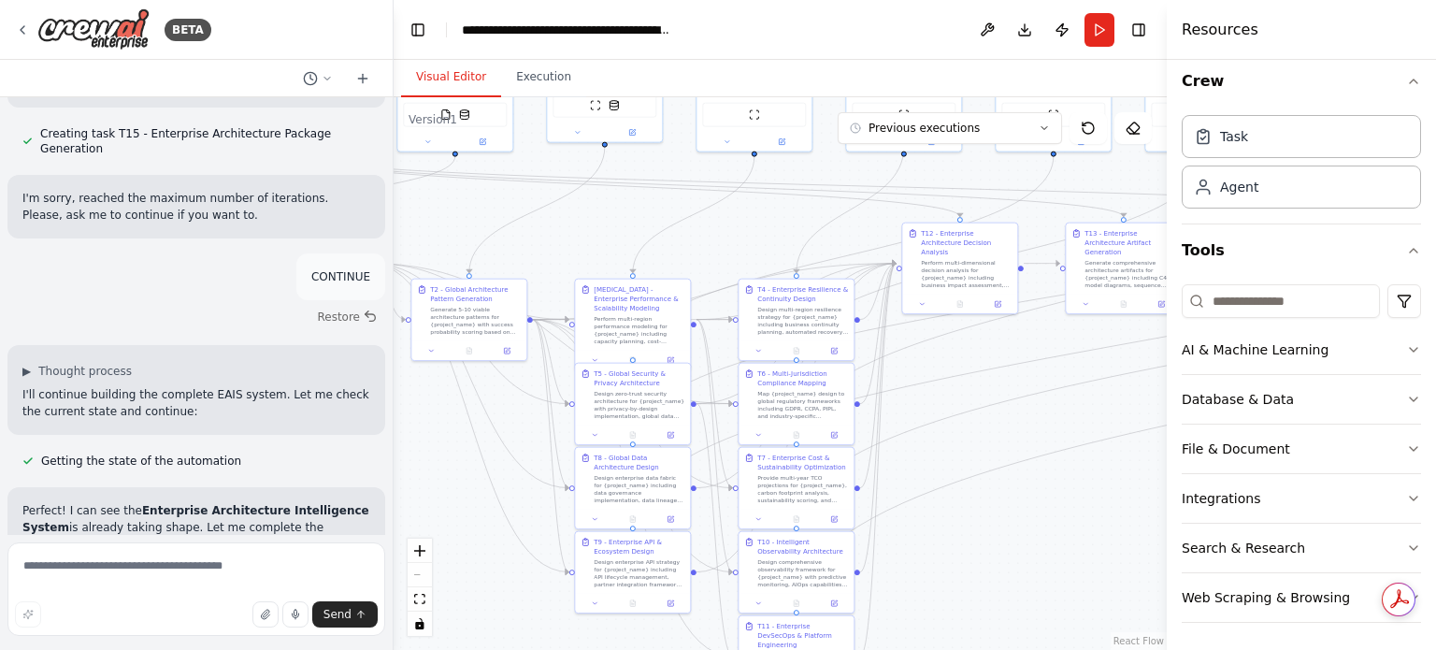
drag, startPoint x: 524, startPoint y: 265, endPoint x: 682, endPoint y: 220, distance: 165.1
click at [682, 220] on div ".deletable-edge-delete-btn { width: 20px; height: 20px; border: 0px solid #ffff…" at bounding box center [780, 373] width 773 height 552
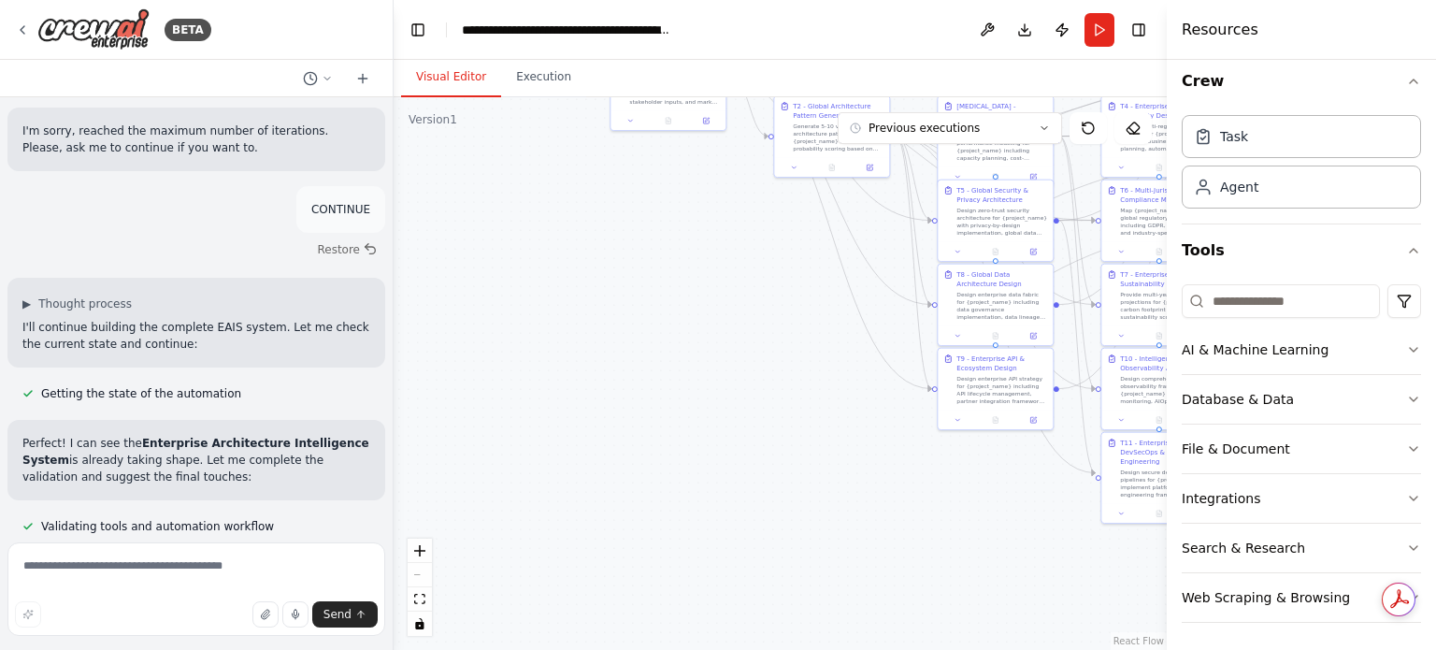
drag, startPoint x: 458, startPoint y: 534, endPoint x: 797, endPoint y: 358, distance: 382.2
click at [797, 358] on div ".deletable-edge-delete-btn { width: 20px; height: 20px; border: 0px solid #ffff…" at bounding box center [780, 373] width 773 height 552
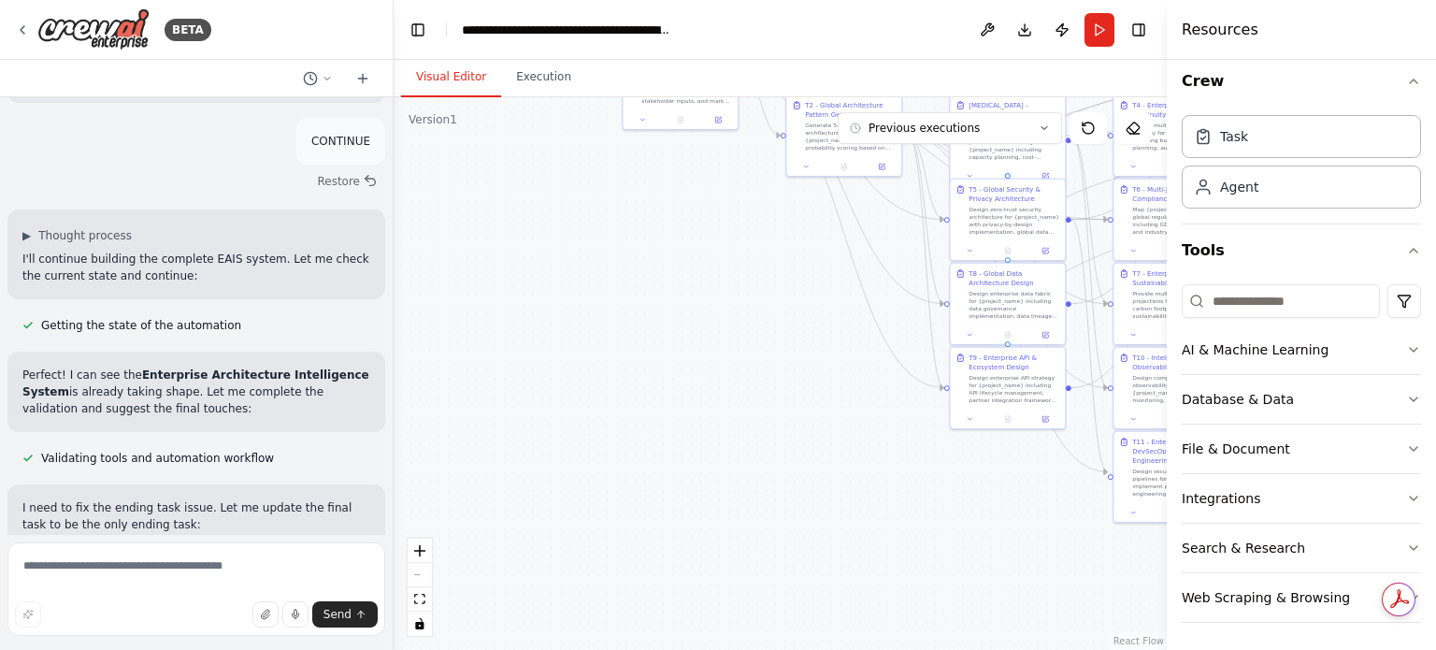
drag, startPoint x: 699, startPoint y: 530, endPoint x: 679, endPoint y: 548, distance: 27.2
click at [680, 549] on div ".deletable-edge-delete-btn { width: 20px; height: 20px; border: 0px solid #ffff…" at bounding box center [780, 373] width 773 height 552
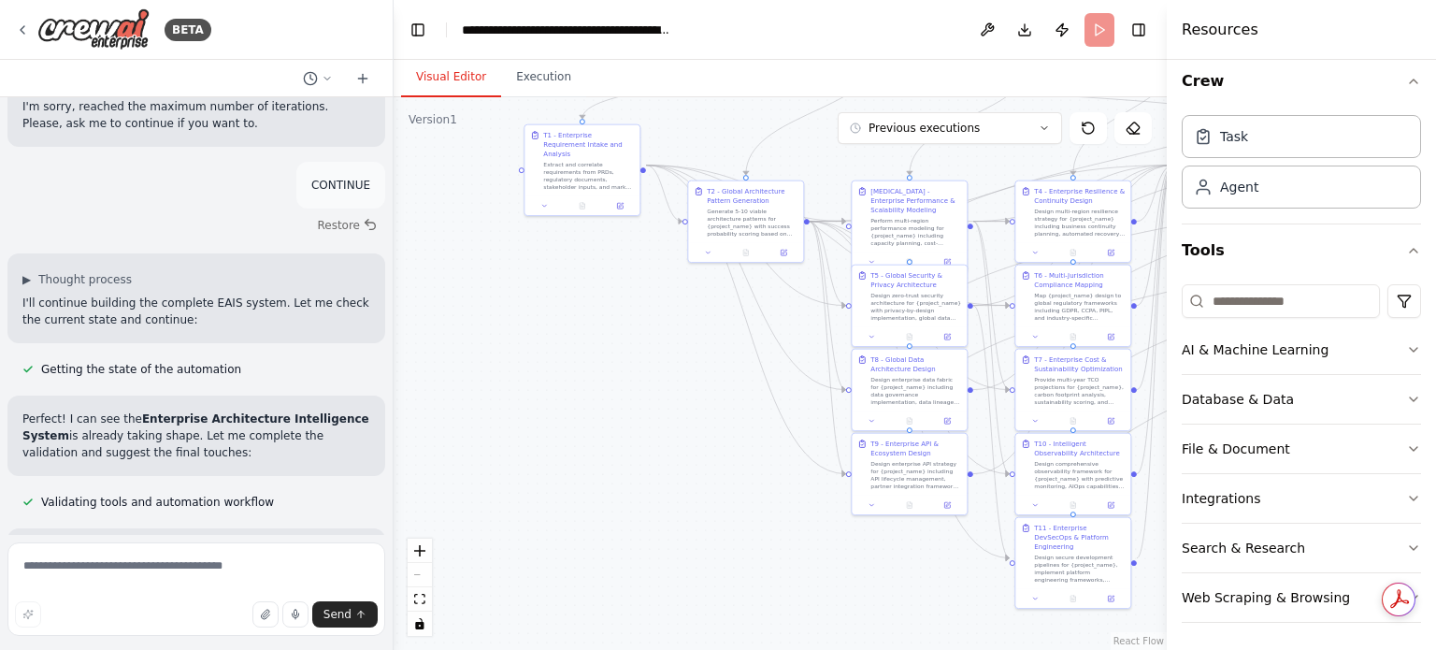
scroll to position [29033, 0]
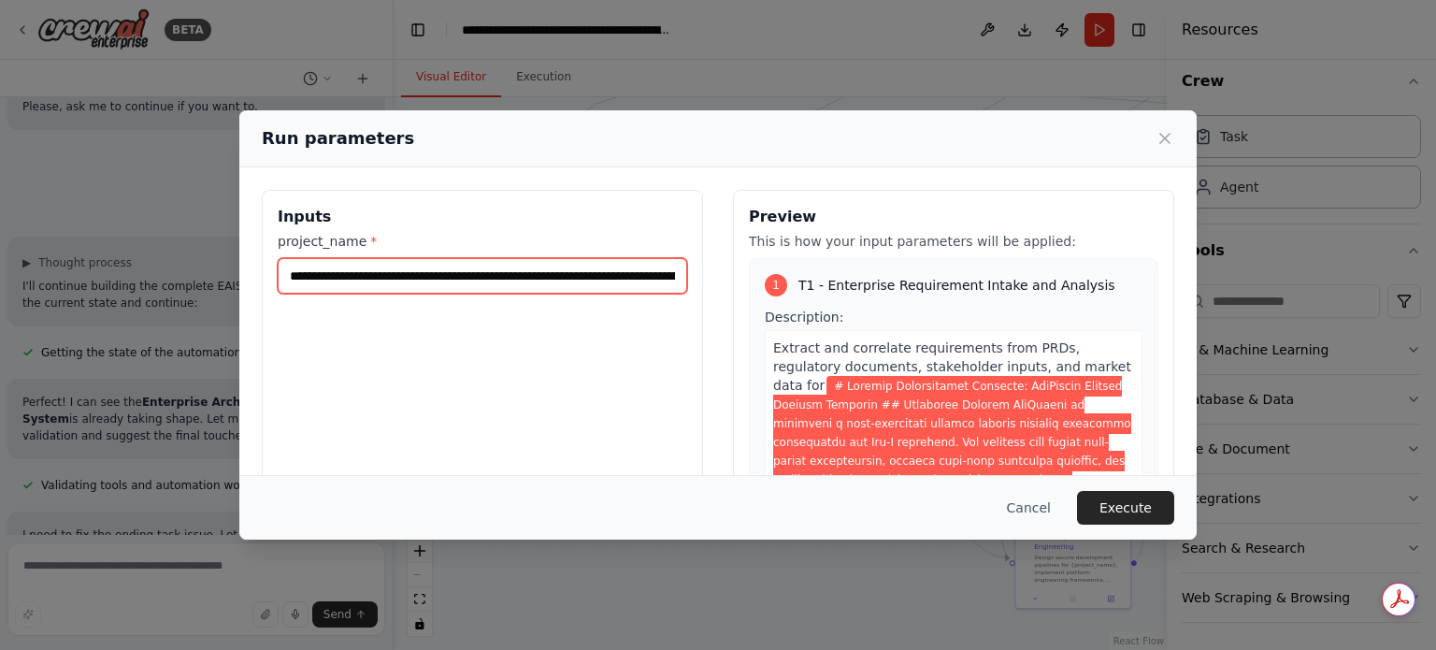
click at [456, 278] on input "project_name *" at bounding box center [482, 276] width 409 height 36
drag, startPoint x: 423, startPoint y: 279, endPoint x: 694, endPoint y: 291, distance: 270.4
click at [694, 291] on div "Inputs project_name *" at bounding box center [482, 411] width 441 height 443
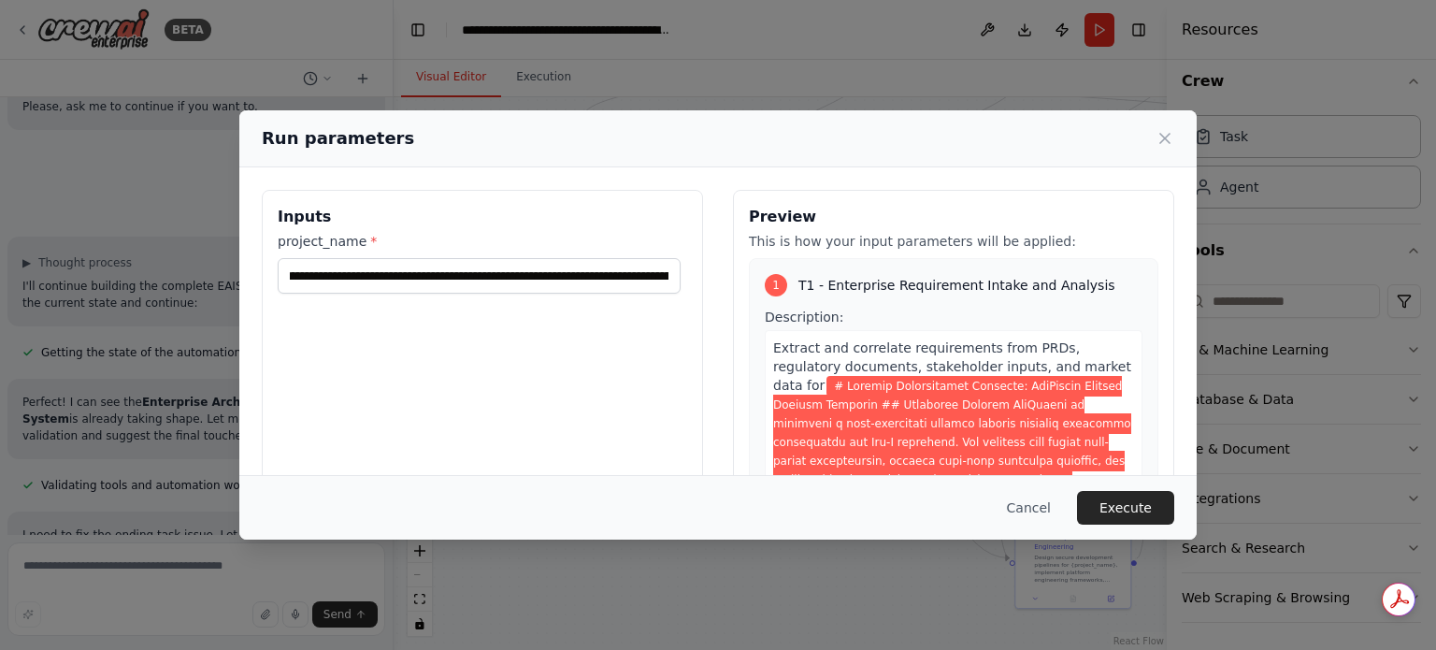
scroll to position [0, 0]
click at [778, 313] on span "Description:" at bounding box center [804, 316] width 79 height 15
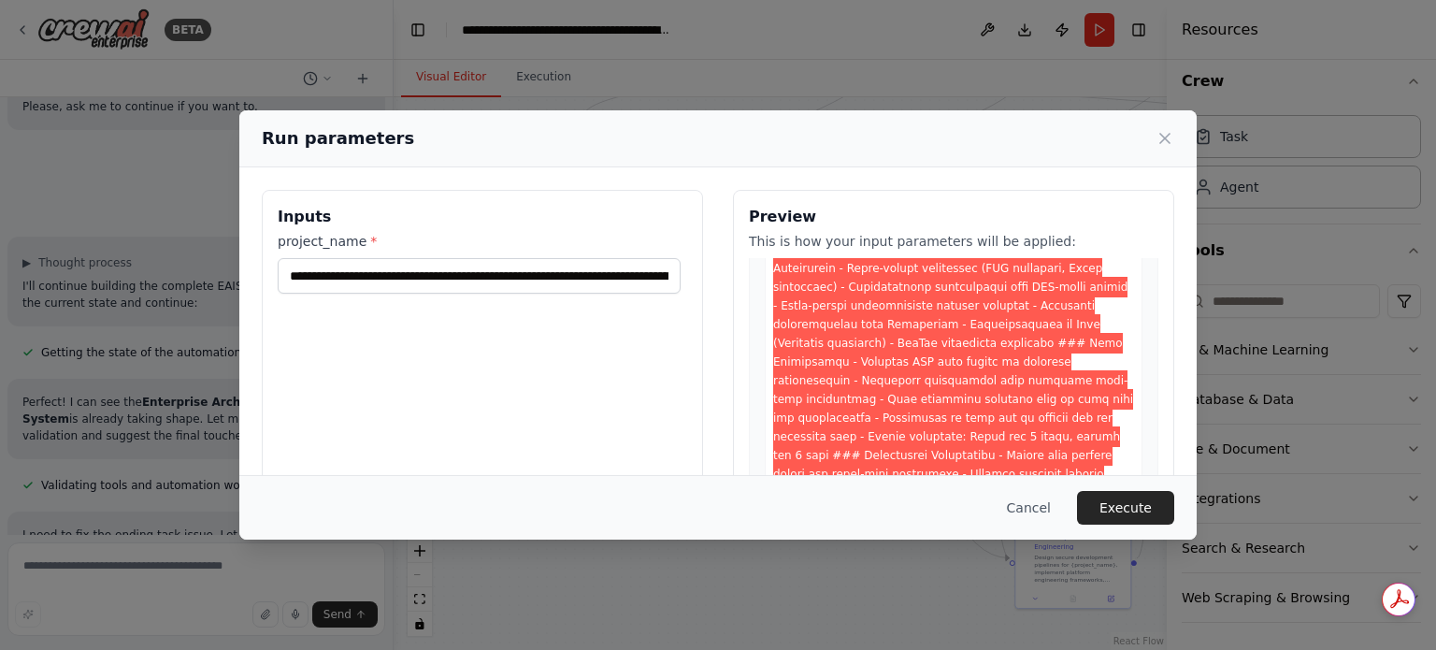
scroll to position [1215, 0]
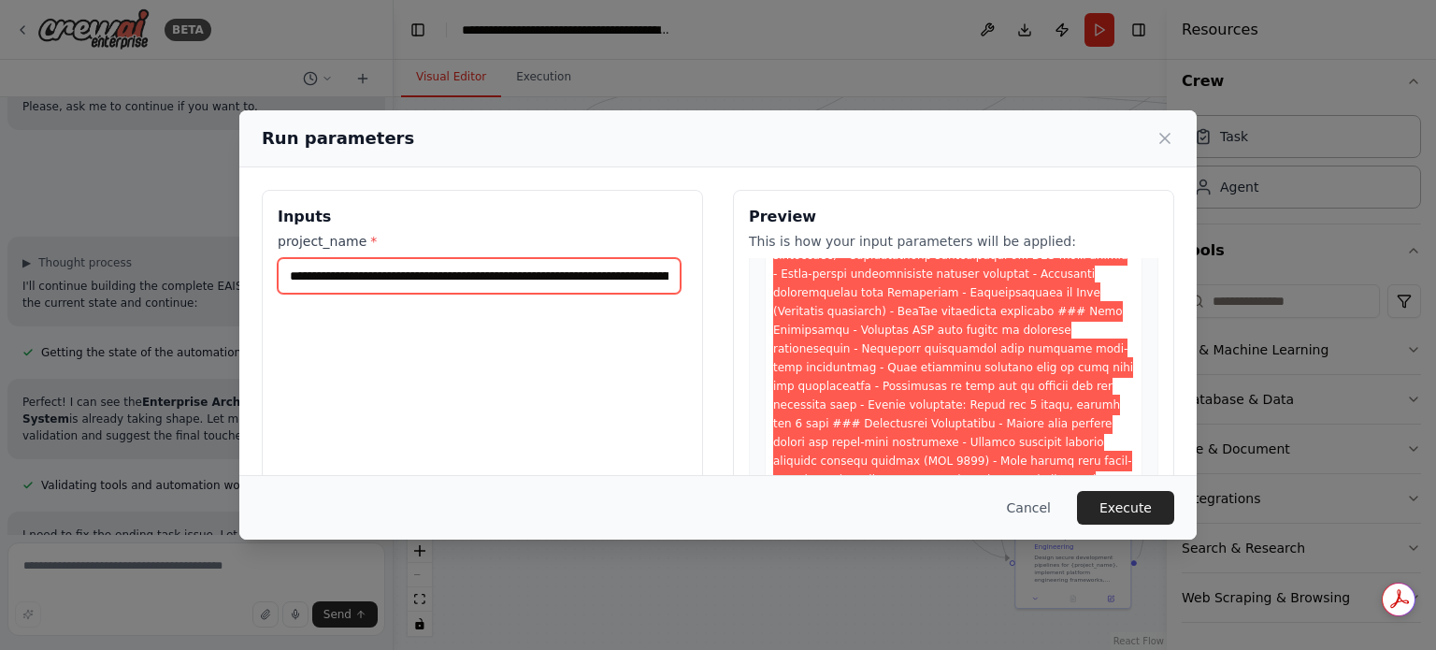
drag, startPoint x: 314, startPoint y: 276, endPoint x: 445, endPoint y: 276, distance: 130.9
click at [445, 276] on input "project_name *" at bounding box center [479, 276] width 403 height 36
drag, startPoint x: 496, startPoint y: 276, endPoint x: 288, endPoint y: 263, distance: 208.9
click at [288, 263] on input "project_name *" at bounding box center [479, 276] width 403 height 36
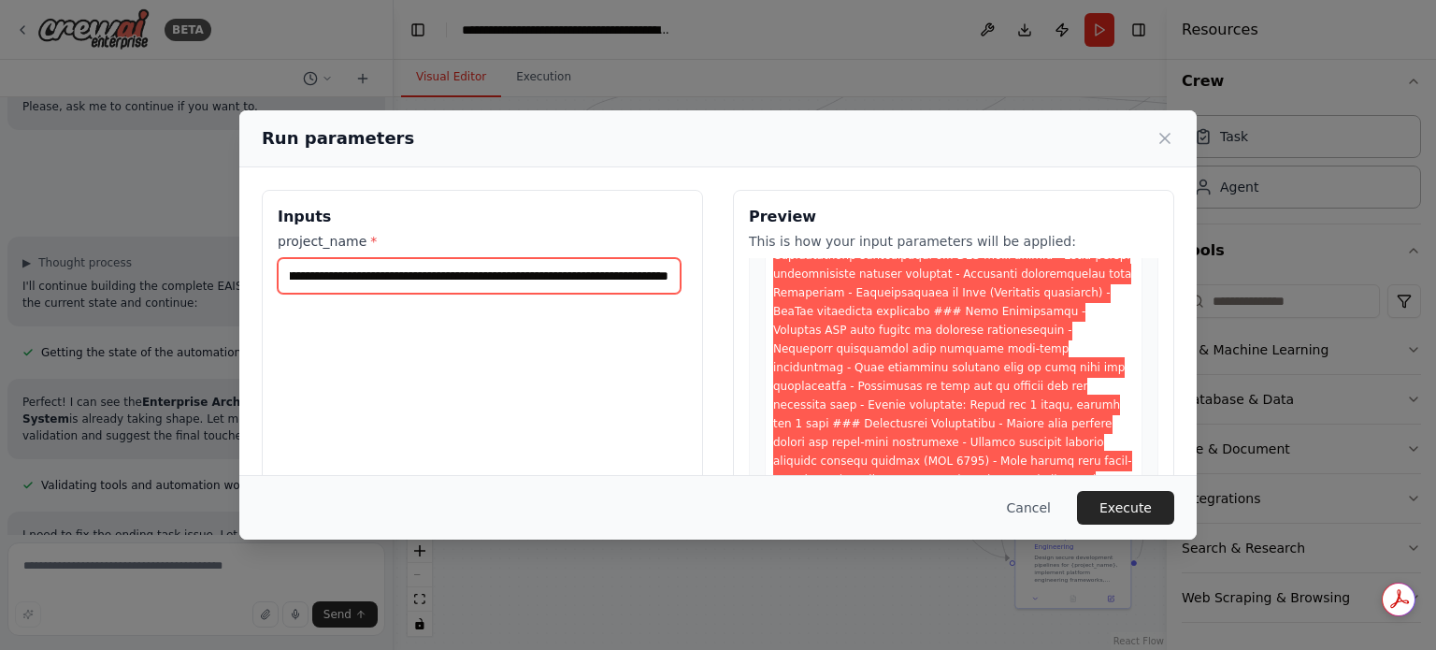
scroll to position [0, 29573]
drag, startPoint x: 497, startPoint y: 280, endPoint x: 821, endPoint y: 282, distance: 323.5
click at [821, 282] on div "Inputs project_name * Preview This is how your input parameters will be applied…" at bounding box center [718, 411] width 912 height 443
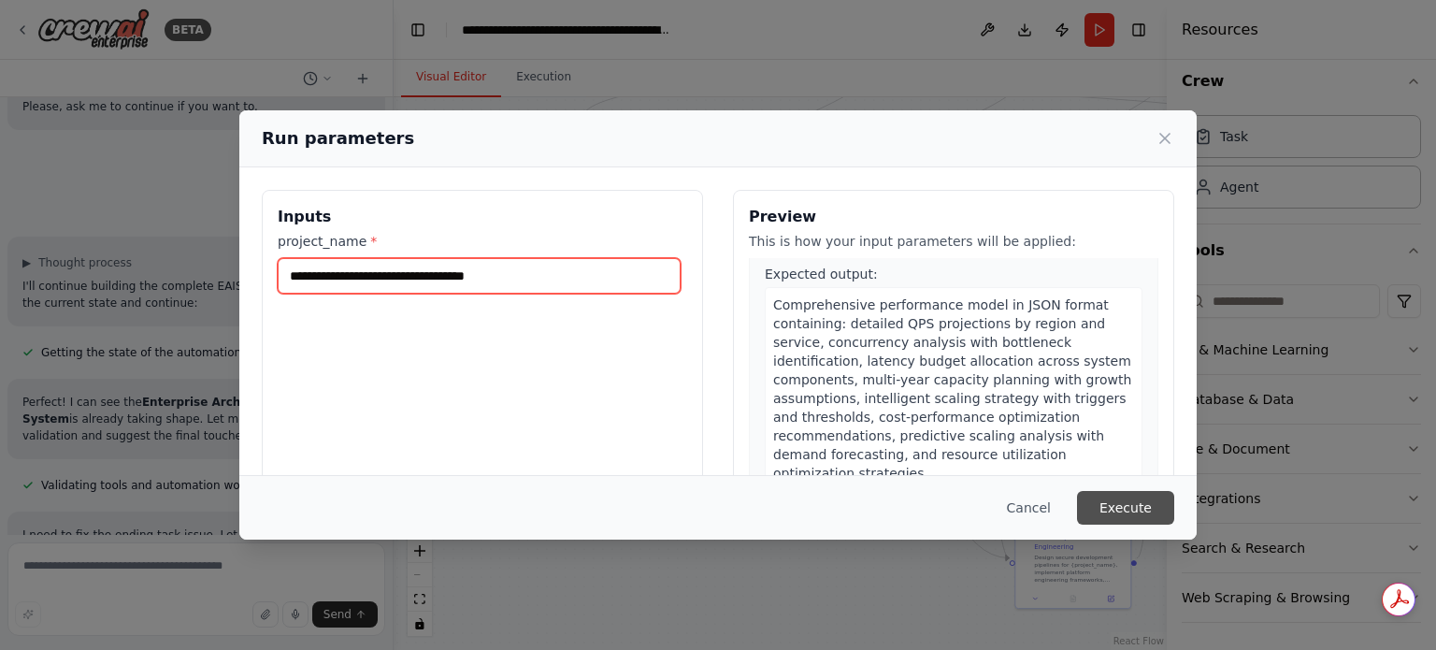
type input "**********"
click at [1124, 504] on button "Execute" at bounding box center [1125, 508] width 97 height 34
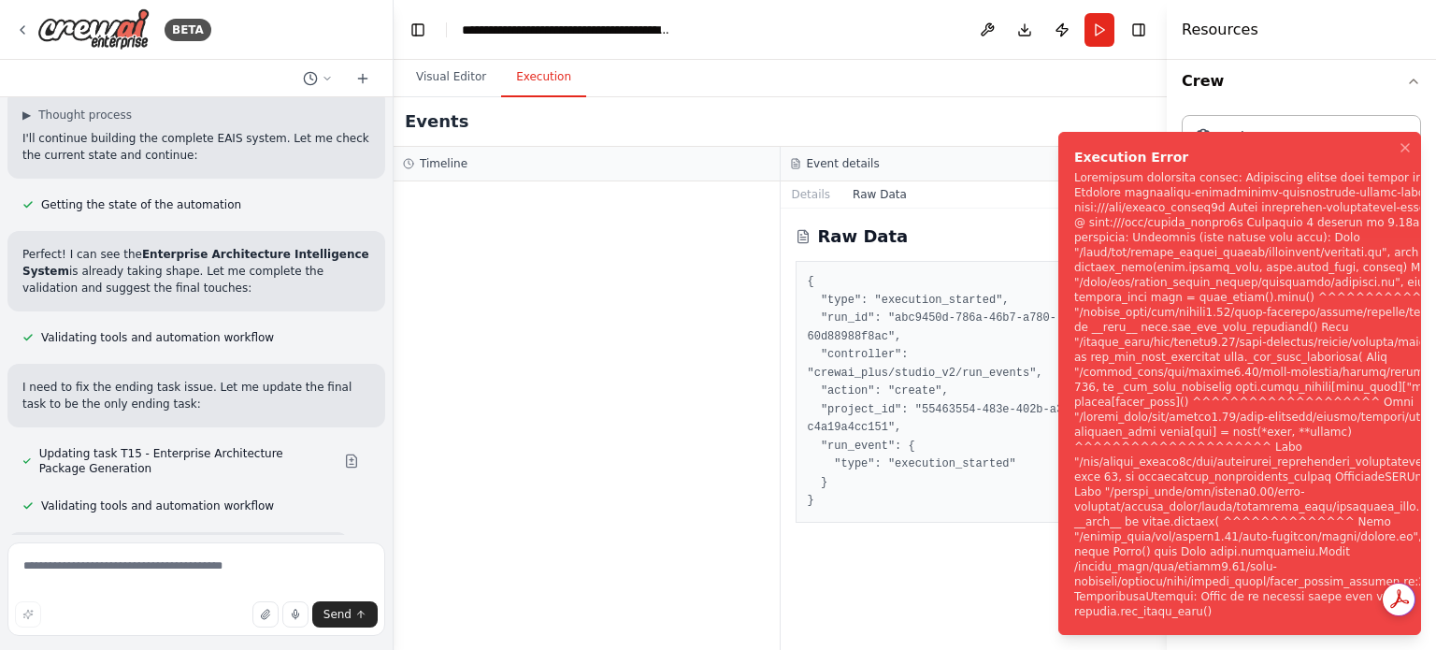
scroll to position [29183, 0]
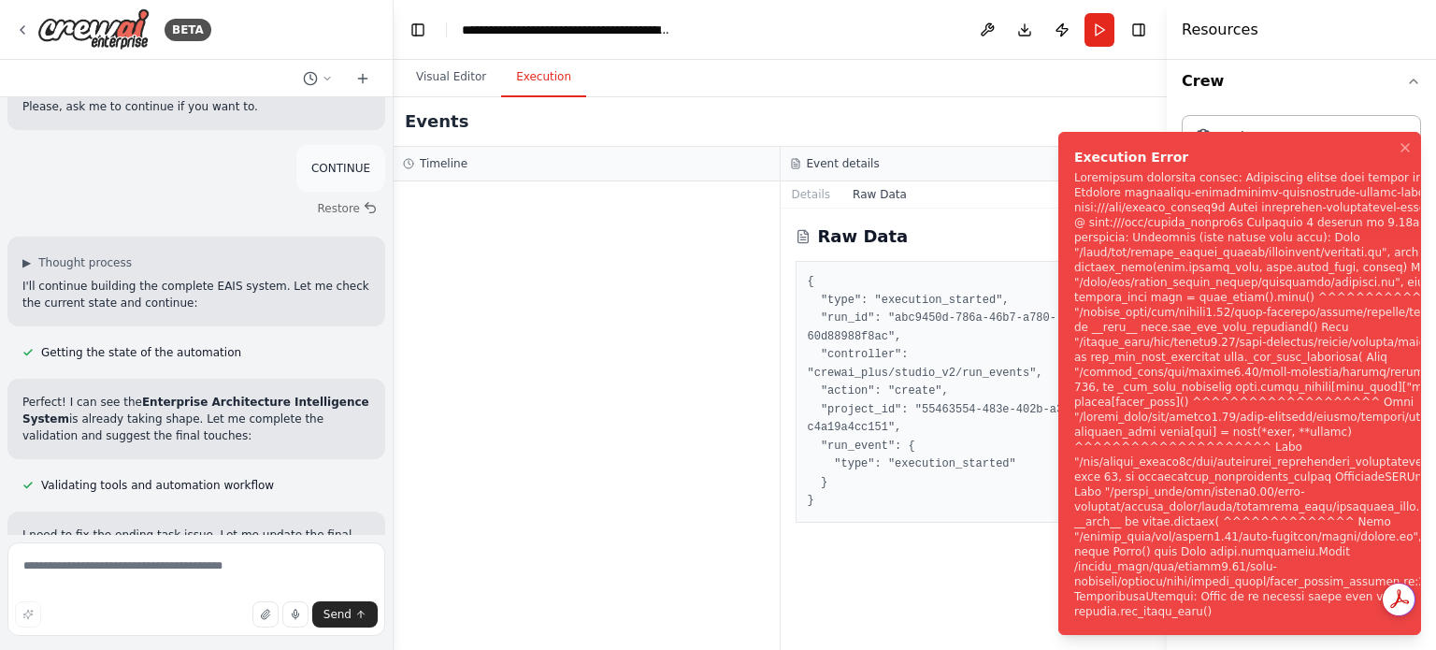
scroll to position [29105, 0]
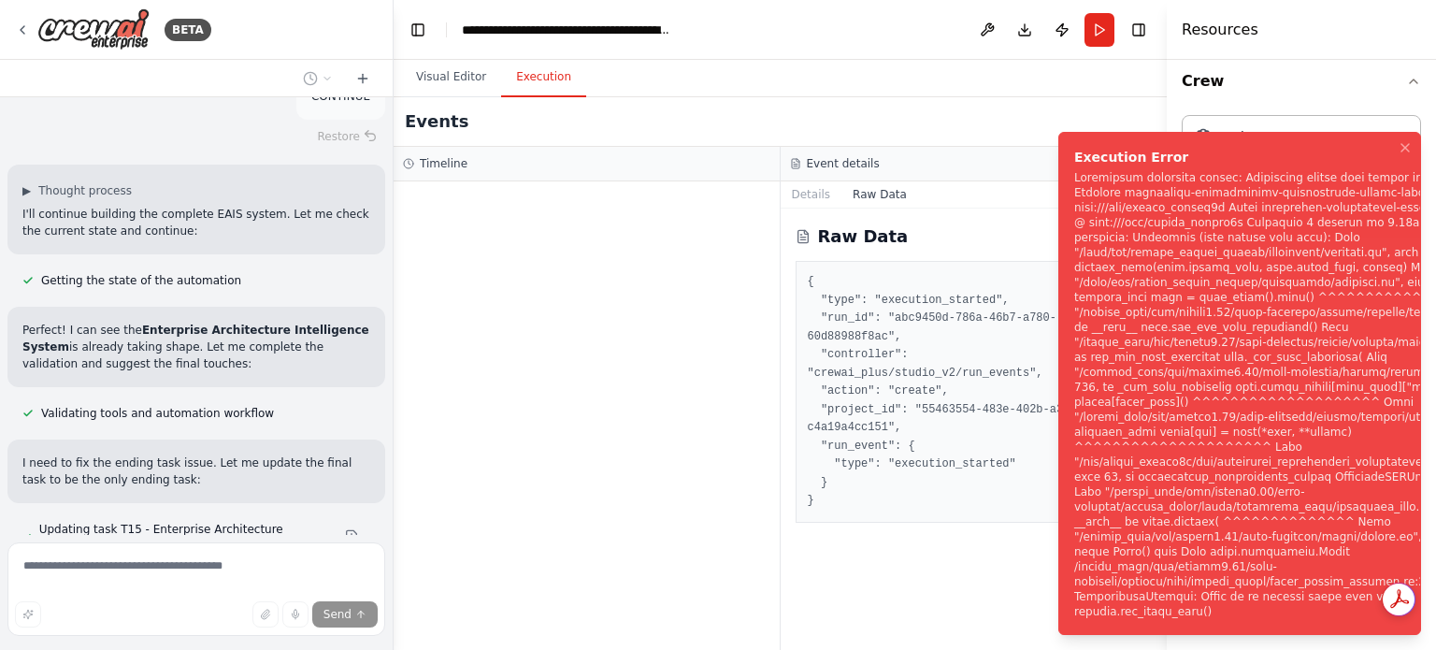
drag, startPoint x: 1067, startPoint y: 235, endPoint x: 1309, endPoint y: 532, distance: 383.4
click at [1309, 532] on li "Execution Error" at bounding box center [1239, 383] width 363 height 503
click at [1305, 527] on div "Notifications (F8)" at bounding box center [1308, 394] width 469 height 449
drag, startPoint x: 1304, startPoint y: 527, endPoint x: 1291, endPoint y: 478, distance: 51.2
click at [1303, 526] on div "Notifications (F8)" at bounding box center [1308, 394] width 469 height 449
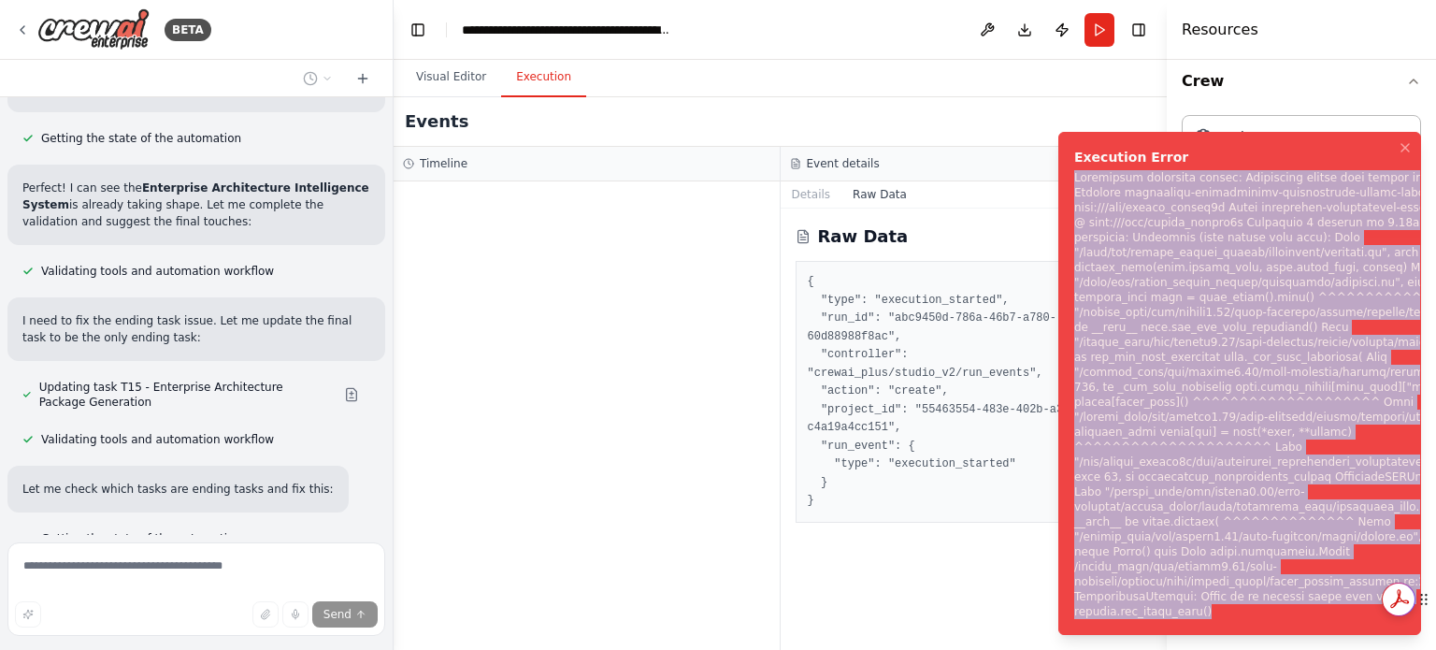
drag, startPoint x: 1231, startPoint y: 217, endPoint x: 1433, endPoint y: 613, distance: 444.8
click at [1433, 613] on html "BETA Executive summary The System‑Designing Agent ingests product requirements …" at bounding box center [718, 325] width 1436 height 650
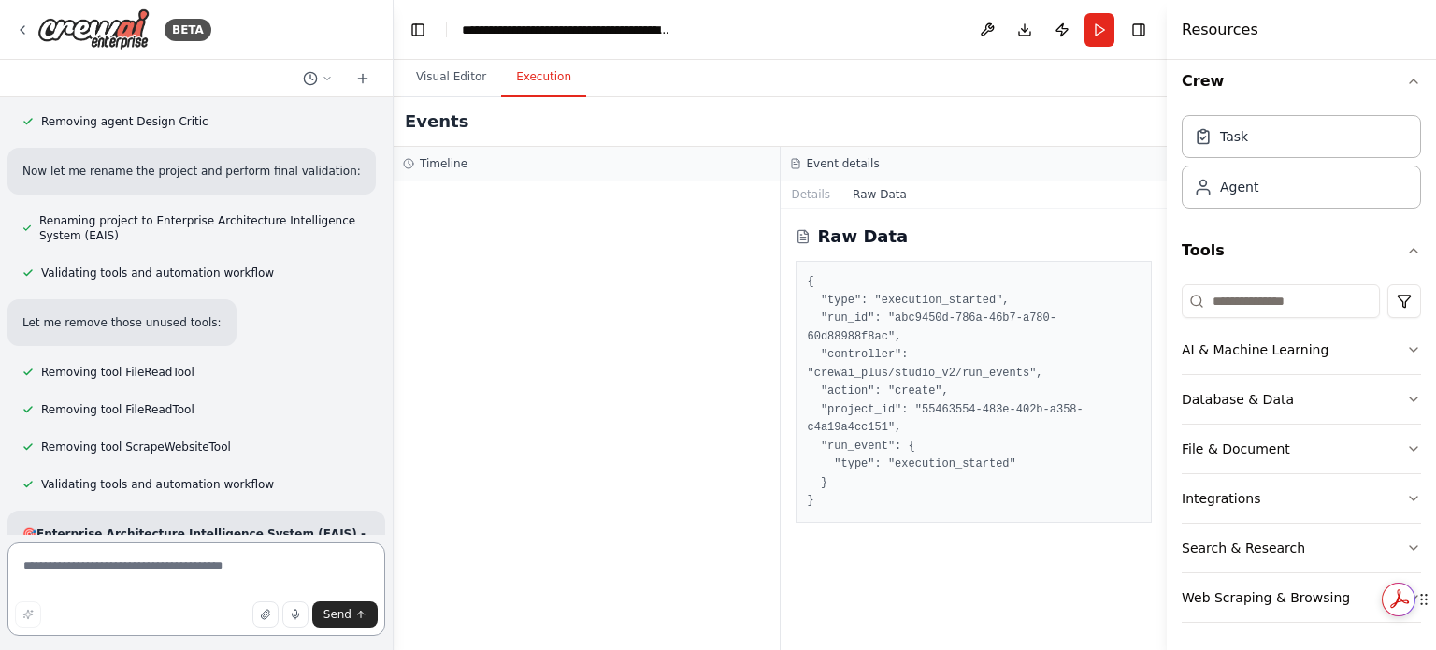
scroll to position [30316, 0]
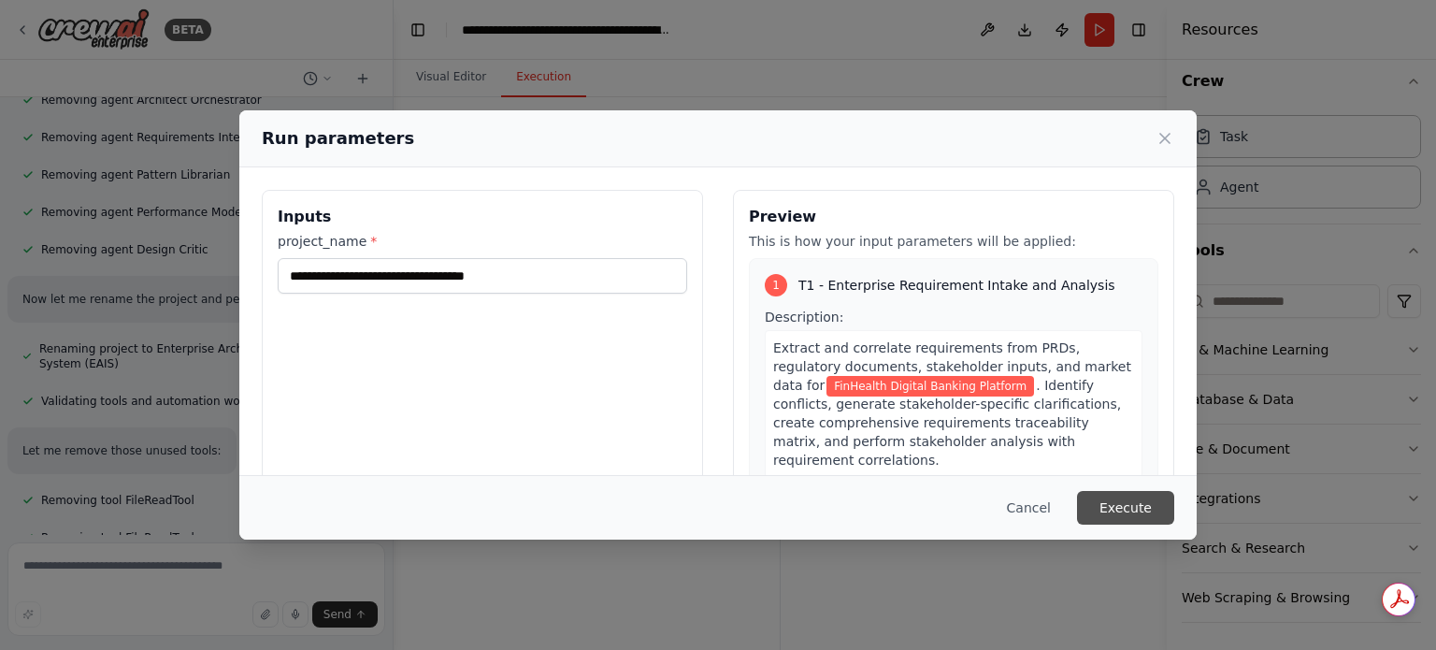
click at [1126, 513] on button "Execute" at bounding box center [1125, 508] width 97 height 34
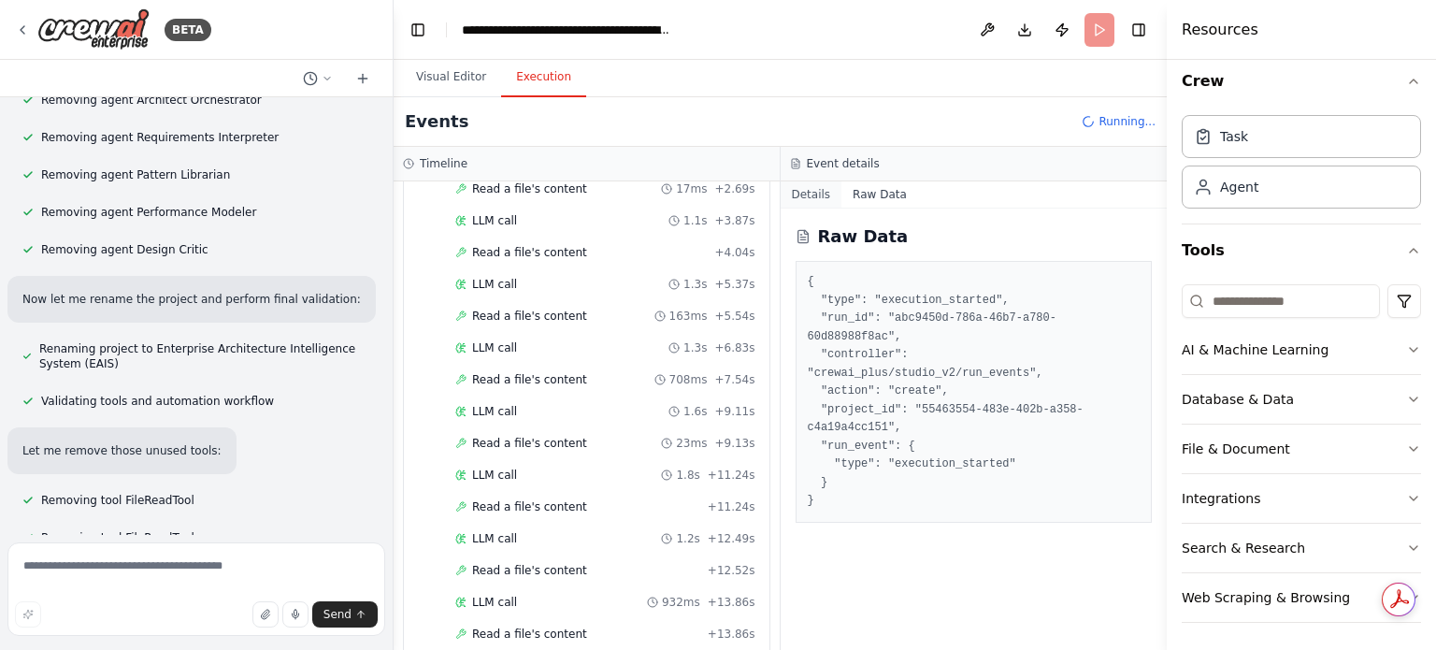
scroll to position [284, 0]
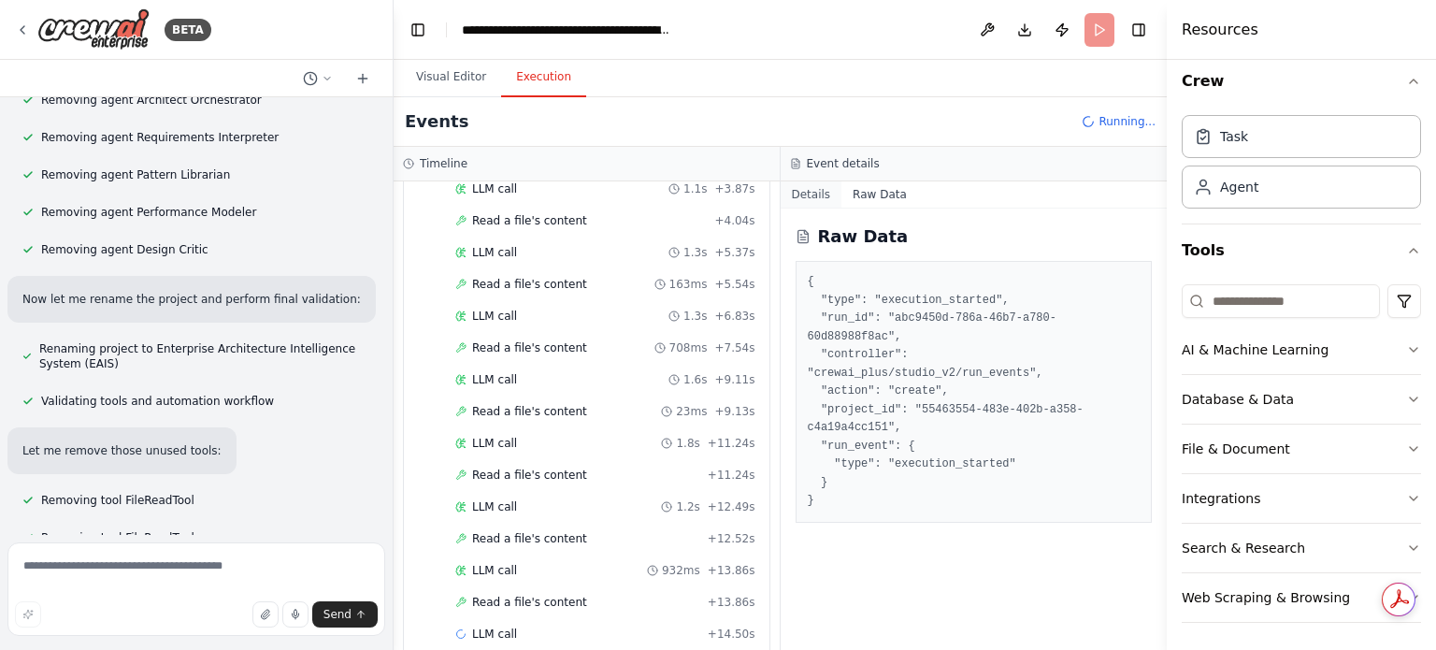
click at [800, 191] on button "Details" at bounding box center [812, 194] width 62 height 26
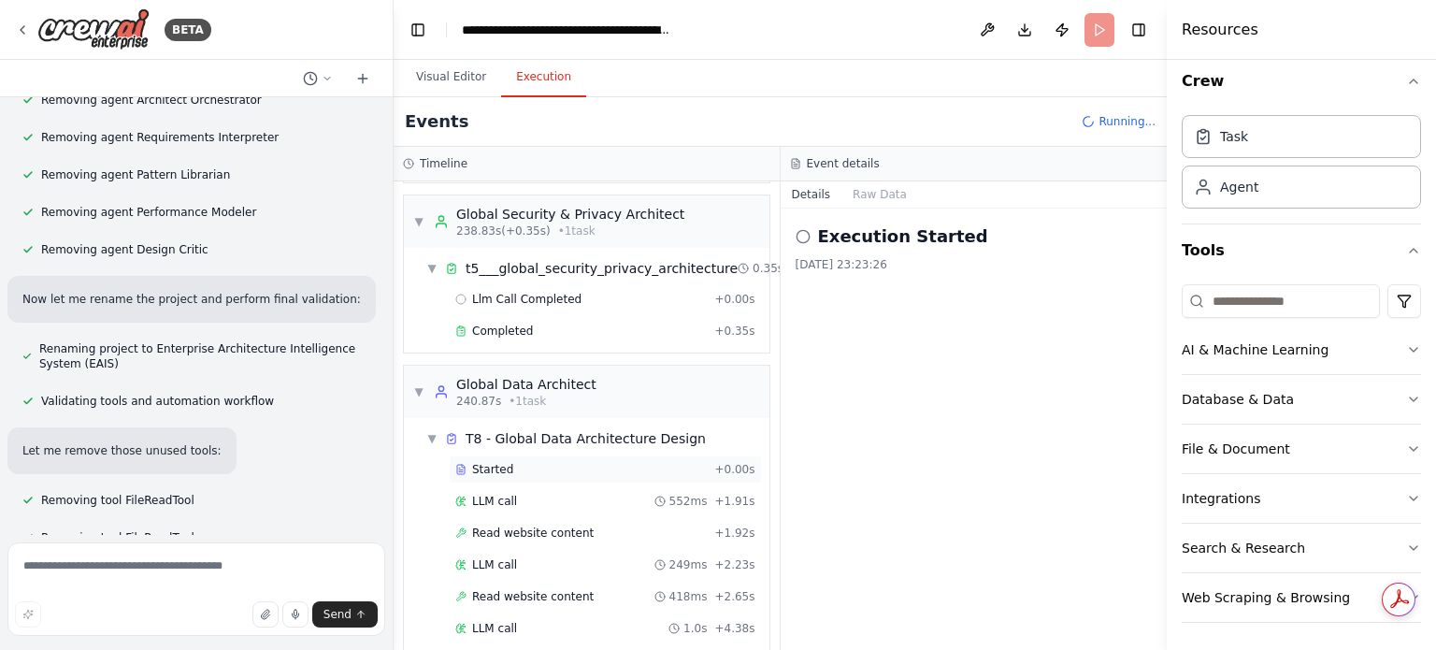
scroll to position [2619, 0]
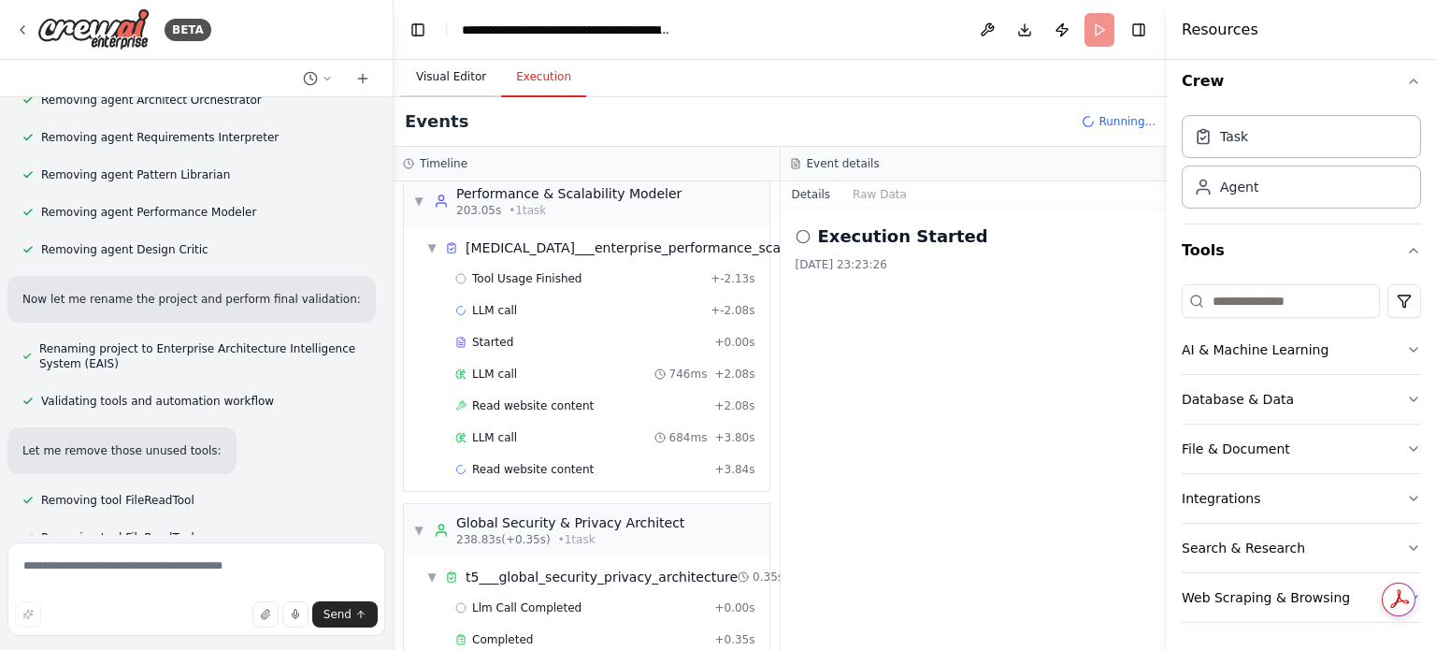
click at [407, 71] on button "Visual Editor" at bounding box center [451, 77] width 100 height 39
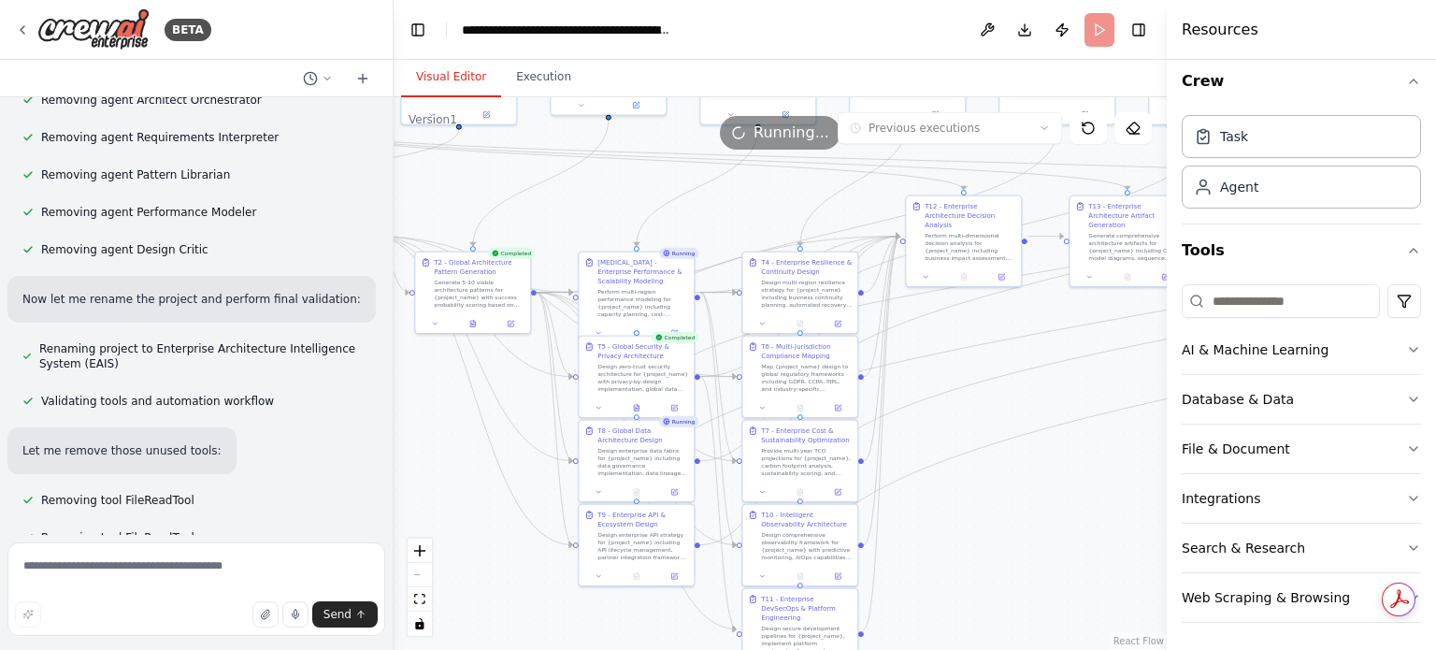
drag, startPoint x: 725, startPoint y: 460, endPoint x: 929, endPoint y: 362, distance: 226.2
click at [456, 529] on div ".deletable-edge-delete-btn { width: 20px; height: 20px; border: 0px solid #ffff…" at bounding box center [780, 373] width 773 height 552
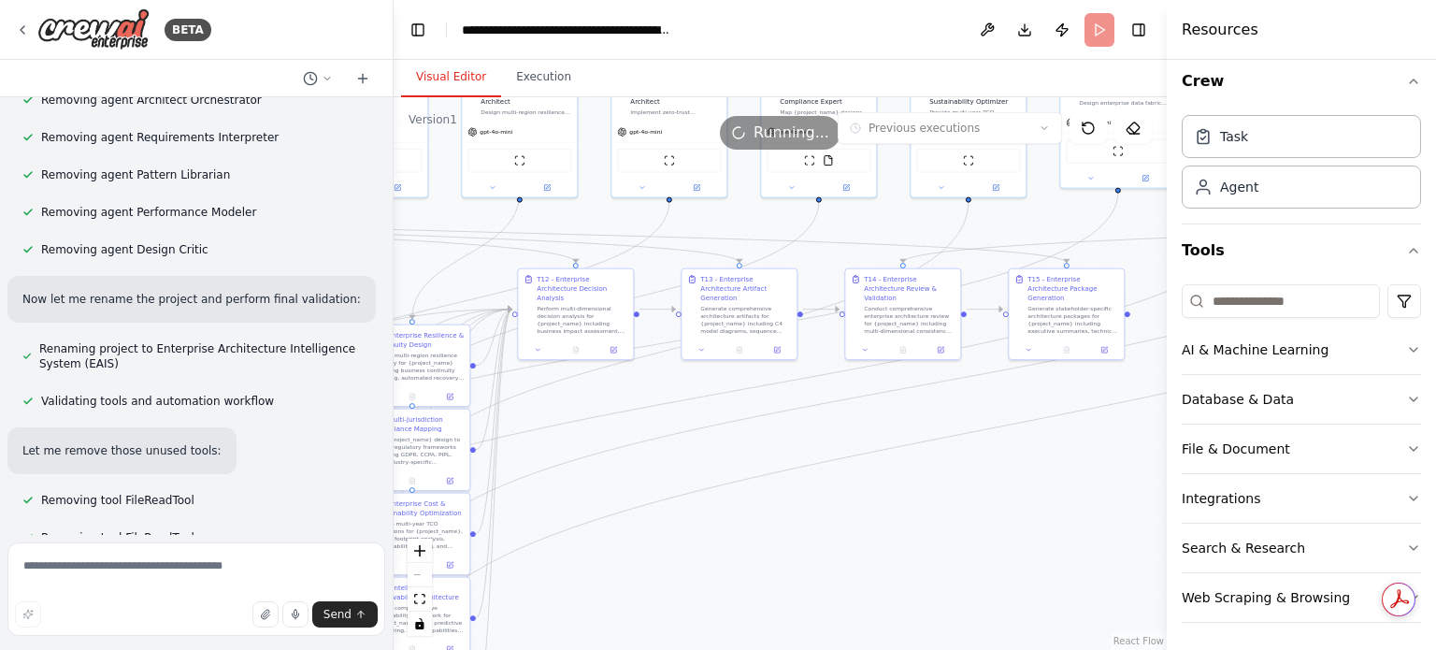
drag, startPoint x: 1009, startPoint y: 541, endPoint x: 617, endPoint y: 616, distance: 398.8
click at [617, 616] on div ".deletable-edge-delete-btn { width: 20px; height: 20px; border: 0px solid #ffff…" at bounding box center [780, 373] width 773 height 552
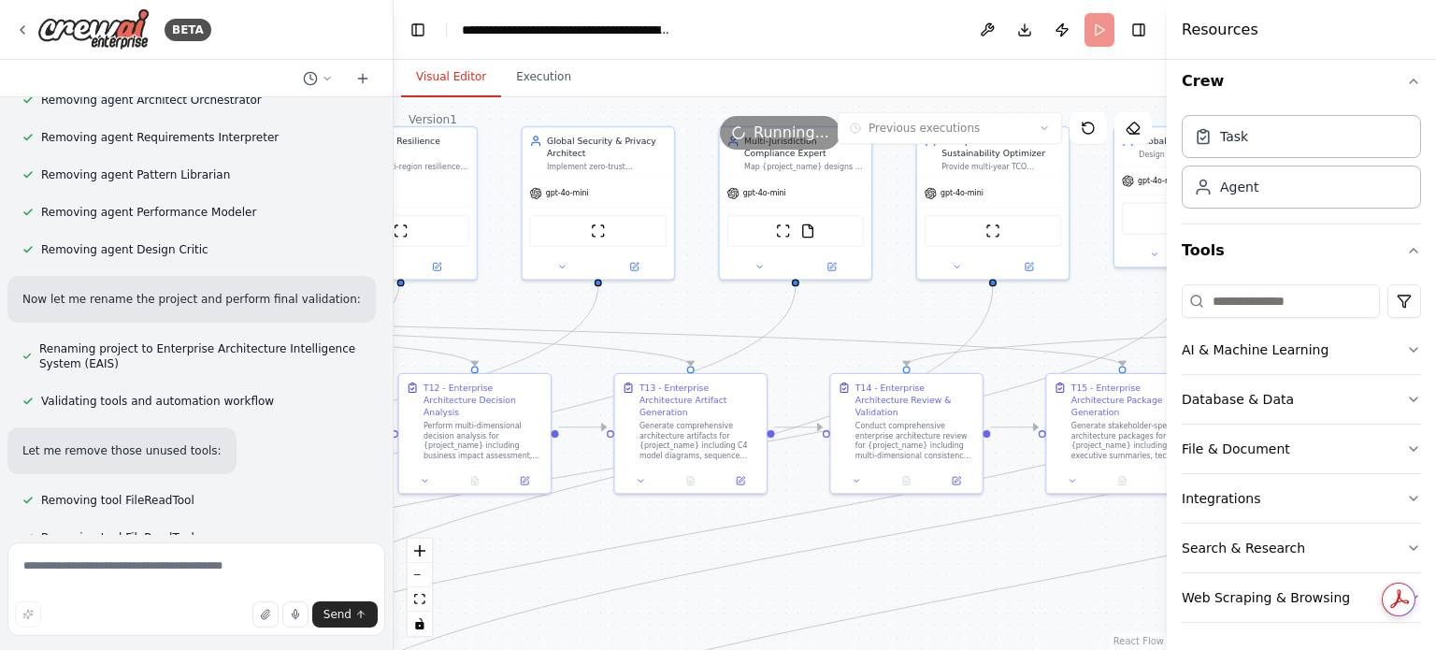
drag, startPoint x: 907, startPoint y: 541, endPoint x: 907, endPoint y: 694, distance: 152.4
click at [907, 649] on html "BETA Executive summary The System‑Designing Agent ingests product requirements …" at bounding box center [718, 325] width 1436 height 650
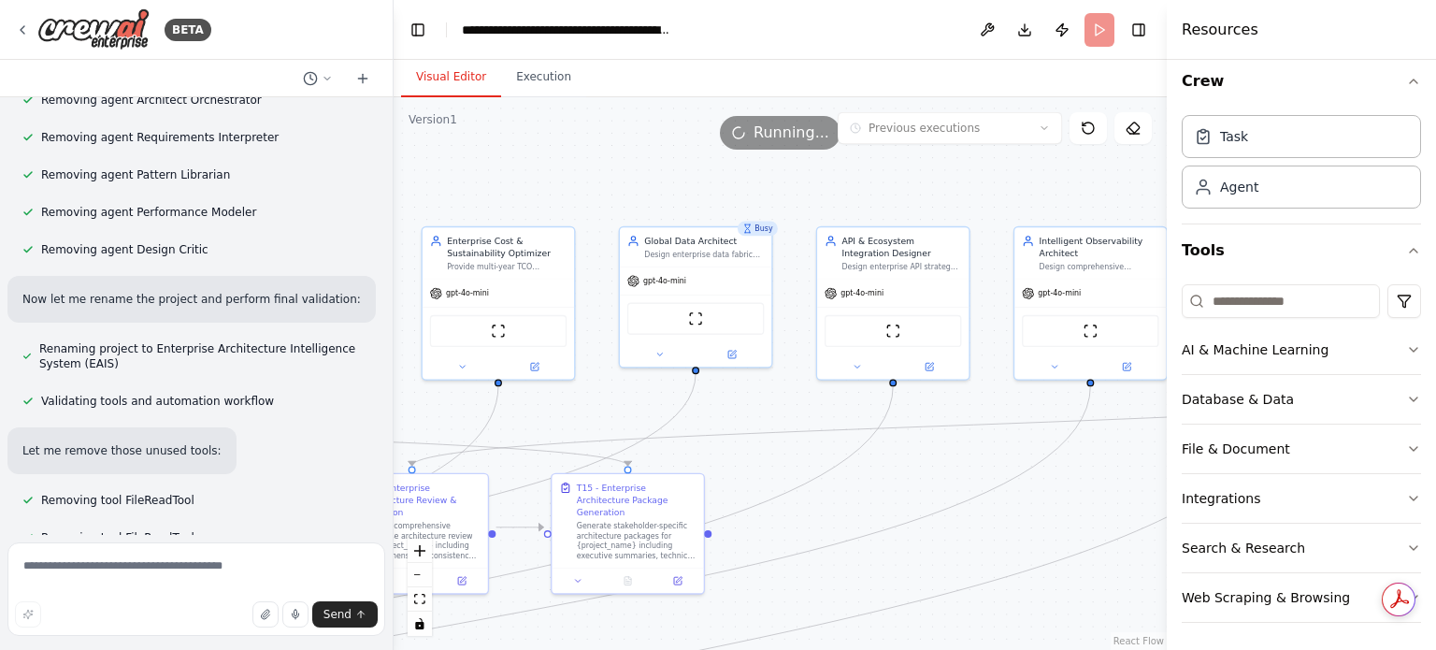
drag, startPoint x: 869, startPoint y: 281, endPoint x: 380, endPoint y: 362, distance: 495.5
click at [377, 376] on div "BETA Executive summary The System‑Designing Agent ingests product requirements …" at bounding box center [718, 325] width 1436 height 650
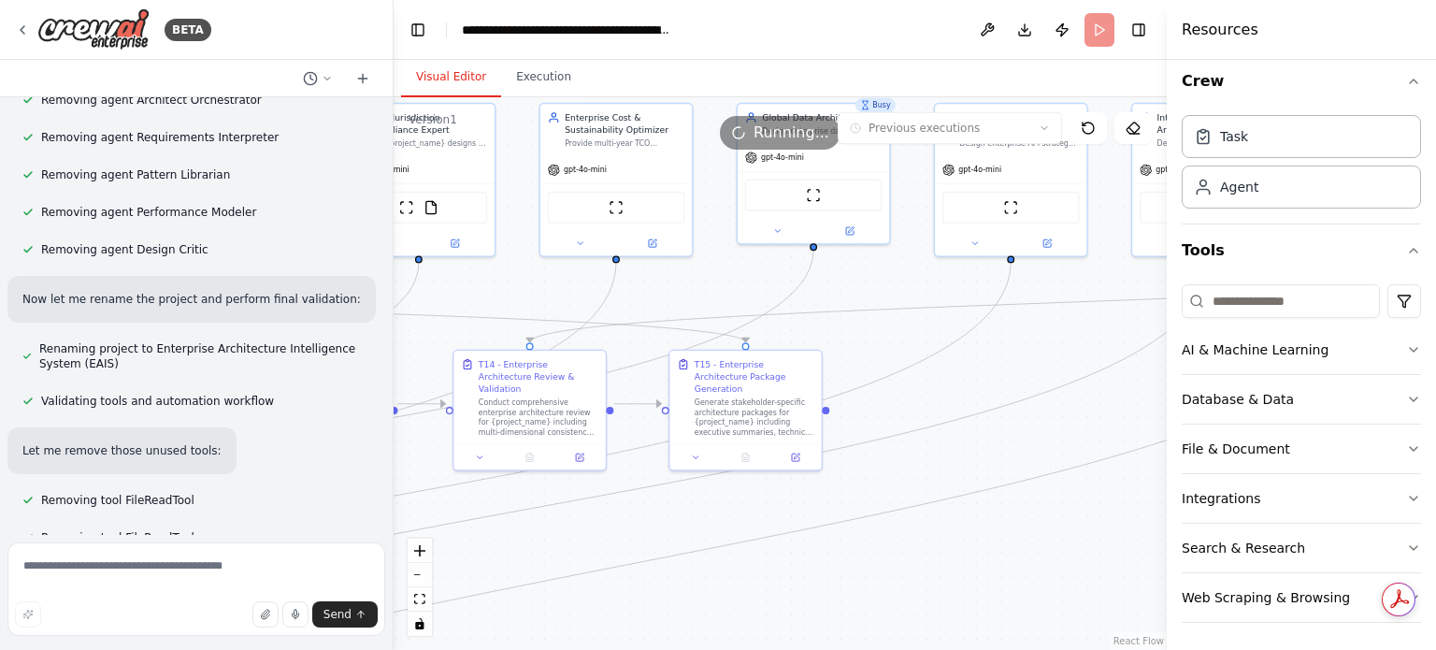
drag, startPoint x: 703, startPoint y: 452, endPoint x: 819, endPoint y: 335, distance: 165.3
click at [819, 335] on div ".deletable-edge-delete-btn { width: 20px; height: 20px; border: 0px solid #ffff…" at bounding box center [780, 373] width 773 height 552
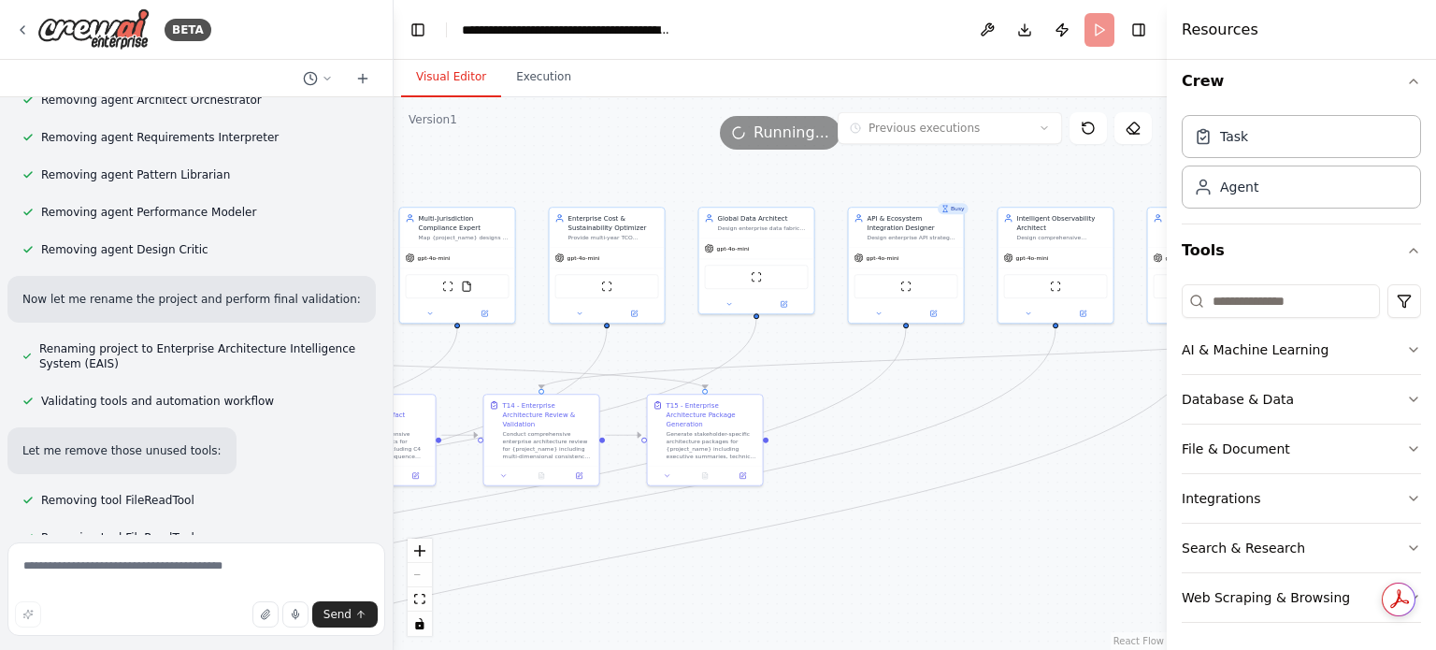
drag, startPoint x: 767, startPoint y: 194, endPoint x: 741, endPoint y: 188, distance: 25.9
click at [751, 194] on div ".deletable-edge-delete-btn { width: 20px; height: 20px; border: 0px solid #ffff…" at bounding box center [780, 373] width 773 height 552
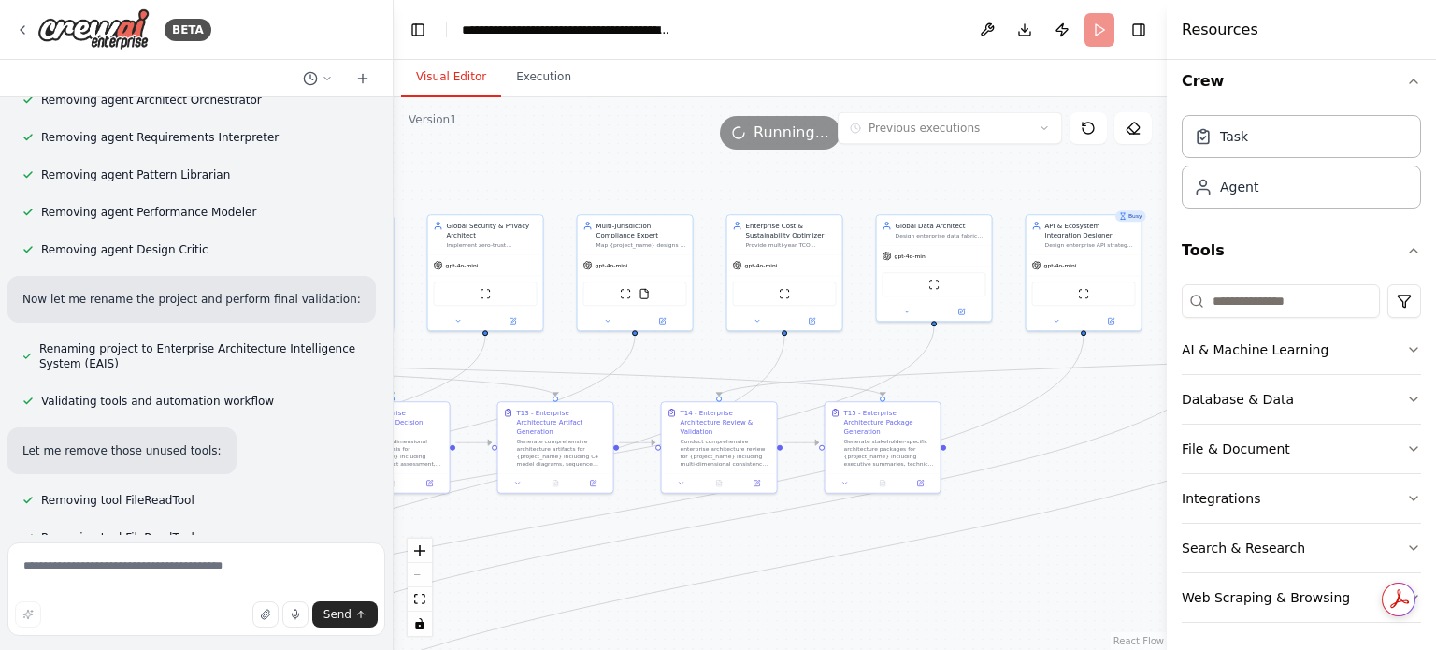
click at [769, 168] on div ".deletable-edge-delete-btn { width: 20px; height: 20px; border: 0px solid #ffff…" at bounding box center [780, 373] width 773 height 552
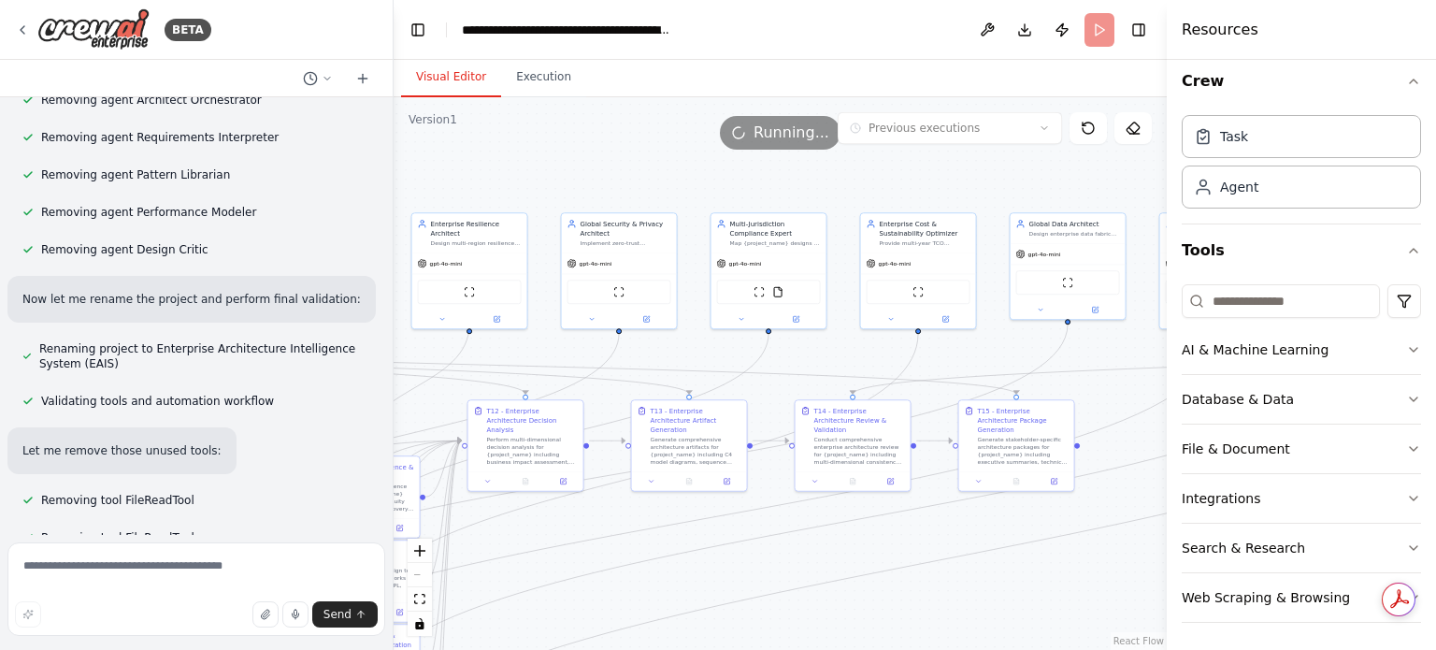
drag, startPoint x: 553, startPoint y: 172, endPoint x: 687, endPoint y: 170, distance: 133.7
click at [687, 170] on div ".deletable-edge-delete-btn { width: 20px; height: 20px; border: 0px solid #ffff…" at bounding box center [780, 373] width 773 height 552
click at [682, 173] on div ".deletable-edge-delete-btn { width: 20px; height: 20px; border: 0px solid #ffff…" at bounding box center [780, 373] width 773 height 552
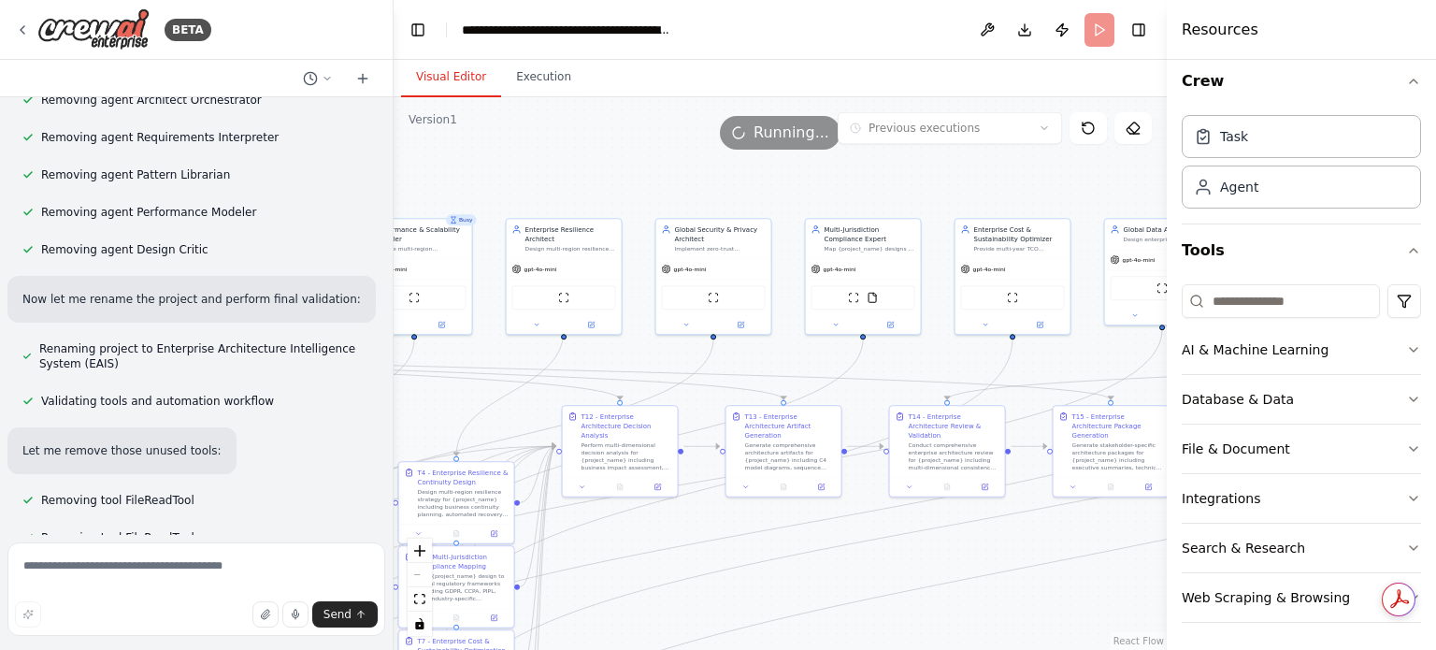
click at [663, 175] on div ".deletable-edge-delete-btn { width: 20px; height: 20px; border: 0px solid #ffff…" at bounding box center [780, 373] width 773 height 552
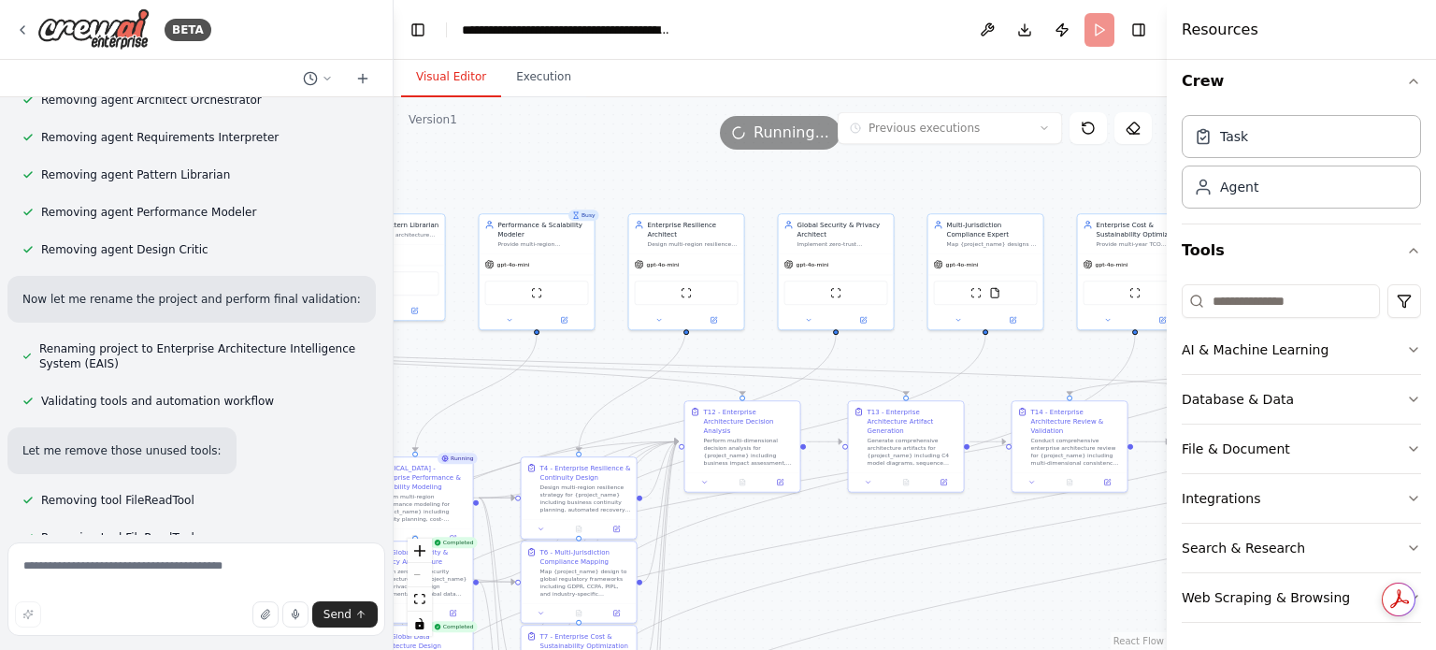
click at [617, 179] on div ".deletable-edge-delete-btn { width: 20px; height: 20px; border: 0px solid #ffff…" at bounding box center [780, 373] width 773 height 552
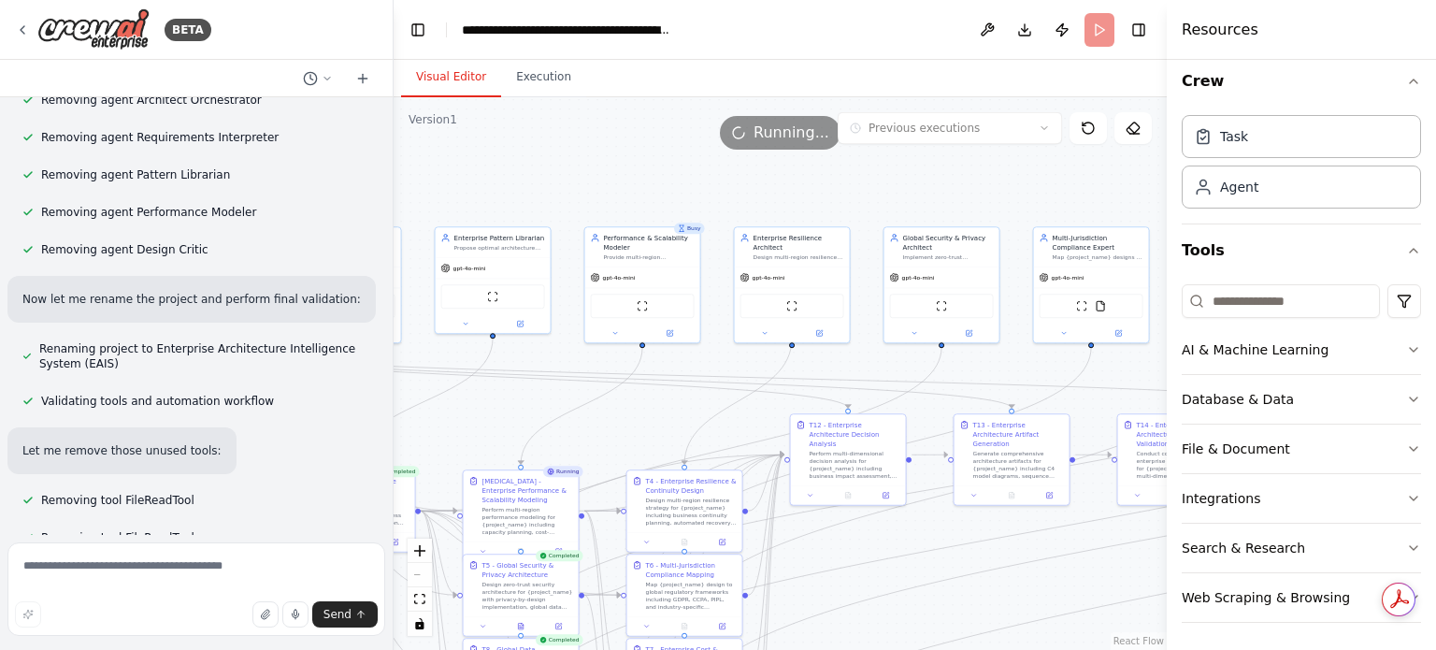
drag, startPoint x: 492, startPoint y: 339, endPoint x: 567, endPoint y: 354, distance: 76.3
click at [567, 354] on div ".deletable-edge-delete-btn { width: 20px; height: 20px; border: 0px solid #ffff…" at bounding box center [780, 373] width 773 height 552
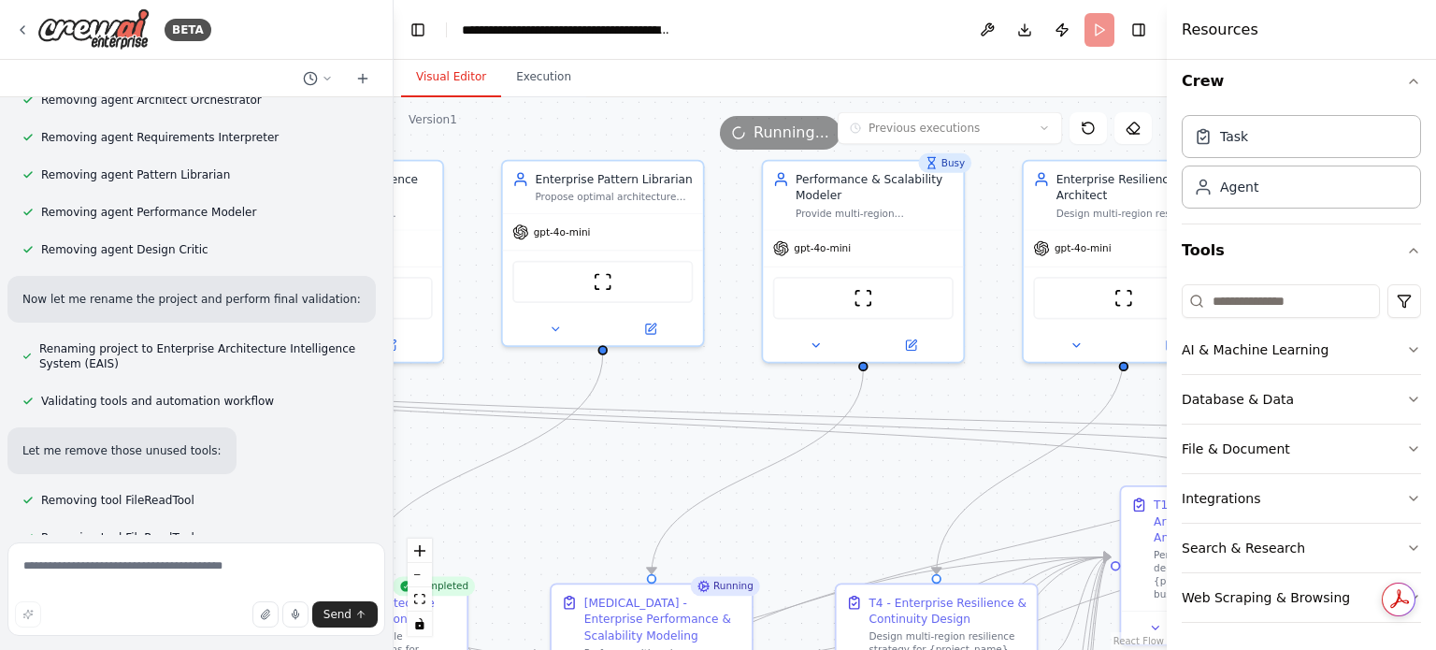
drag, startPoint x: 513, startPoint y: 360, endPoint x: 710, endPoint y: 357, distance: 197.3
click at [710, 357] on div ".deletable-edge-delete-btn { width: 20px; height: 20px; border: 0px solid #ffff…" at bounding box center [780, 373] width 773 height 552
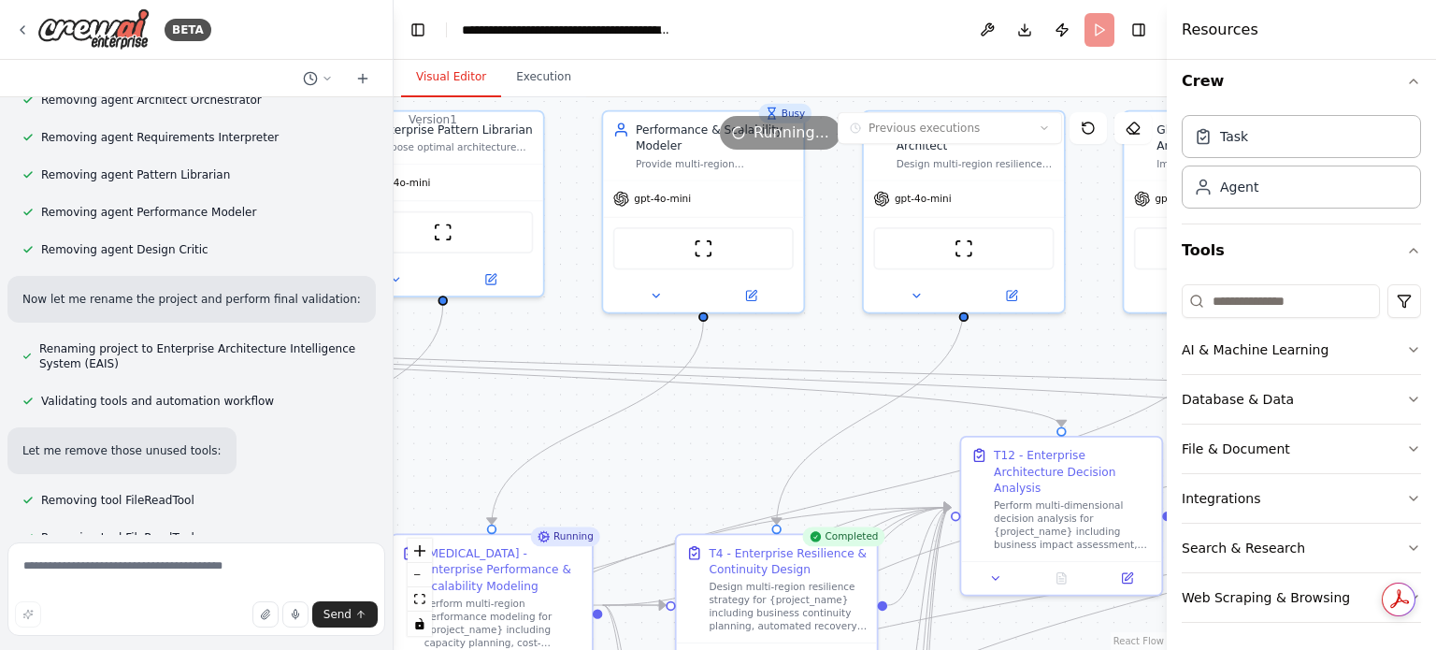
drag, startPoint x: 908, startPoint y: 448, endPoint x: 740, endPoint y: 368, distance: 185.2
click at [740, 368] on div ".deletable-edge-delete-btn { width: 20px; height: 20px; border: 0px solid #ffff…" at bounding box center [780, 373] width 773 height 552
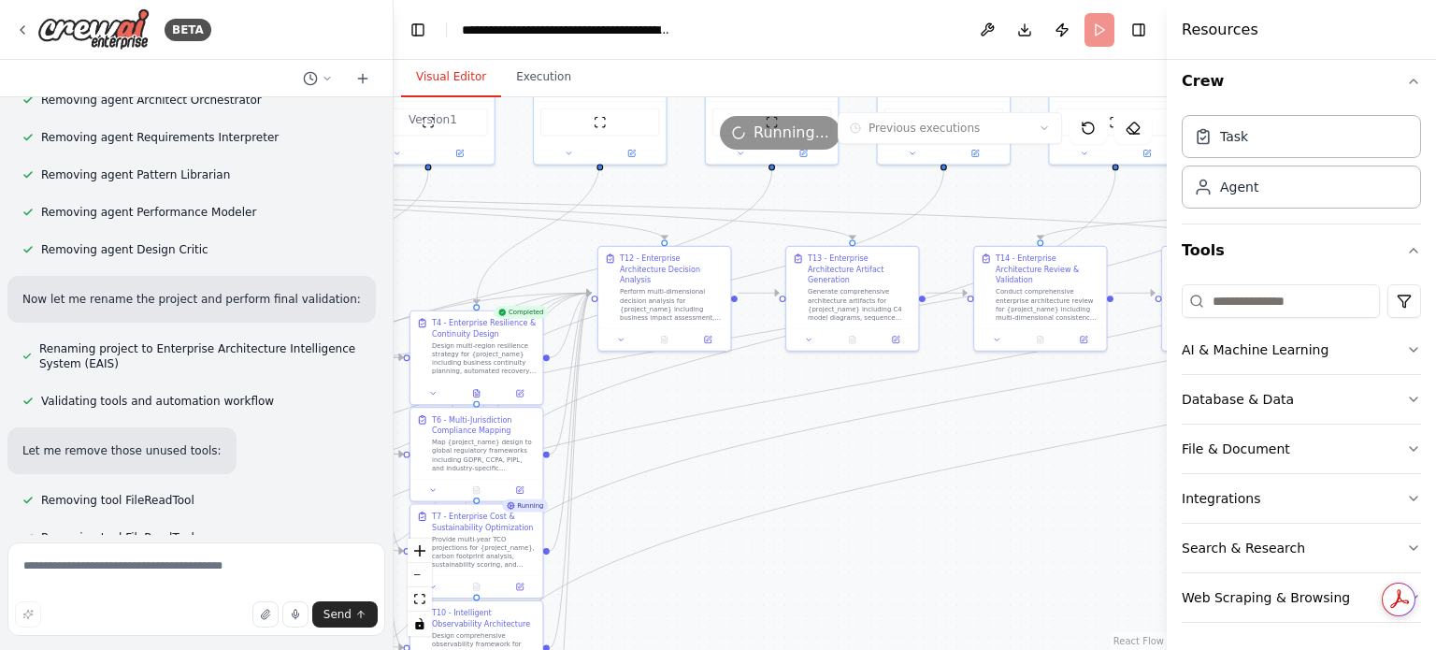
drag, startPoint x: 1000, startPoint y: 610, endPoint x: 729, endPoint y: 466, distance: 307.4
click at [729, 466] on div ".deletable-edge-delete-btn { width: 20px; height: 20px; border: 0px solid #ffff…" at bounding box center [780, 373] width 773 height 552
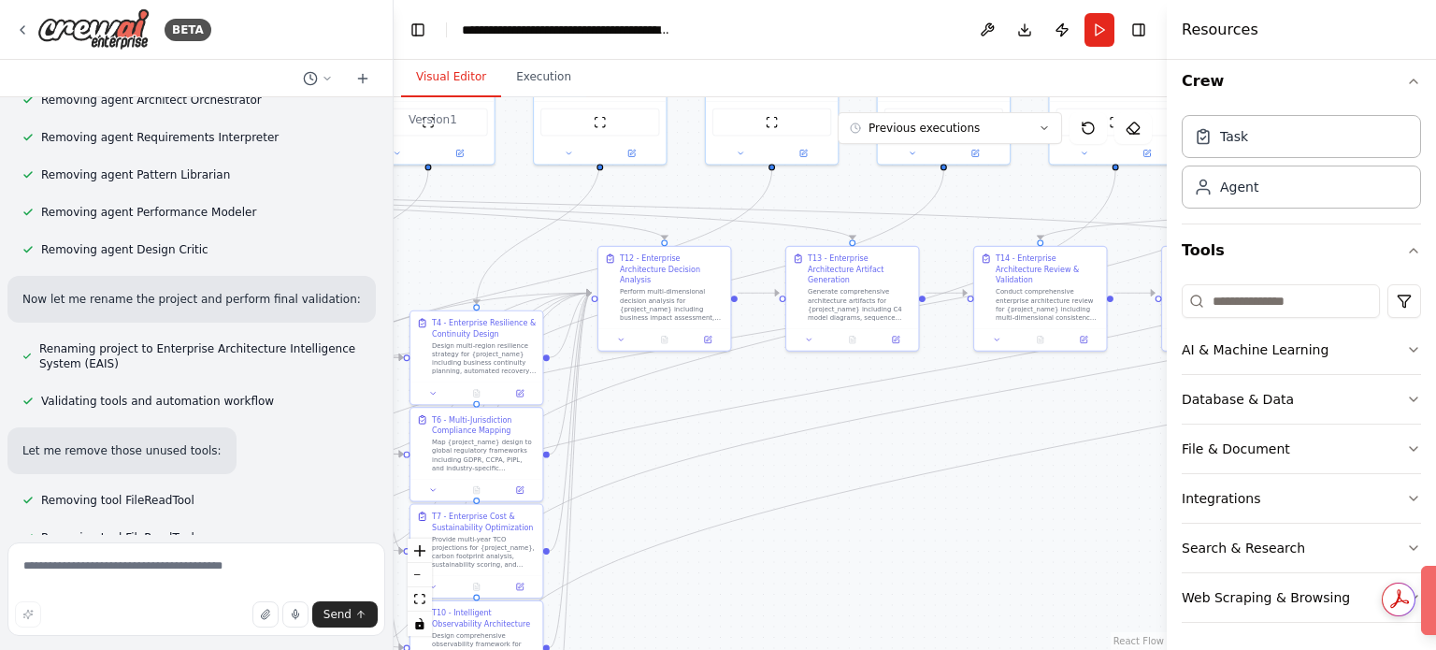
scroll to position [30316, 0]
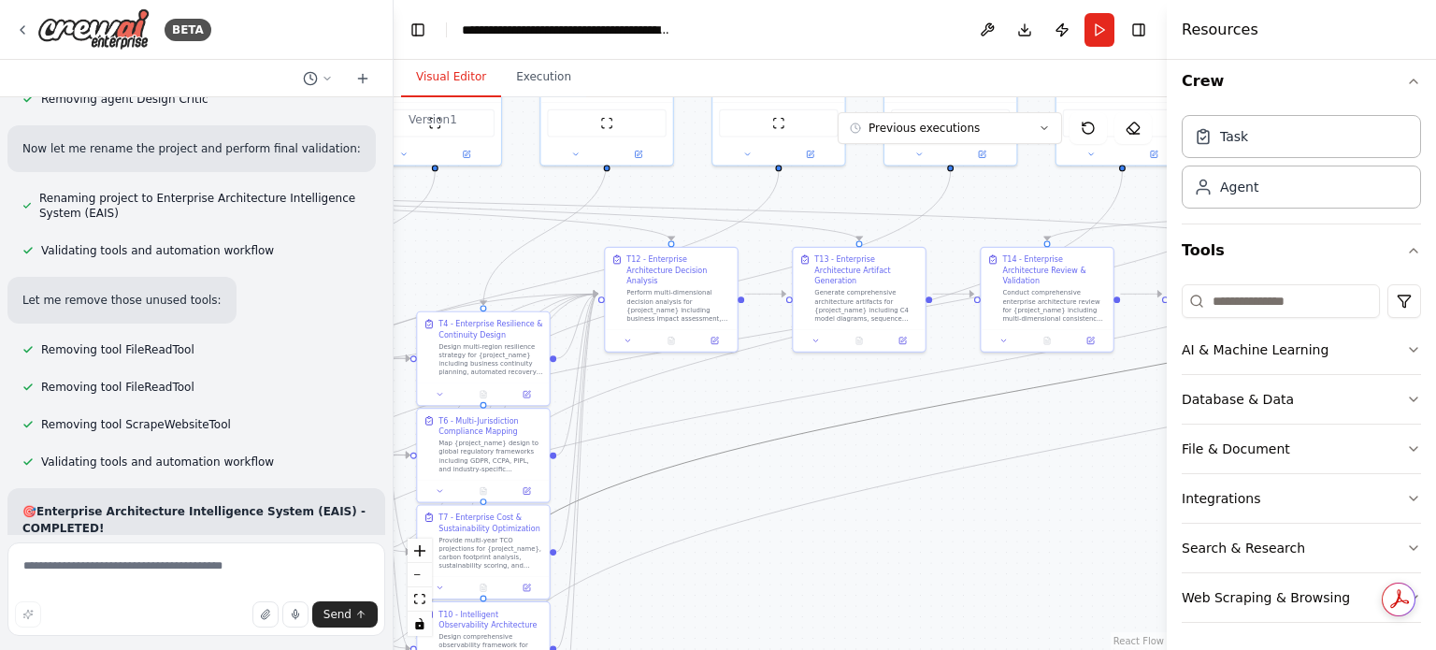
drag, startPoint x: 964, startPoint y: 400, endPoint x: 755, endPoint y: 429, distance: 210.5
click at [755, 429] on div ".deletable-edge-delete-btn { width: 20px; height: 20px; border: 0px solid #ffff…" at bounding box center [780, 373] width 773 height 552
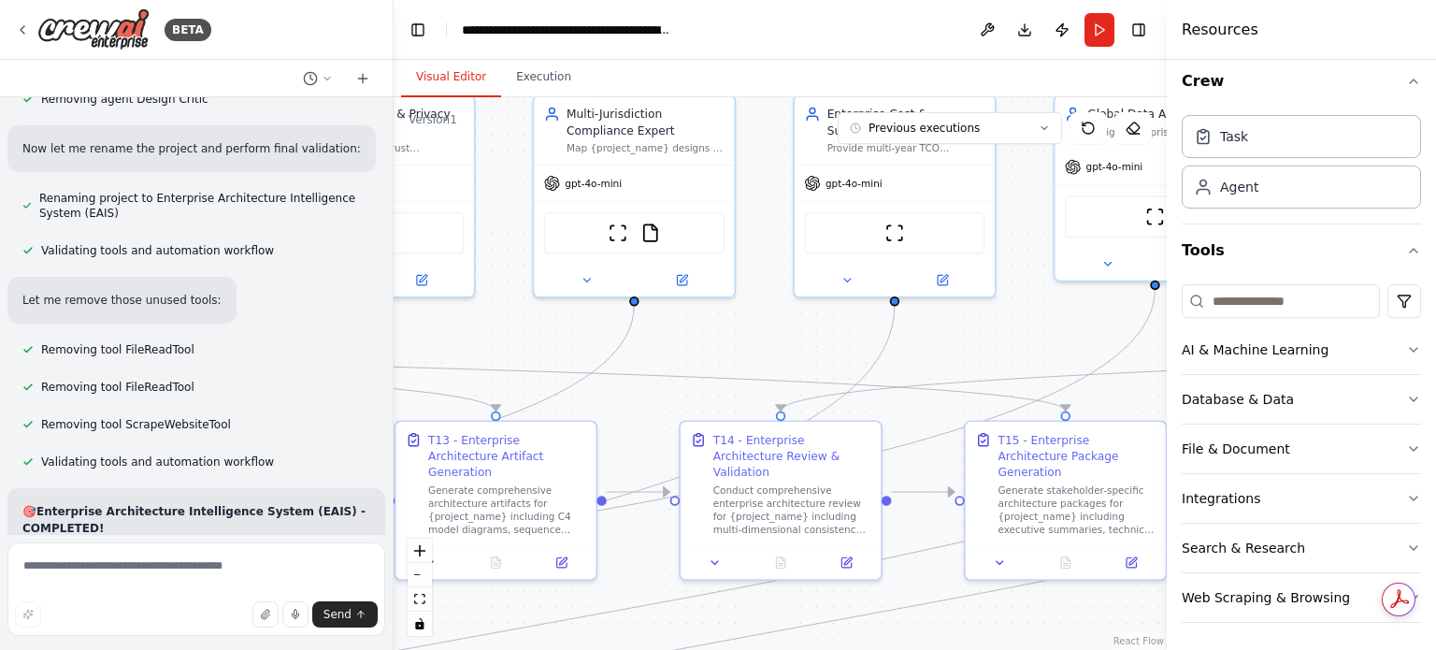
drag, startPoint x: 830, startPoint y: 373, endPoint x: 381, endPoint y: 618, distance: 511.2
click at [391, 631] on div "BETA Executive summary The System‑Designing Agent ingests product requirements …" at bounding box center [718, 325] width 1436 height 650
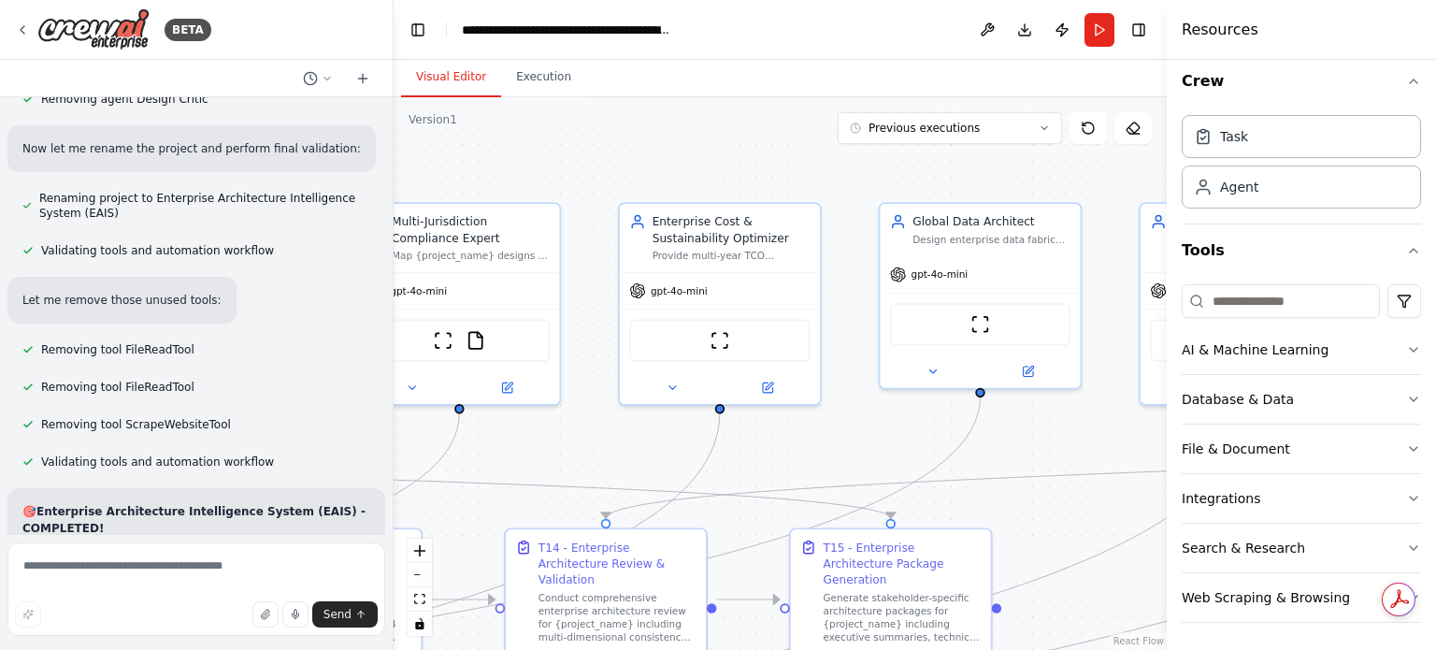
drag, startPoint x: 965, startPoint y: 321, endPoint x: 781, endPoint y: 421, distance: 209.6
click at [810, 429] on div ".deletable-edge-delete-btn { width: 20px; height: 20px; border: 0px solid #ffff…" at bounding box center [780, 373] width 773 height 552
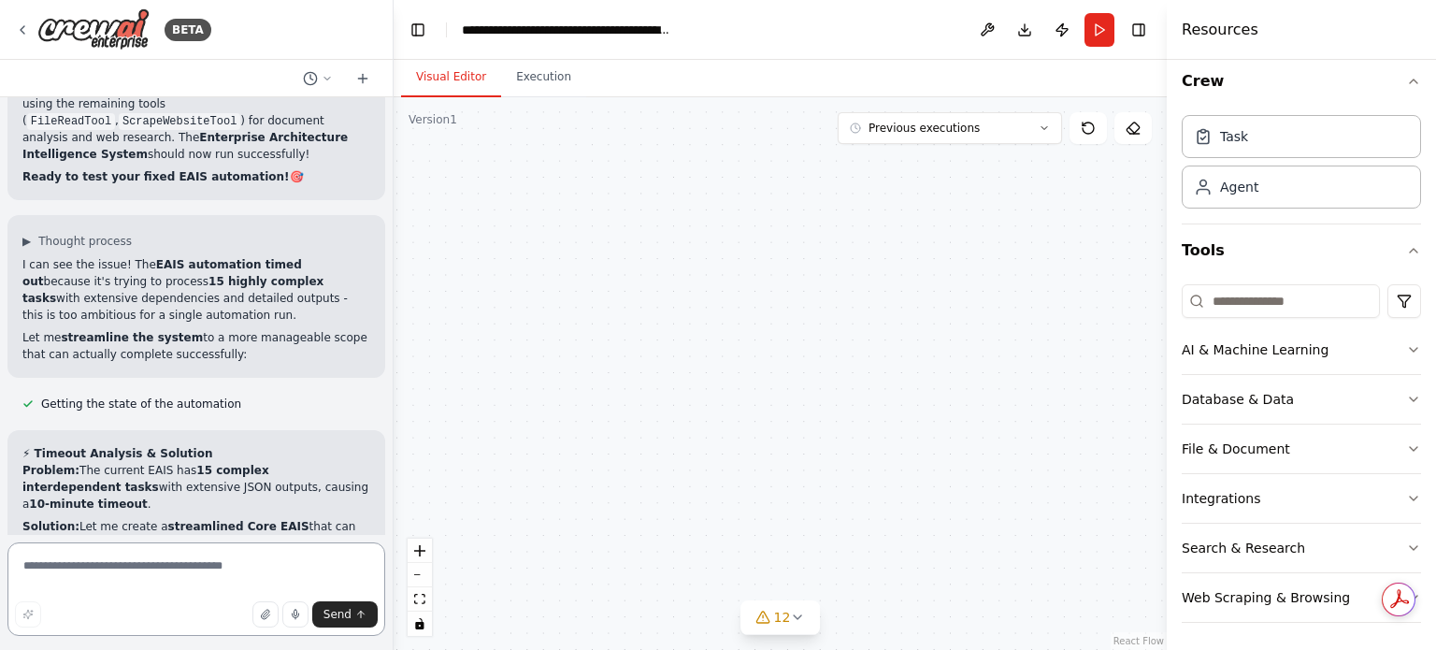
click at [192, 553] on textarea at bounding box center [196, 588] width 378 height 93
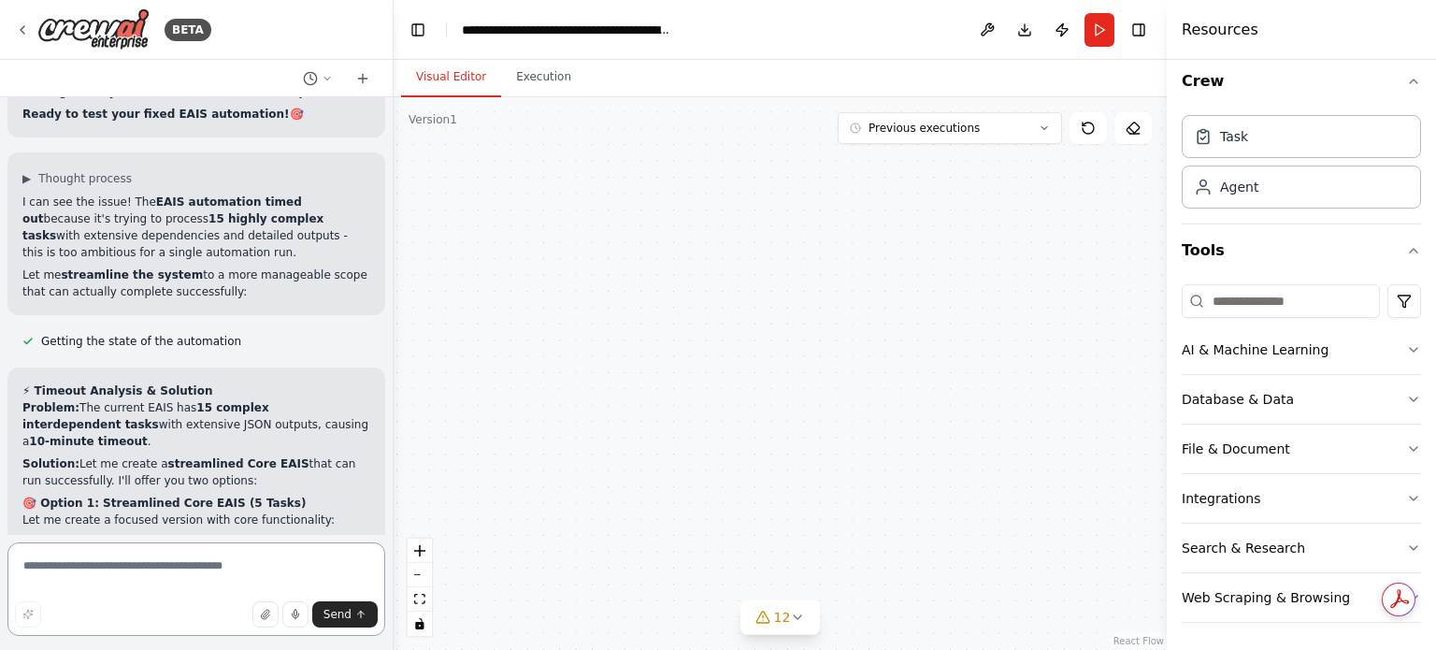
type textarea "*"
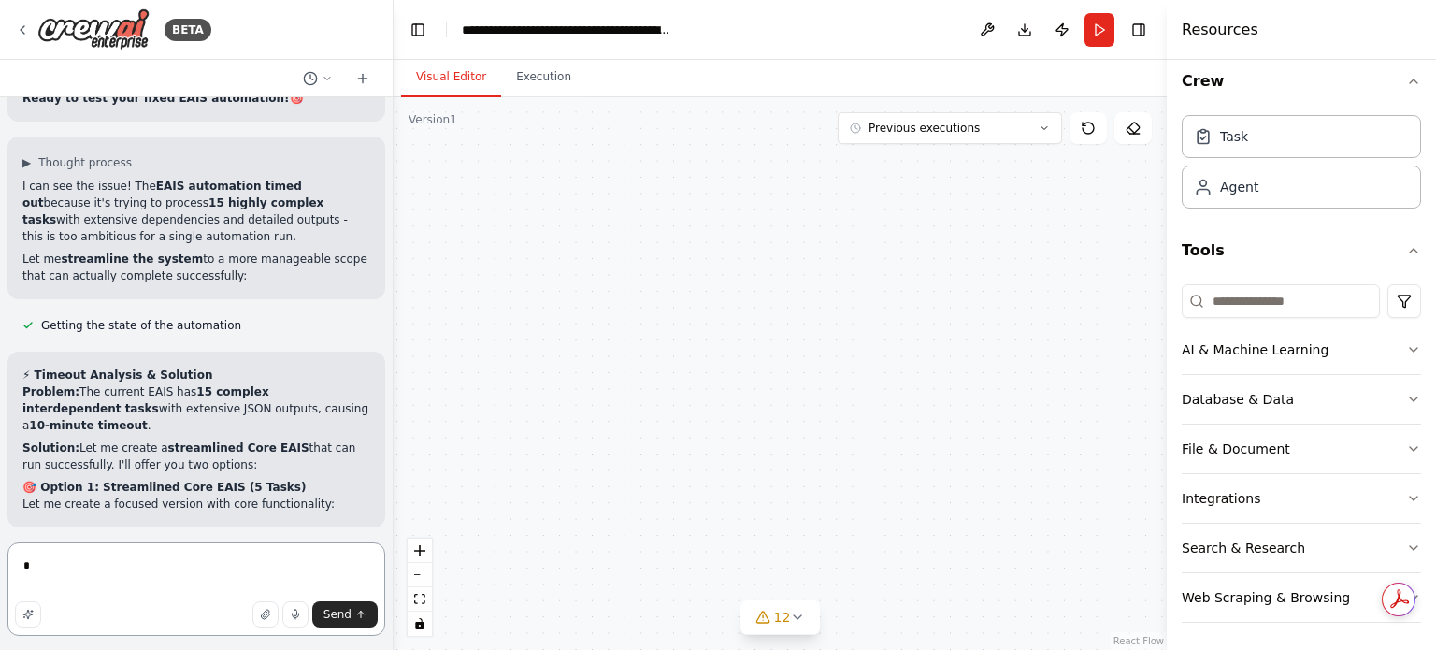
scroll to position [32948, 0]
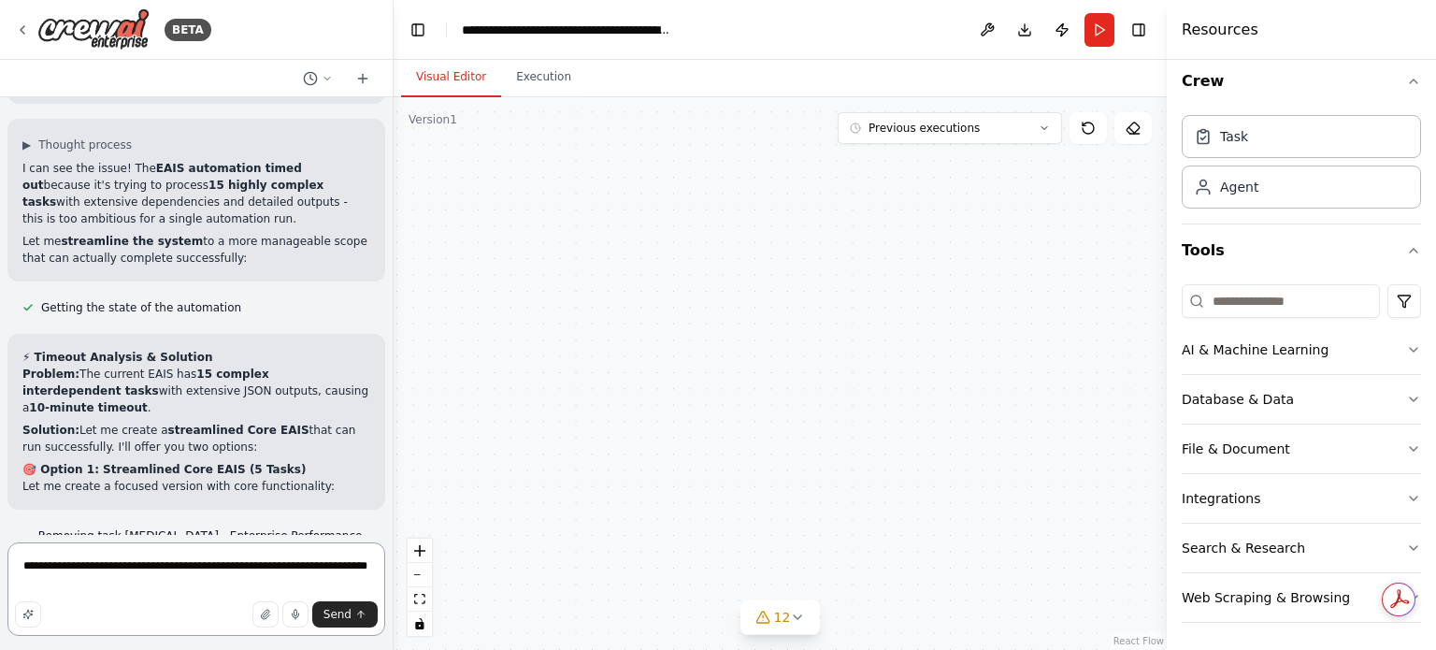
type textarea "**********"
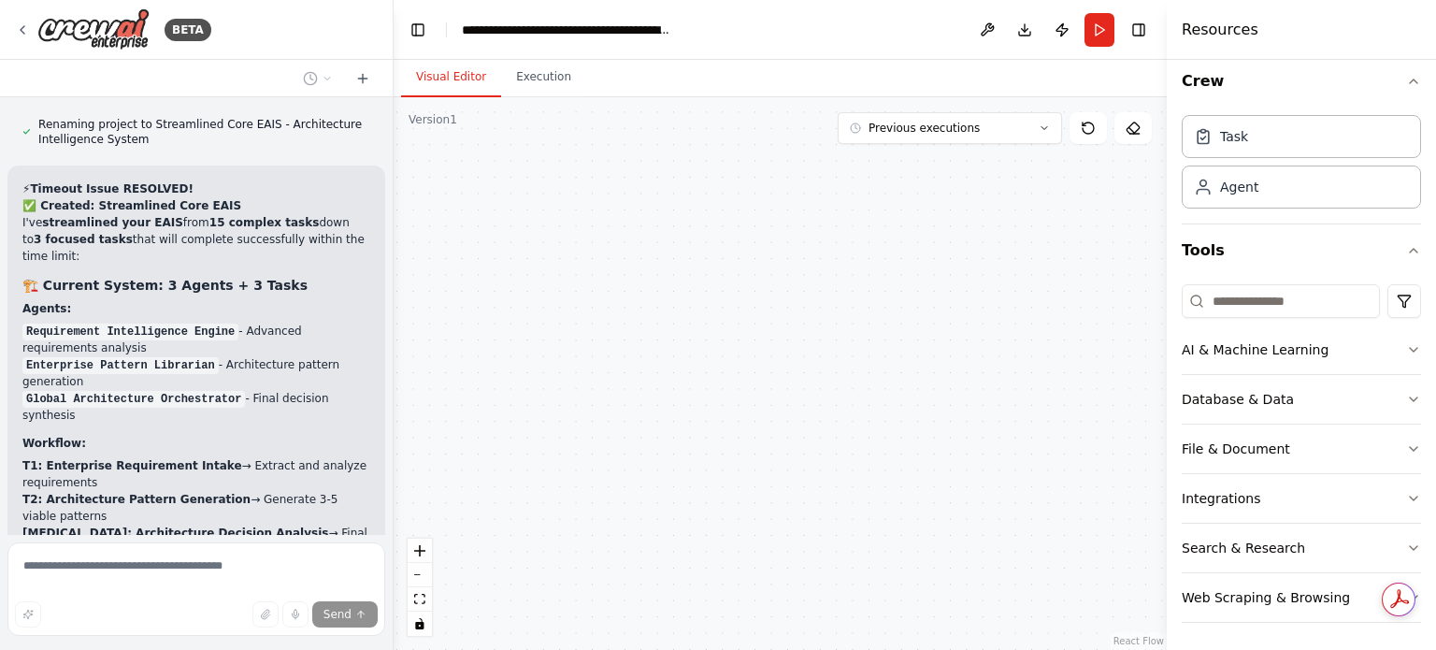
scroll to position [34645, 0]
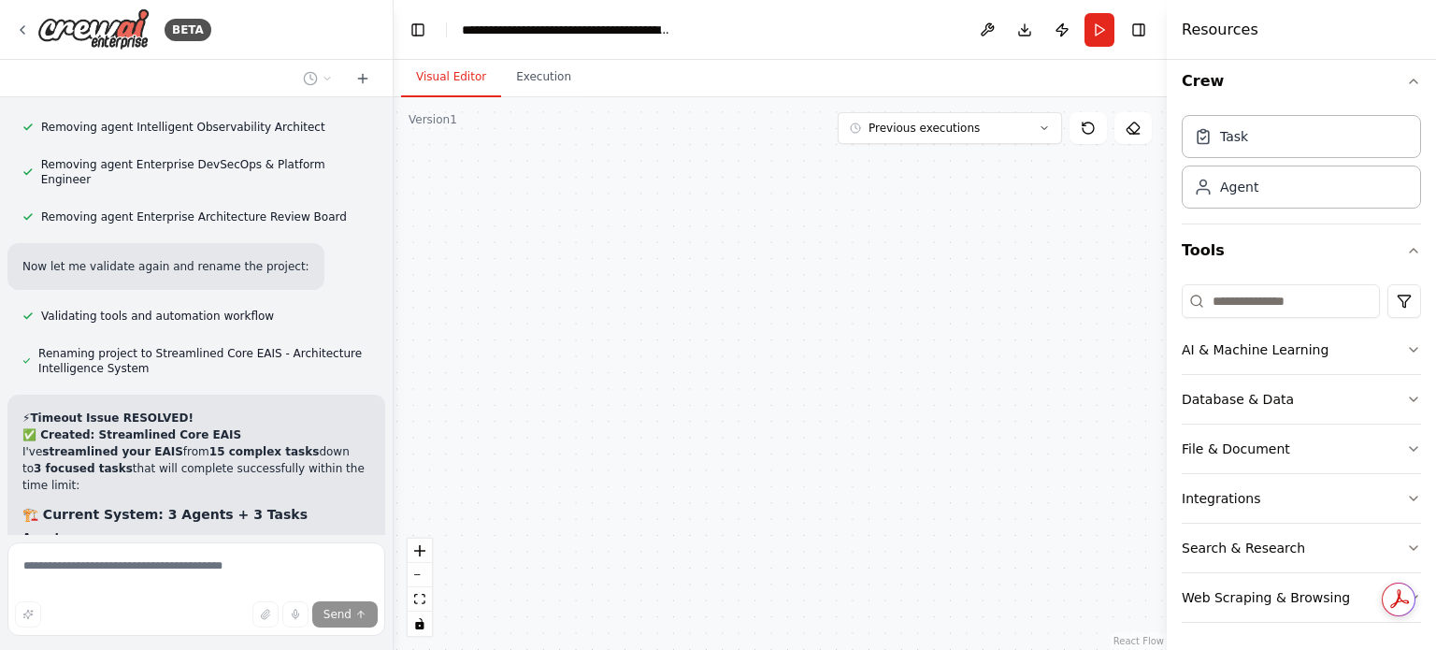
drag, startPoint x: 488, startPoint y: 325, endPoint x: 497, endPoint y: 328, distance: 9.8
click at [489, 325] on div ".deletable-edge-delete-btn { width: 20px; height: 20px; border: 0px solid #ffff…" at bounding box center [780, 373] width 773 height 552
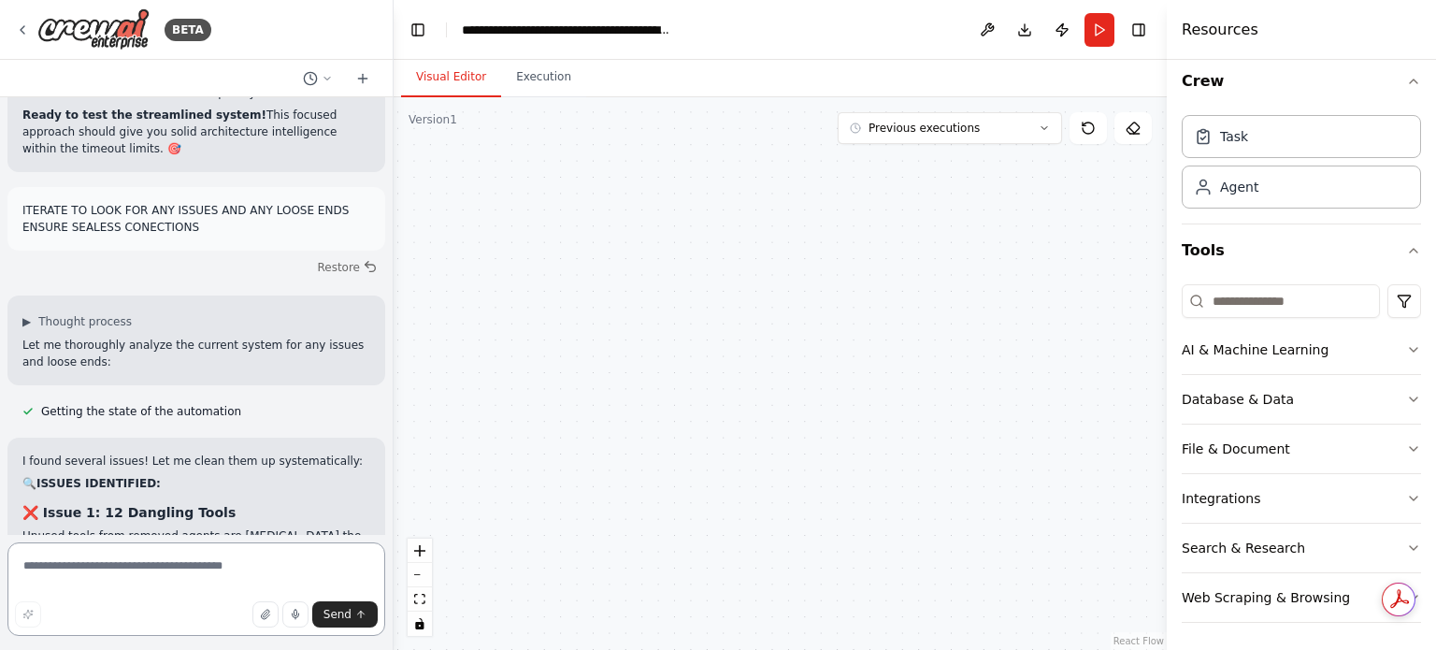
scroll to position [35722, 0]
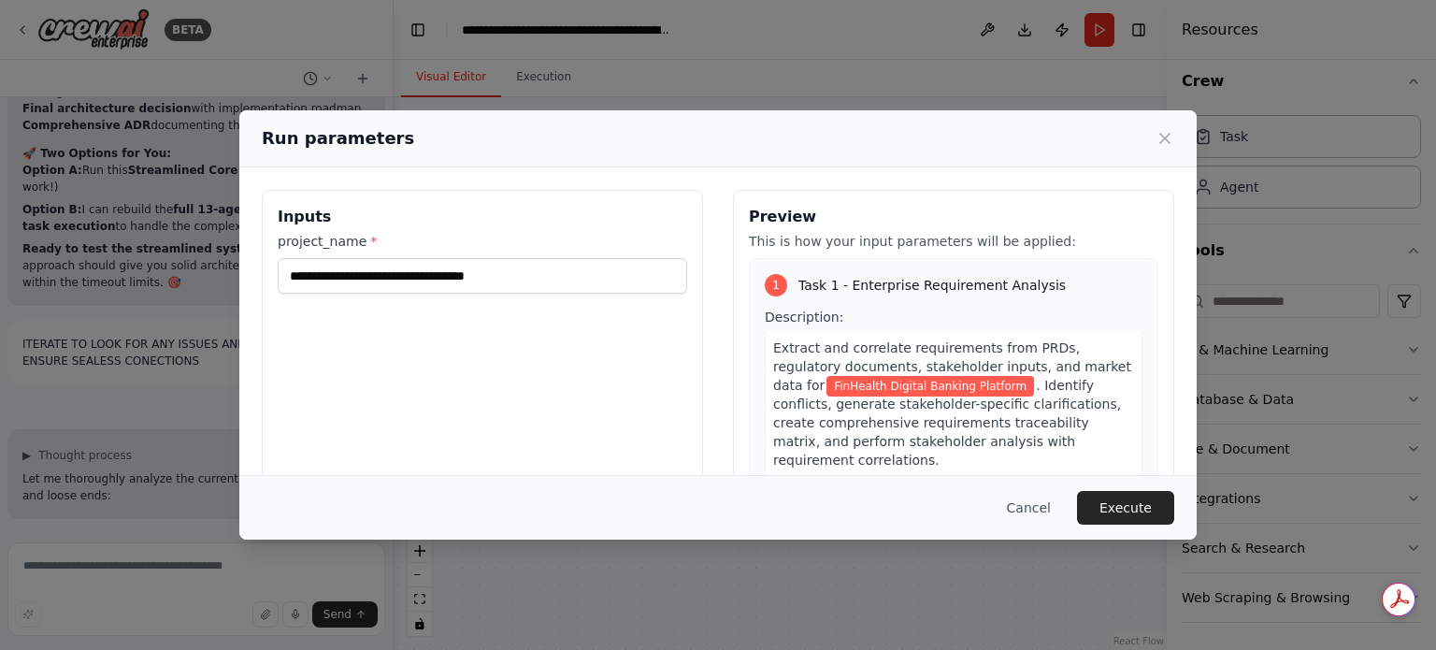
click at [1129, 515] on button "Execute" at bounding box center [1125, 508] width 97 height 34
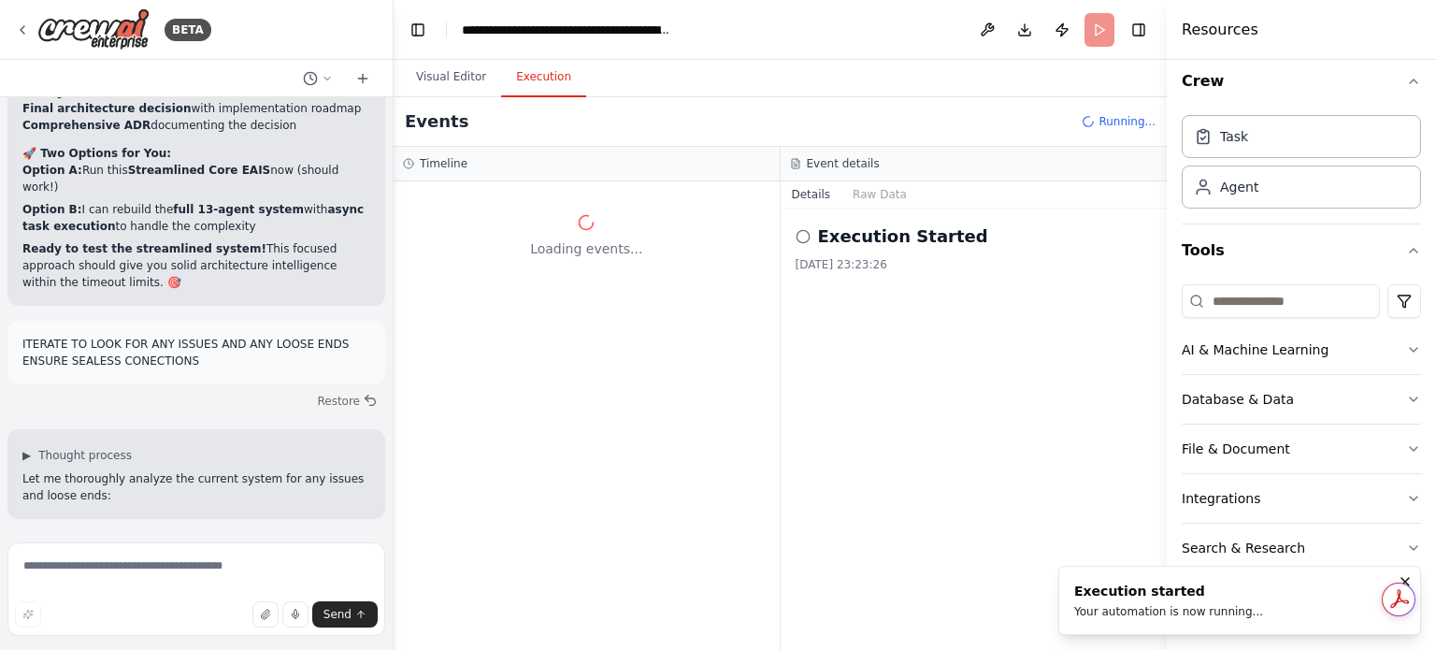
scroll to position [0, 0]
click at [1403, 579] on icon "Notifications (F8)" at bounding box center [1405, 581] width 15 height 15
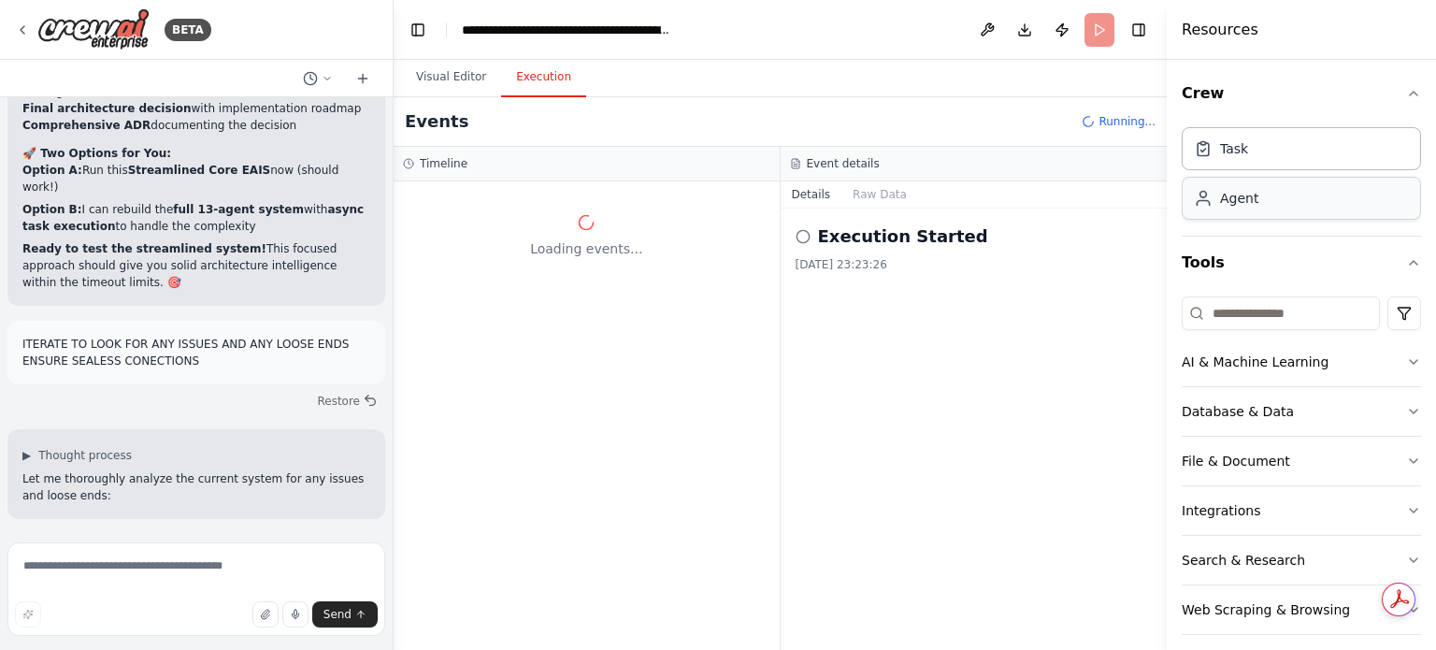
click at [1300, 196] on div "Agent" at bounding box center [1301, 198] width 239 height 43
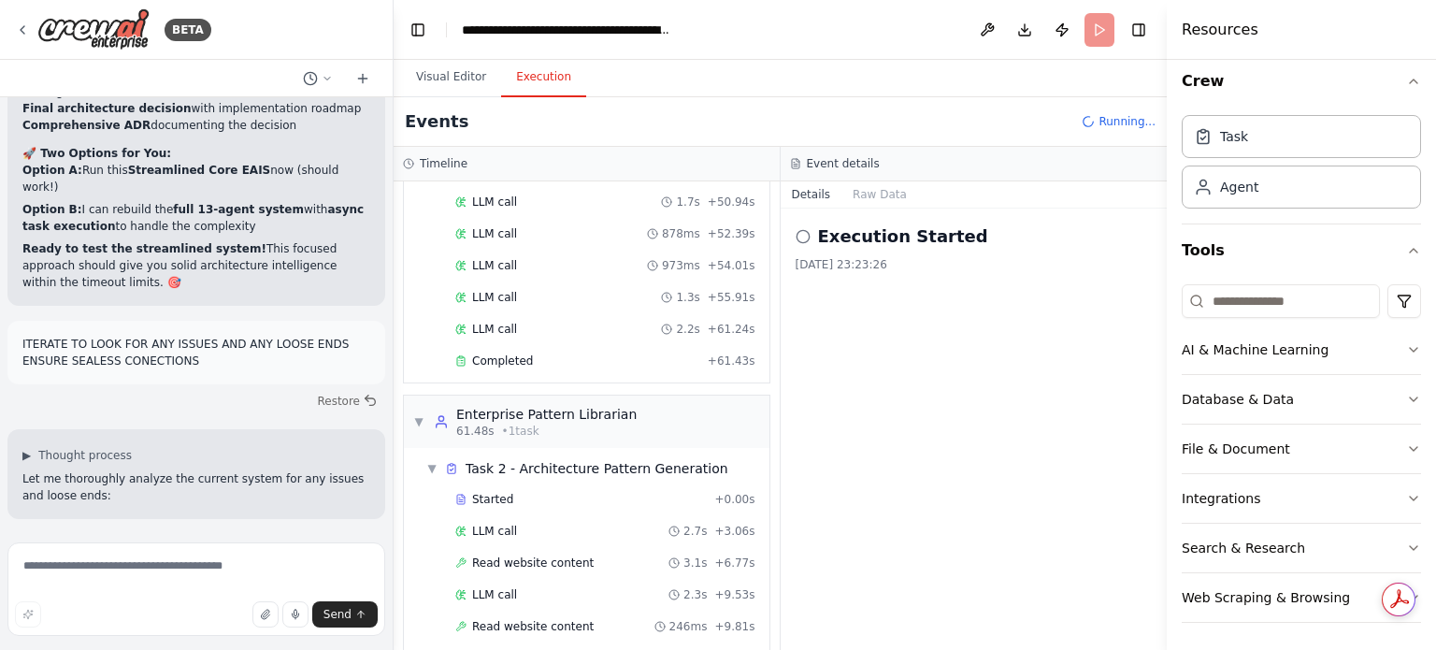
scroll to position [1320, 0]
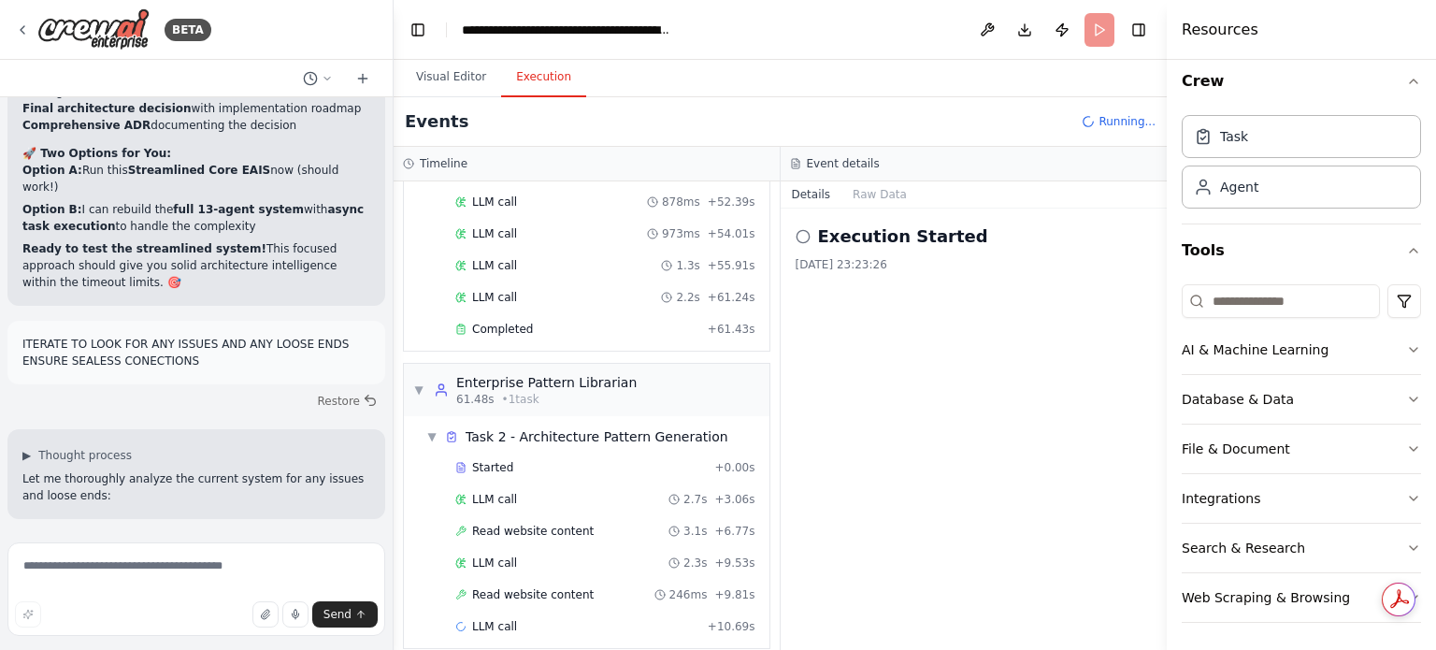
click at [764, 564] on div "▼ Requirement Intelligence Engine 0.01s (+61.43s) • 1 task ▼ Task 1 - Enterpris…" at bounding box center [587, 415] width 386 height 468
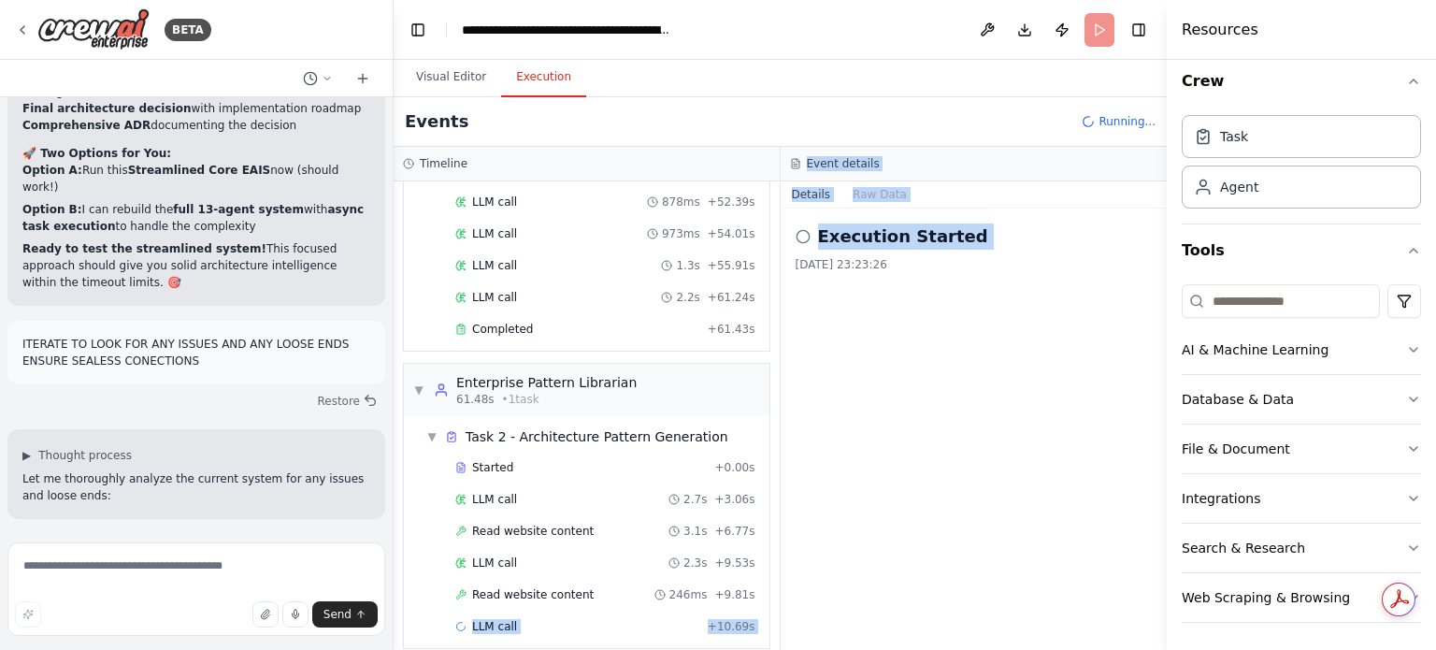
drag, startPoint x: 764, startPoint y: 561, endPoint x: 793, endPoint y: 429, distance: 135.0
click at [793, 429] on div "Timeline ▼ Requirement Intelligence Engine 0.01s (+61.43s) • 1 task ▼ Task 1 - …" at bounding box center [780, 398] width 773 height 503
click at [788, 452] on div "Execution Started 30/09/2025, 23:23:26" at bounding box center [974, 428] width 387 height 441
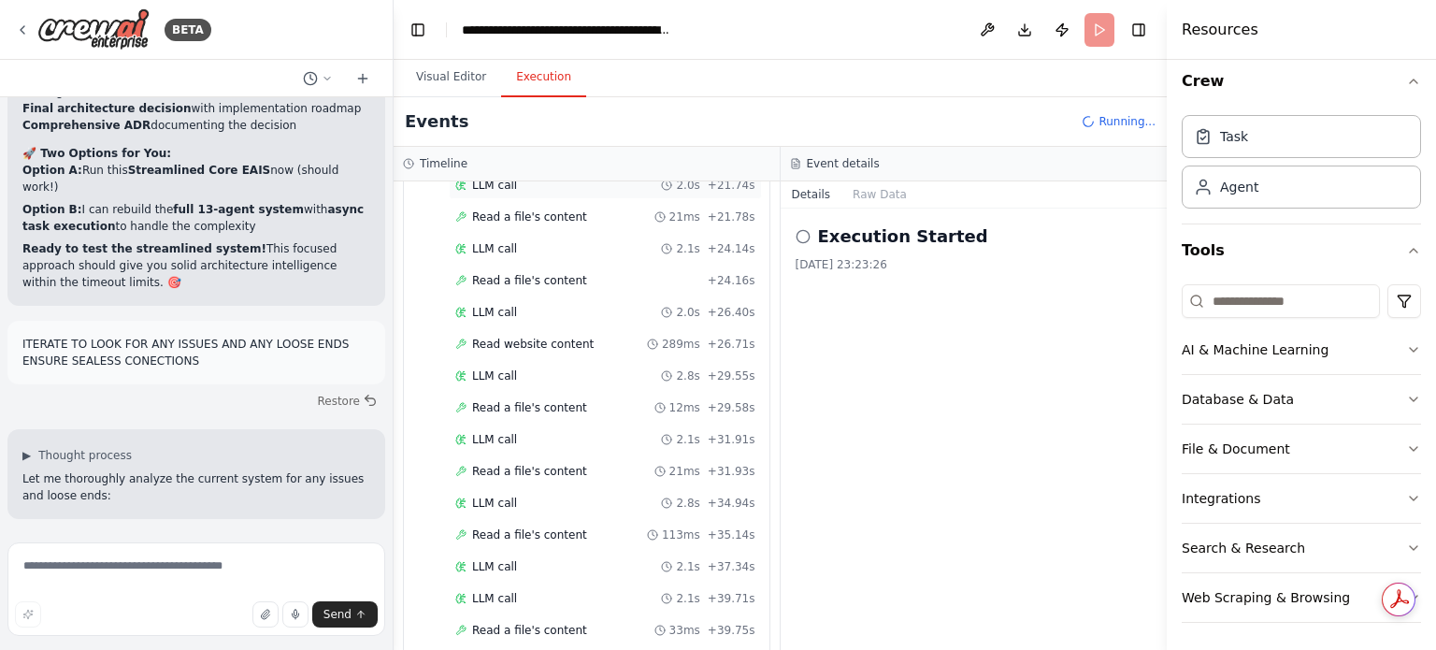
scroll to position [452, 0]
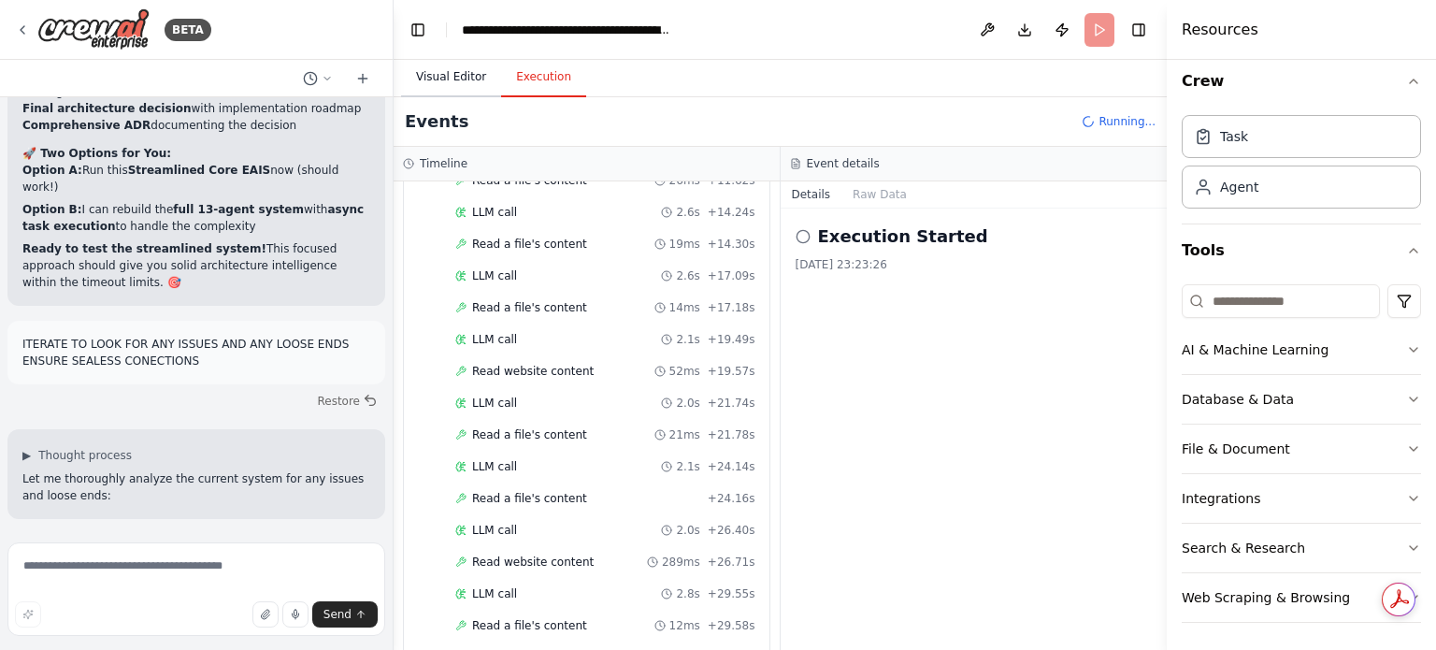
click at [423, 73] on button "Visual Editor" at bounding box center [451, 77] width 100 height 39
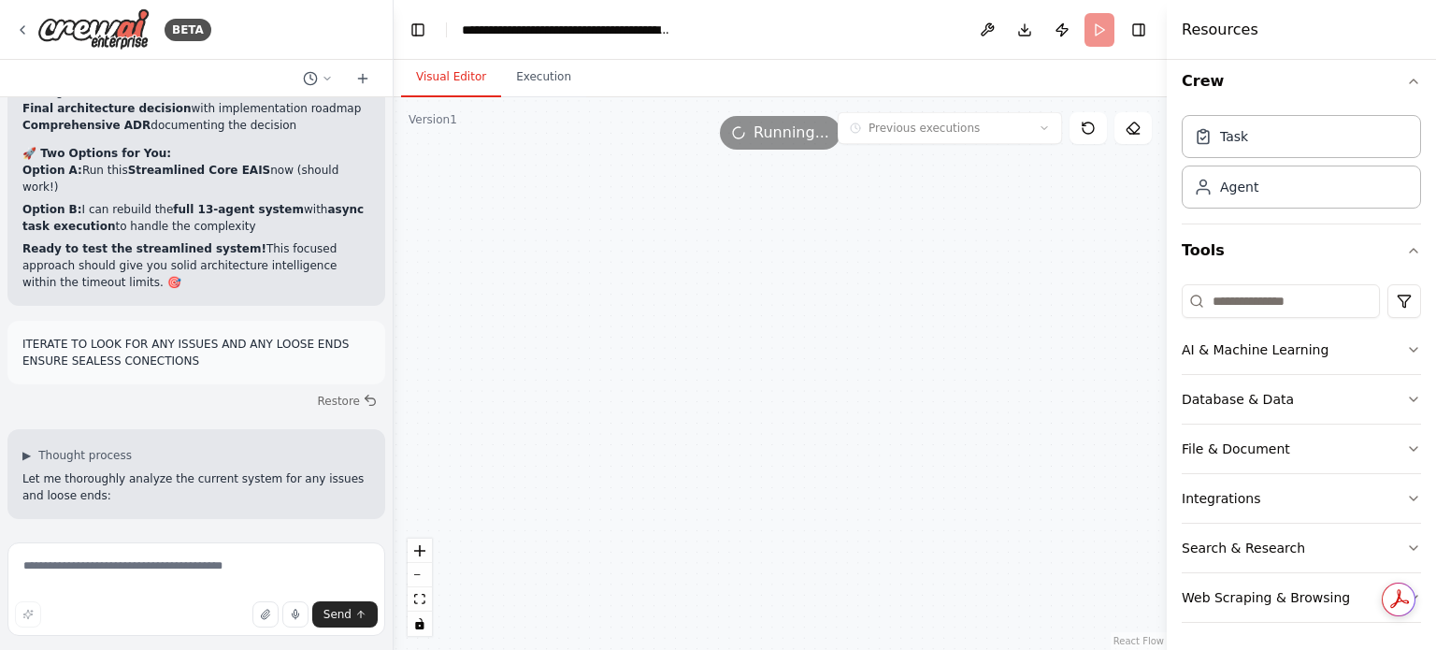
drag, startPoint x: 643, startPoint y: 309, endPoint x: 641, endPoint y: 578, distance: 268.3
click at [624, 597] on div ".deletable-edge-delete-btn { width: 20px; height: 20px; border: 0px solid #ffff…" at bounding box center [780, 373] width 773 height 552
drag, startPoint x: 668, startPoint y: 276, endPoint x: 1066, endPoint y: 565, distance: 491.2
click at [1076, 575] on div ".deletable-edge-delete-btn { width: 20px; height: 20px; border: 0px solid #ffff…" at bounding box center [780, 373] width 773 height 552
drag, startPoint x: 696, startPoint y: 424, endPoint x: 662, endPoint y: 358, distance: 74.4
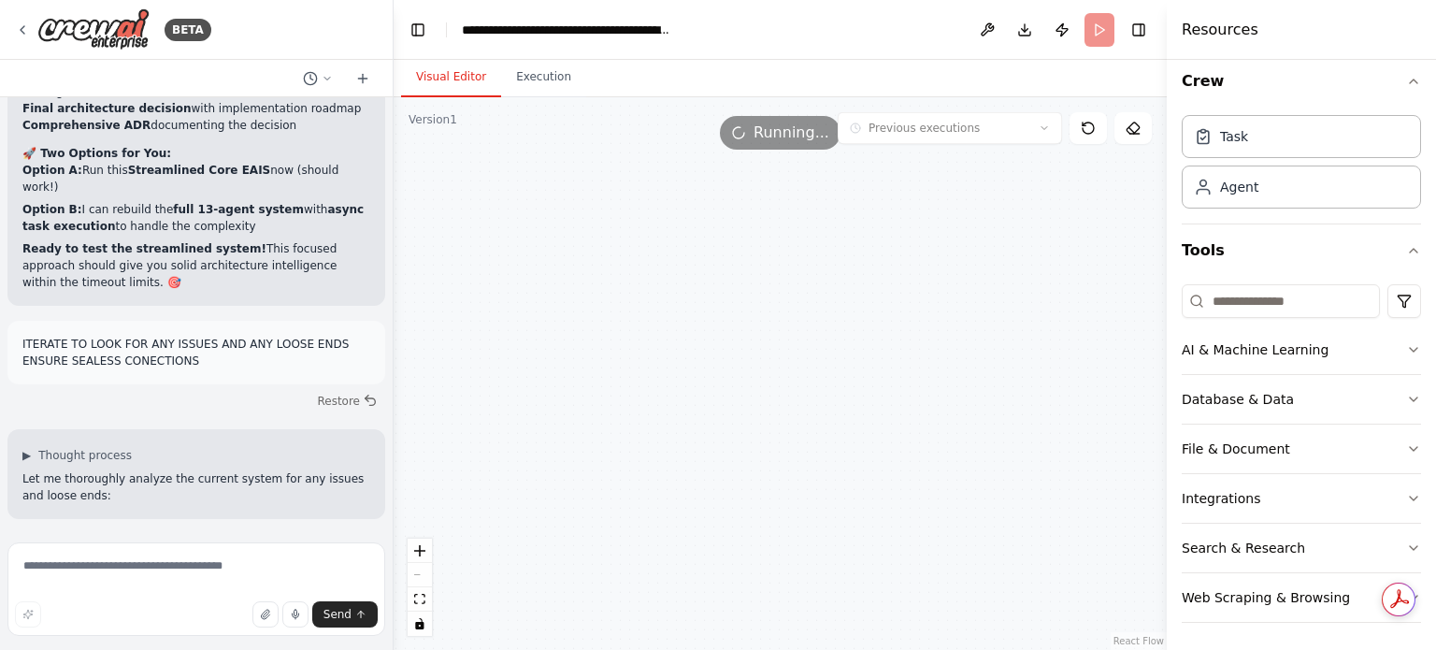
click at [982, 391] on div ".deletable-edge-delete-btn { width: 20px; height: 20px; border: 0px solid #ffff…" at bounding box center [780, 373] width 773 height 552
drag, startPoint x: 520, startPoint y: 284, endPoint x: 682, endPoint y: 439, distance: 224.1
click at [639, 553] on div ".deletable-edge-delete-btn { width: 20px; height: 20px; border: 0px solid #ffff…" at bounding box center [780, 373] width 773 height 552
drag, startPoint x: 736, startPoint y: 371, endPoint x: 779, endPoint y: 430, distance: 72.9
click at [727, 493] on div ".deletable-edge-delete-btn { width: 20px; height: 20px; border: 0px solid #ffff…" at bounding box center [780, 373] width 773 height 552
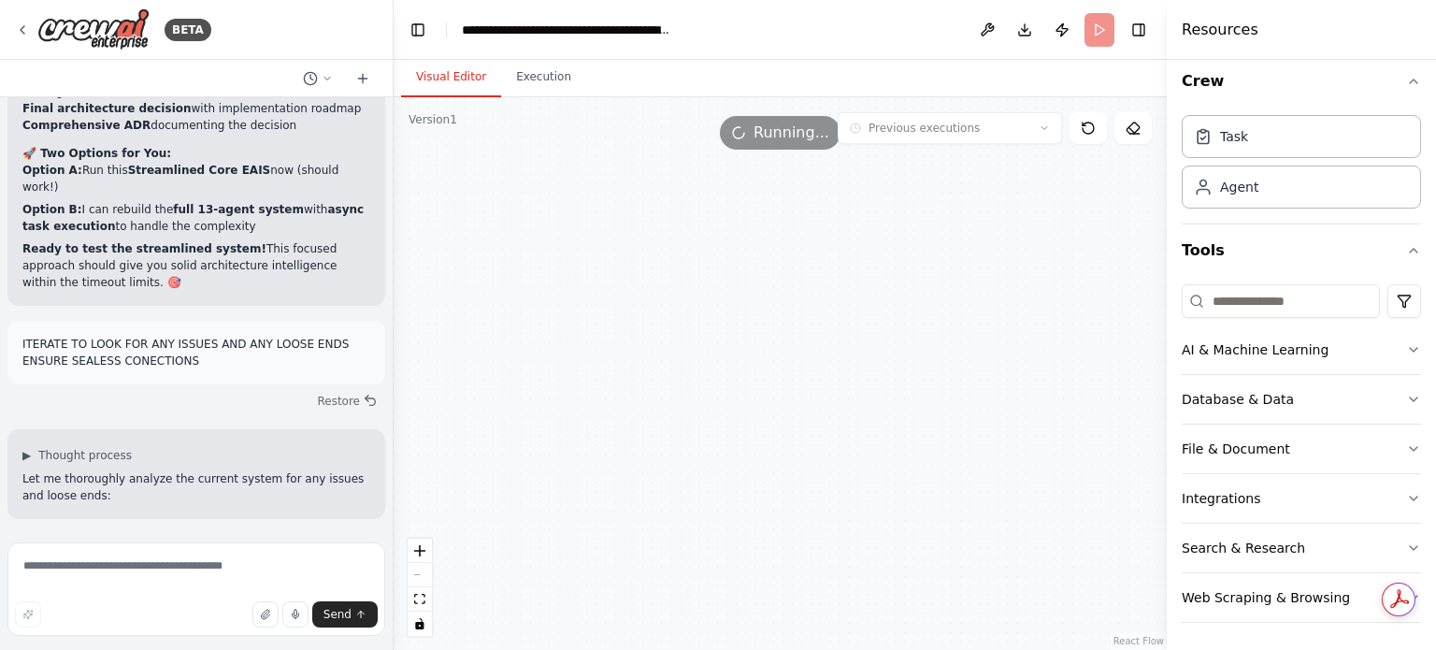
drag, startPoint x: 707, startPoint y: 251, endPoint x: 813, endPoint y: 249, distance: 106.6
click at [813, 249] on div ".deletable-edge-delete-btn { width: 20px; height: 20px; border: 0px solid #ffff…" at bounding box center [780, 373] width 773 height 552
drag, startPoint x: 607, startPoint y: 198, endPoint x: 681, endPoint y: 403, distance: 217.6
click at [696, 460] on div ".deletable-edge-delete-btn { width: 20px; height: 20px; border: 0px solid #ffff…" at bounding box center [780, 373] width 773 height 552
drag, startPoint x: 606, startPoint y: 276, endPoint x: 983, endPoint y: 257, distance: 378.1
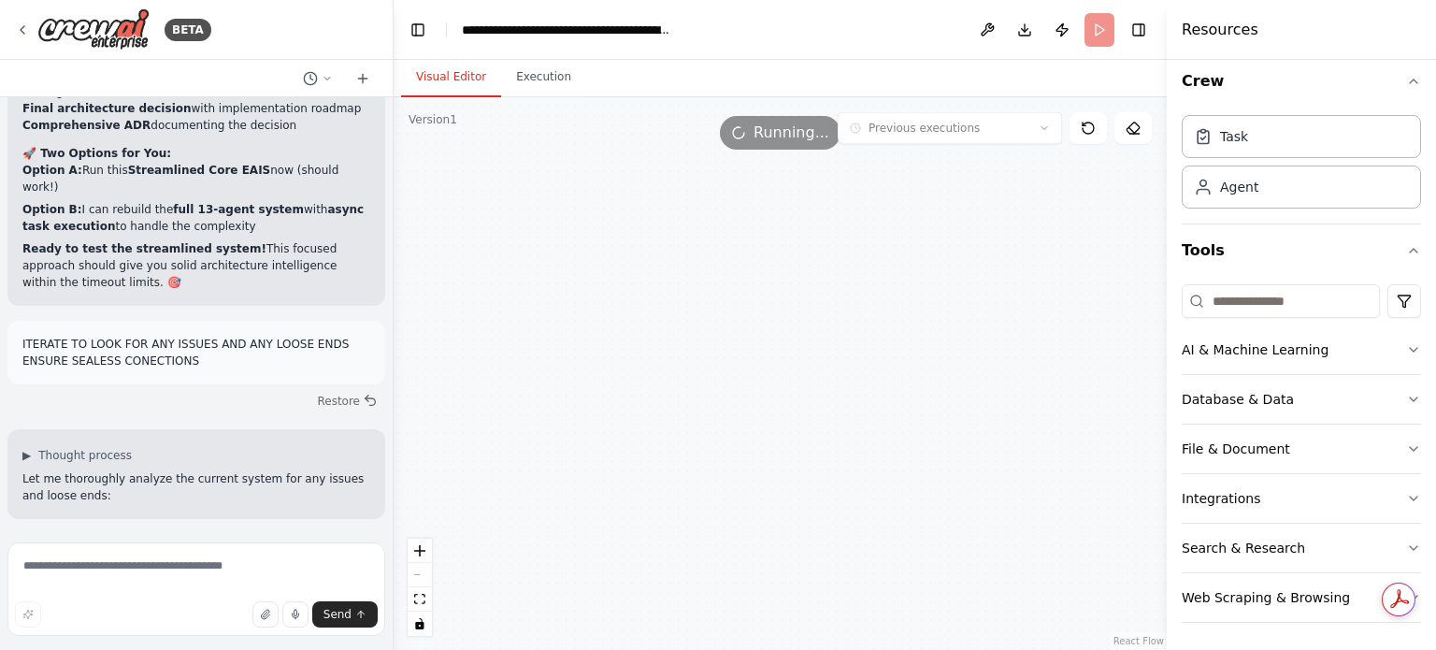
click at [983, 257] on div ".deletable-edge-delete-btn { width: 20px; height: 20px; border: 0px solid #ffff…" at bounding box center [780, 373] width 773 height 552
drag, startPoint x: 1022, startPoint y: 227, endPoint x: 833, endPoint y: 221, distance: 189.0
click at [833, 220] on div ".deletable-edge-delete-btn { width: 20px; height: 20px; border: 0px solid #ffff…" at bounding box center [780, 373] width 773 height 552
drag, startPoint x: 647, startPoint y: 407, endPoint x: 632, endPoint y: 400, distance: 16.3
click at [636, 402] on div ".deletable-edge-delete-btn { width: 20px; height: 20px; border: 0px solid #ffff…" at bounding box center [780, 373] width 773 height 552
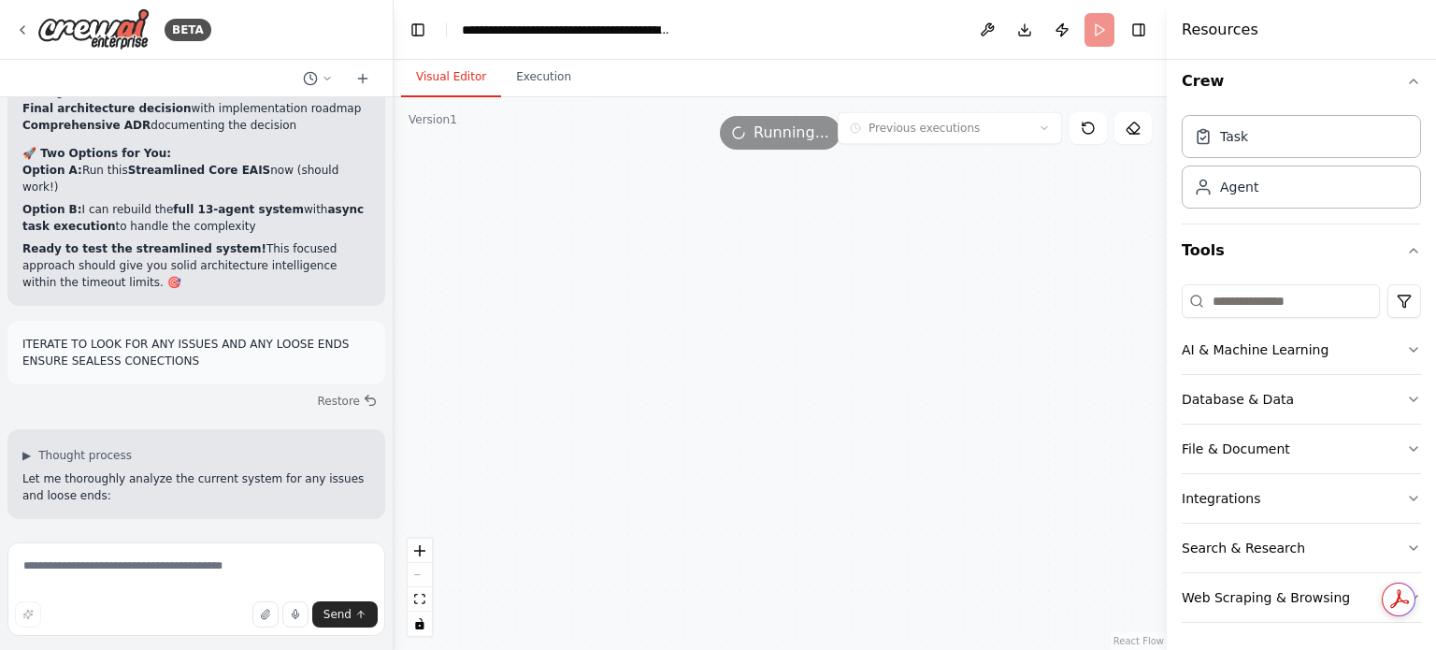
drag, startPoint x: 1096, startPoint y: 406, endPoint x: 873, endPoint y: 395, distance: 222.8
click at [919, 404] on div ".deletable-edge-delete-btn { width: 20px; height: 20px; border: 0px solid #ffff…" at bounding box center [780, 373] width 773 height 552
drag, startPoint x: 897, startPoint y: 429, endPoint x: 1135, endPoint y: 509, distance: 250.7
click at [863, 373] on div ".deletable-edge-delete-btn { width: 20px; height: 20px; border: 0px solid #ffff…" at bounding box center [780, 373] width 773 height 552
click at [1136, 505] on div "BETA Executive summary The System‑Designing Agent ingests product requirements …" at bounding box center [718, 325] width 1436 height 650
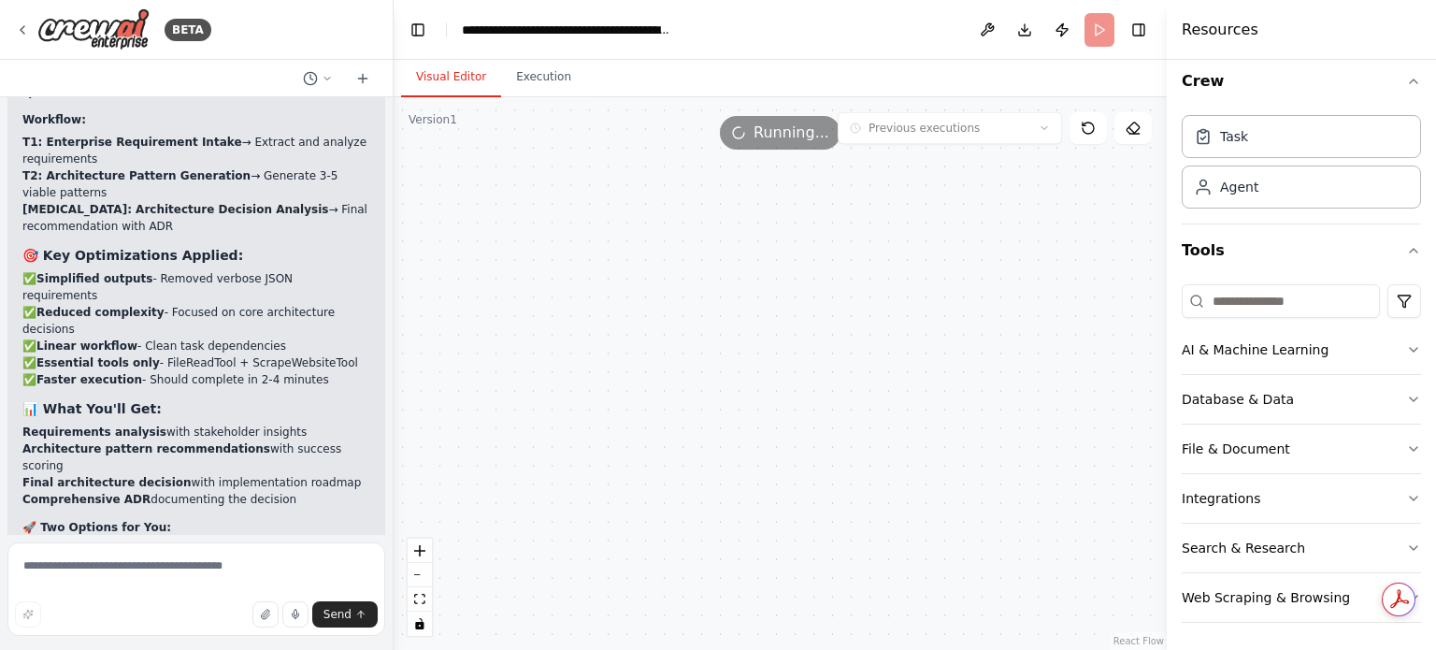
scroll to position [35571, 0]
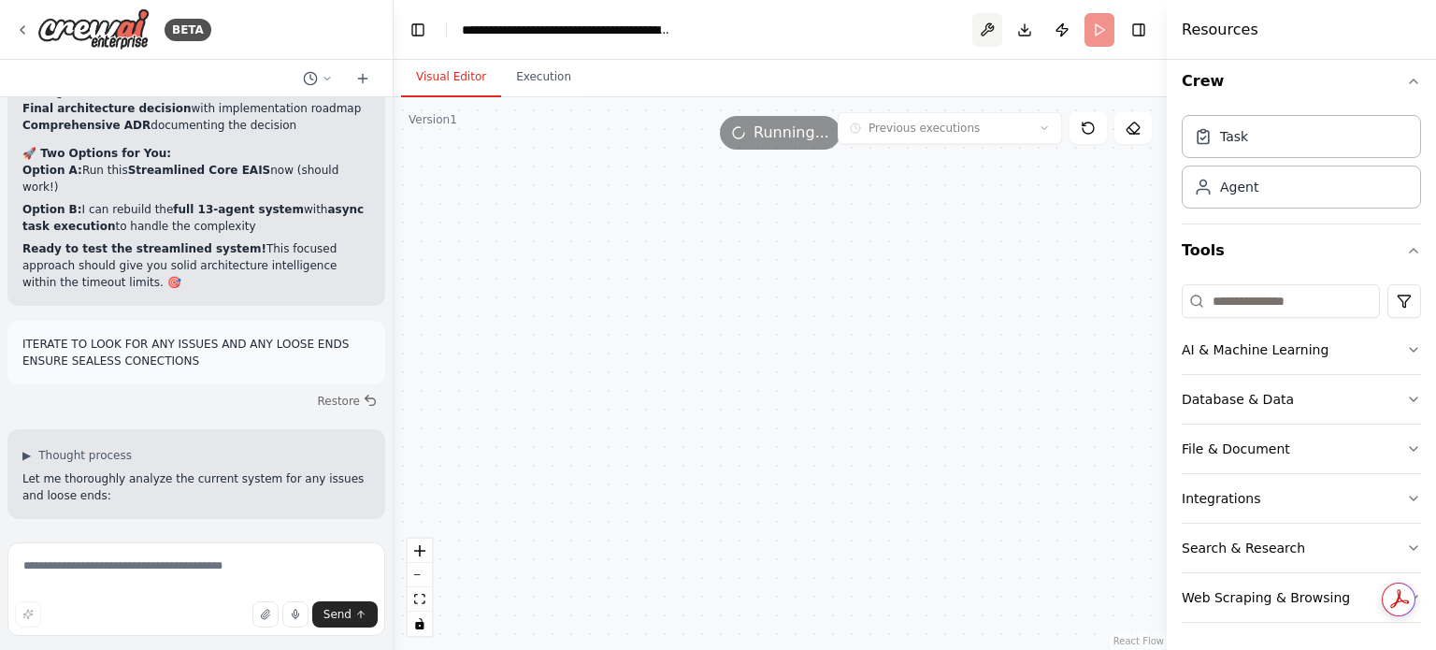
click at [998, 35] on button at bounding box center [987, 30] width 30 height 34
click at [1017, 32] on button "Download" at bounding box center [1025, 30] width 30 height 34
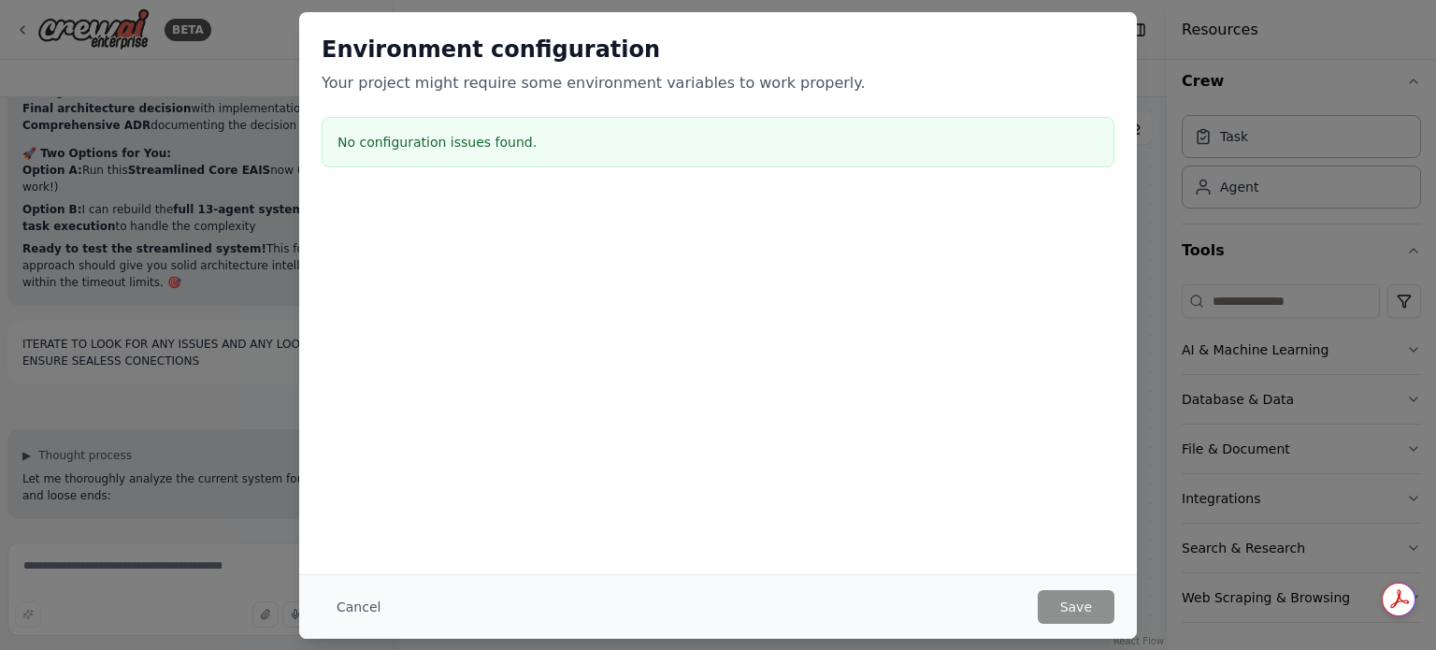
click at [192, 149] on div "Environment configuration Your project might require some environment variables…" at bounding box center [718, 325] width 1436 height 650
click at [1181, 102] on div "Environment configuration Your project might require some environment variables…" at bounding box center [718, 325] width 1436 height 650
click at [358, 602] on button "Cancel" at bounding box center [359, 607] width 74 height 34
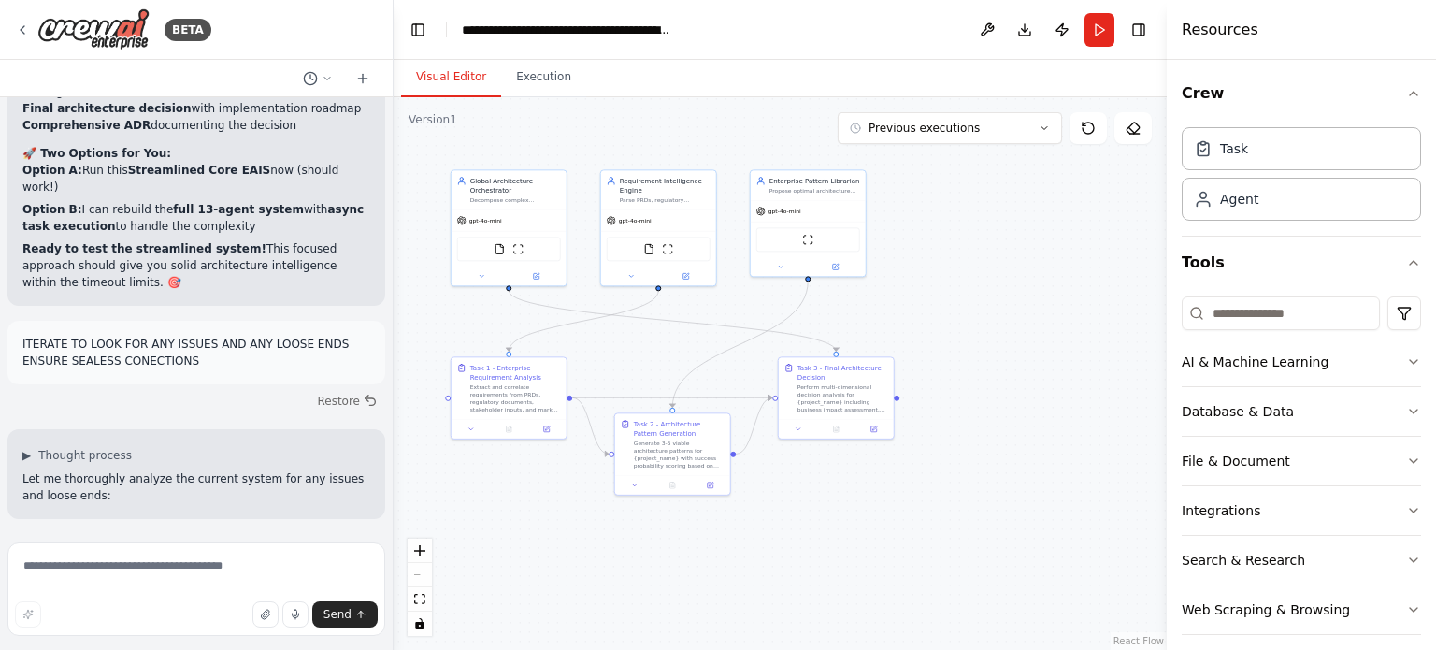
drag, startPoint x: 909, startPoint y: 466, endPoint x: 733, endPoint y: 333, distance: 220.8
click at [733, 333] on div ".deletable-edge-delete-btn { width: 20px; height: 20px; border: 0px solid #ffff…" at bounding box center [780, 373] width 773 height 552
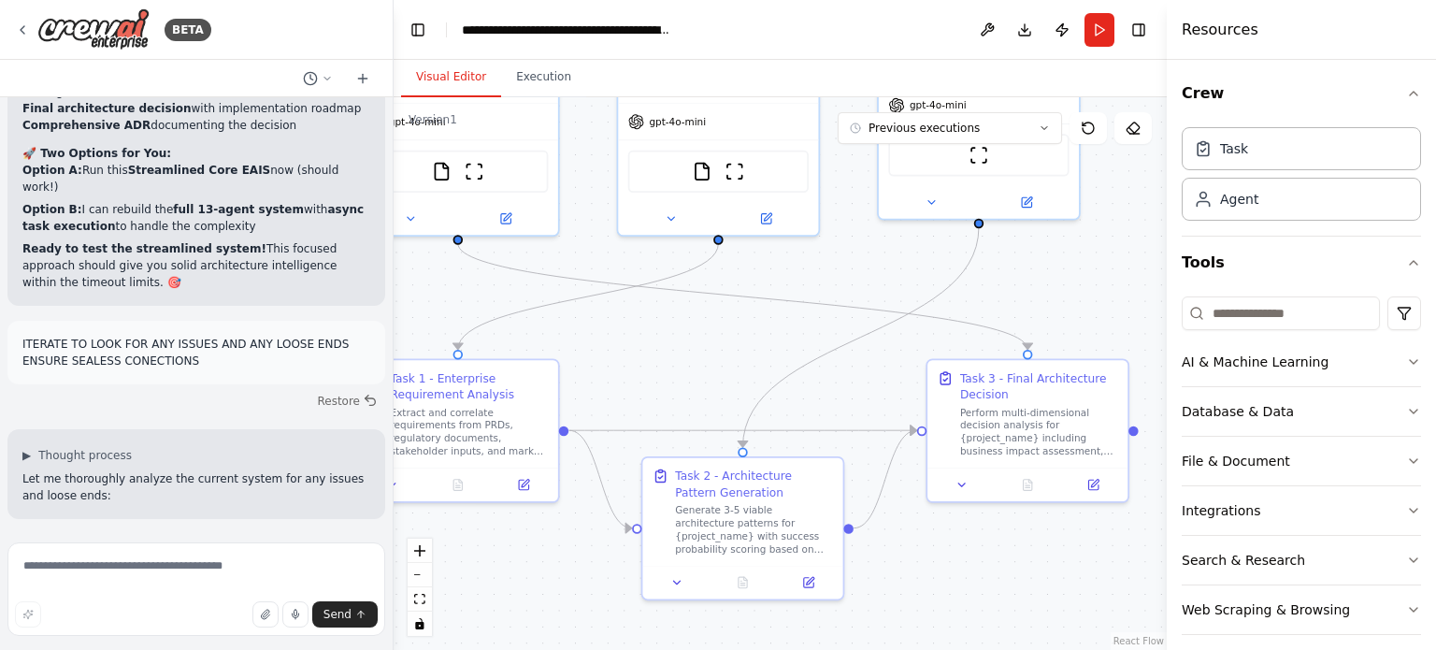
click at [1078, 33] on header "**********" at bounding box center [780, 30] width 773 height 60
click at [1092, 33] on button "Run" at bounding box center [1099, 30] width 30 height 34
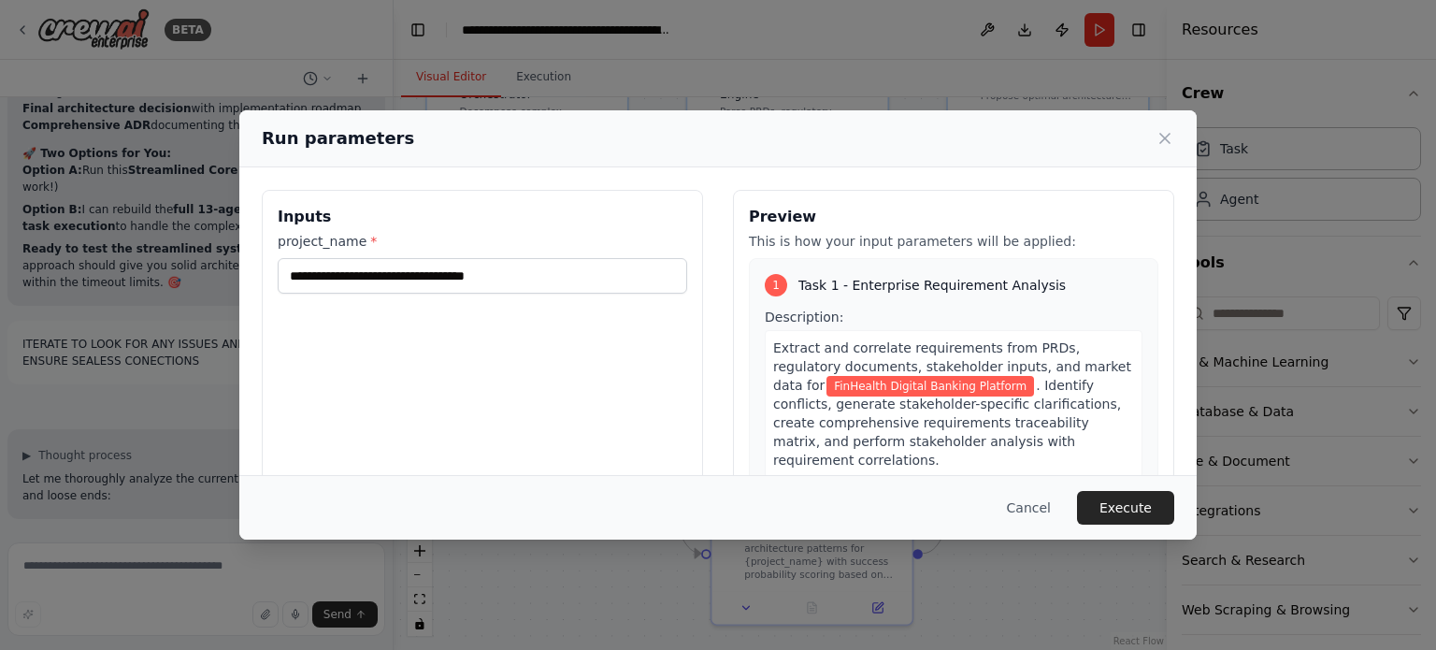
drag, startPoint x: 710, startPoint y: 314, endPoint x: 742, endPoint y: 341, distance: 41.8
click at [742, 341] on body "BETA Executive summary The System‑Designing Agent ingests product requirements …" at bounding box center [718, 325] width 1436 height 650
click at [1115, 500] on button "Execute" at bounding box center [1125, 508] width 97 height 34
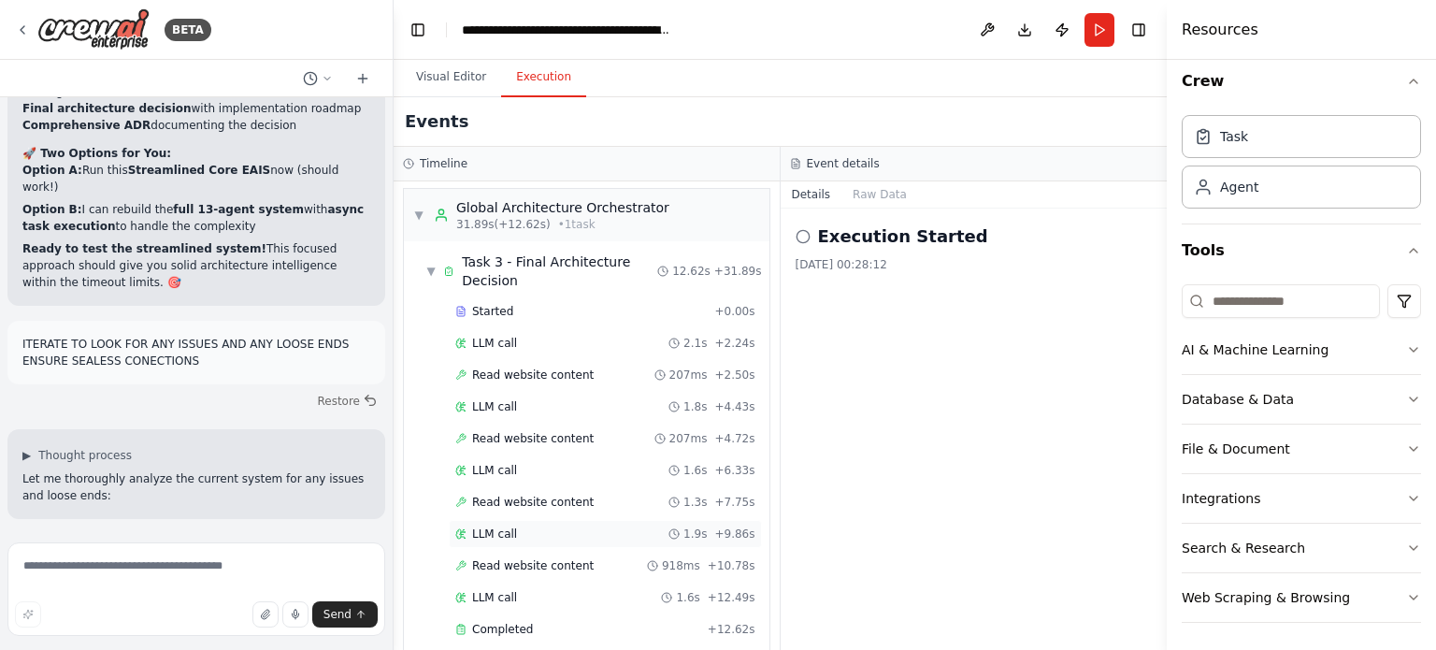
scroll to position [1024, 0]
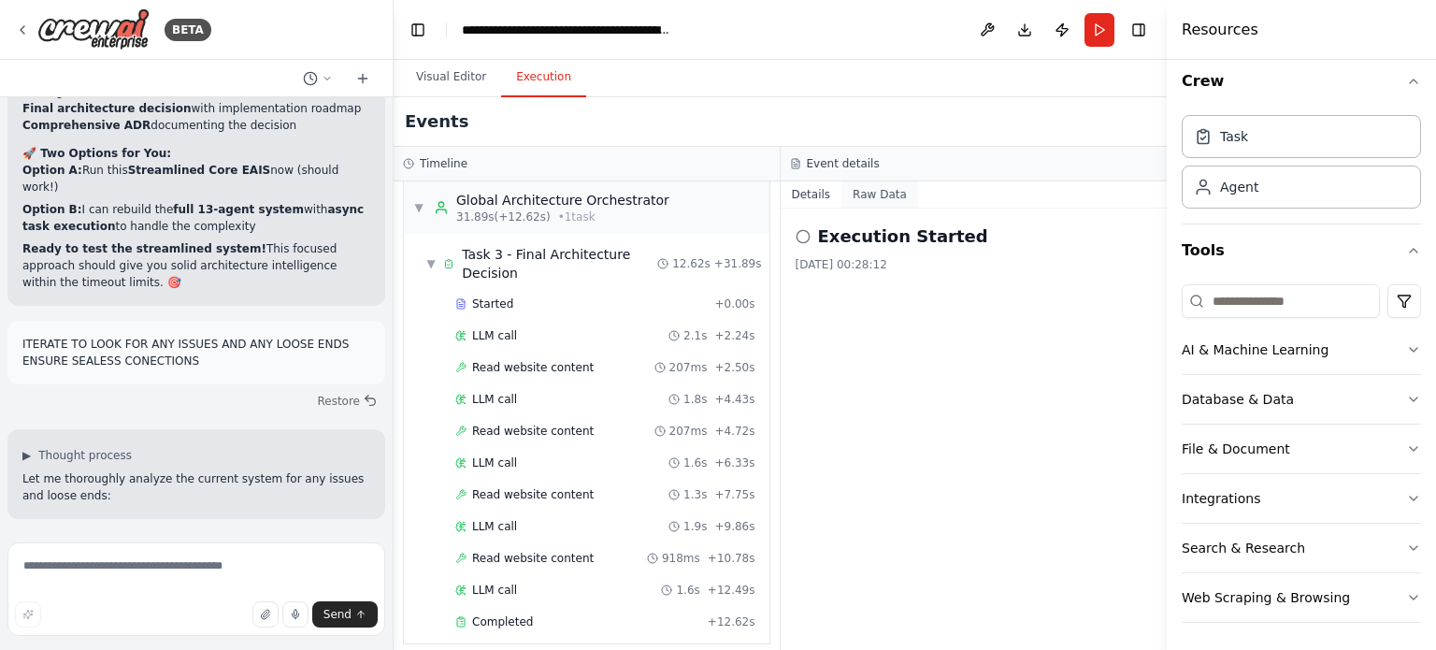
click at [876, 202] on button "Raw Data" at bounding box center [879, 194] width 77 height 26
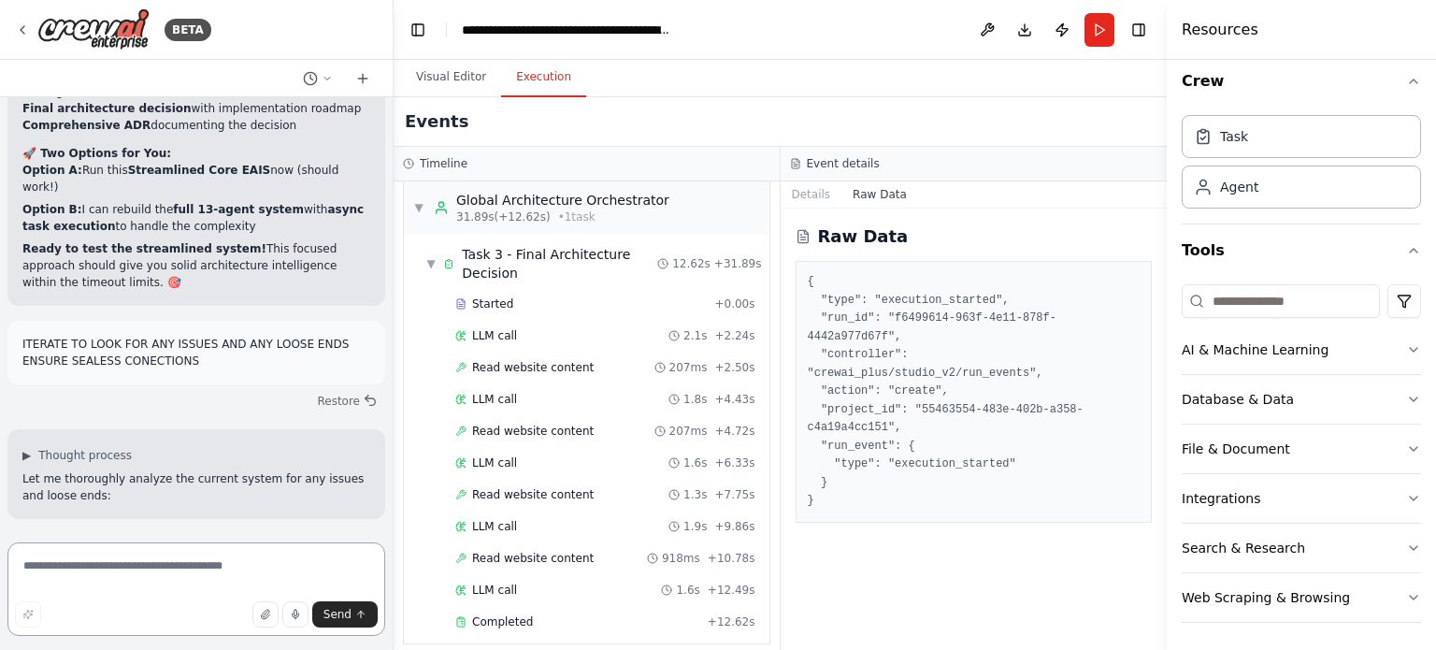
click at [281, 576] on textarea at bounding box center [196, 588] width 378 height 93
type textarea "**********"
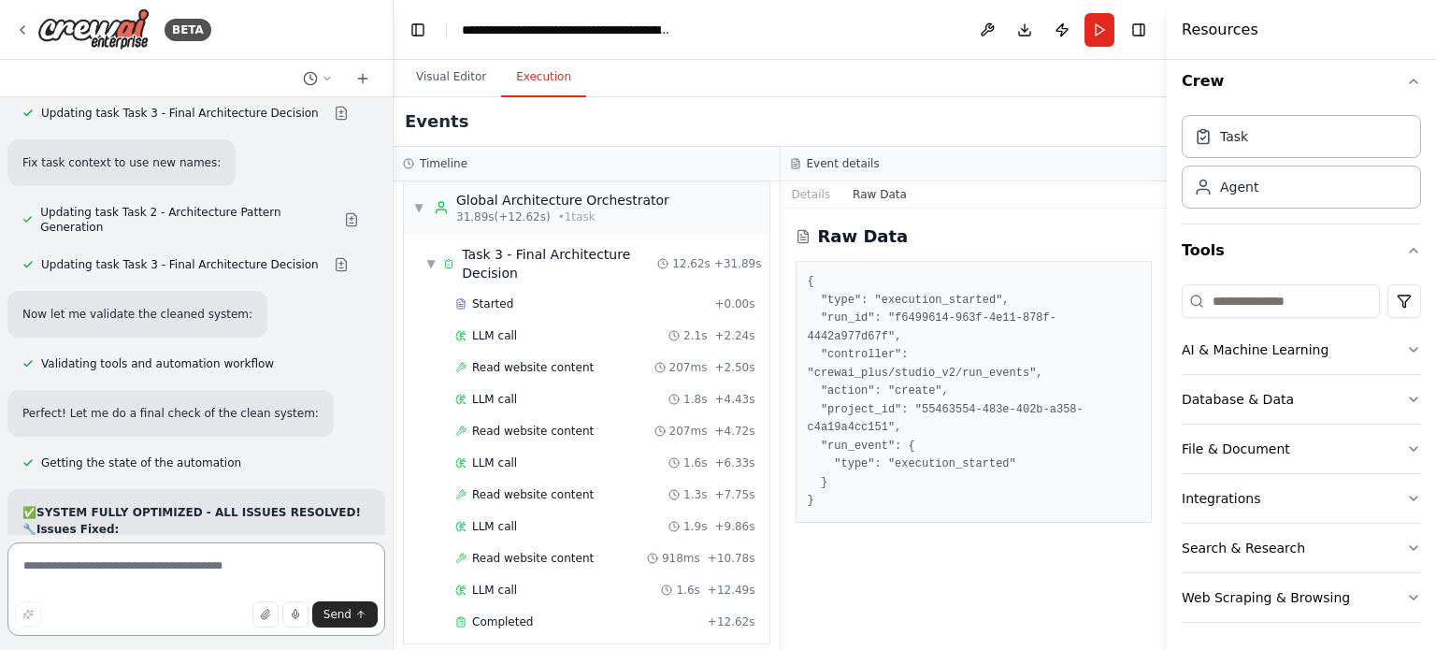
scroll to position [37404, 0]
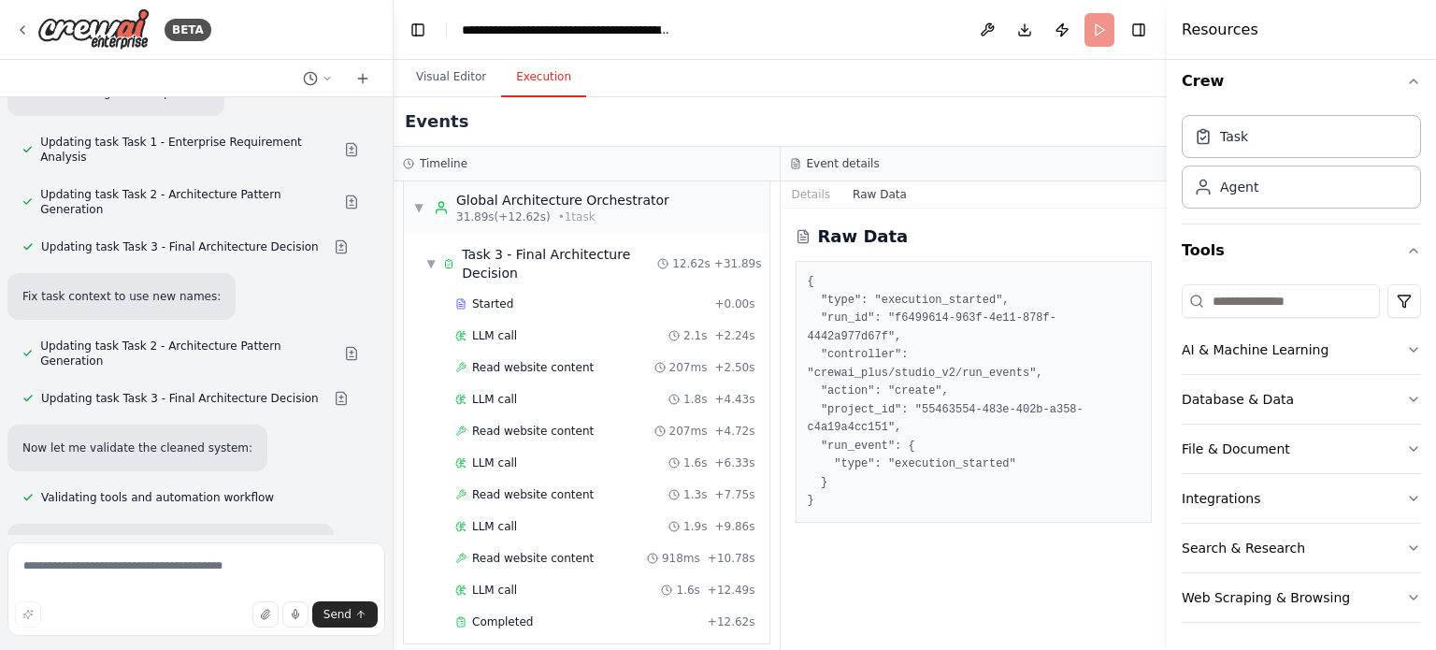
click at [1098, 34] on header "**********" at bounding box center [780, 30] width 773 height 60
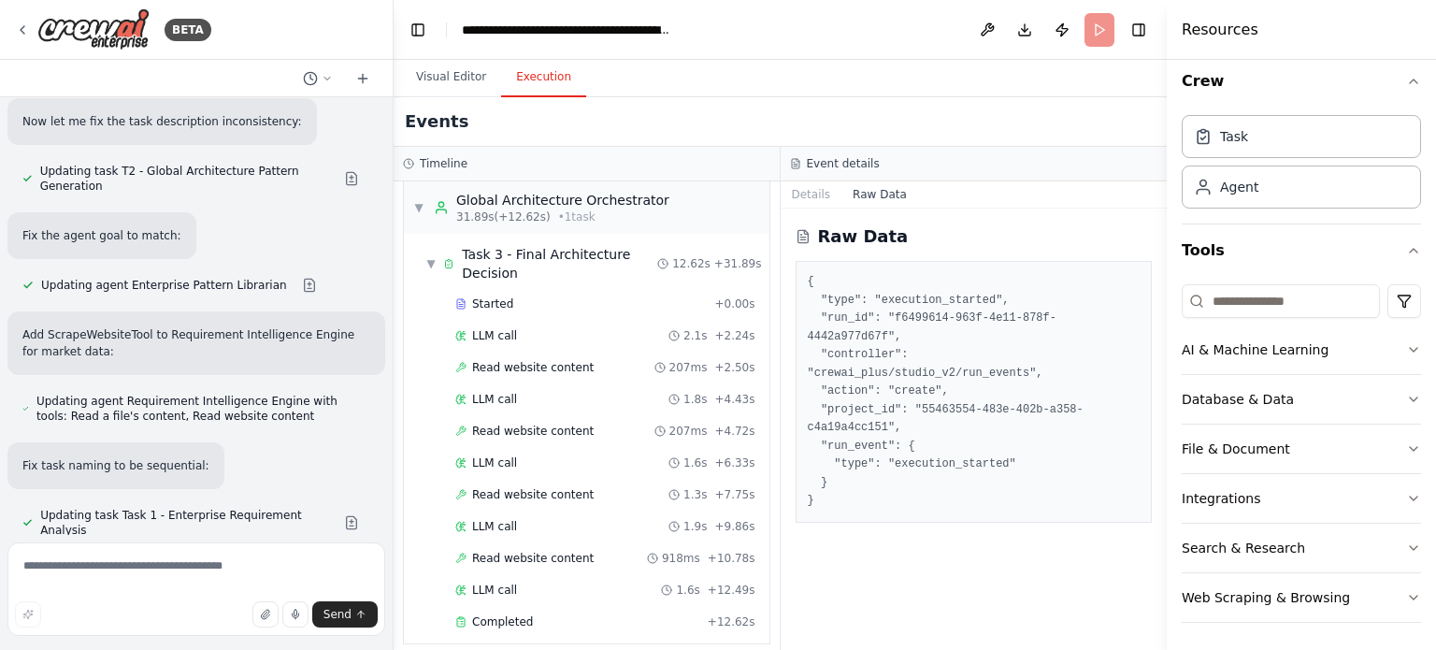
scroll to position [36785, 0]
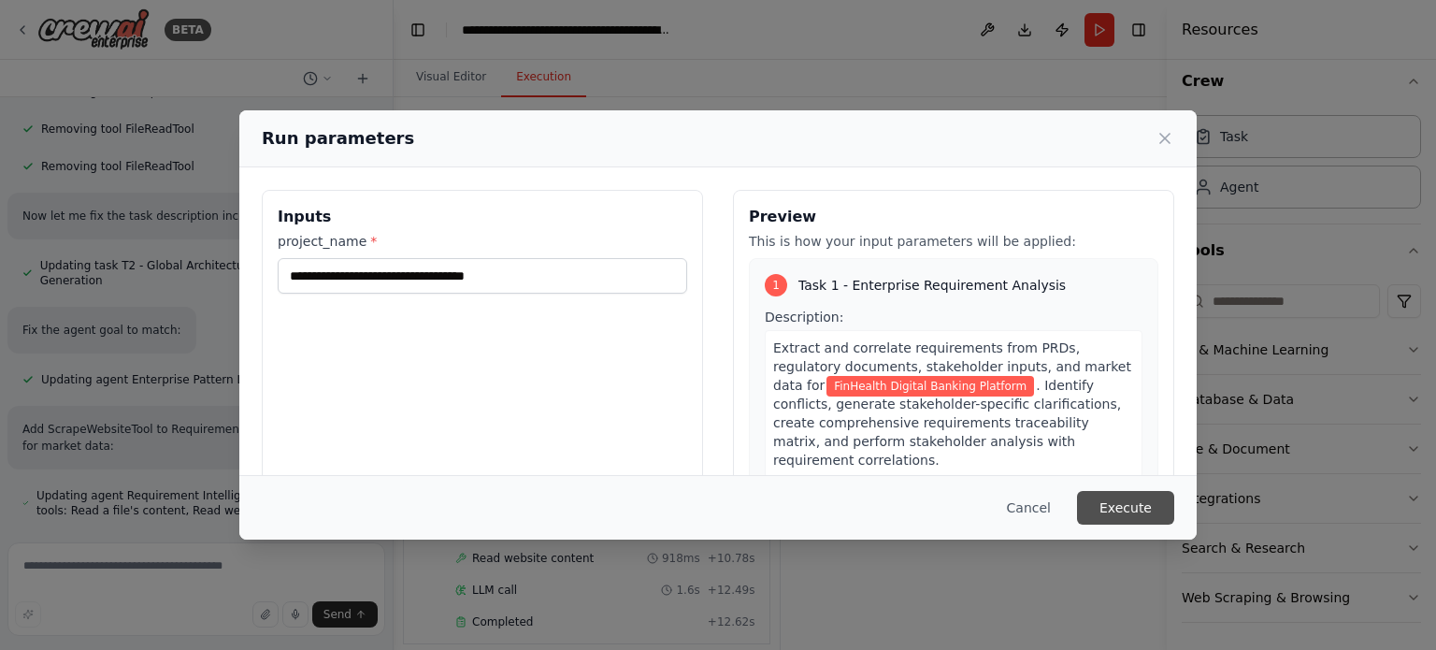
click at [1163, 515] on button "Execute" at bounding box center [1125, 508] width 97 height 34
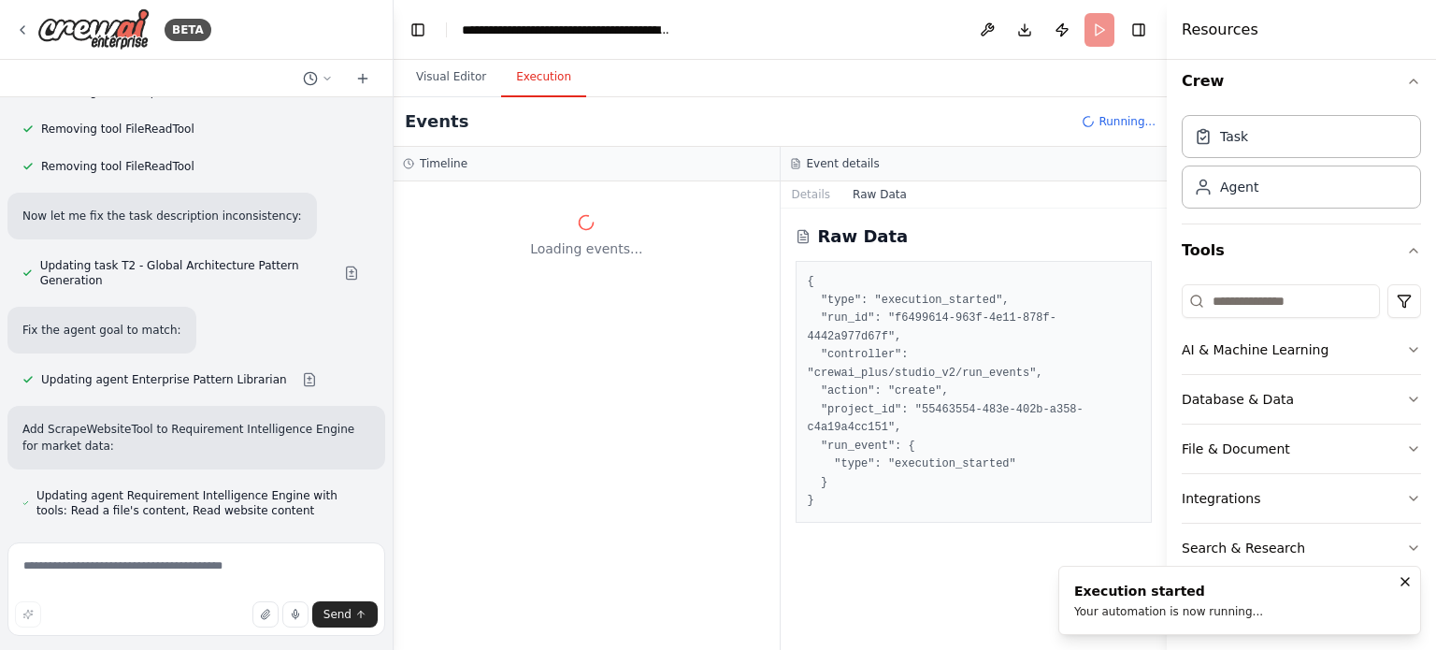
scroll to position [0, 0]
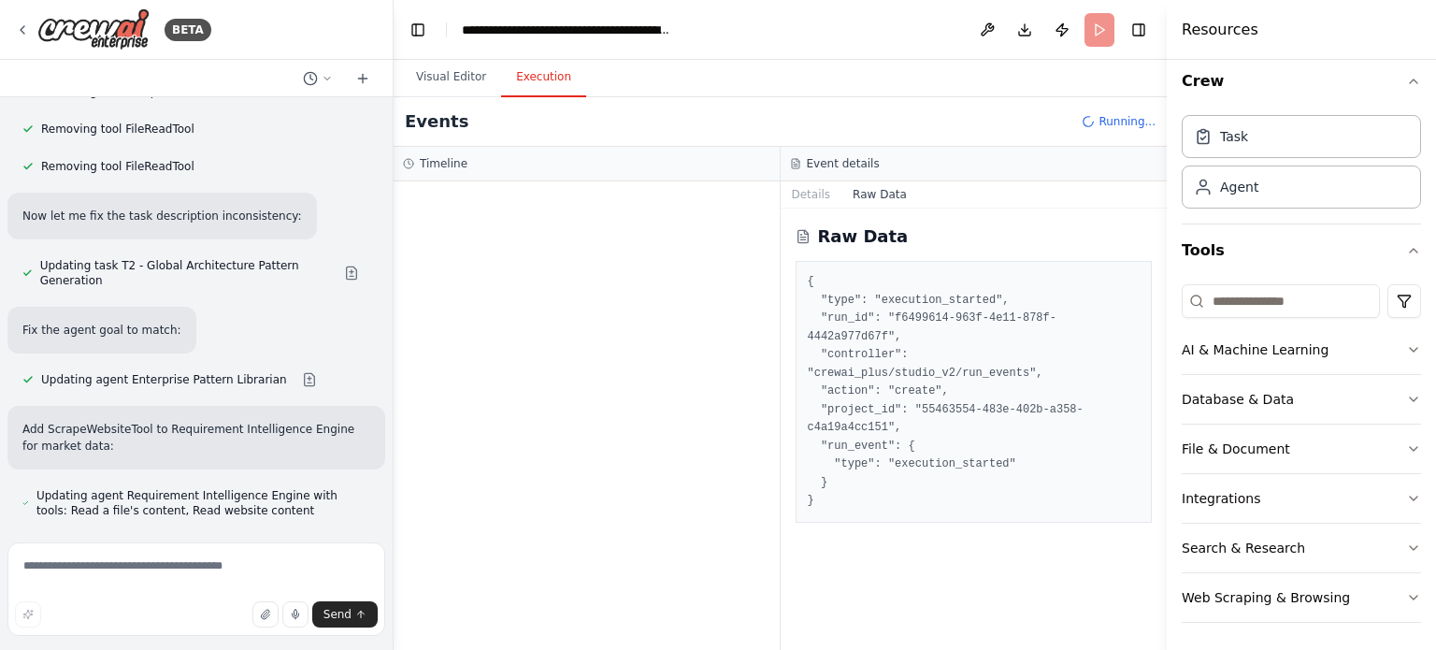
drag, startPoint x: 20, startPoint y: 220, endPoint x: 157, endPoint y: 224, distance: 137.5
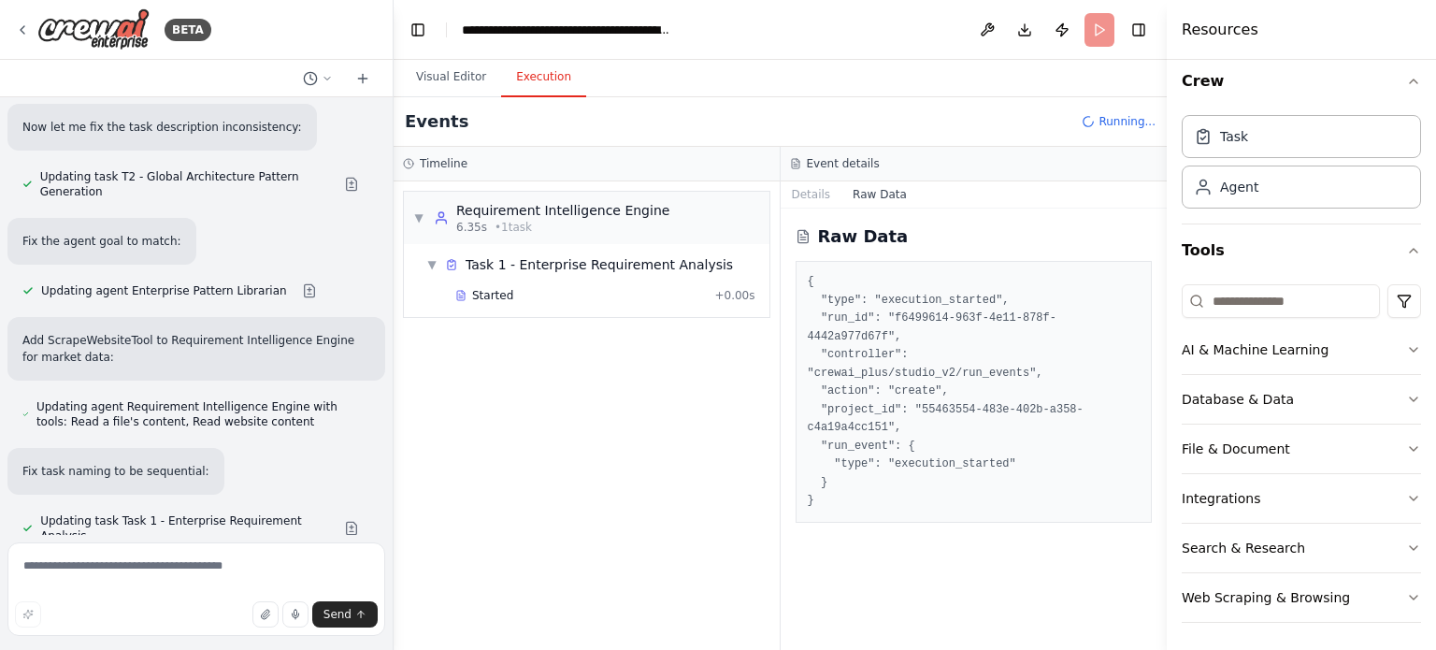
scroll to position [36879, 0]
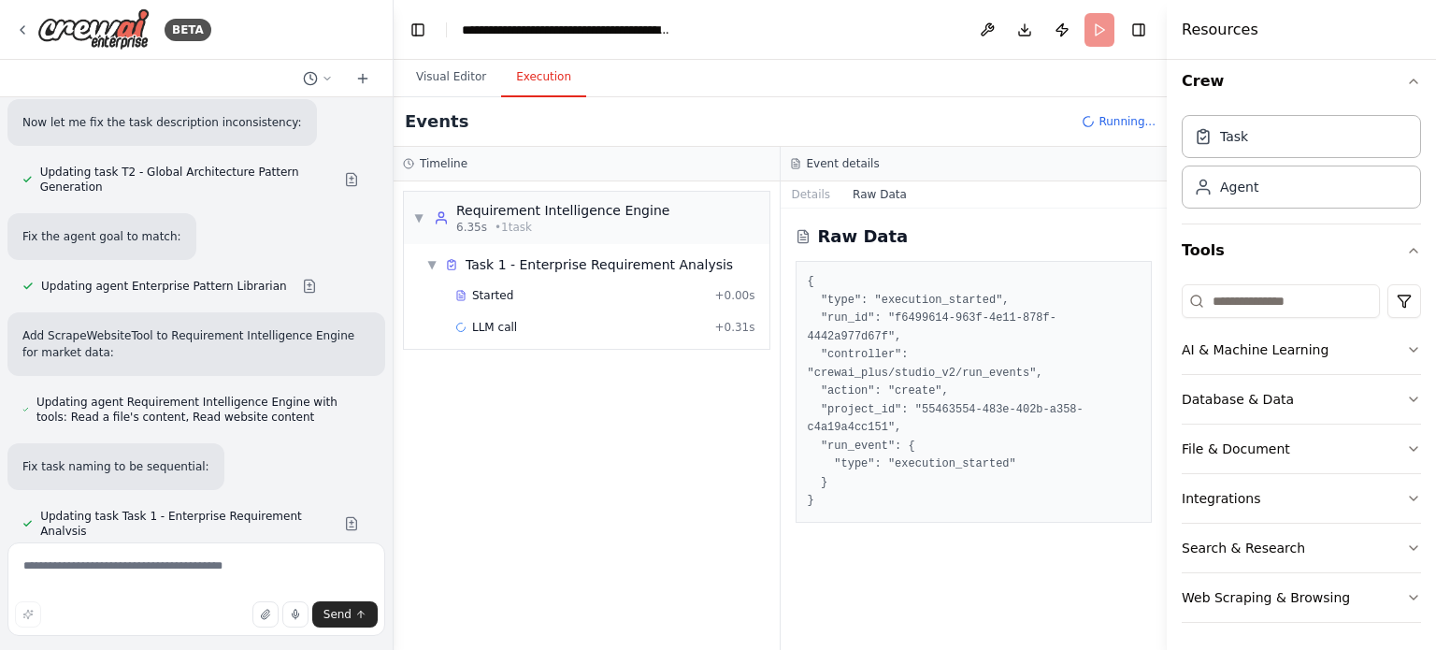
drag, startPoint x: 89, startPoint y: 340, endPoint x: 239, endPoint y: 339, distance: 150.5
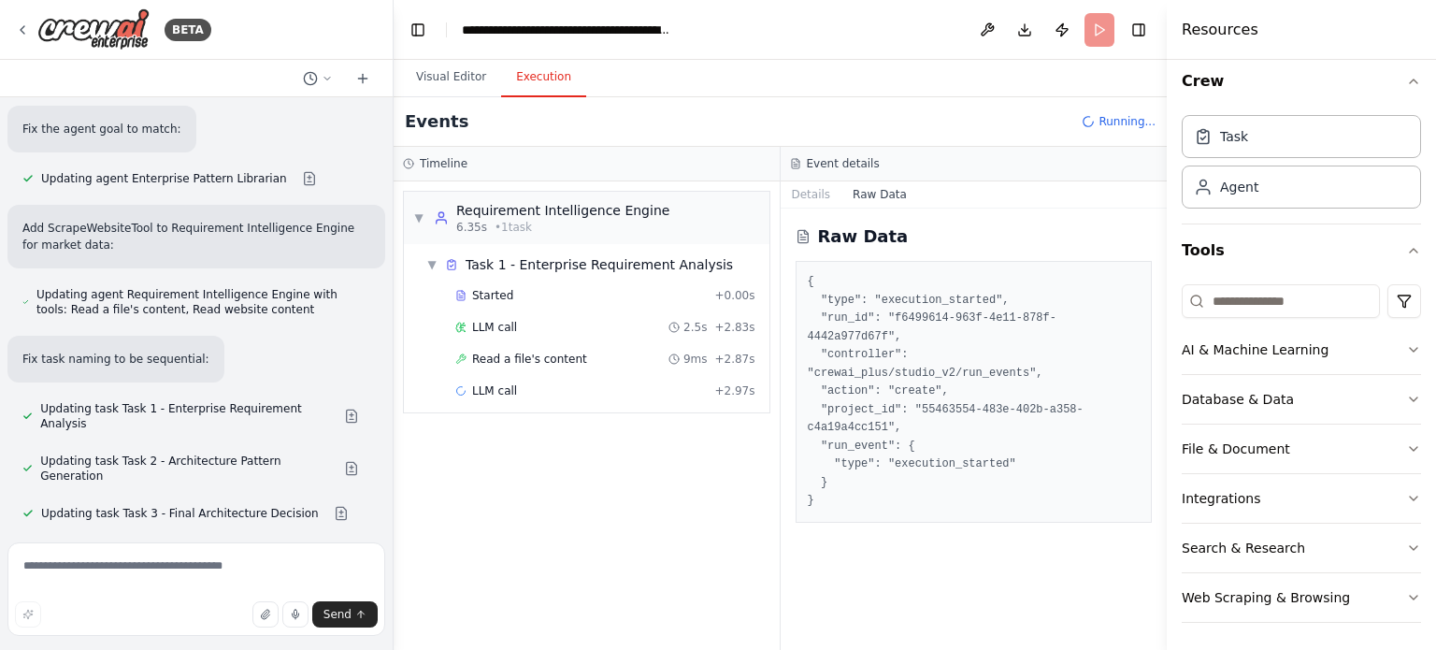
scroll to position [37066, 0]
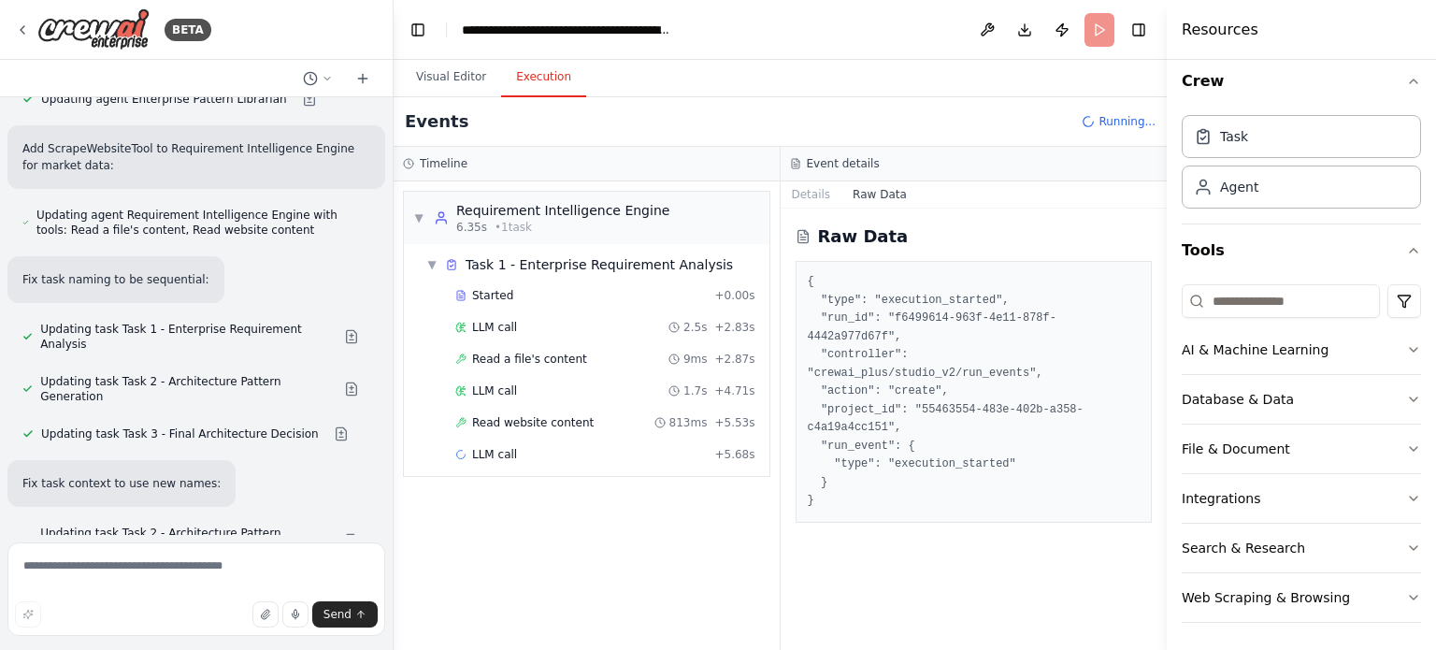
drag, startPoint x: 183, startPoint y: 284, endPoint x: 292, endPoint y: 283, distance: 108.4
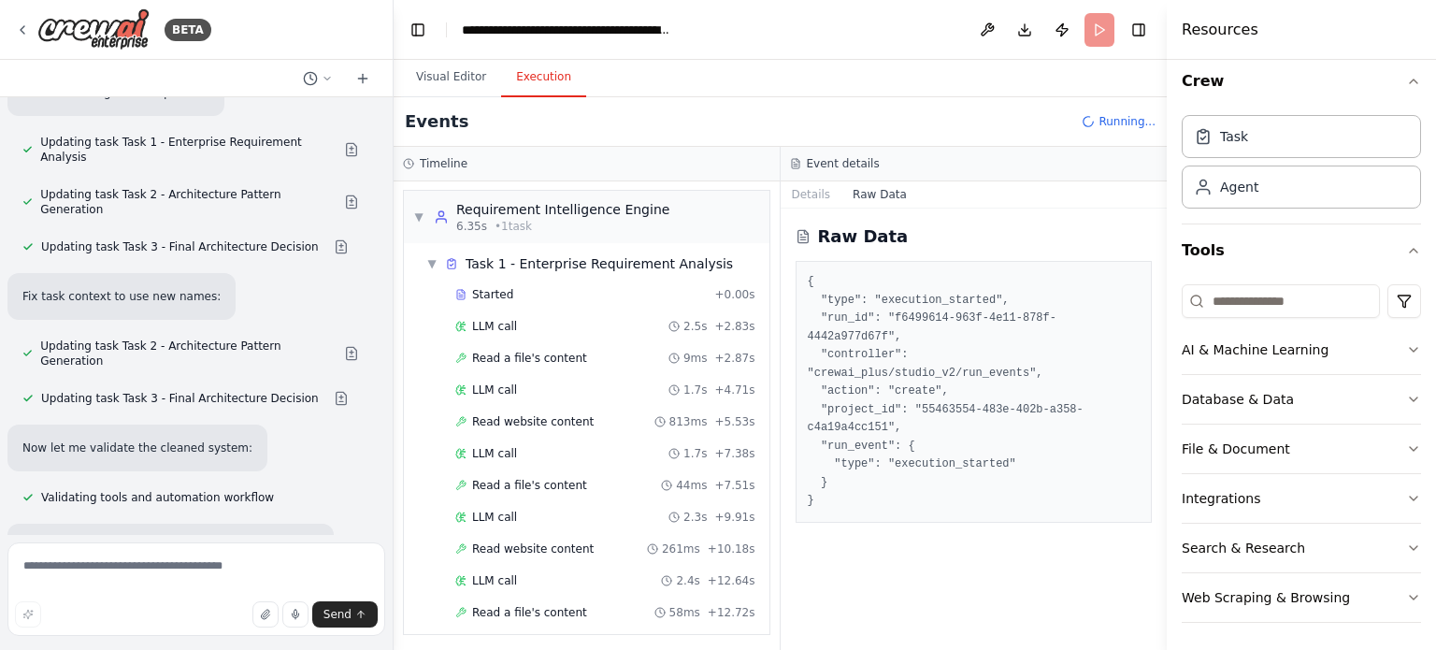
scroll to position [33, 0]
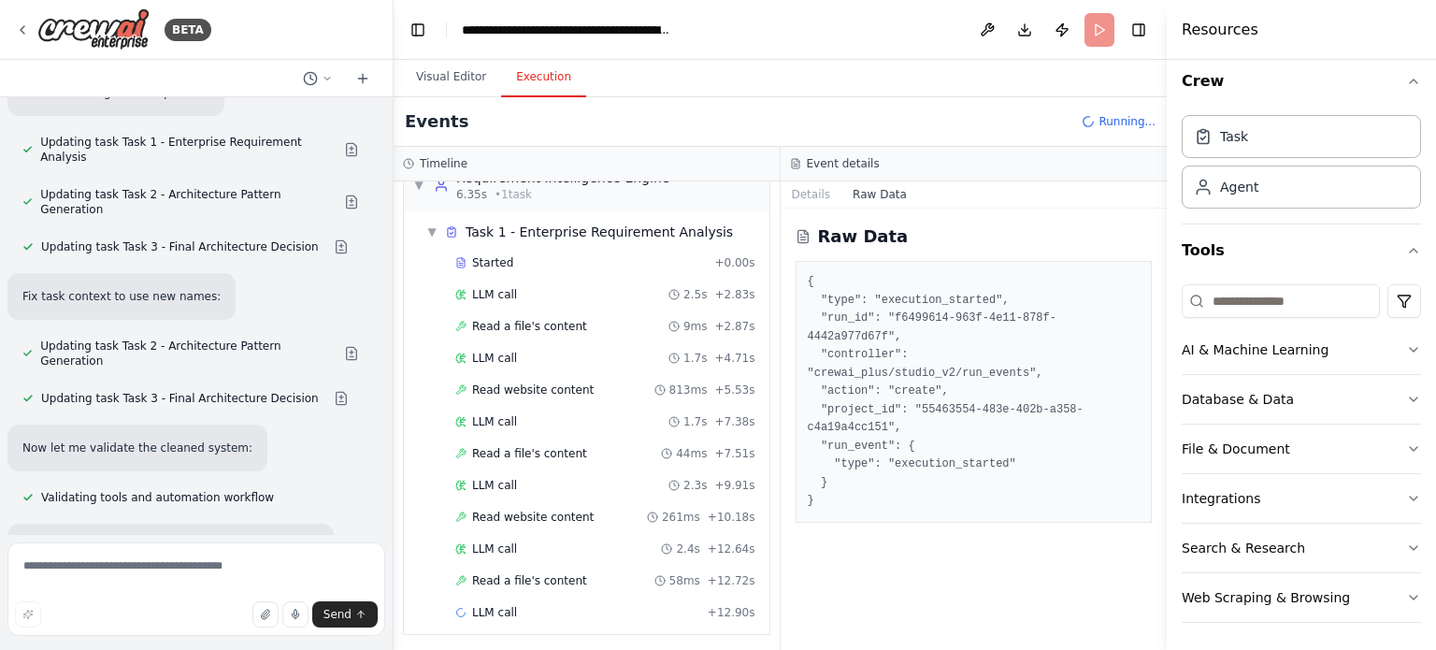
drag, startPoint x: 82, startPoint y: 205, endPoint x: 292, endPoint y: 200, distance: 209.5
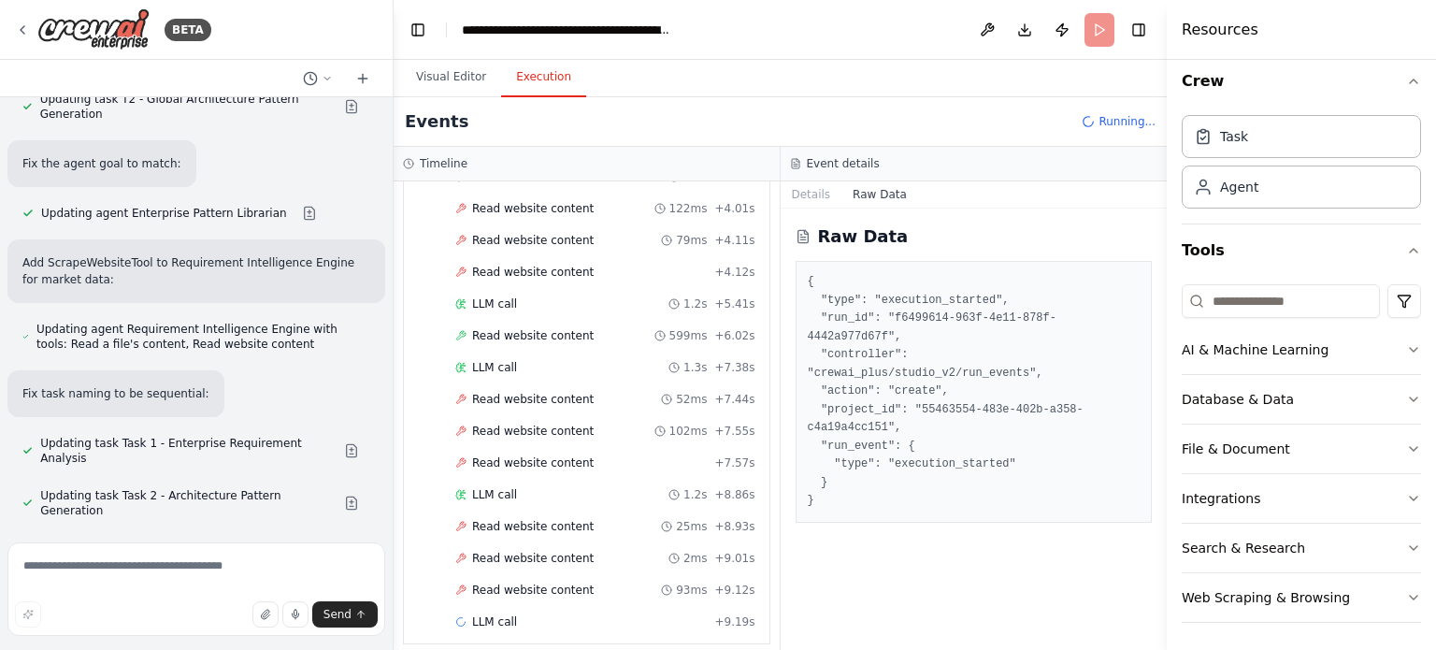
scroll to position [37253, 0]
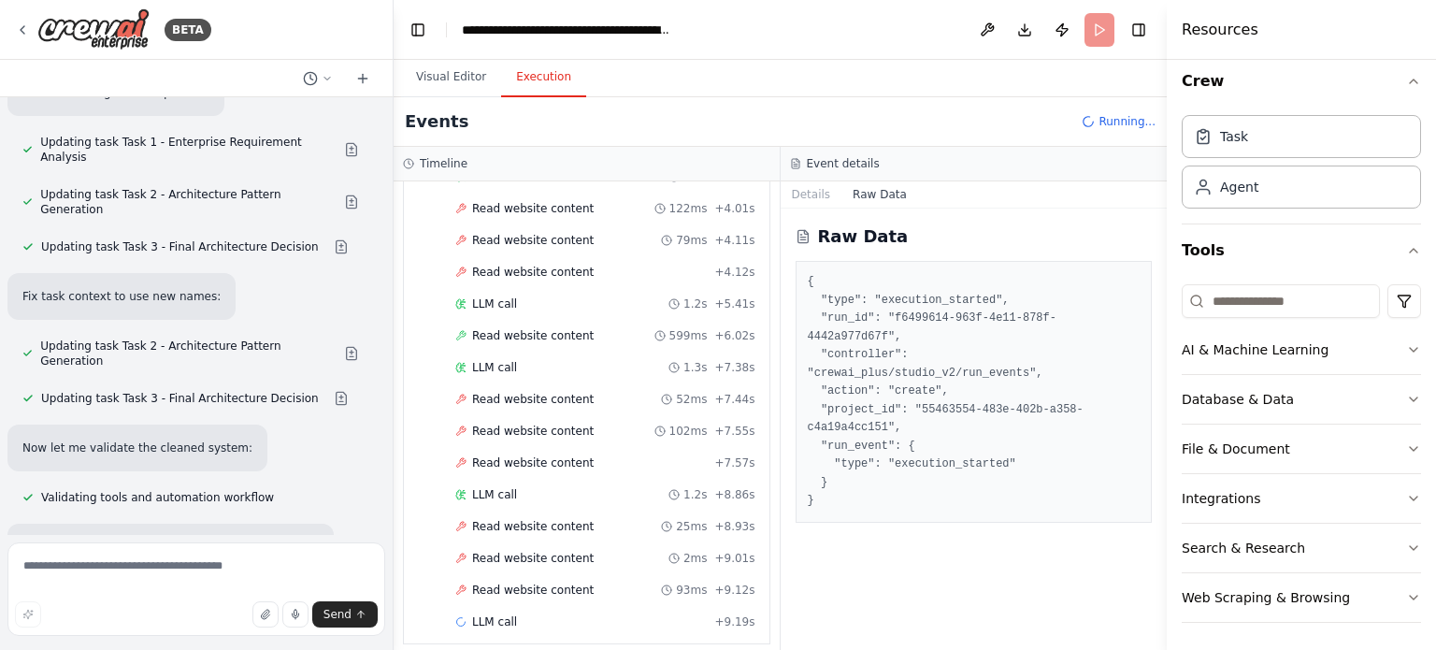
drag, startPoint x: 281, startPoint y: 429, endPoint x: 288, endPoint y: 437, distance: 9.9
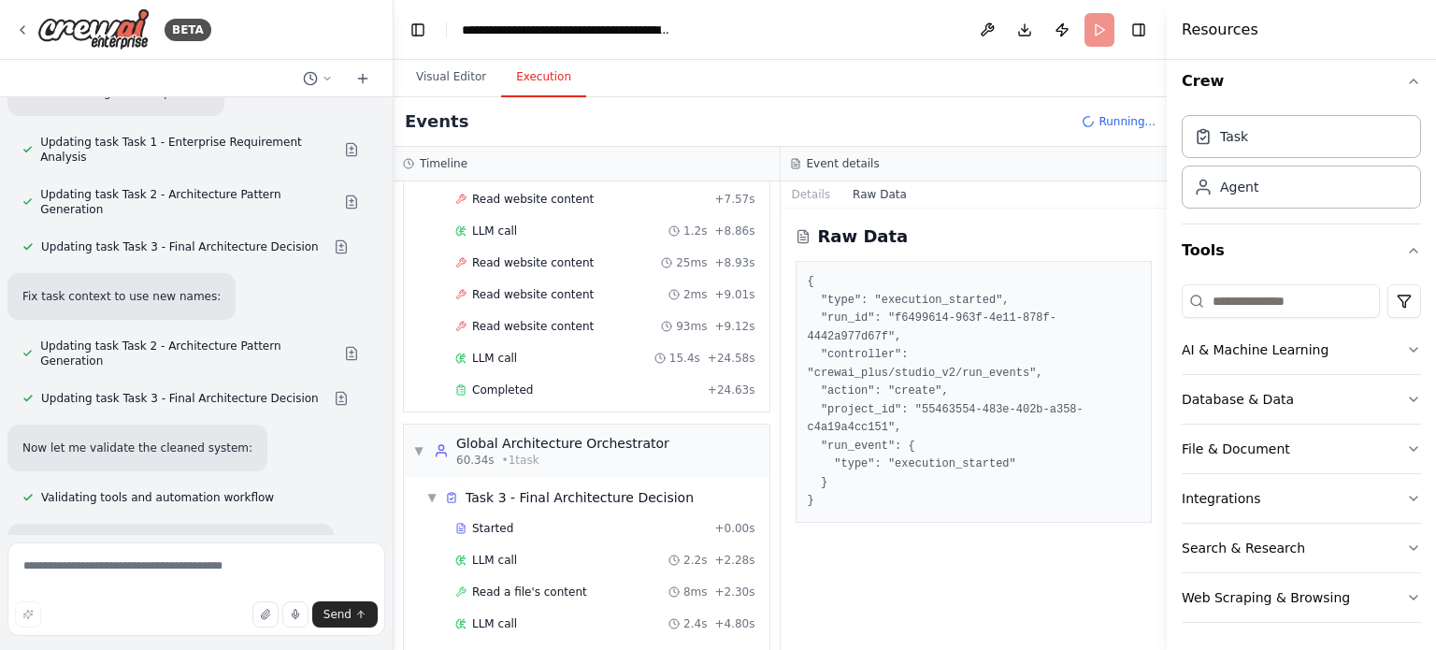
scroll to position [1193, 0]
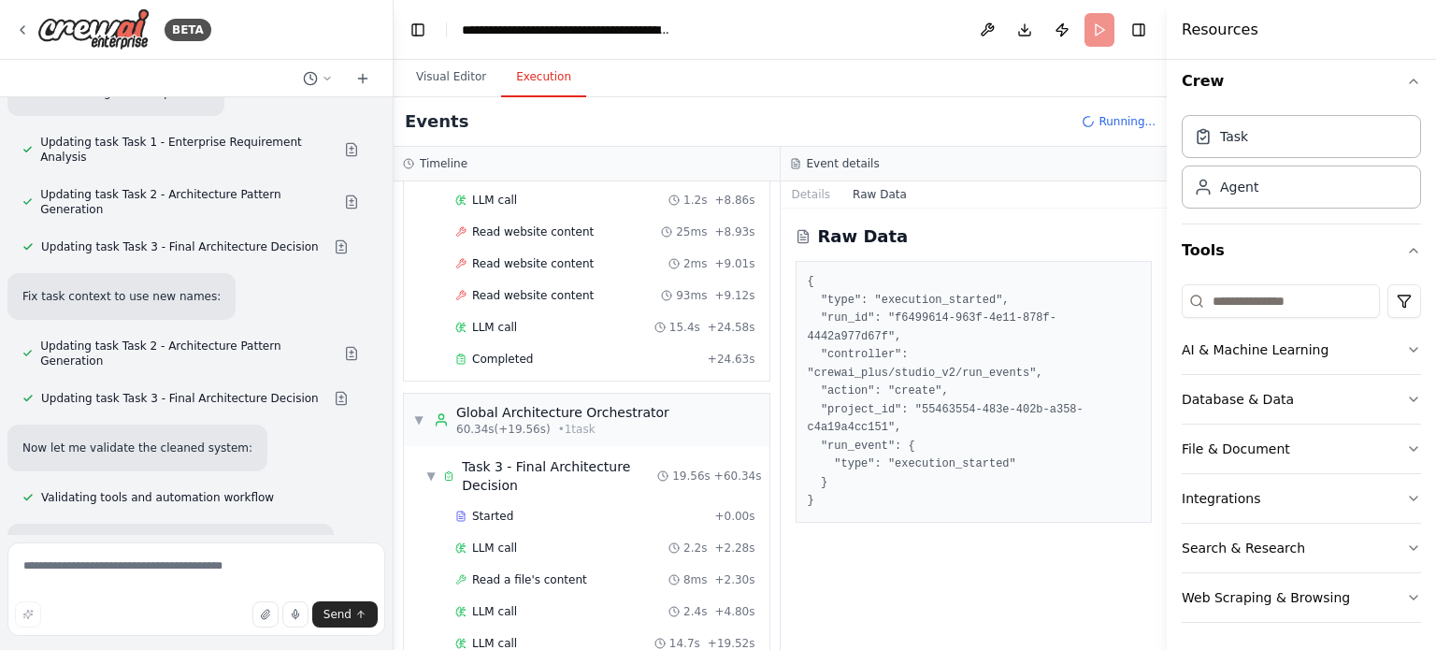
scroll to position [1243, 0]
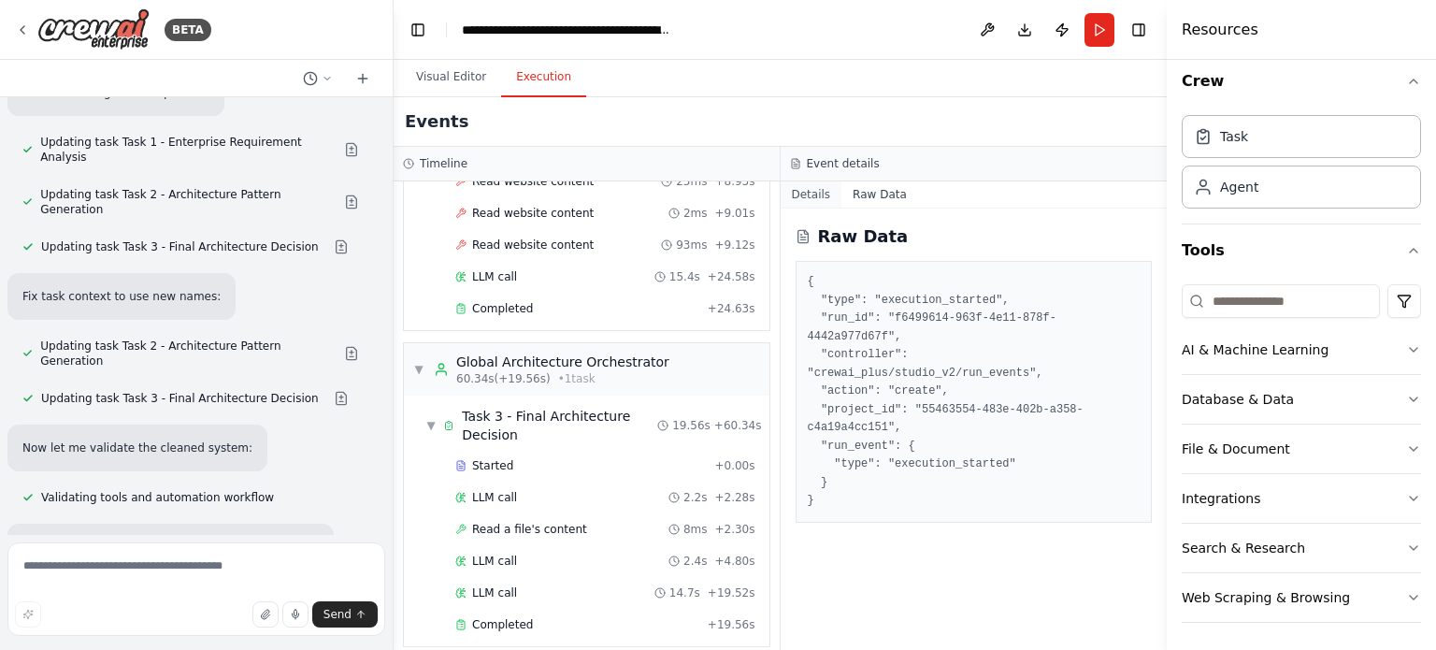
click at [805, 198] on button "Details" at bounding box center [812, 194] width 62 height 26
